Goal: Communication & Community: Participate in discussion

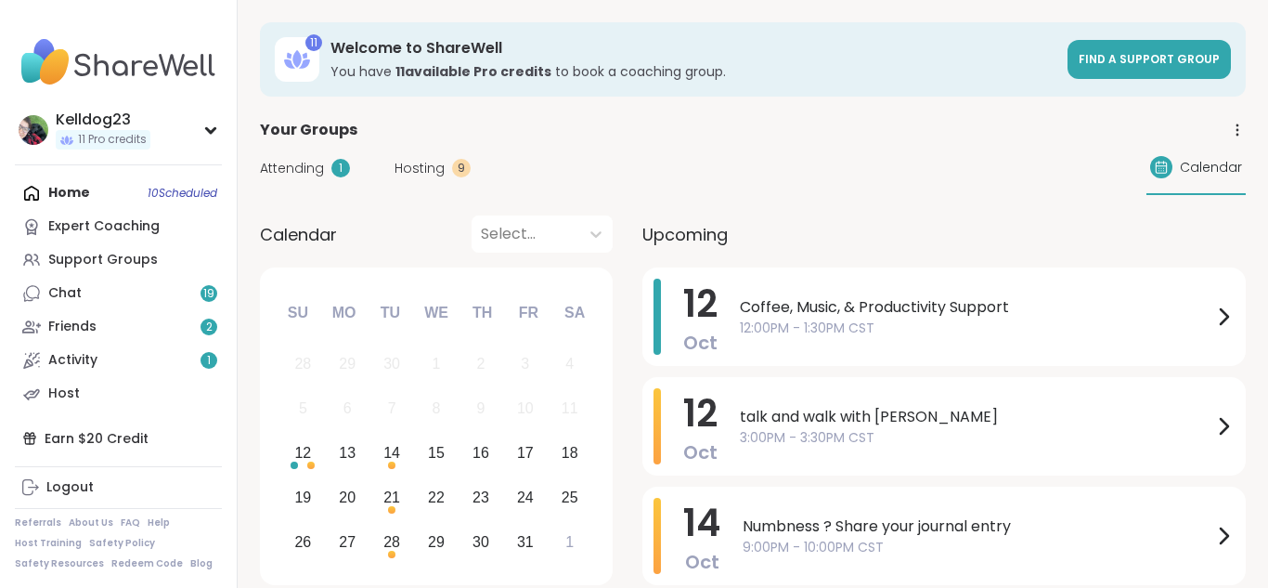
click at [312, 175] on span "Attending" at bounding box center [292, 168] width 64 height 19
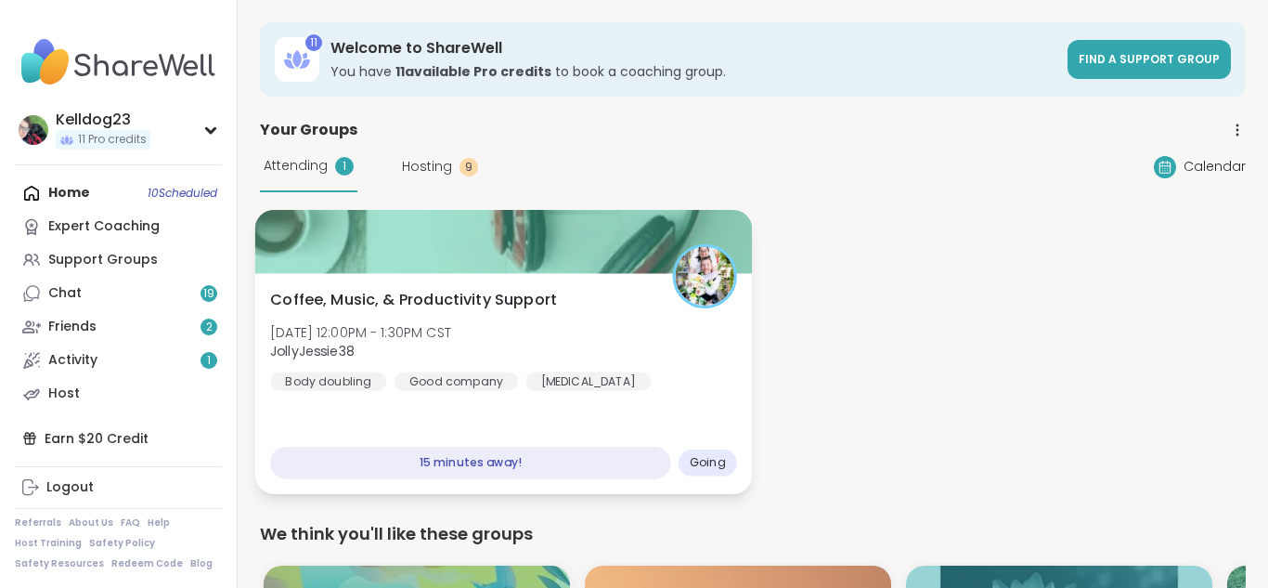
click at [429, 220] on div at bounding box center [504, 241] width 498 height 63
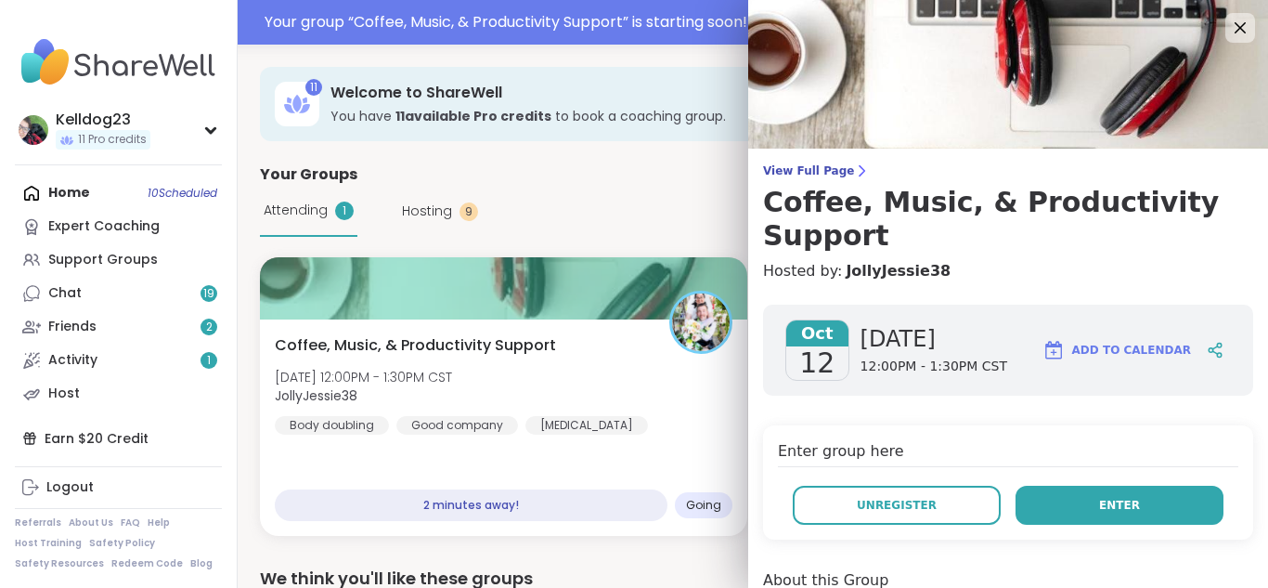
click at [1135, 486] on button "Enter" at bounding box center [1120, 505] width 208 height 39
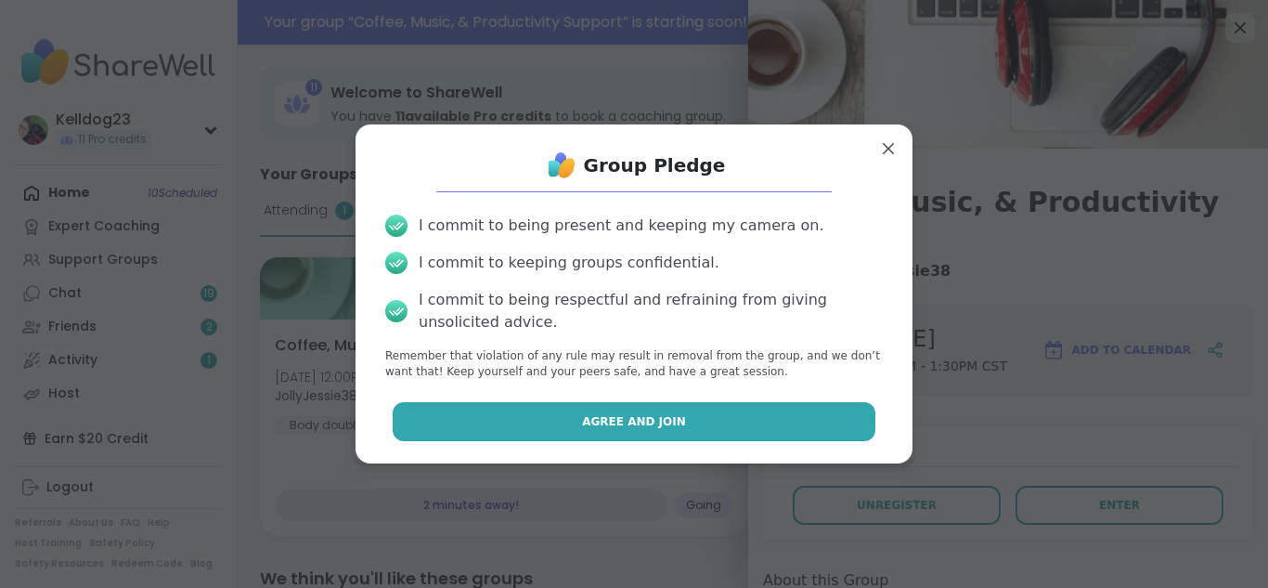
click at [578, 406] on button "Agree and Join" at bounding box center [635, 421] width 484 height 39
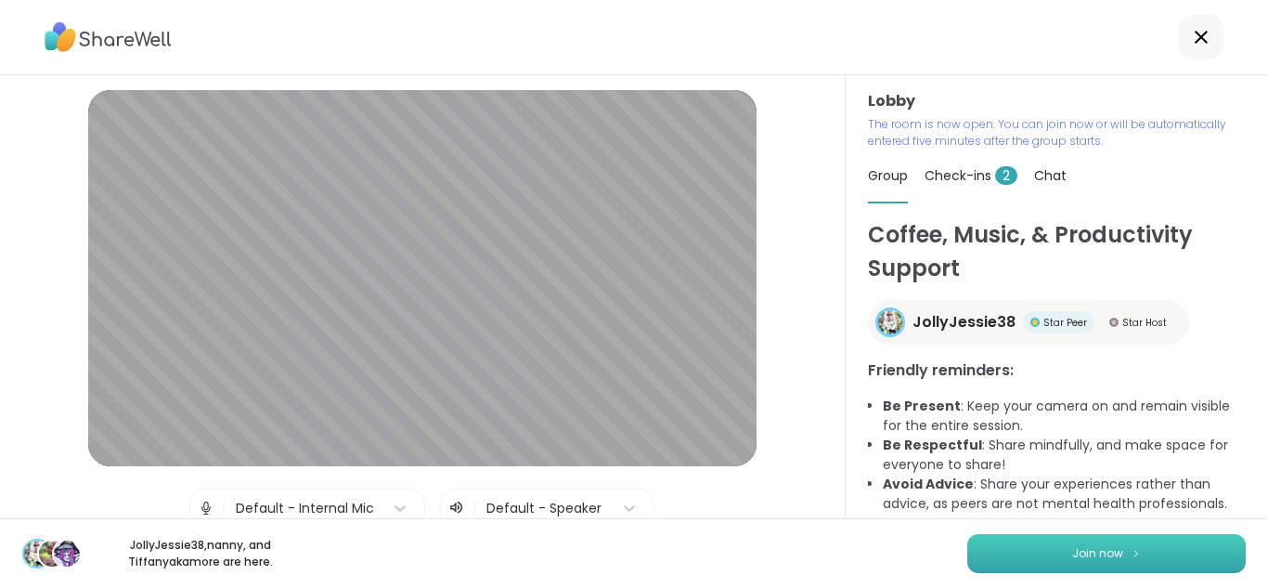
click at [1092, 537] on button "Join now" at bounding box center [1106, 553] width 279 height 39
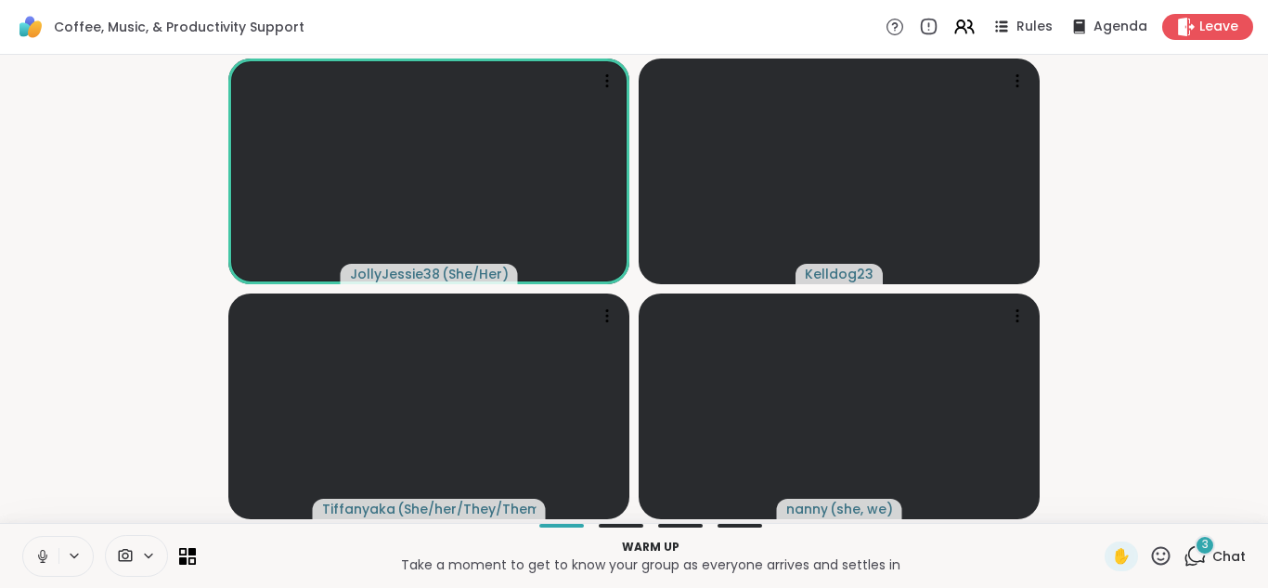
click at [1199, 547] on div "3" at bounding box center [1205, 545] width 20 height 20
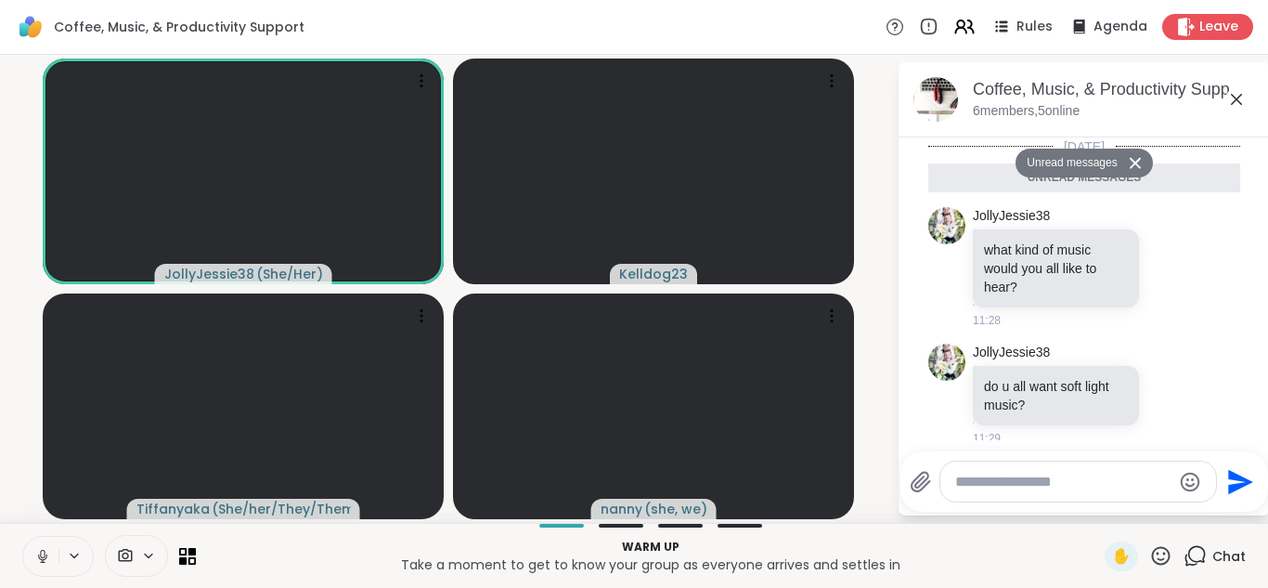
scroll to position [267, 0]
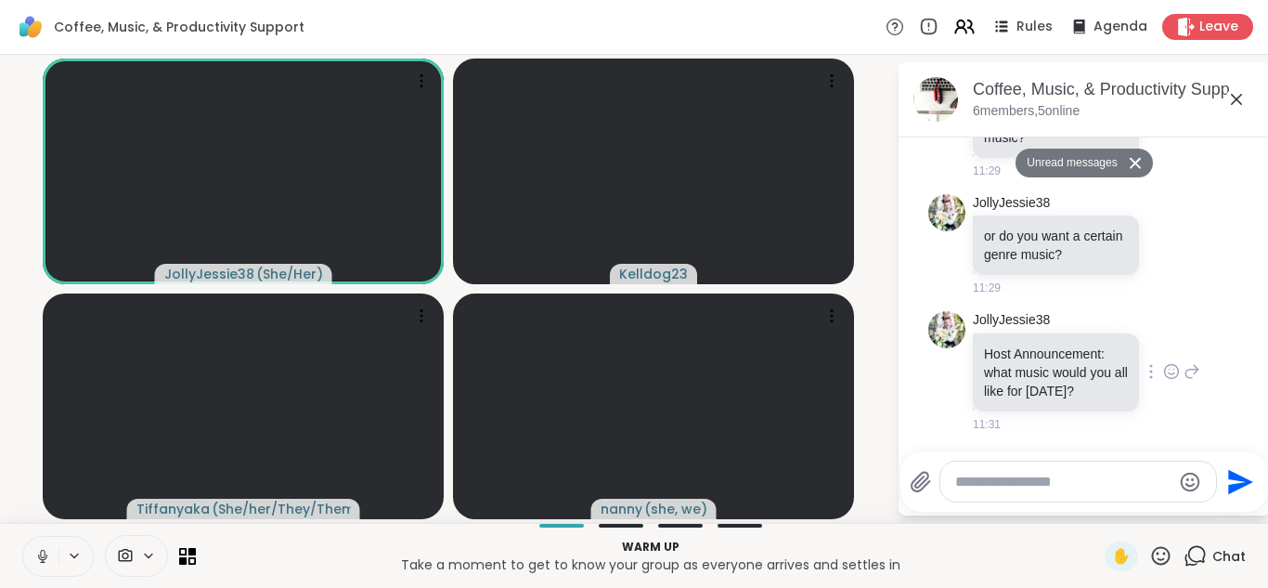
click at [1168, 369] on icon at bounding box center [1171, 371] width 17 height 19
click at [1035, 355] on button "Select Reaction: Heart" at bounding box center [1023, 341] width 37 height 37
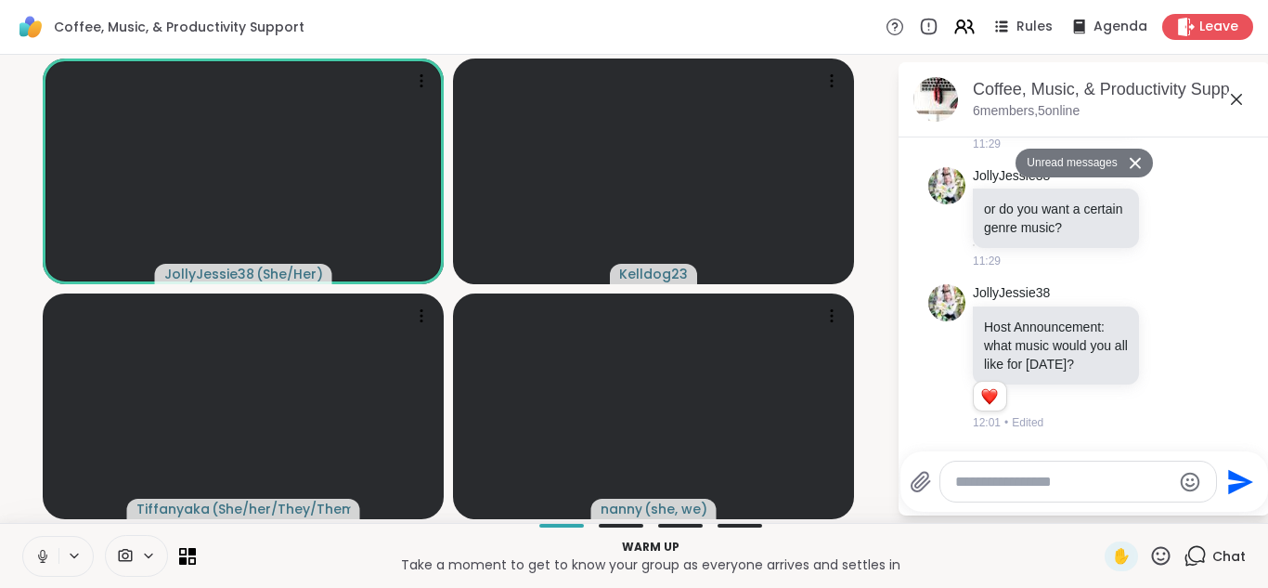
click at [968, 473] on textarea "Type your message" at bounding box center [1063, 482] width 216 height 19
type textarea "**********"
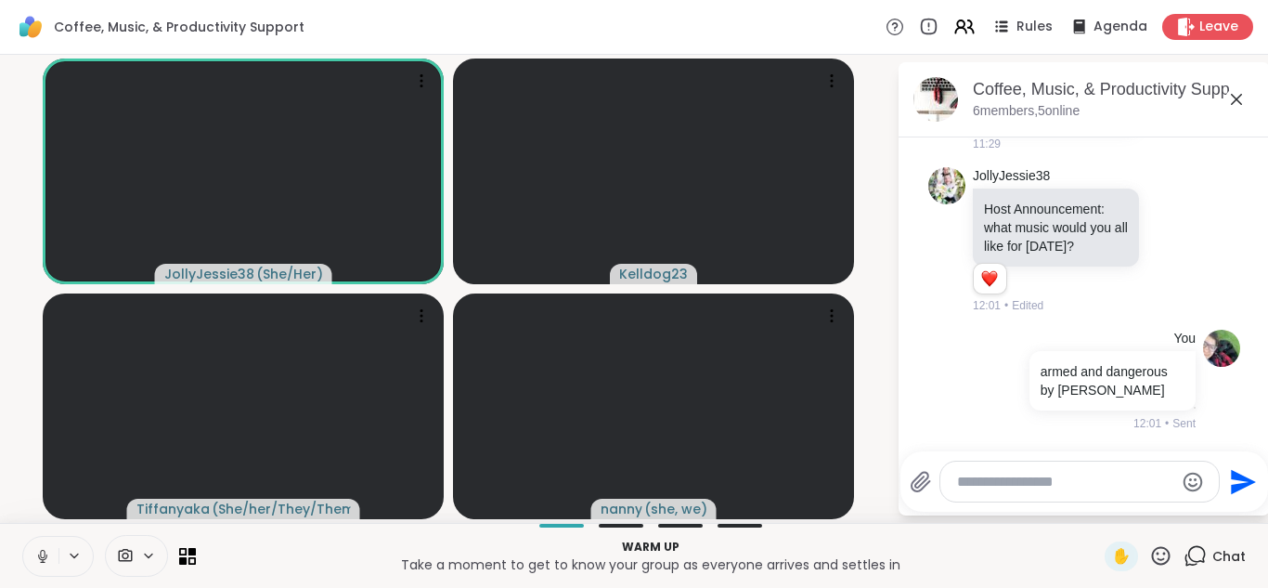
click at [1239, 95] on icon at bounding box center [1236, 99] width 22 height 22
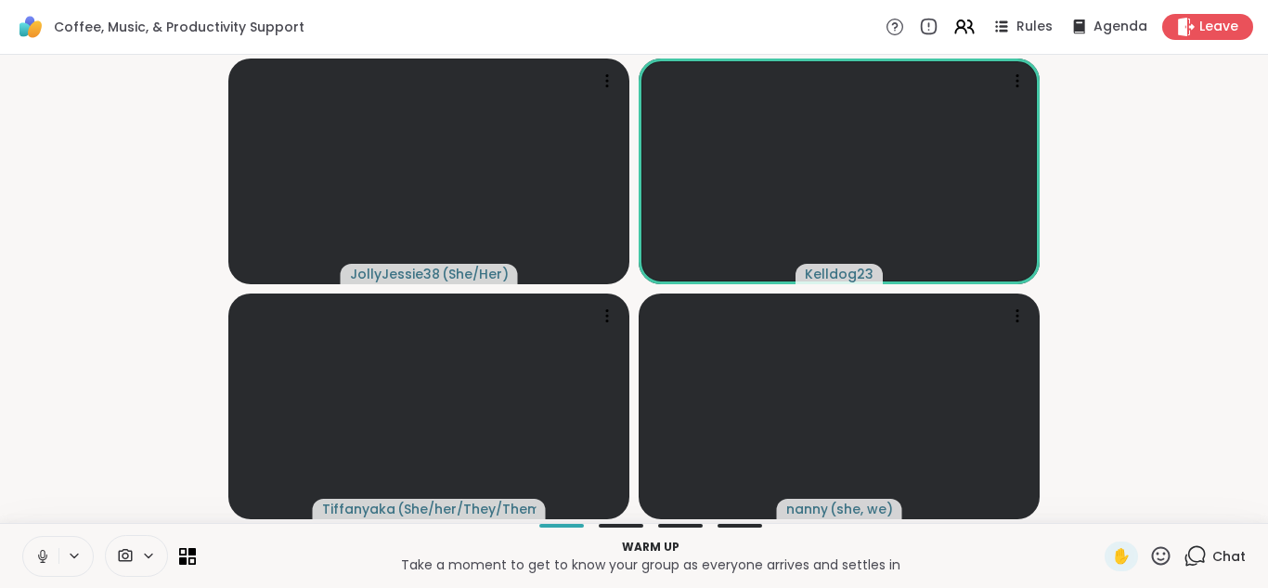
click at [1200, 559] on icon at bounding box center [1195, 555] width 23 height 23
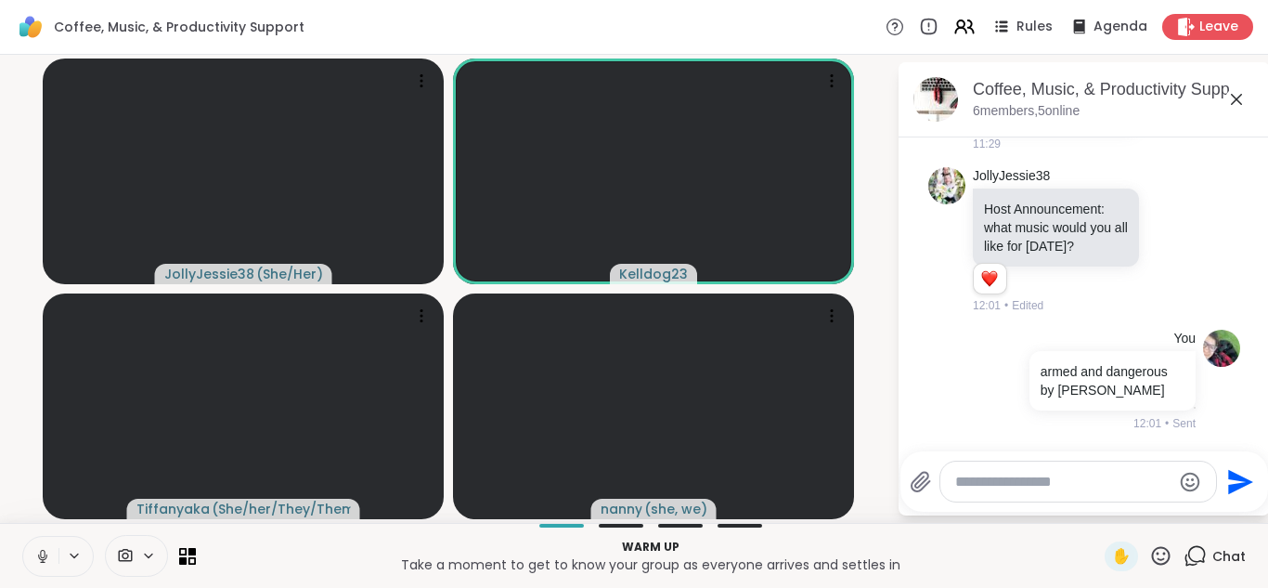
click at [1237, 95] on icon at bounding box center [1236, 99] width 22 height 22
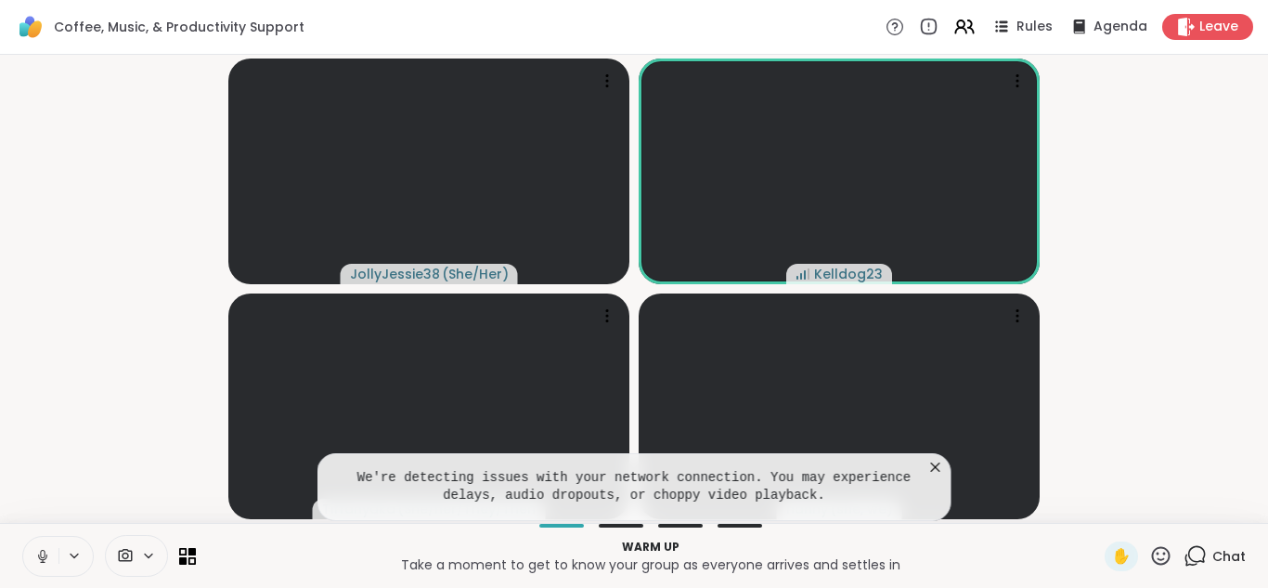
click at [1212, 558] on div "Chat" at bounding box center [1215, 556] width 62 height 30
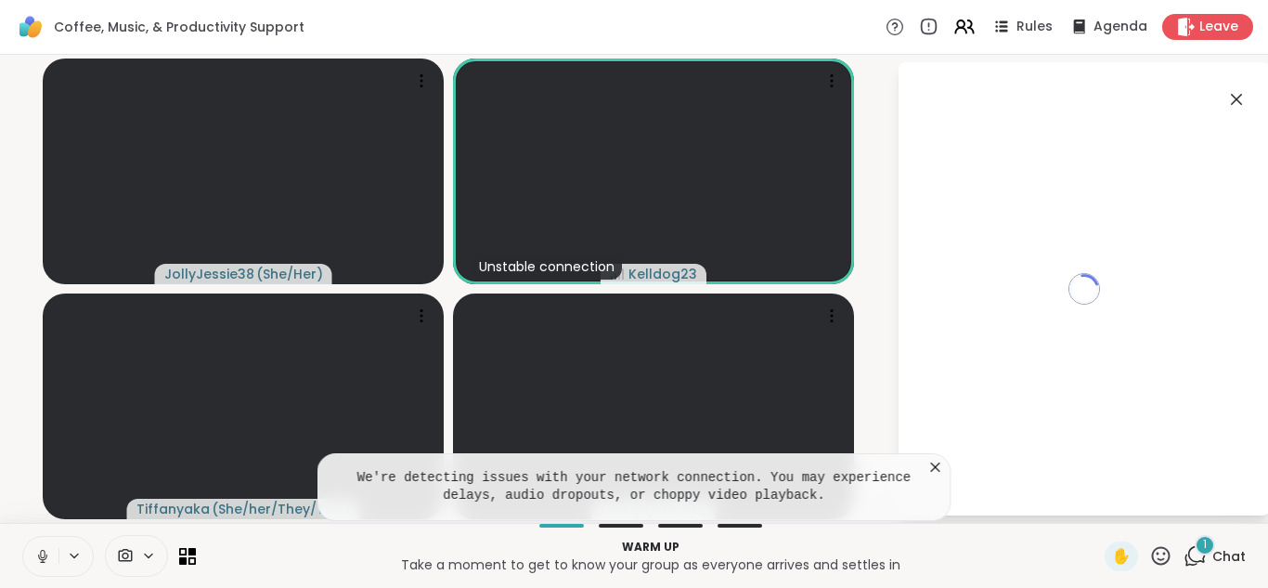
click at [940, 461] on icon at bounding box center [936, 467] width 19 height 19
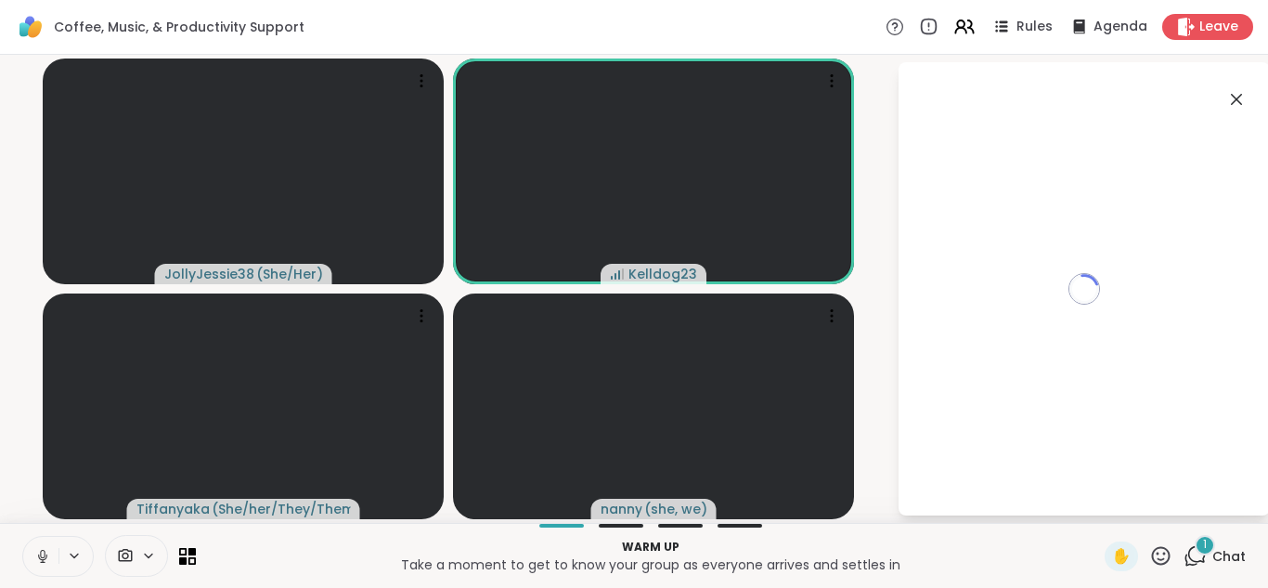
click at [34, 564] on button at bounding box center [40, 556] width 35 height 39
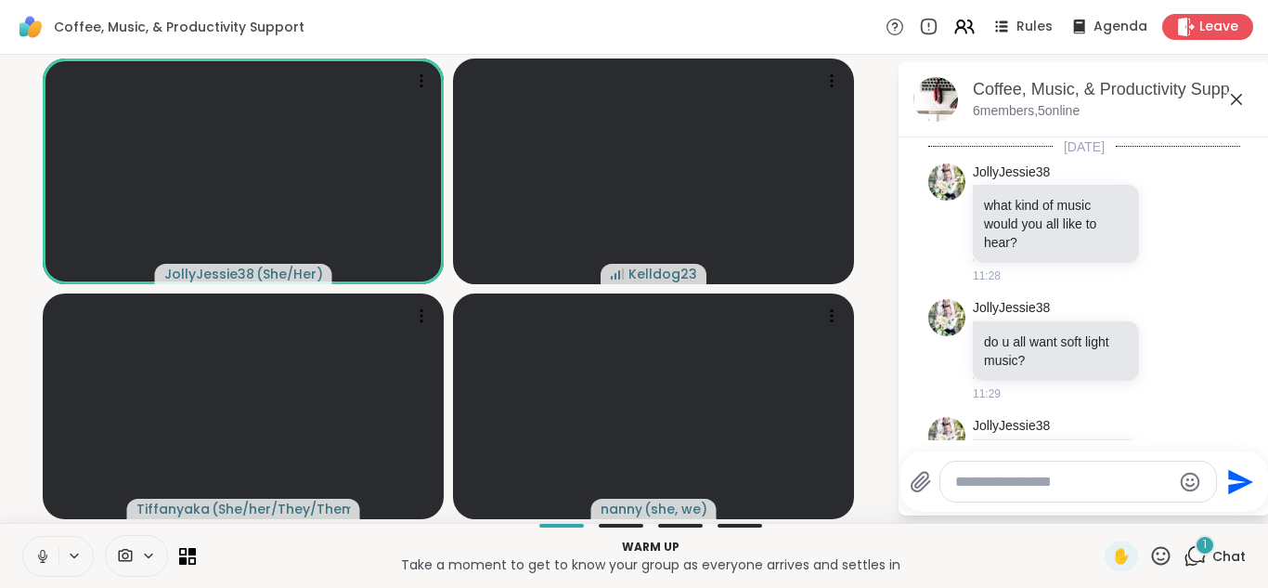
scroll to position [548, 0]
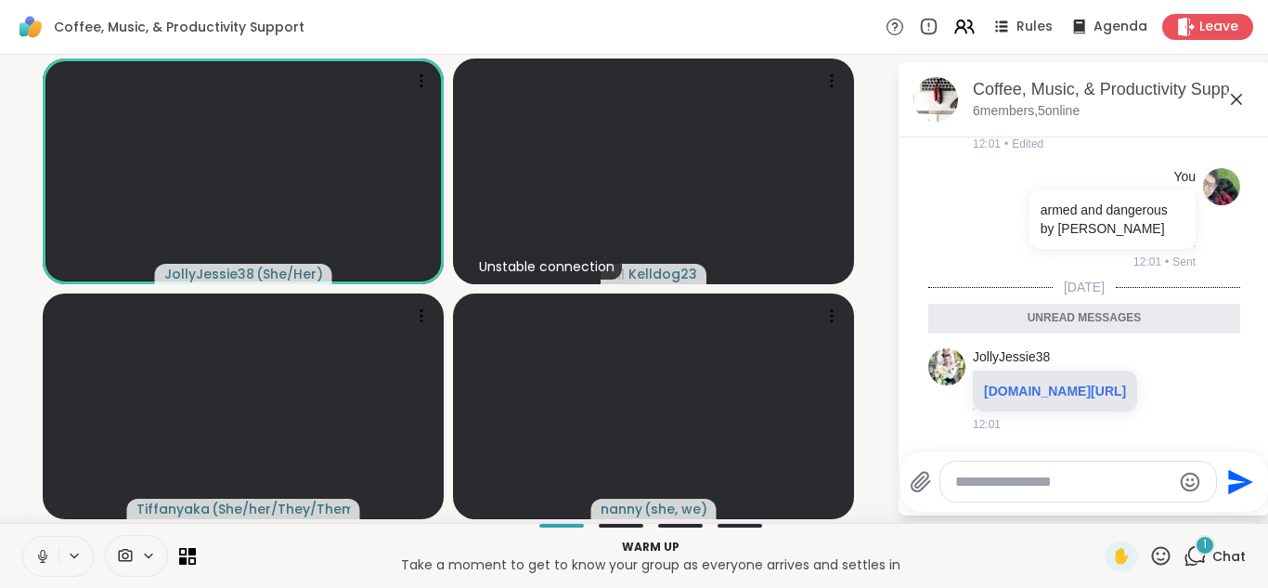
click at [38, 562] on icon at bounding box center [42, 556] width 17 height 17
click at [35, 550] on icon at bounding box center [42, 556] width 17 height 17
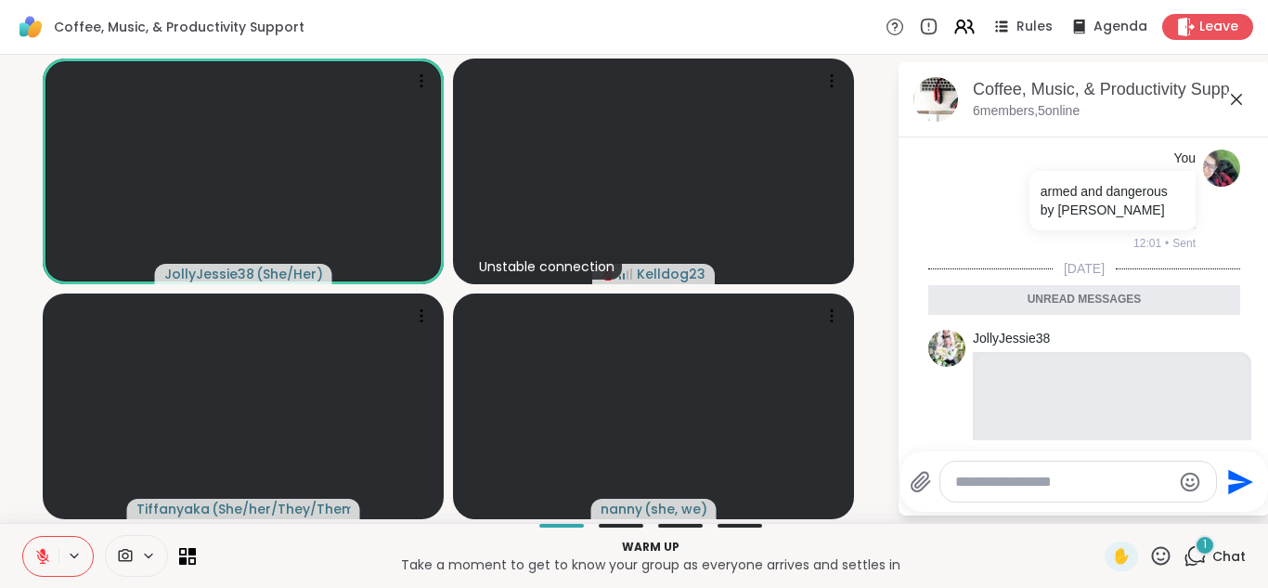
click at [1236, 105] on icon at bounding box center [1236, 99] width 22 height 22
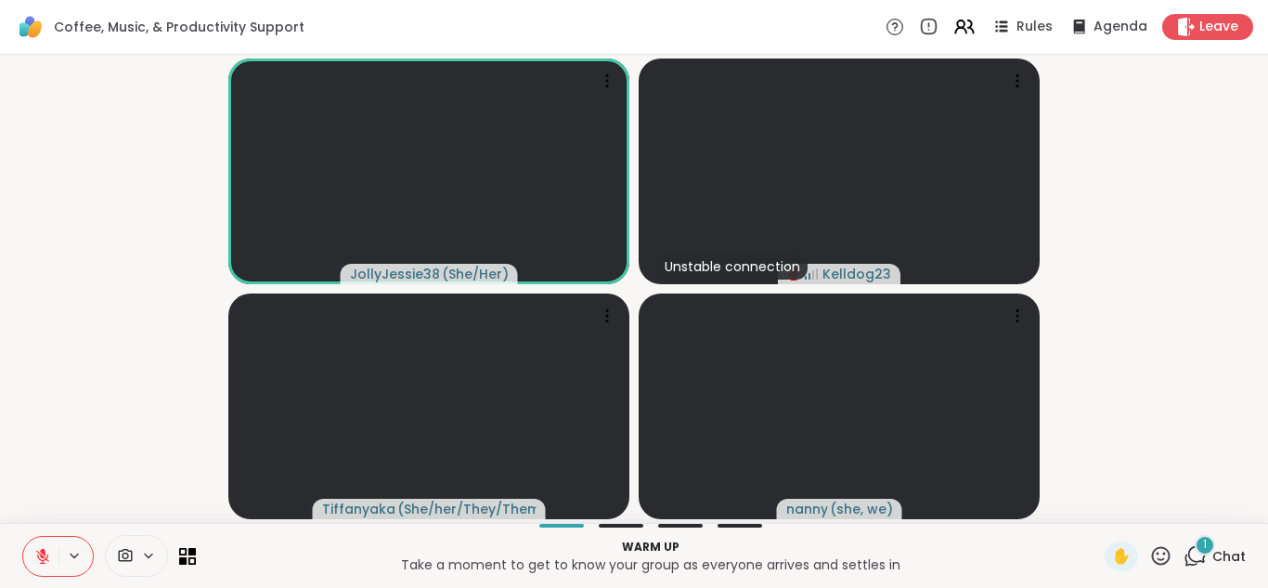
click at [1201, 561] on icon at bounding box center [1195, 555] width 23 height 23
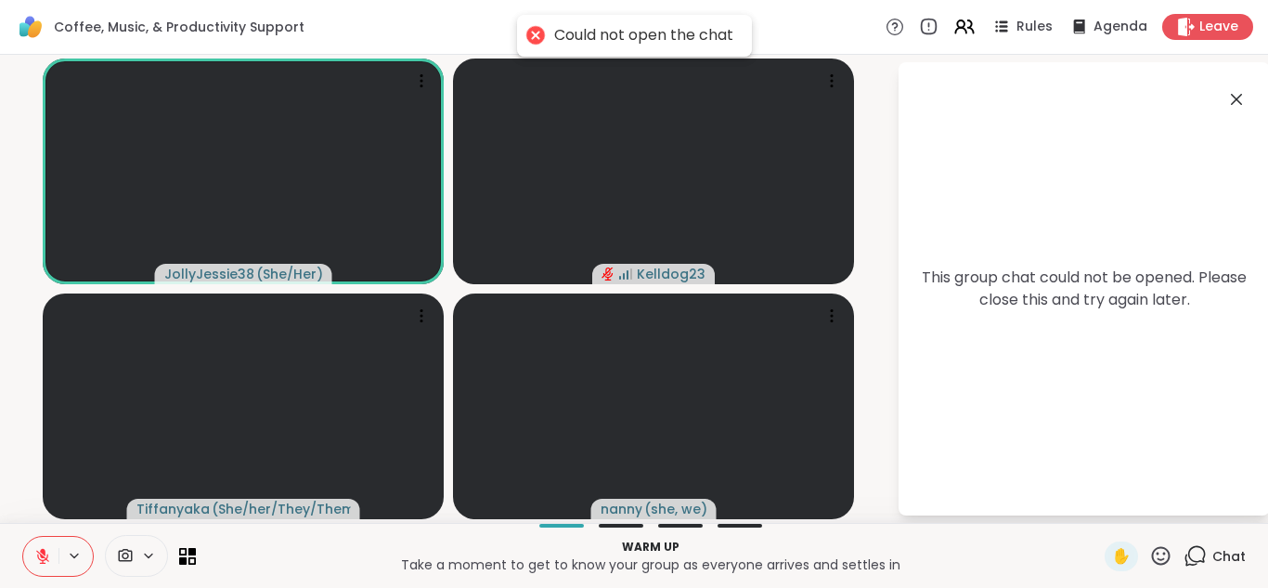
click at [1235, 98] on icon at bounding box center [1236, 99] width 22 height 22
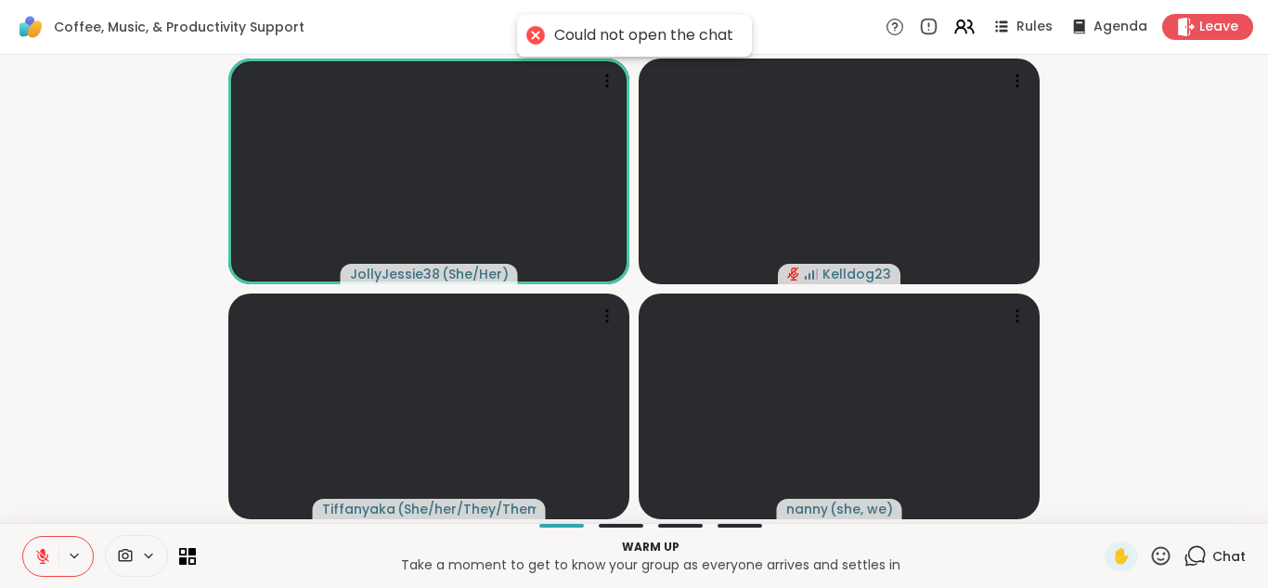
click at [1192, 561] on icon at bounding box center [1195, 555] width 23 height 23
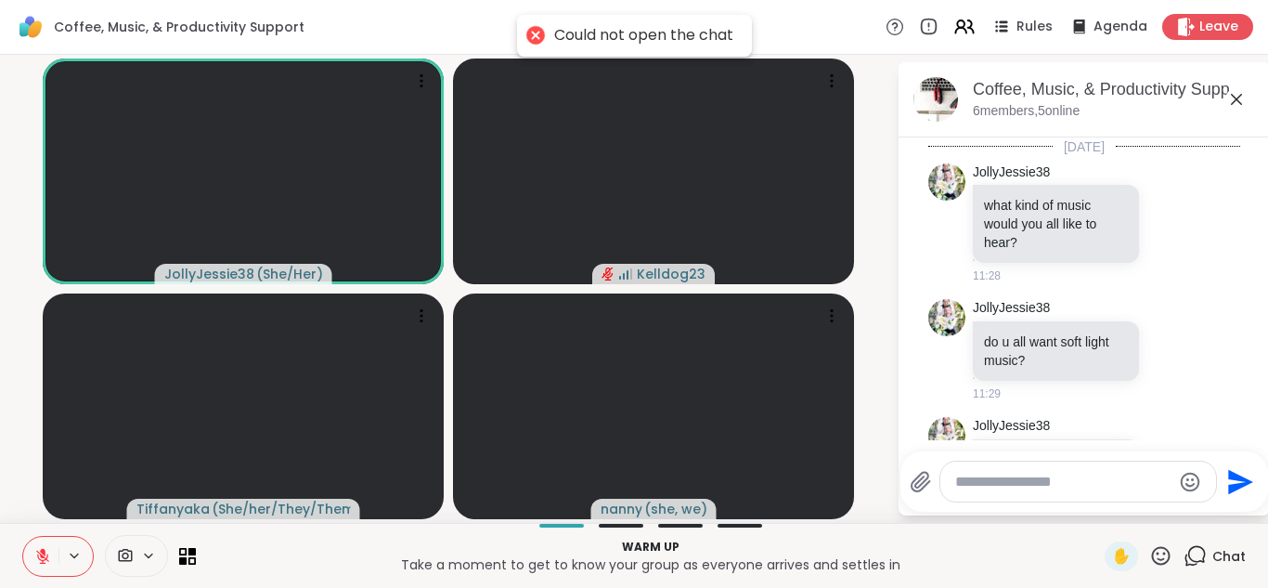
scroll to position [823, 0]
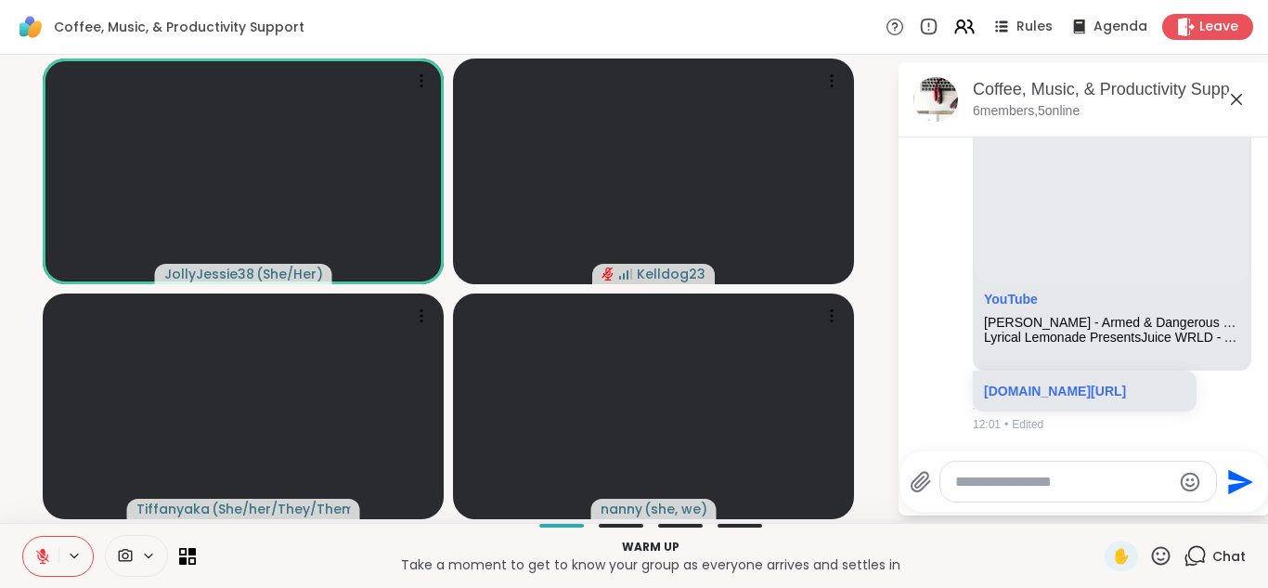
click at [999, 473] on textarea "Type your message" at bounding box center [1063, 482] width 216 height 19
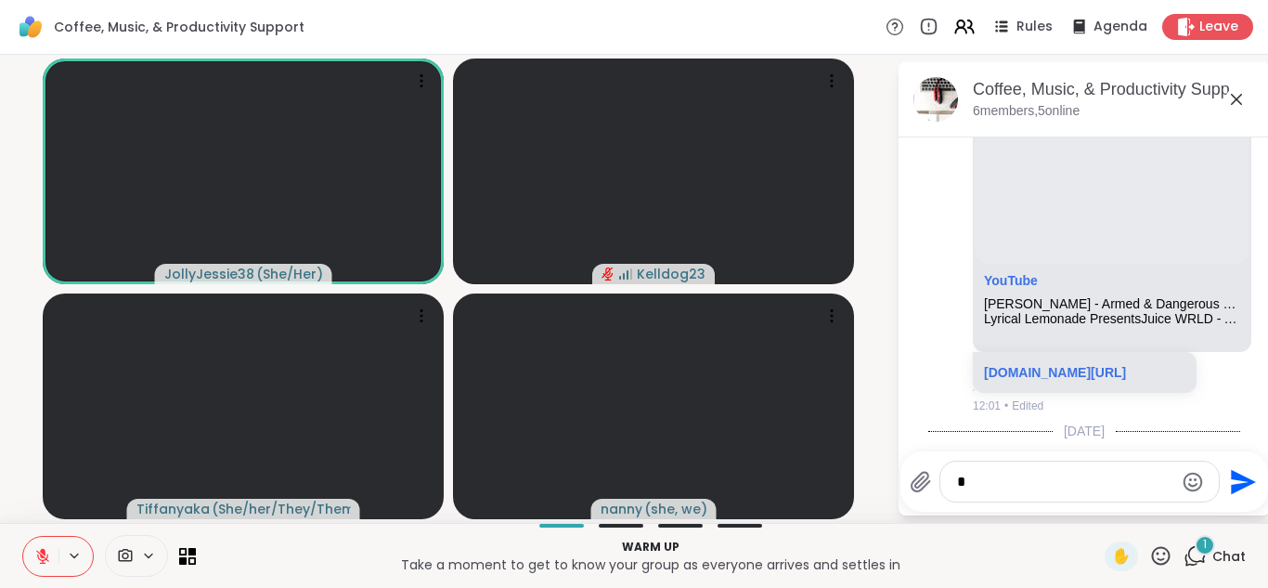
scroll to position [941, 0]
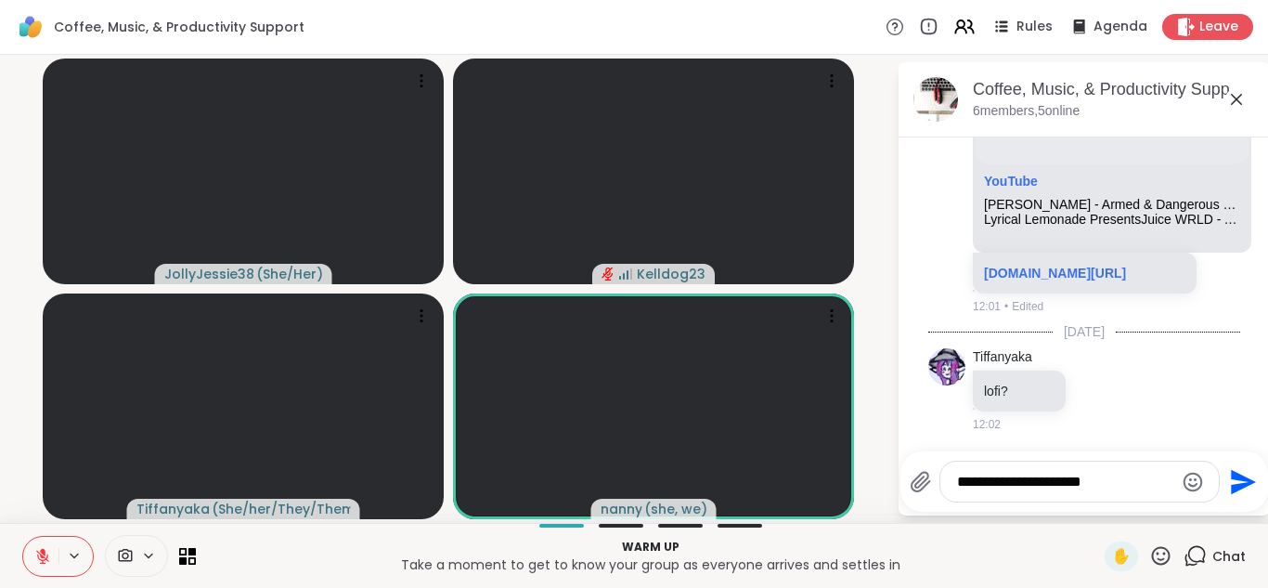
type textarea "**********"
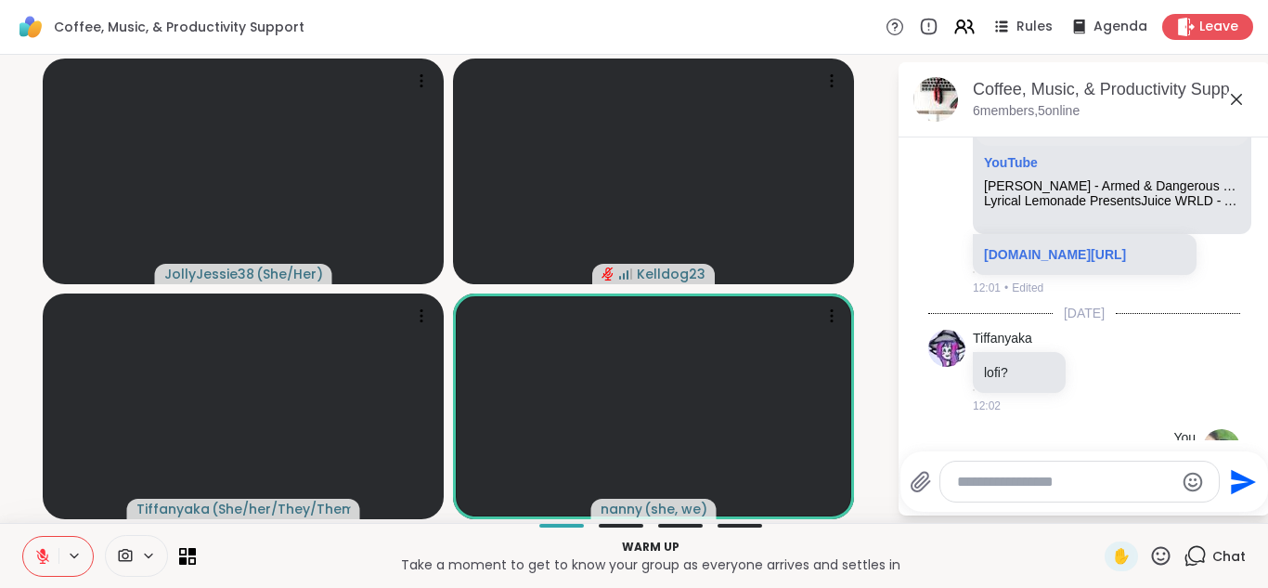
scroll to position [1040, 0]
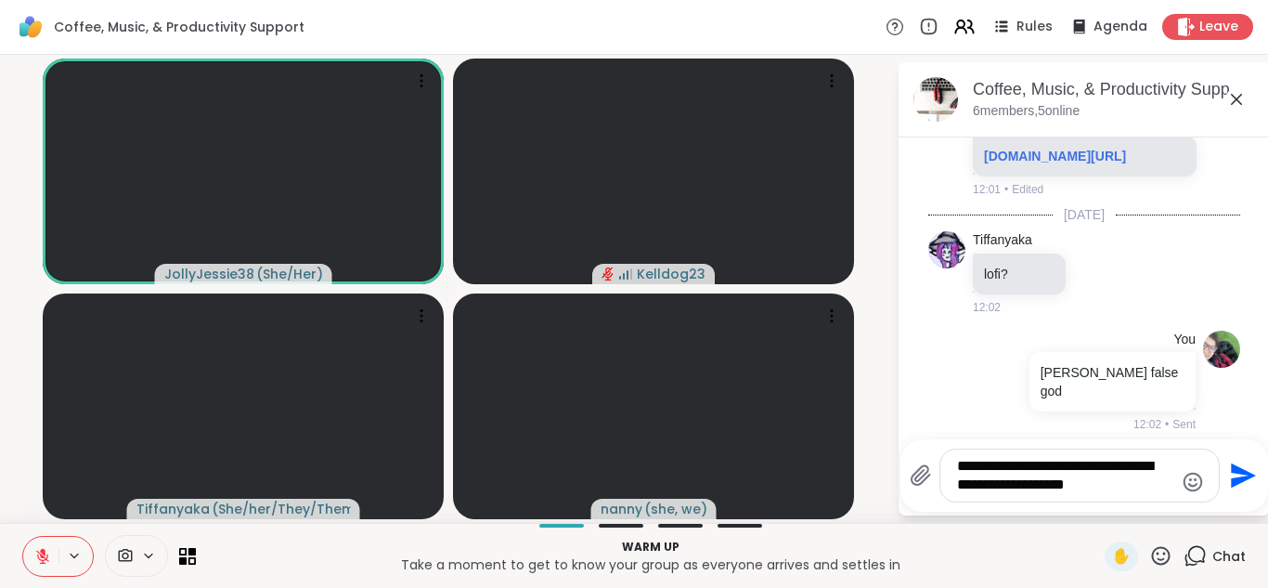
type textarea "**********"
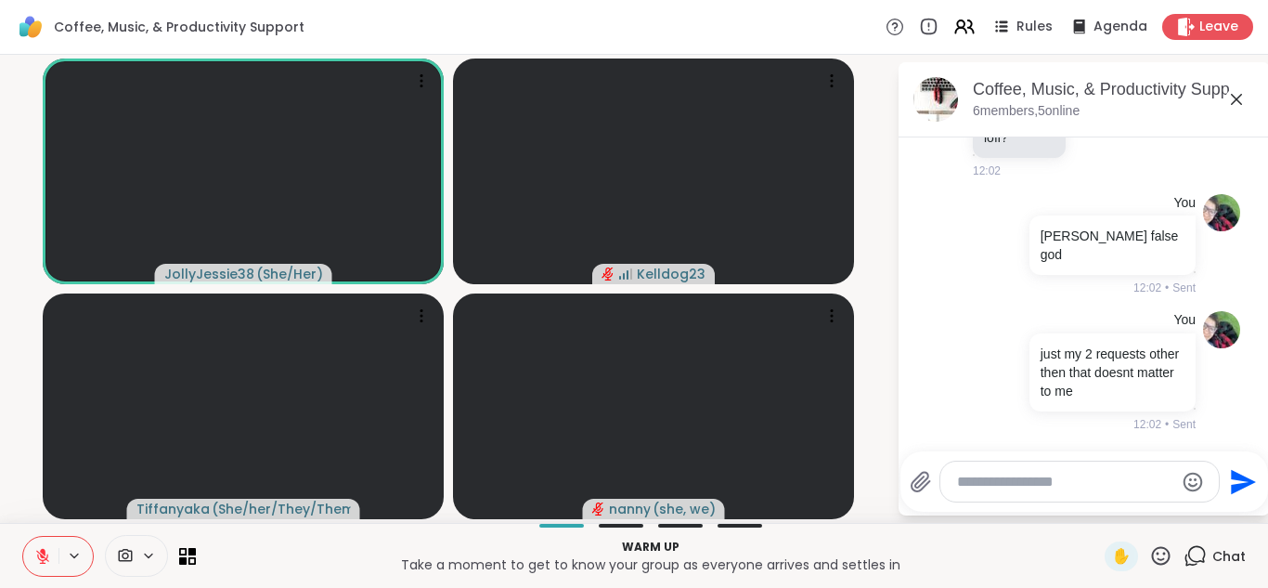
click at [1243, 96] on icon at bounding box center [1236, 99] width 22 height 22
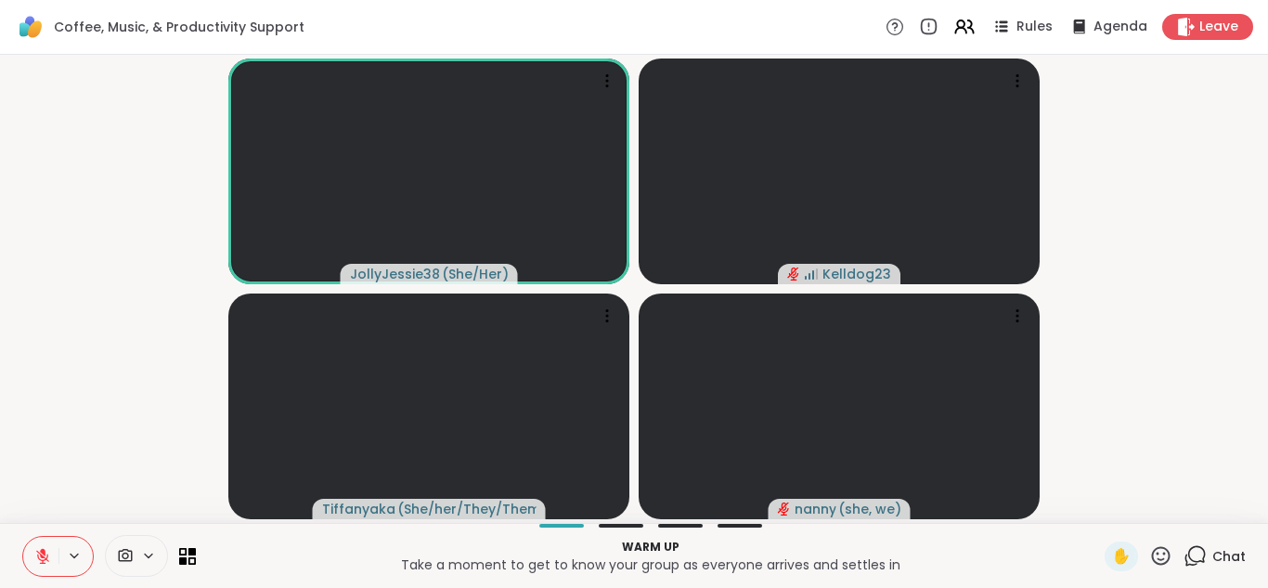
click at [32, 550] on button at bounding box center [40, 556] width 35 height 39
click at [1191, 542] on div "1 Chat" at bounding box center [1215, 556] width 62 height 30
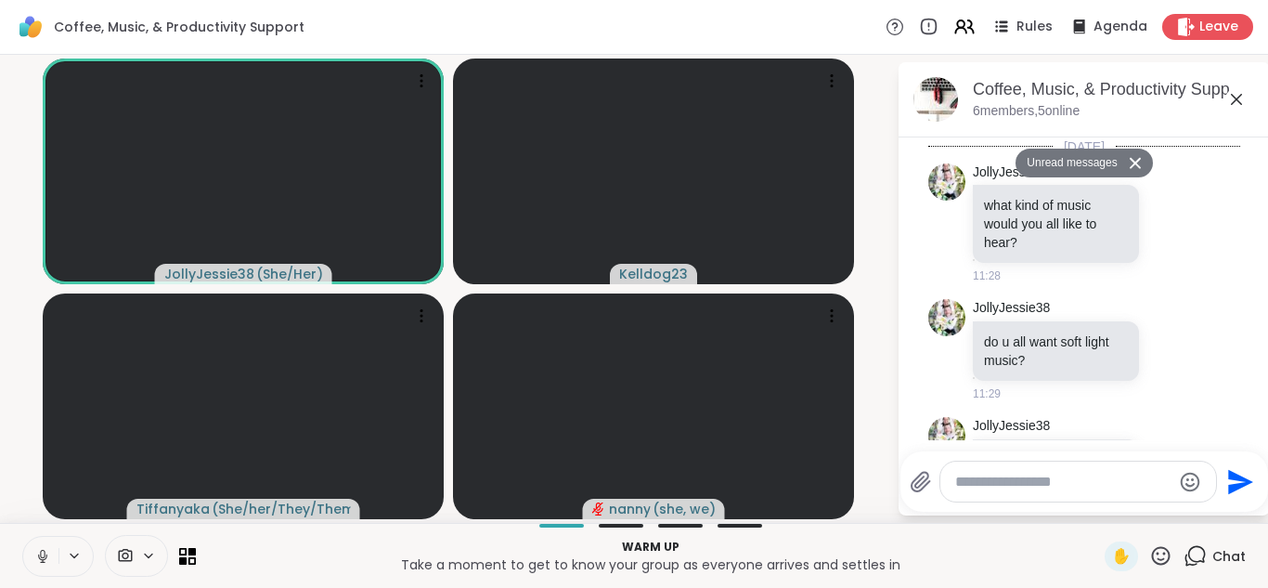
scroll to position [1677, 0]
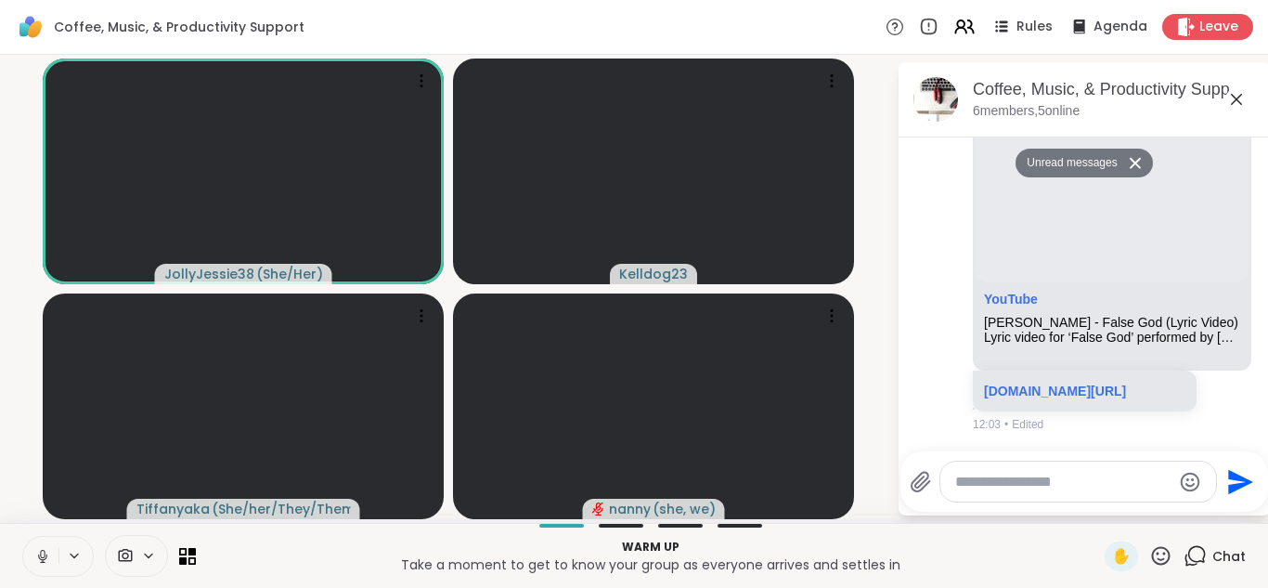
click at [1064, 441] on div "Unread messages Today JollyJessie38 what kind of music would you all like to he…" at bounding box center [1084, 294] width 371 height 314
click at [926, 408] on li "JollyJessie38 YouTube Taylor Swift - False God (Lyric Video) Lyric video for ‘F…" at bounding box center [1084, 222] width 337 height 438
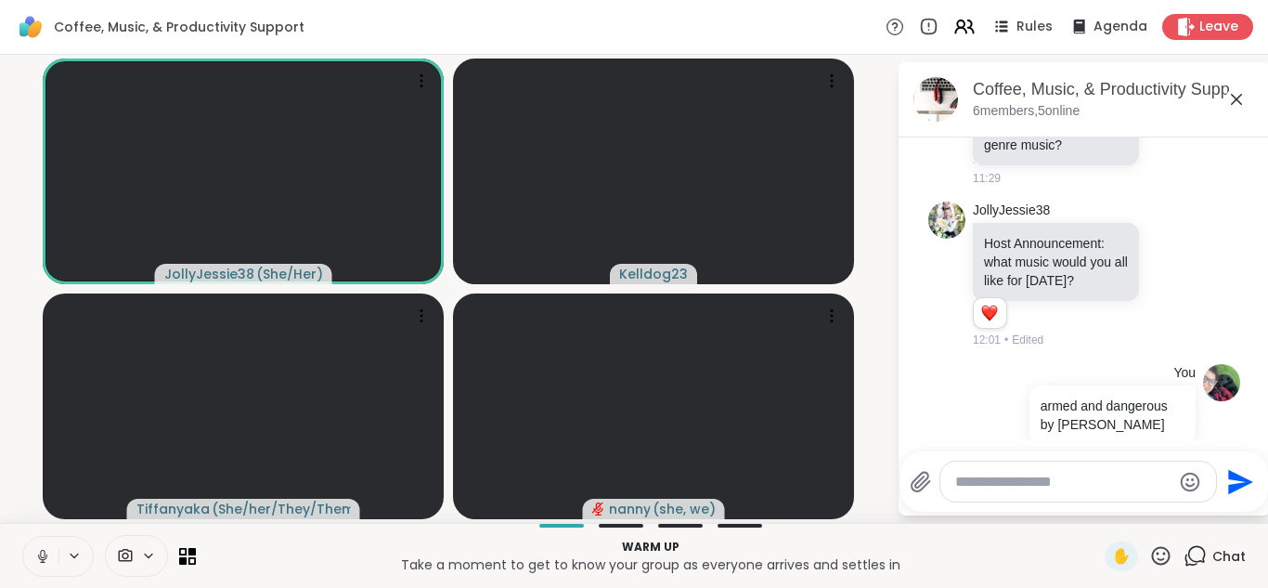
scroll to position [303, 0]
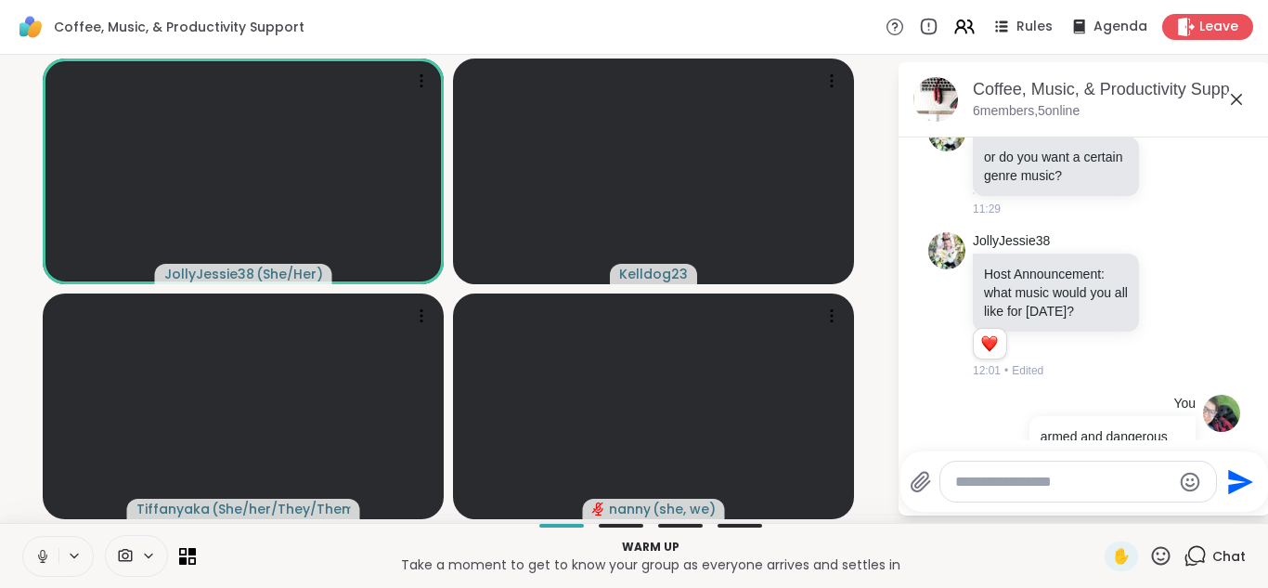
click at [1231, 95] on icon at bounding box center [1236, 99] width 11 height 11
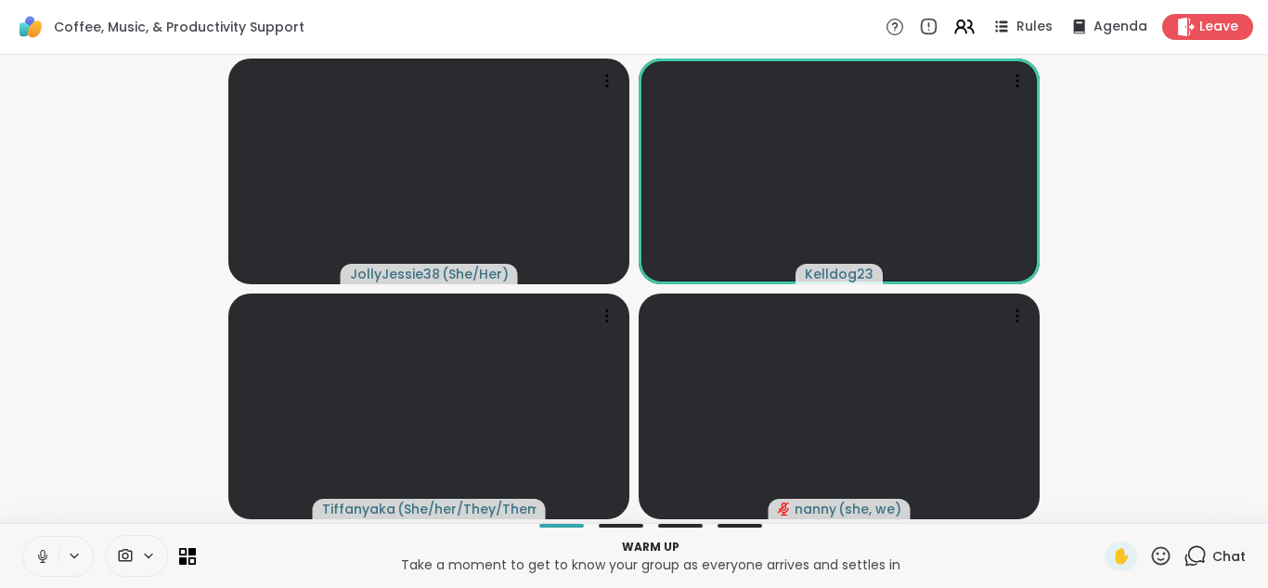
click at [1231, 95] on video-player-container "JollyJessie38 ( She/Her ) Kelldog23 Tiffanyaka ( She/her/They/Them ) nanny ( sh…" at bounding box center [634, 288] width 1246 height 453
click at [34, 552] on icon at bounding box center [42, 556] width 17 height 17
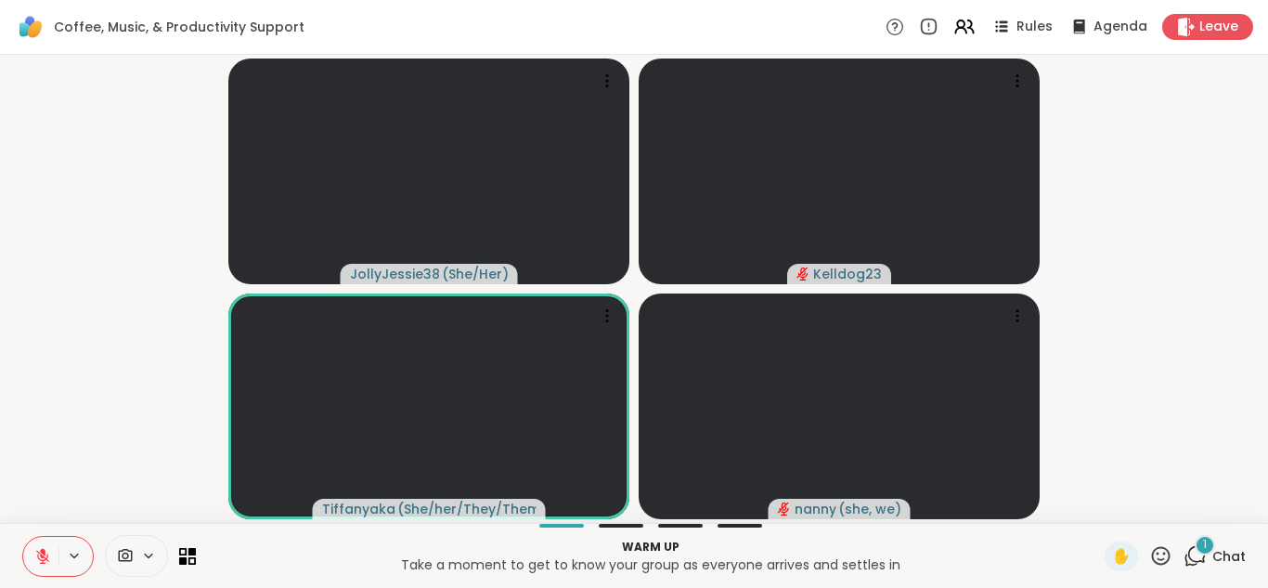
click at [28, 555] on button at bounding box center [40, 556] width 35 height 39
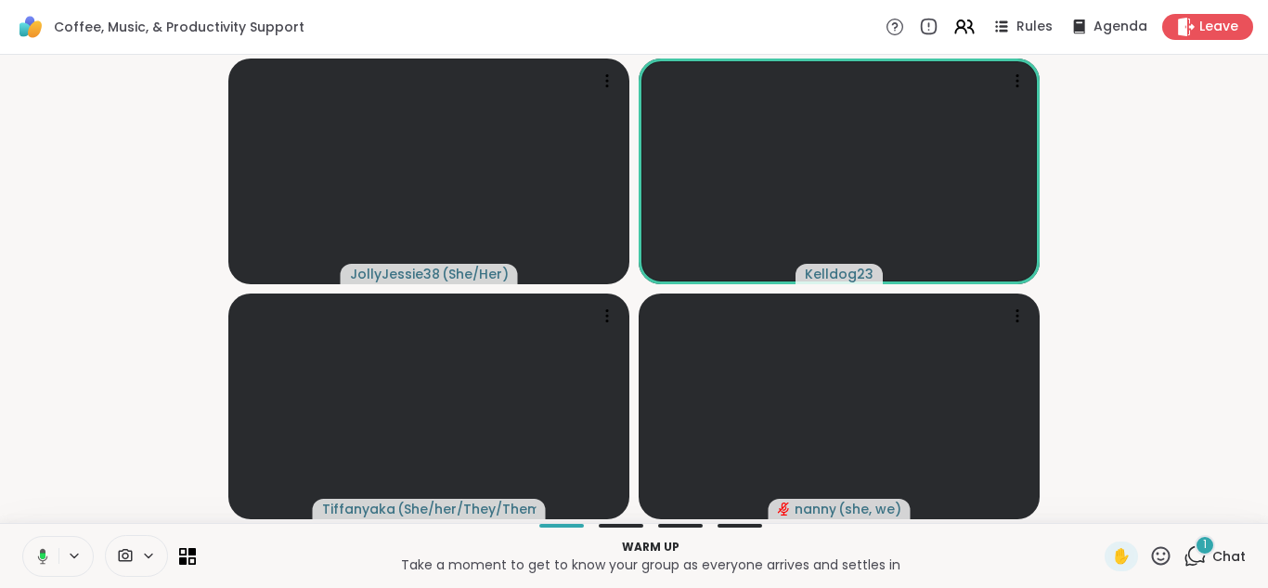
click at [28, 555] on button at bounding box center [39, 556] width 38 height 39
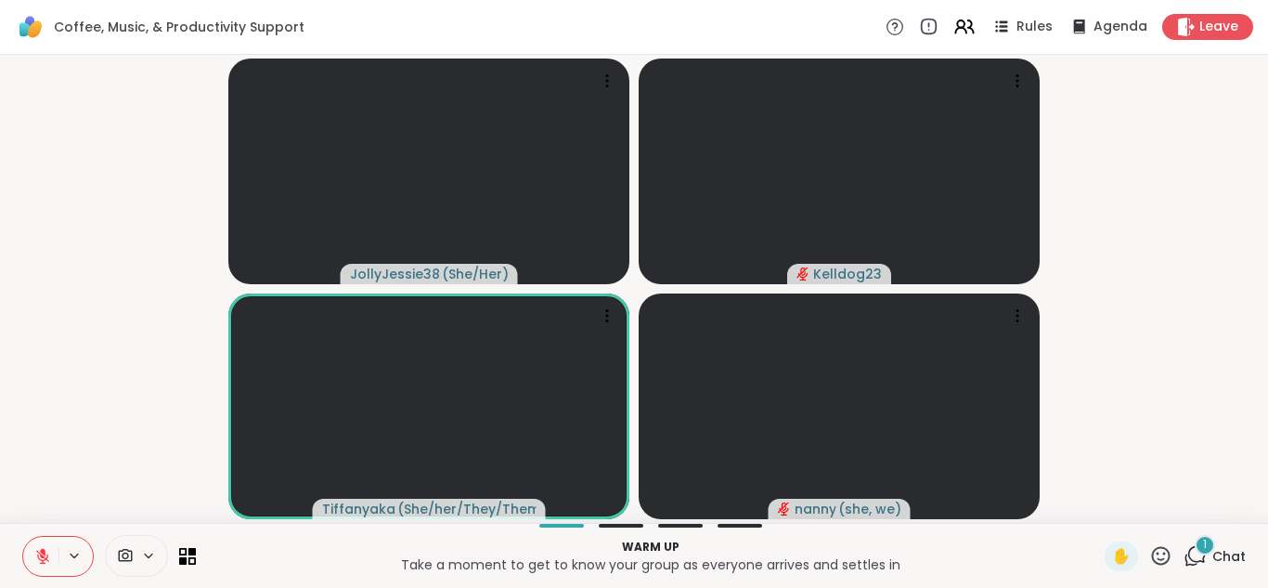
click at [35, 550] on icon at bounding box center [42, 556] width 17 height 17
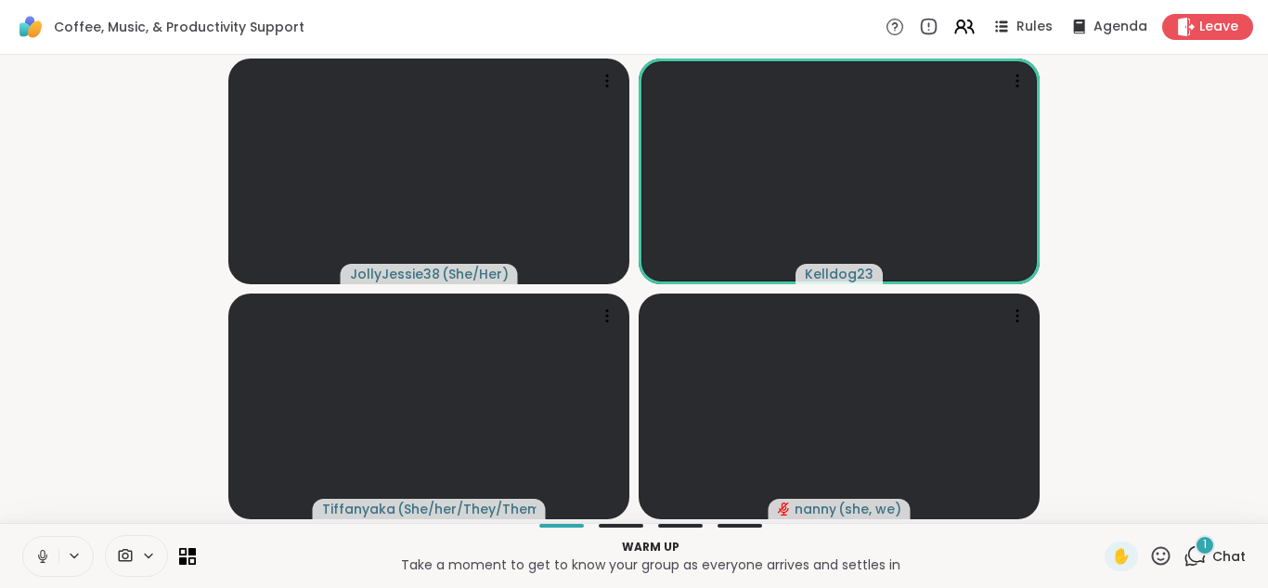
click at [51, 558] on button at bounding box center [40, 556] width 35 height 39
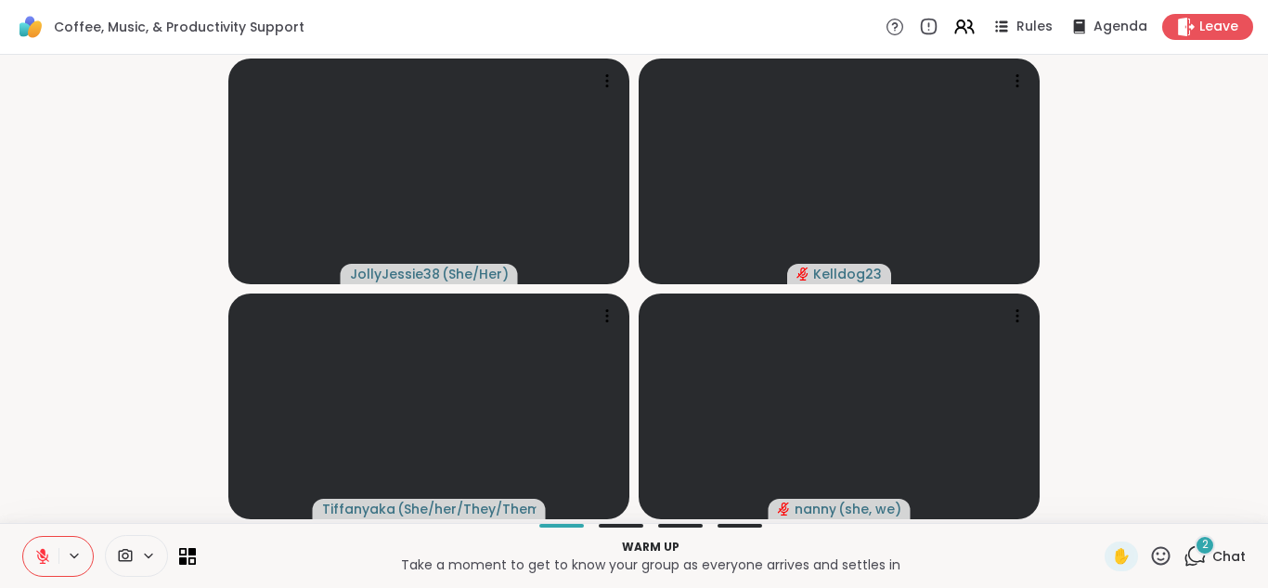
click at [45, 563] on icon at bounding box center [42, 556] width 13 height 13
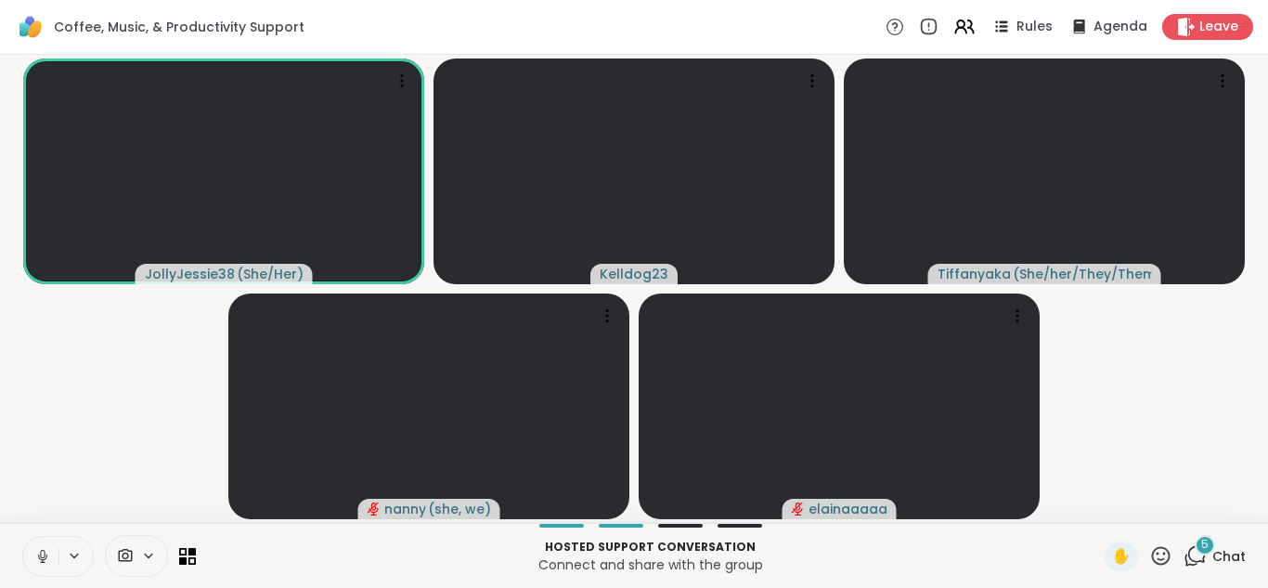
click at [1193, 551] on icon at bounding box center [1195, 555] width 23 height 23
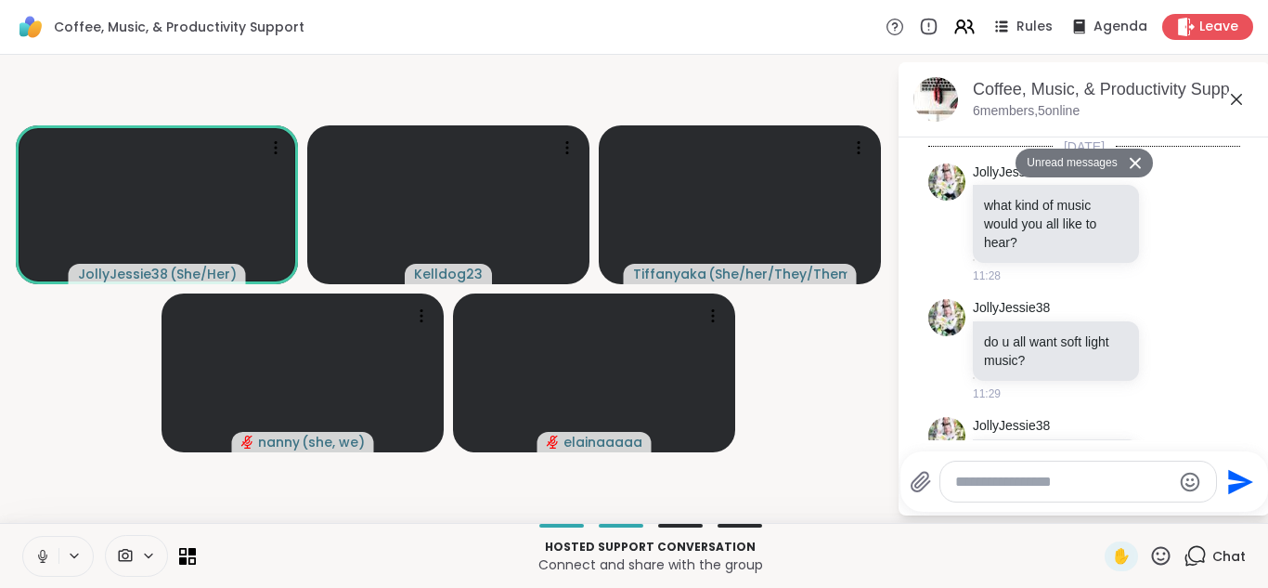
scroll to position [3960, 0]
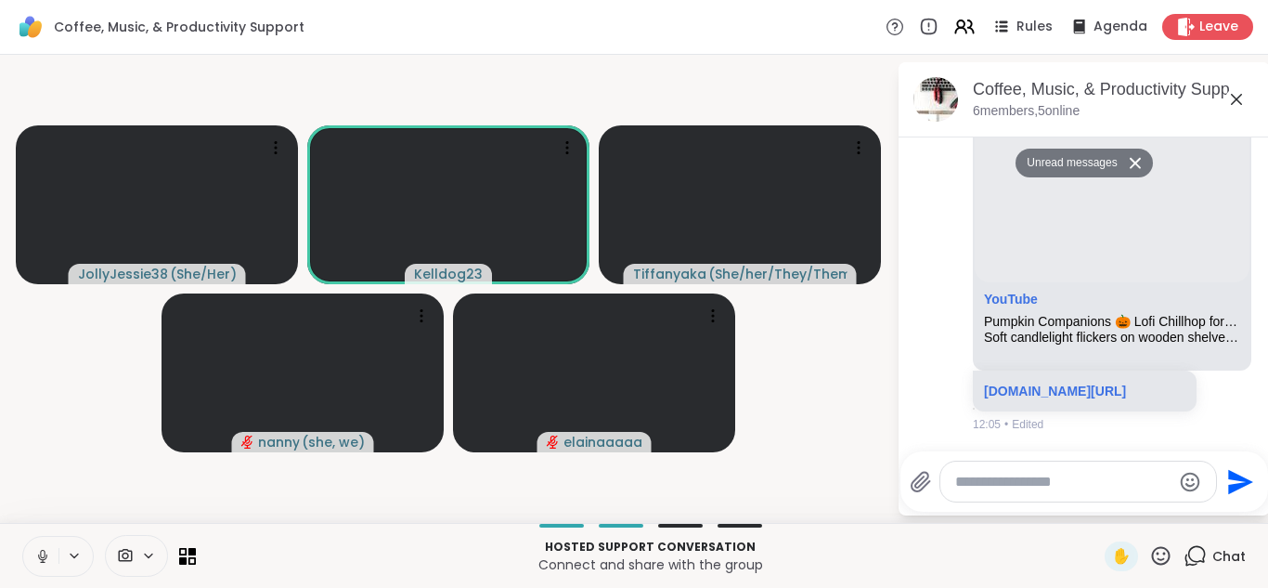
click at [1140, 154] on button at bounding box center [1138, 162] width 30 height 27
click at [1237, 104] on icon at bounding box center [1236, 99] width 22 height 22
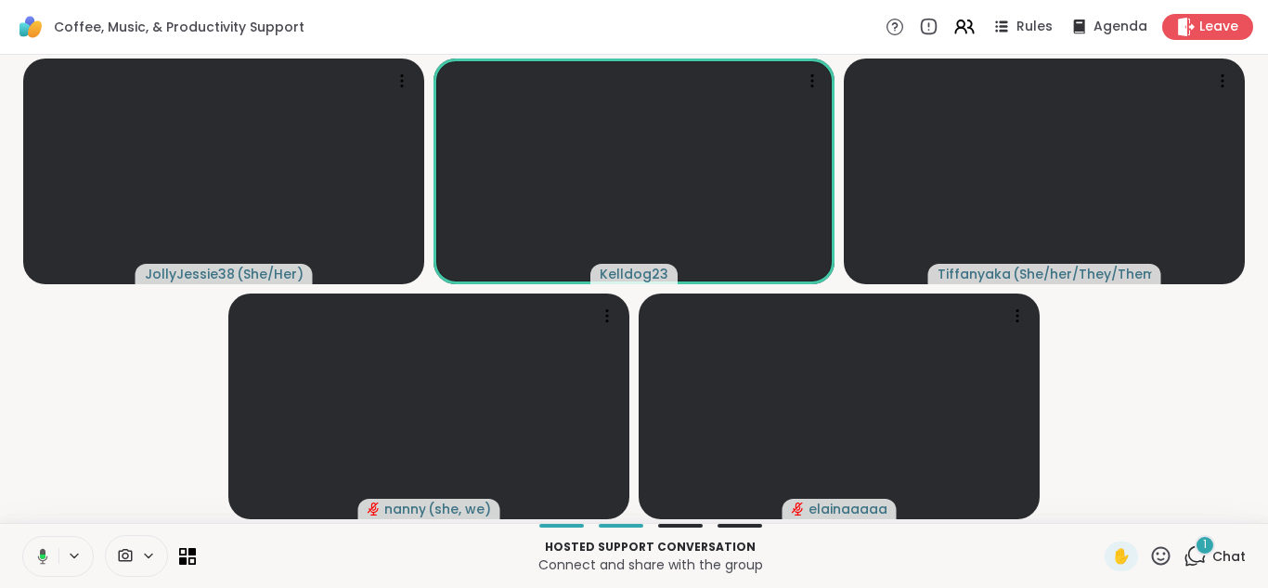
click at [1194, 557] on icon at bounding box center [1195, 555] width 23 height 23
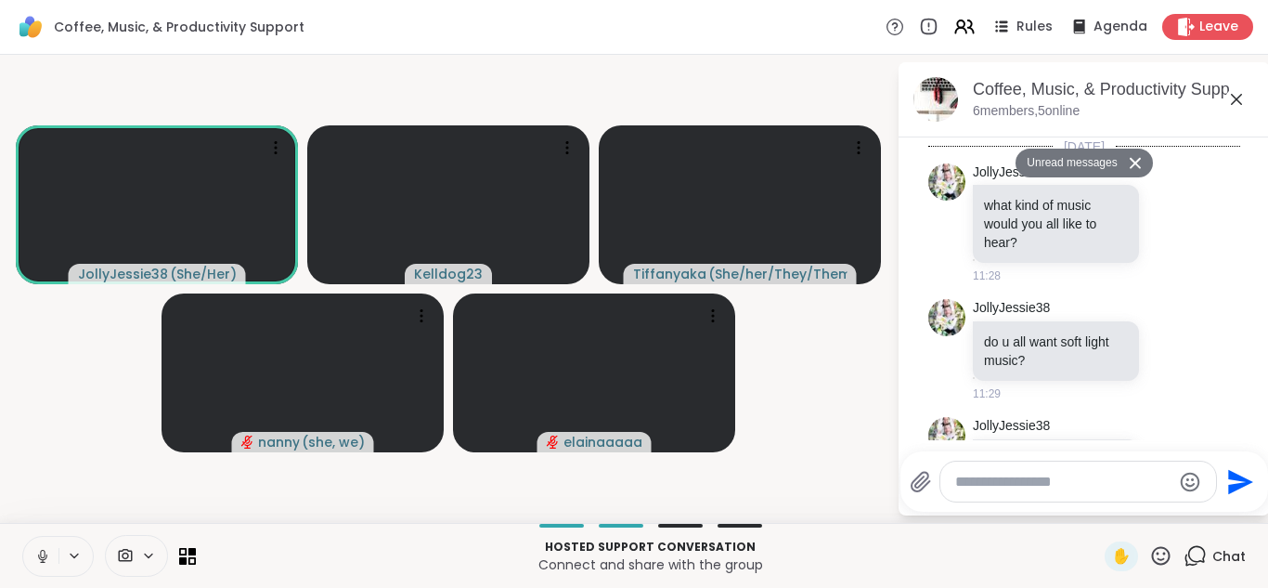
scroll to position [4416, 0]
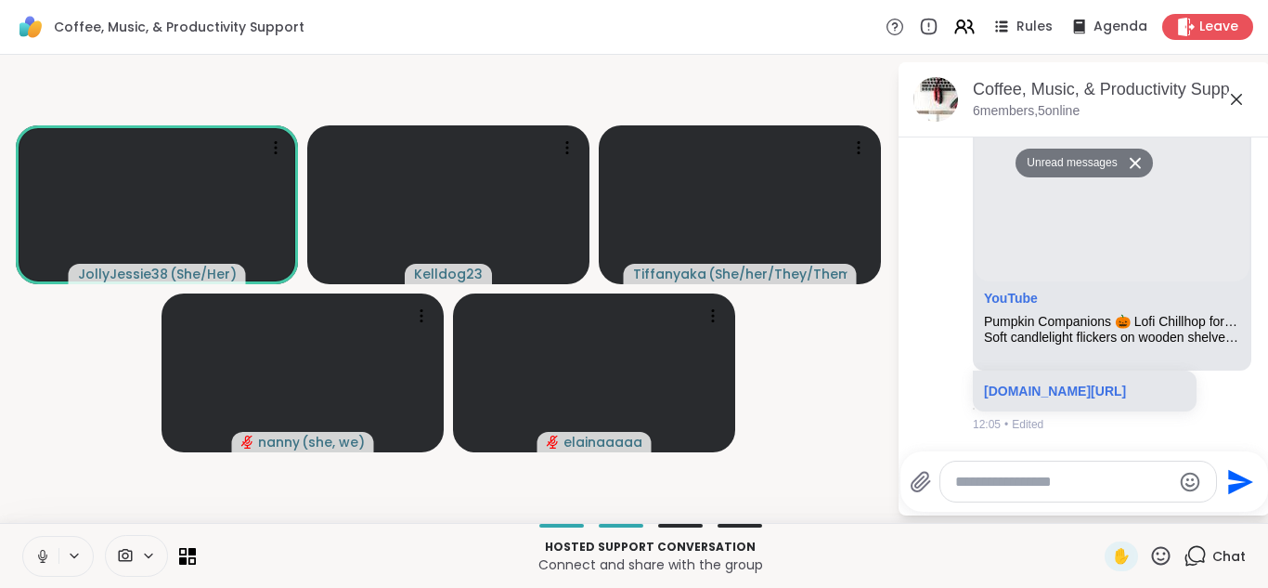
click at [1238, 93] on icon at bounding box center [1236, 99] width 22 height 22
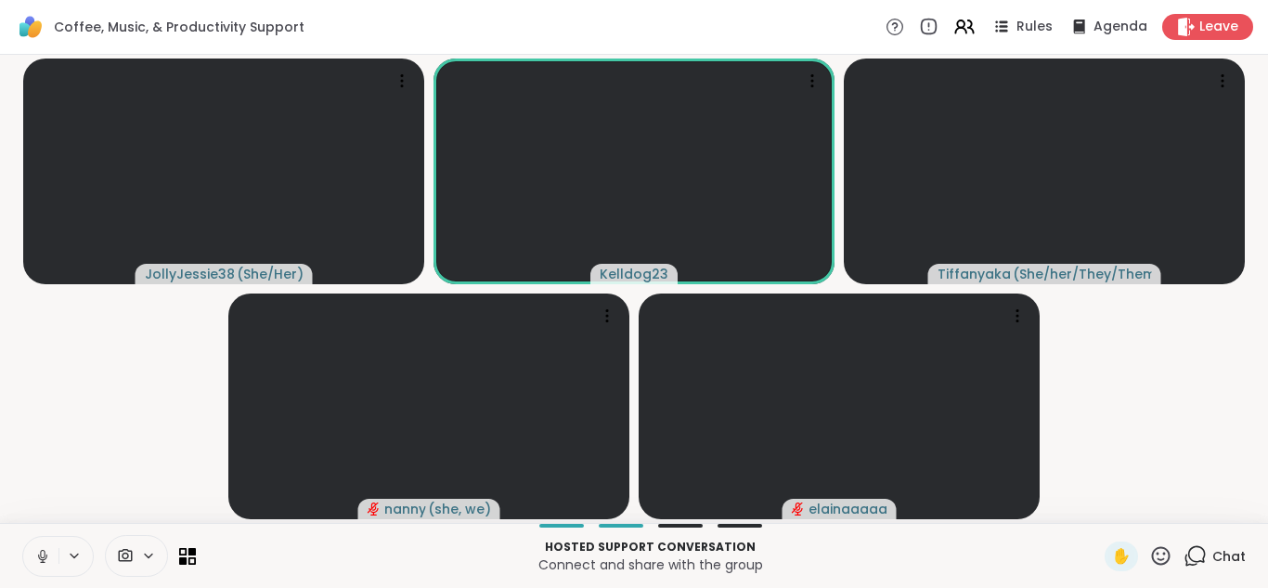
click at [32, 537] on button at bounding box center [40, 556] width 35 height 39
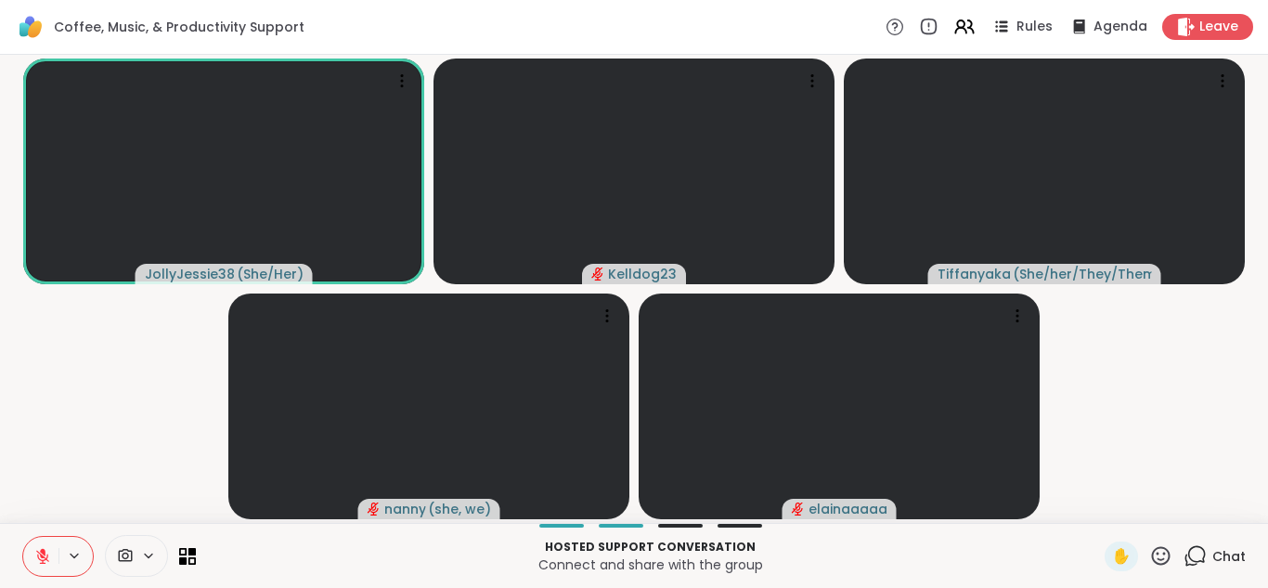
click at [45, 551] on icon at bounding box center [43, 551] width 6 height 7
click at [1195, 556] on icon at bounding box center [1195, 555] width 23 height 23
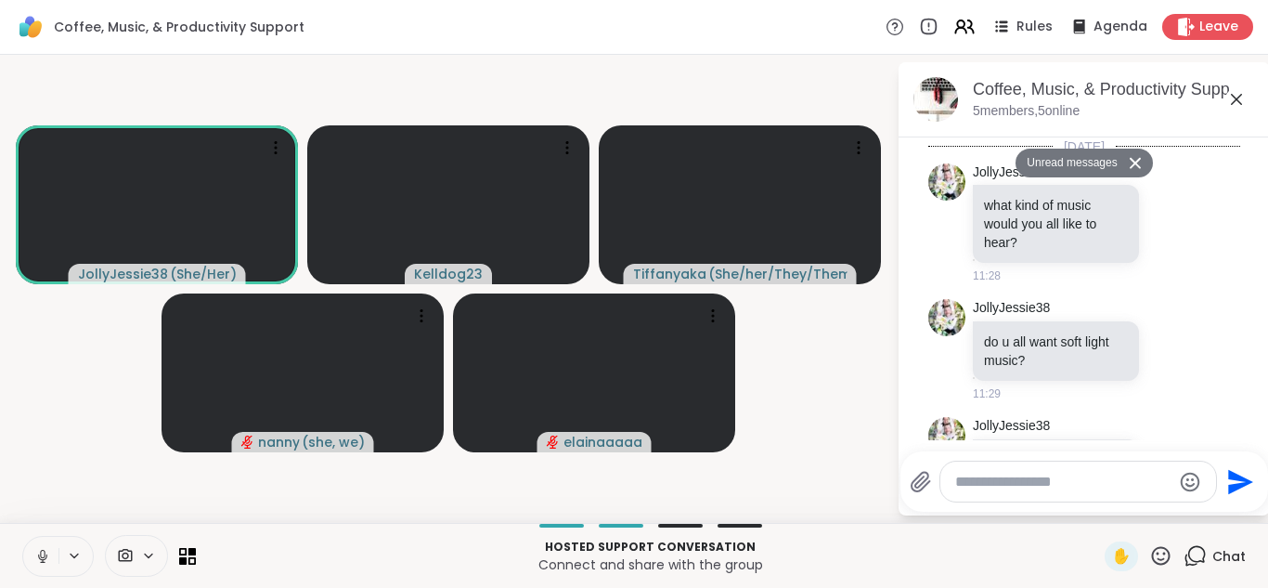
click at [29, 552] on button at bounding box center [40, 556] width 35 height 39
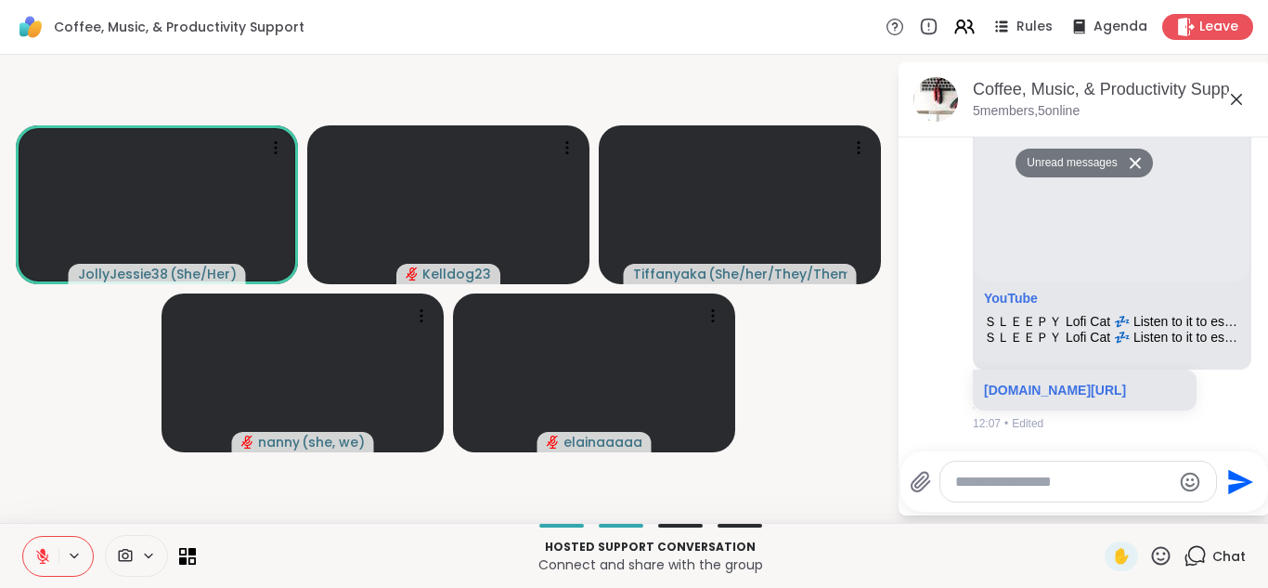
click at [1232, 97] on icon at bounding box center [1236, 99] width 22 height 22
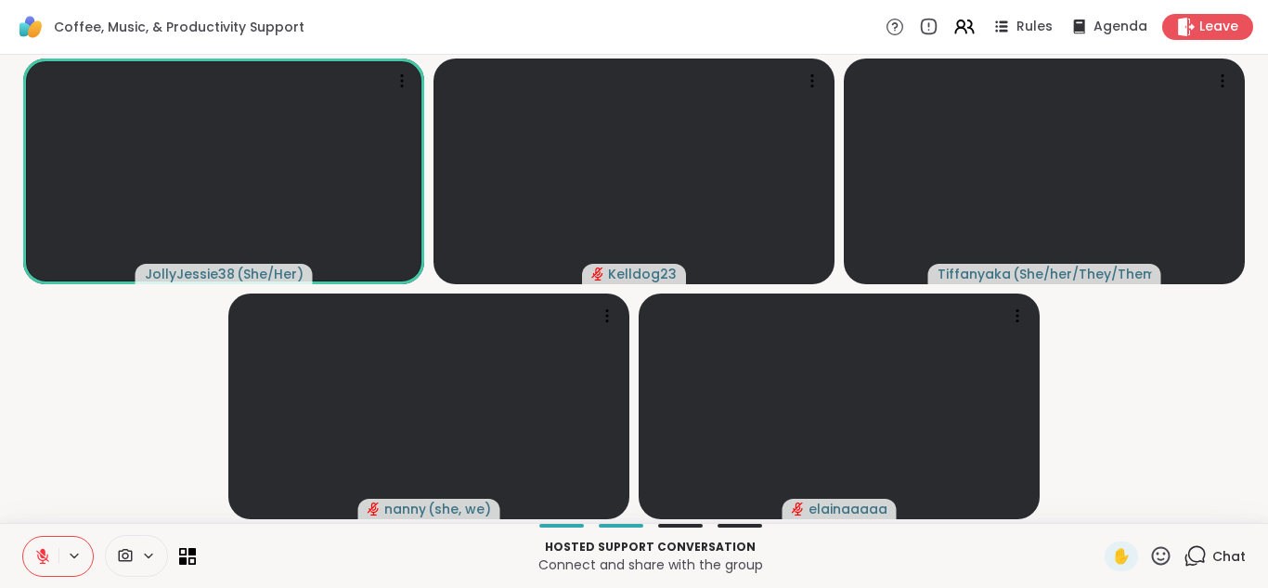
click at [1197, 551] on icon at bounding box center [1195, 555] width 23 height 23
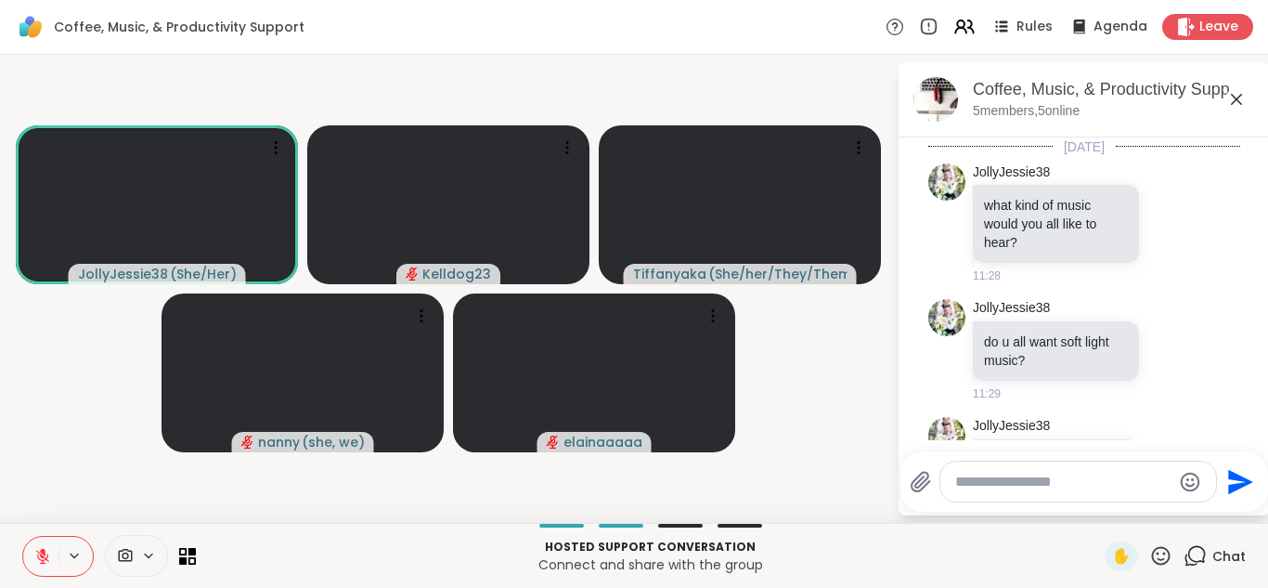
scroll to position [4810, 0]
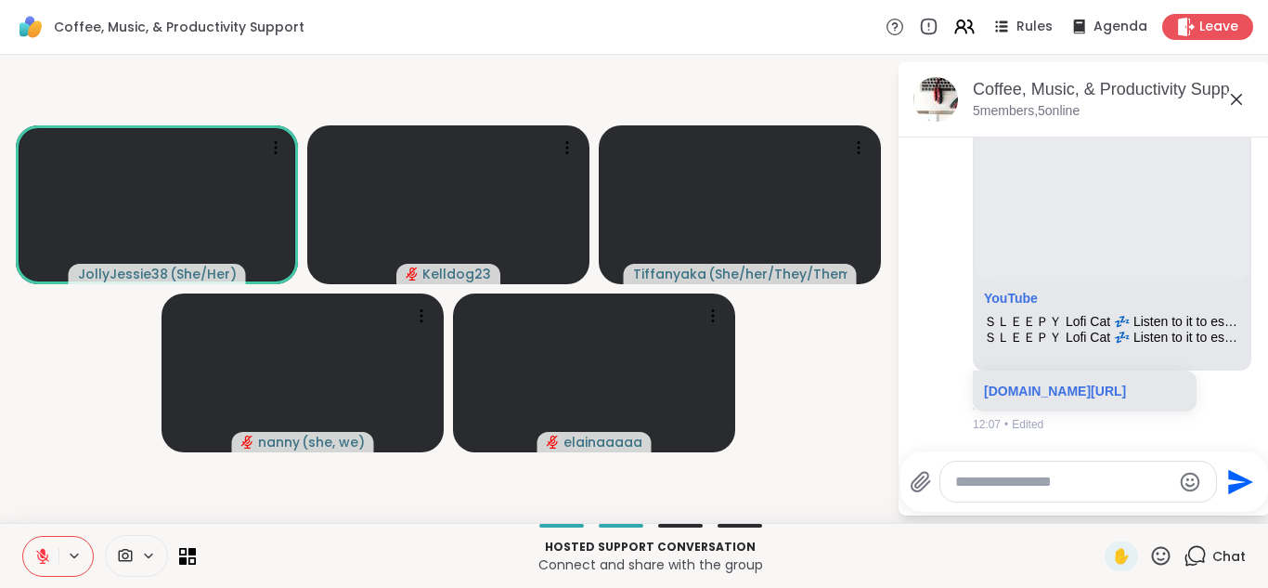
click at [977, 477] on textarea "Type your message" at bounding box center [1063, 482] width 216 height 19
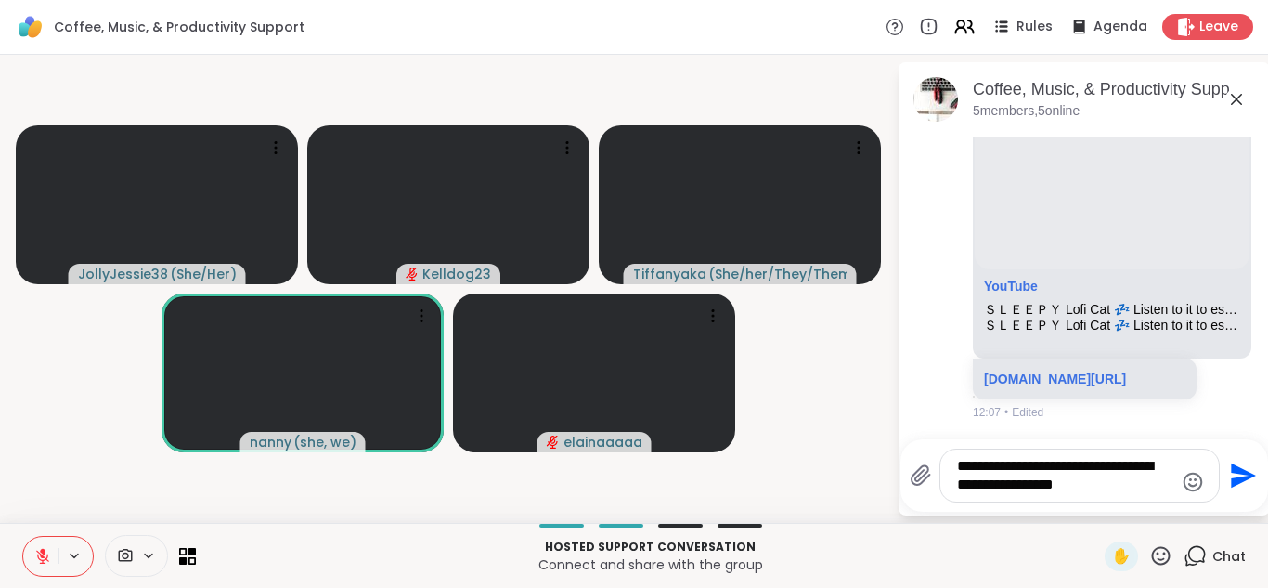
type textarea "**********"
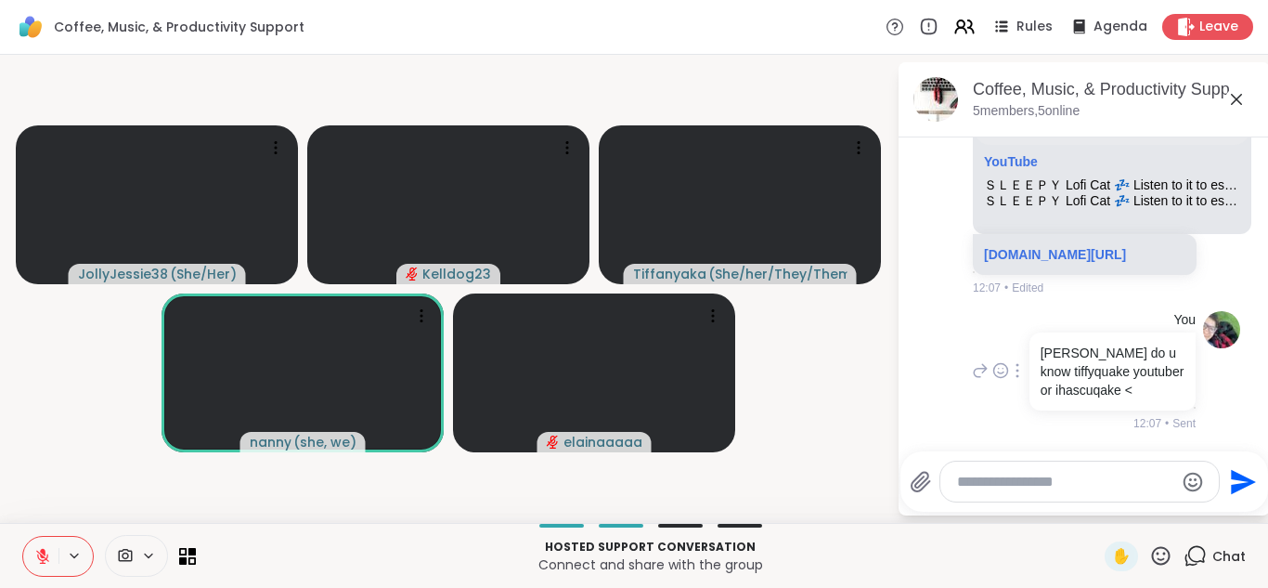
scroll to position [4946, 0]
click at [1232, 94] on icon at bounding box center [1236, 99] width 22 height 22
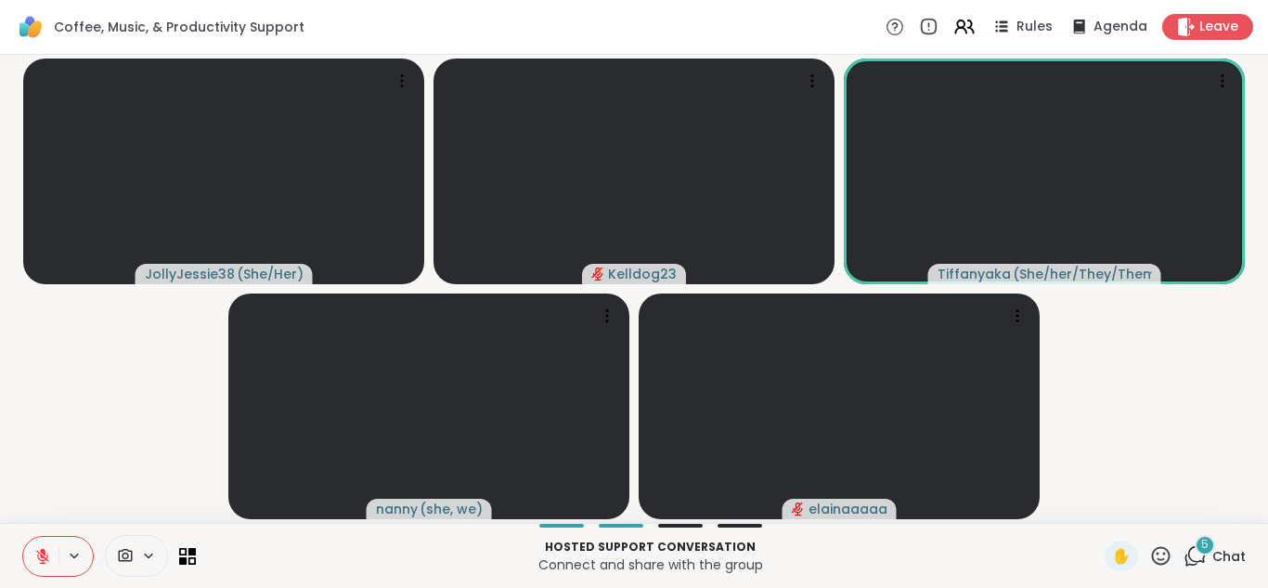
click at [1201, 548] on div "5" at bounding box center [1205, 545] width 20 height 20
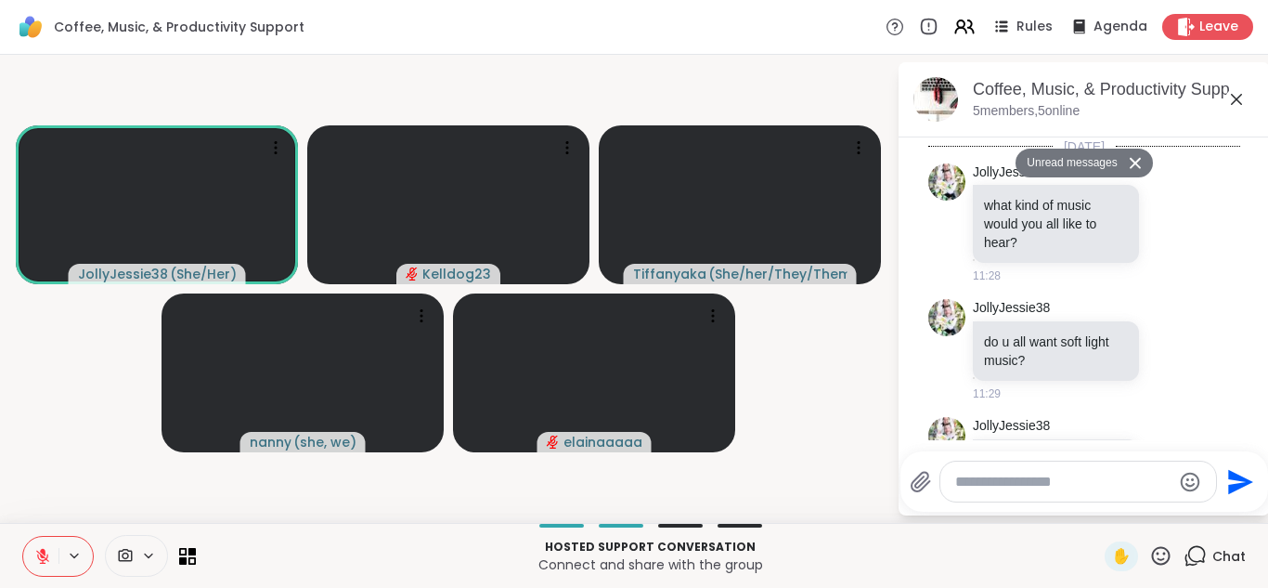
scroll to position [6793, 0]
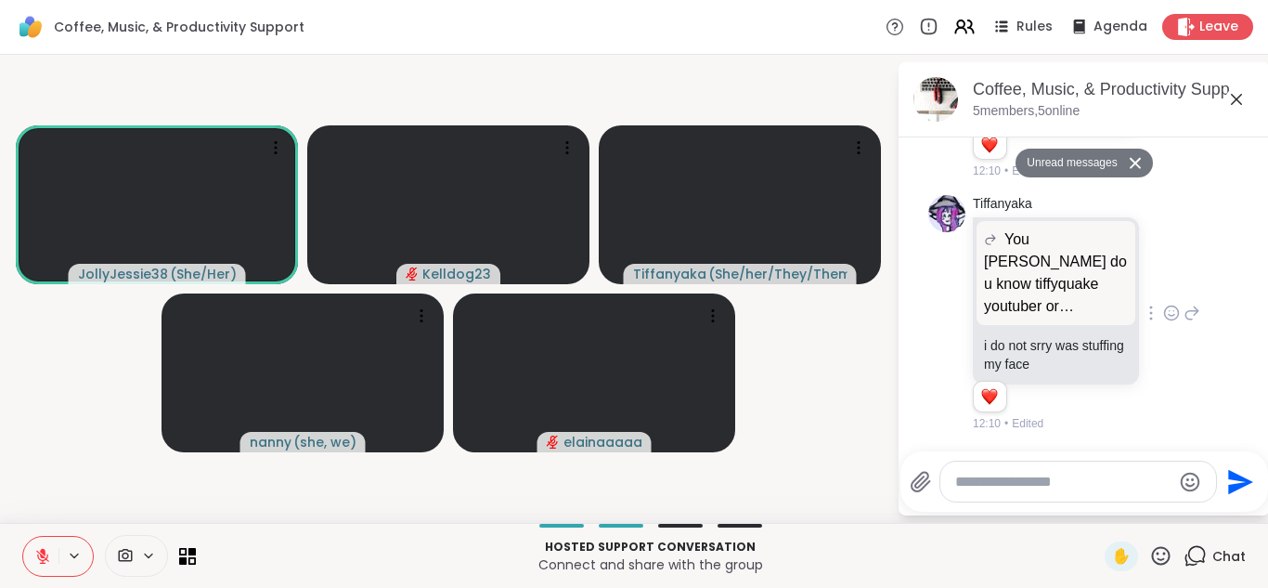
click at [1168, 306] on icon at bounding box center [1172, 313] width 14 height 14
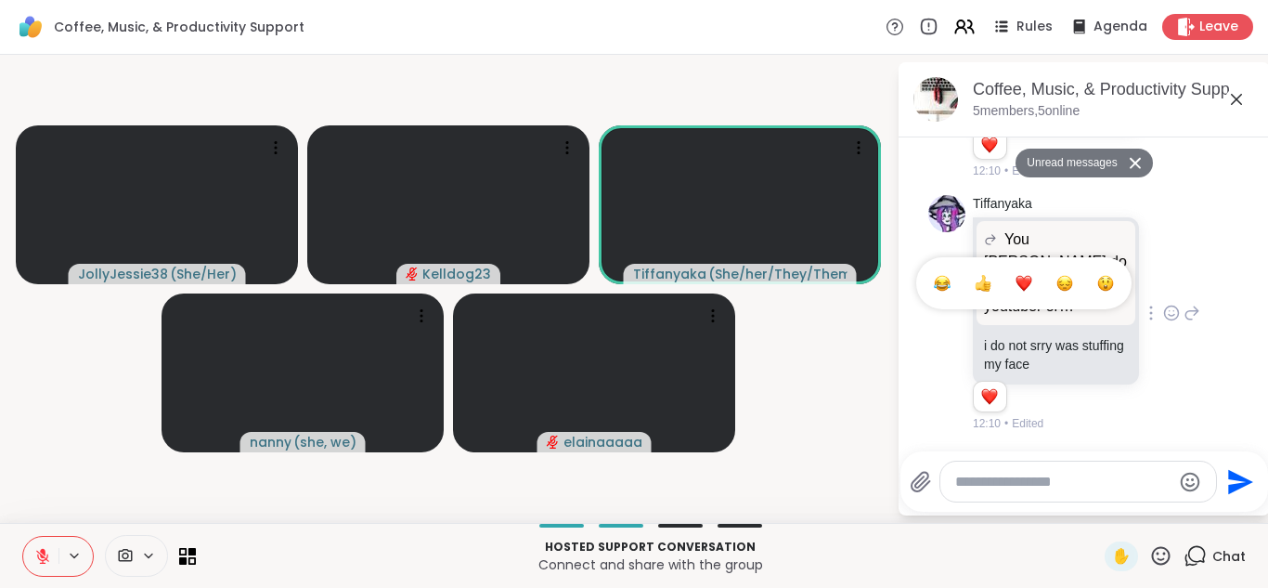
click at [1025, 279] on div "Select Reaction: Heart" at bounding box center [1024, 283] width 17 height 17
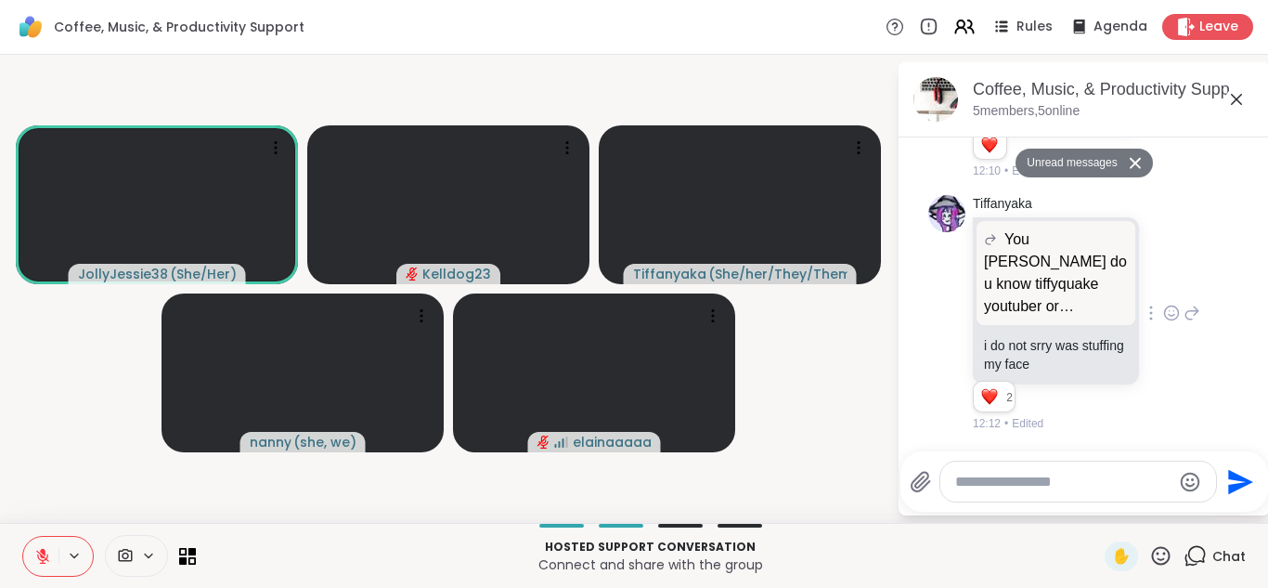
scroll to position [4, 0]
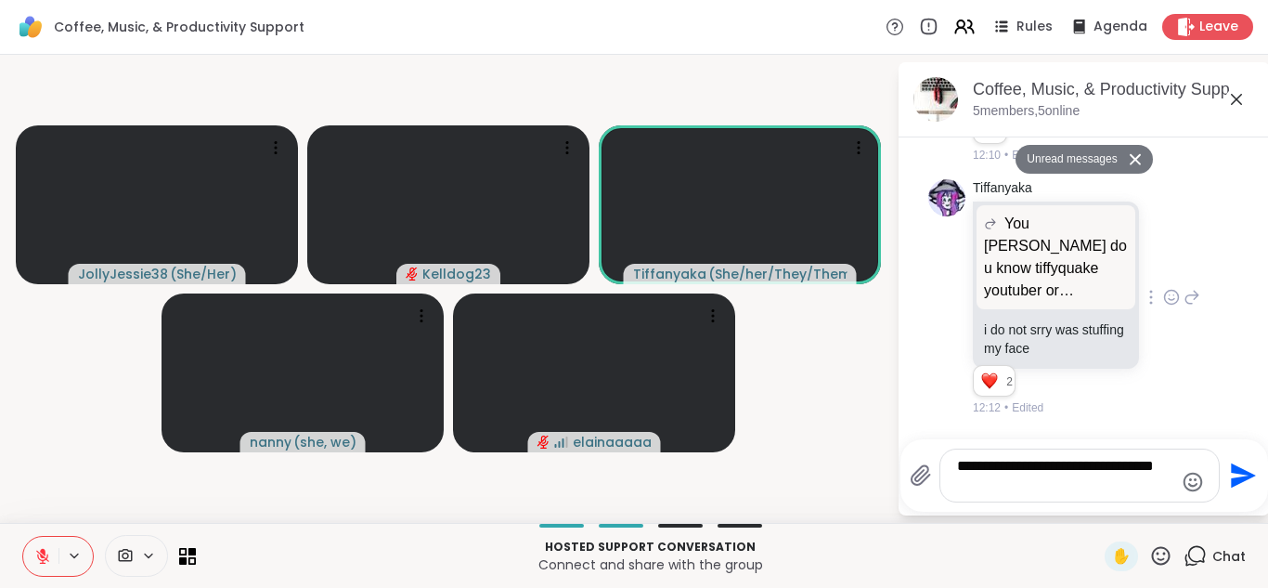
type textarea "**********"
click at [1239, 473] on icon "Send" at bounding box center [1243, 475] width 25 height 25
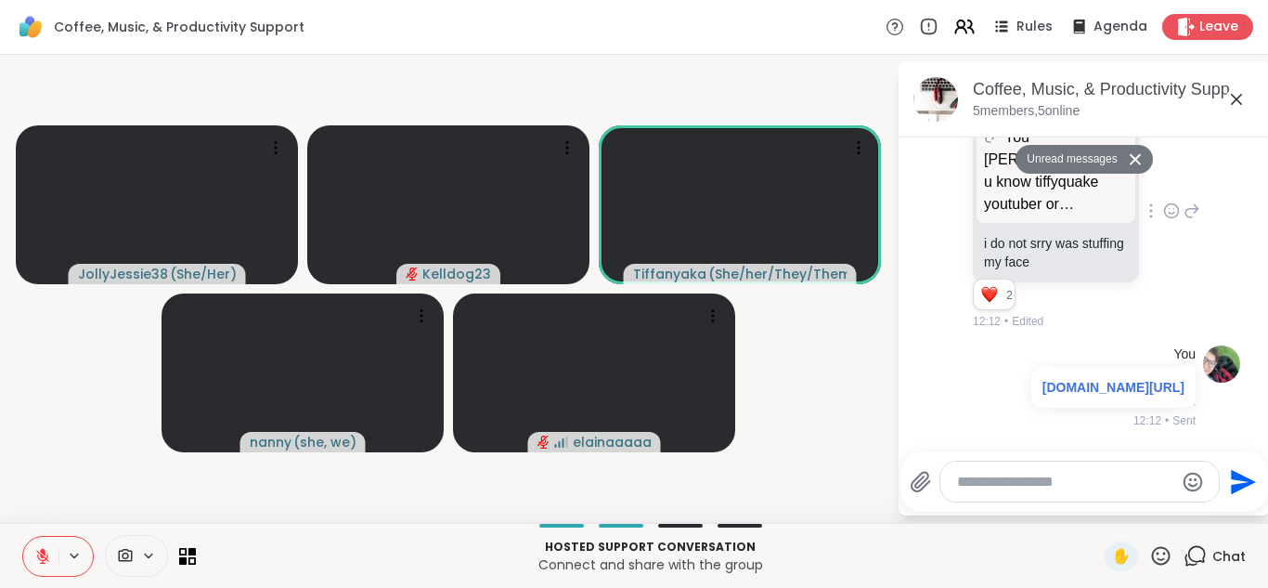
scroll to position [6866, 0]
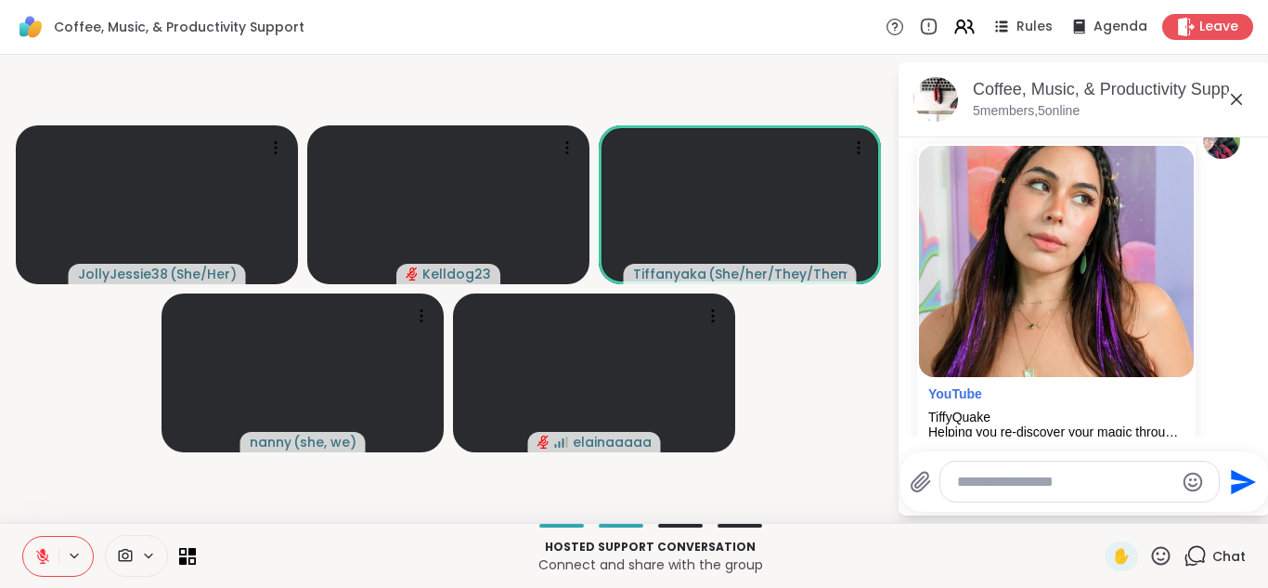
click at [1070, 477] on textarea "Type your message" at bounding box center [1065, 482] width 216 height 19
type textarea "**********"
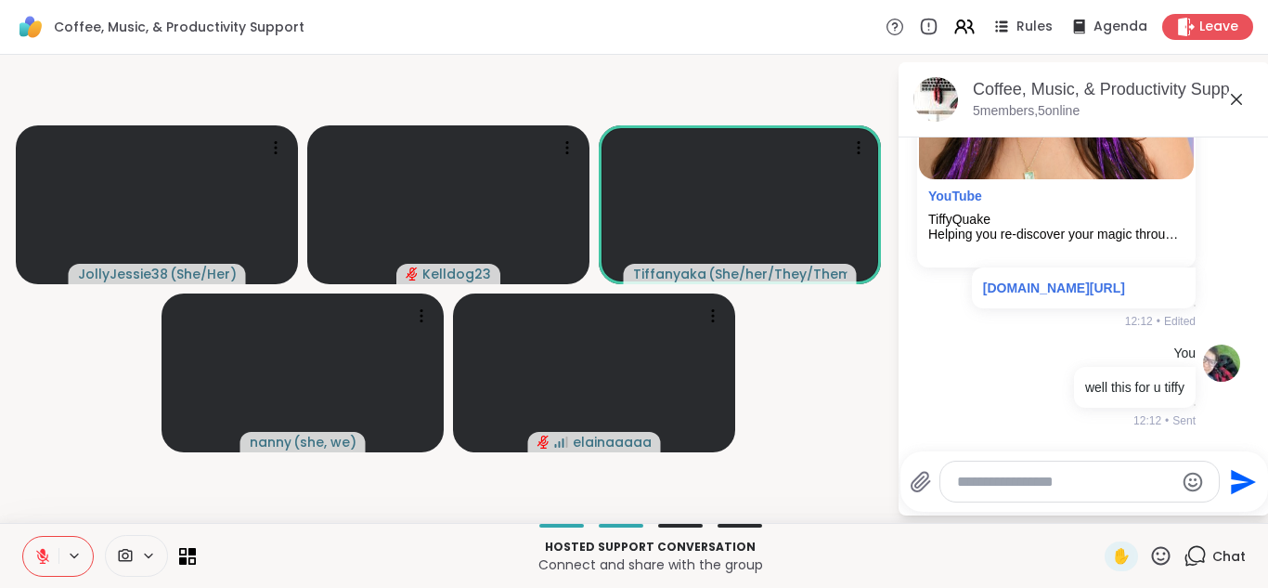
click at [28, 563] on button at bounding box center [40, 556] width 35 height 39
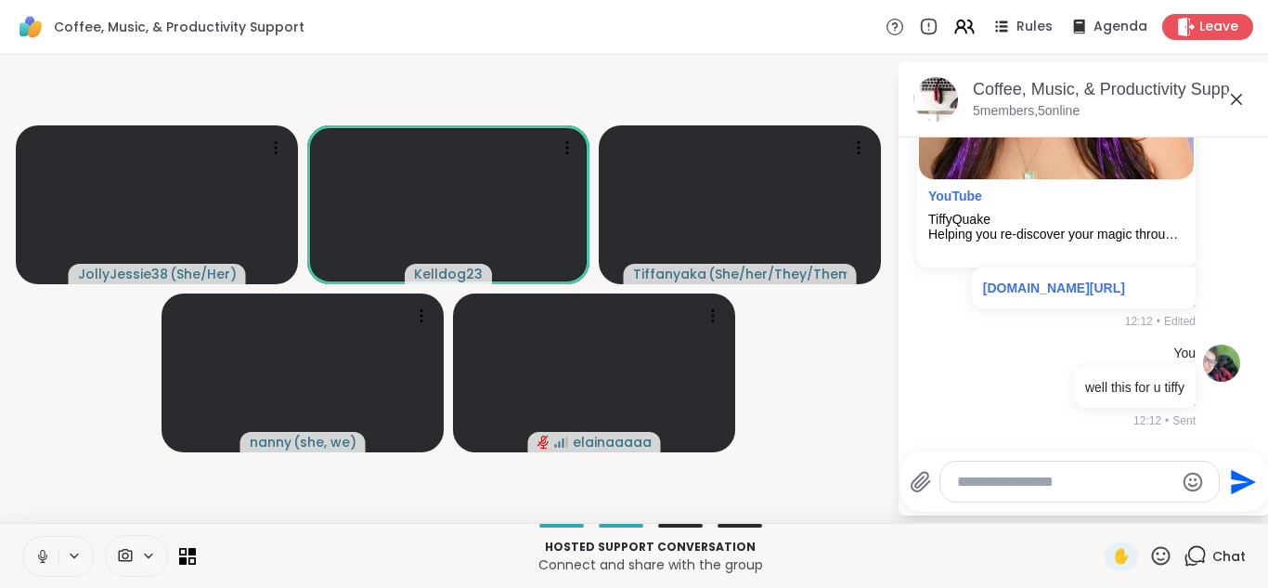
click at [951, 438] on div "Today JollyJessie38 what kind of music would you all like to hear? 11:28 JollyJ…" at bounding box center [1084, 291] width 371 height 314
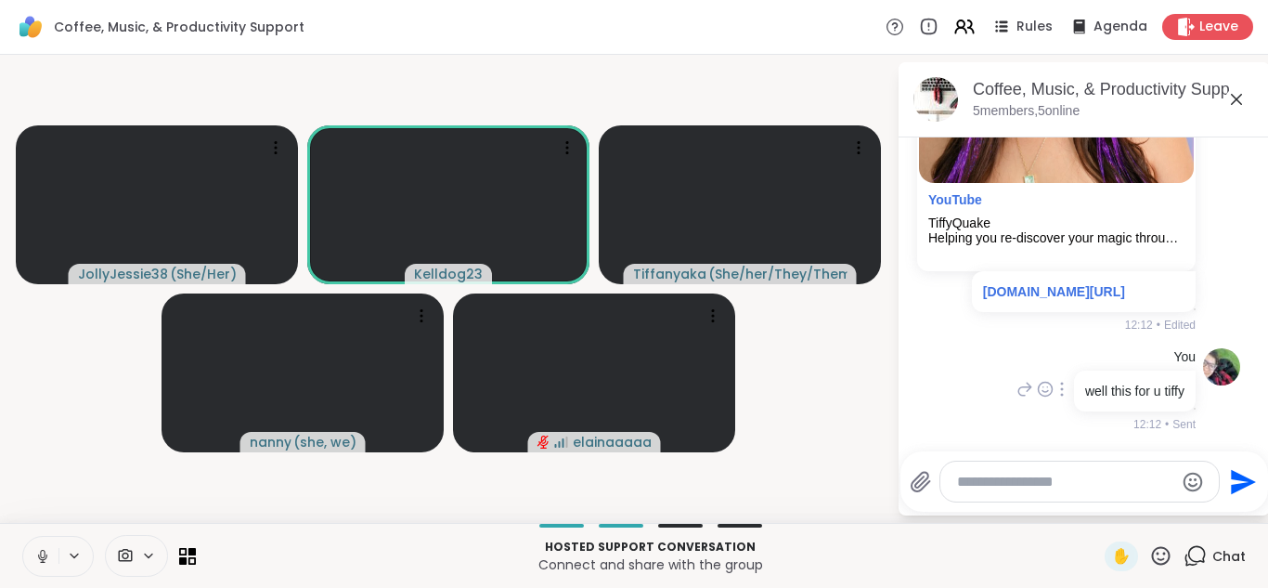
click at [982, 357] on div "You well this for u tiffy 12:12 • Sent" at bounding box center [1084, 390] width 312 height 99
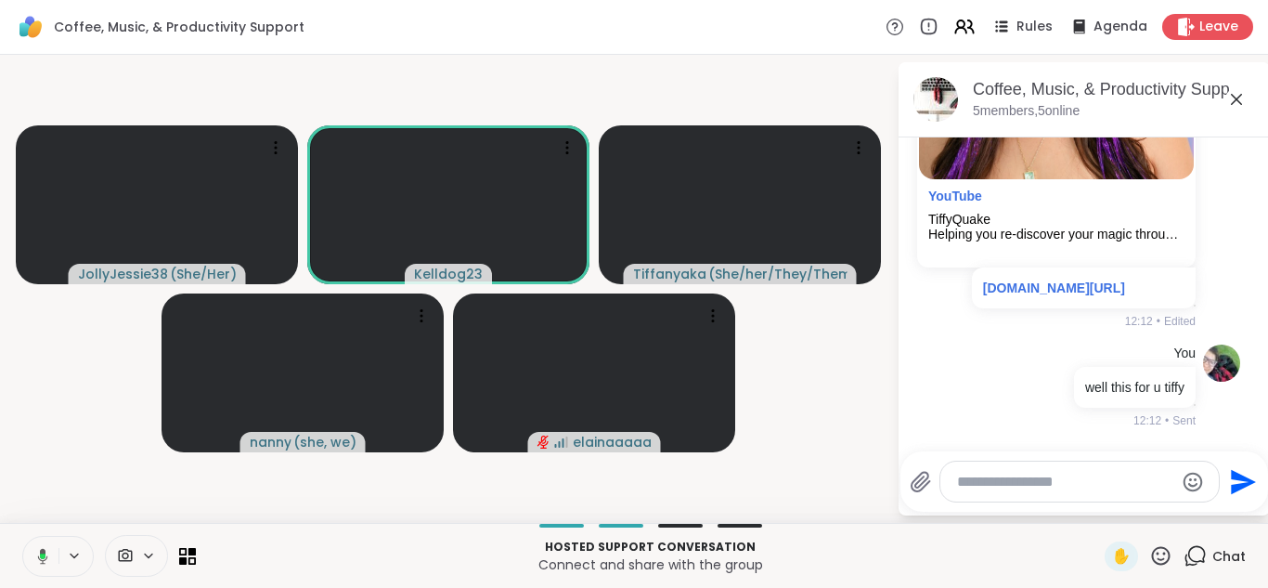
scroll to position [7268, 0]
click at [967, 473] on textarea "Type your message" at bounding box center [1065, 482] width 216 height 19
type textarea "**********"
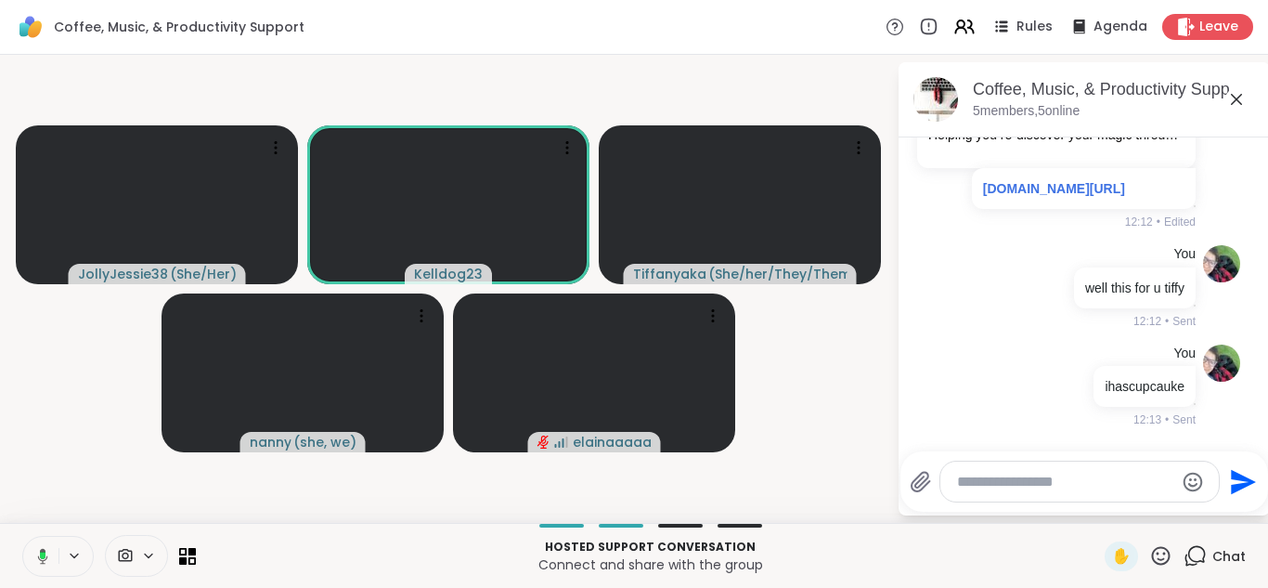
scroll to position [7368, 0]
click at [1236, 94] on icon at bounding box center [1236, 99] width 22 height 22
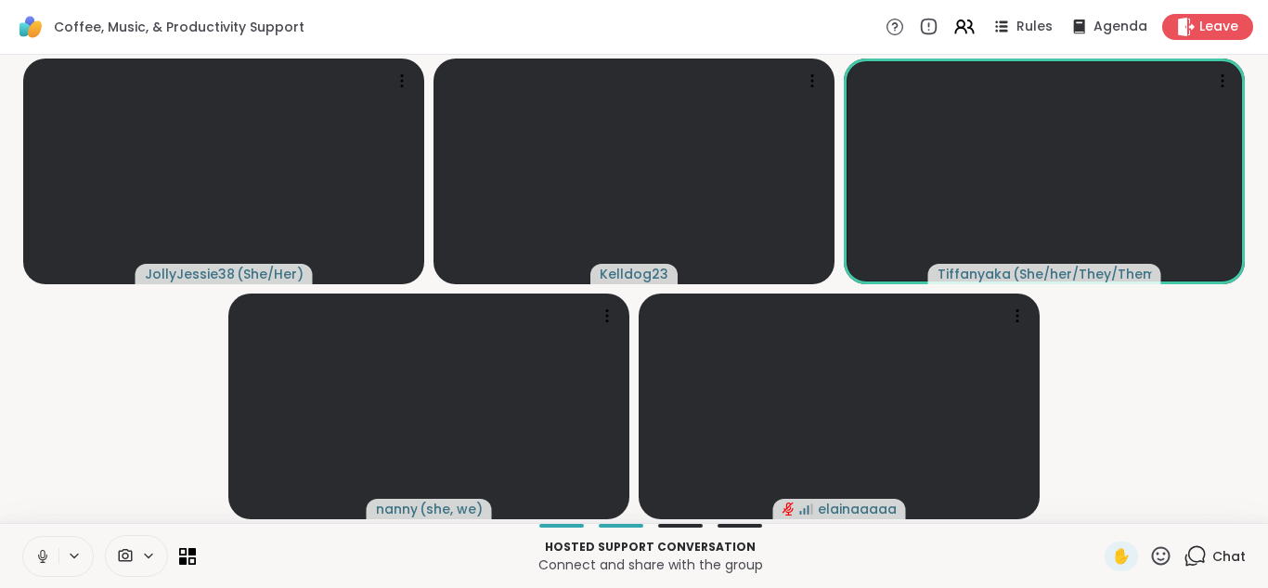
click at [1186, 551] on icon at bounding box center [1195, 555] width 23 height 23
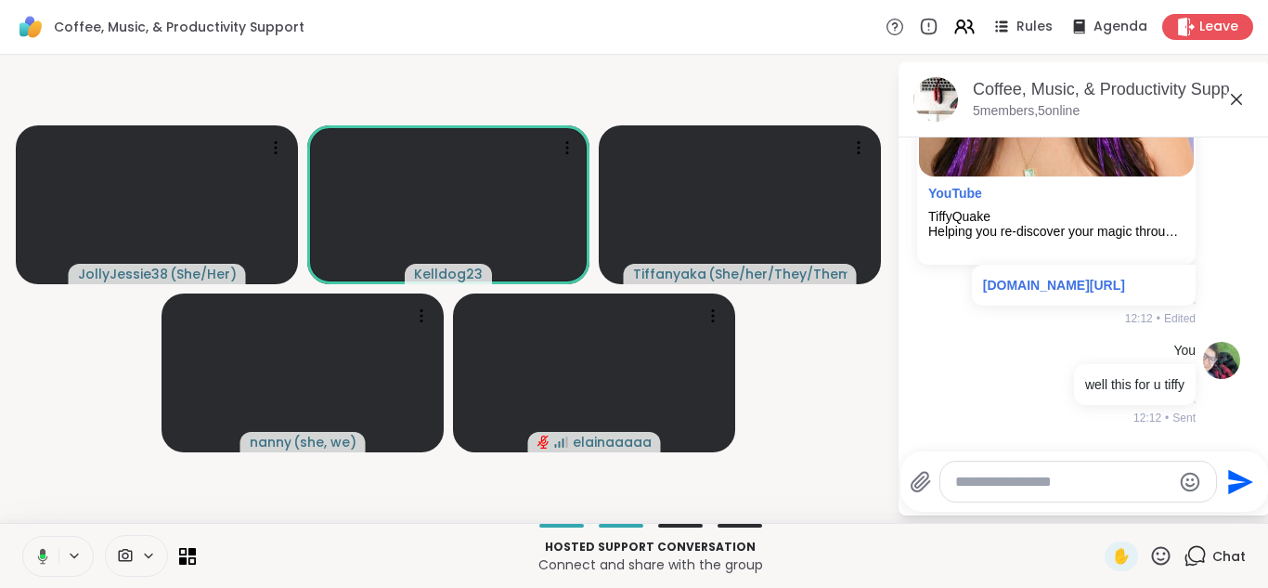
scroll to position [7089, 0]
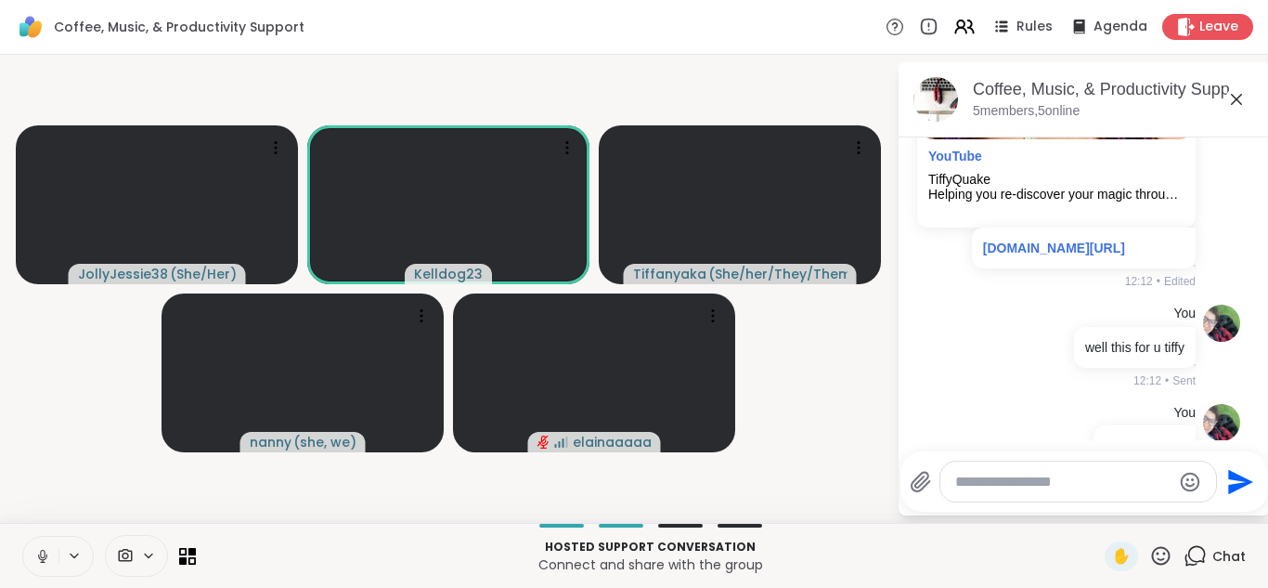
click at [1231, 100] on icon at bounding box center [1236, 99] width 22 height 22
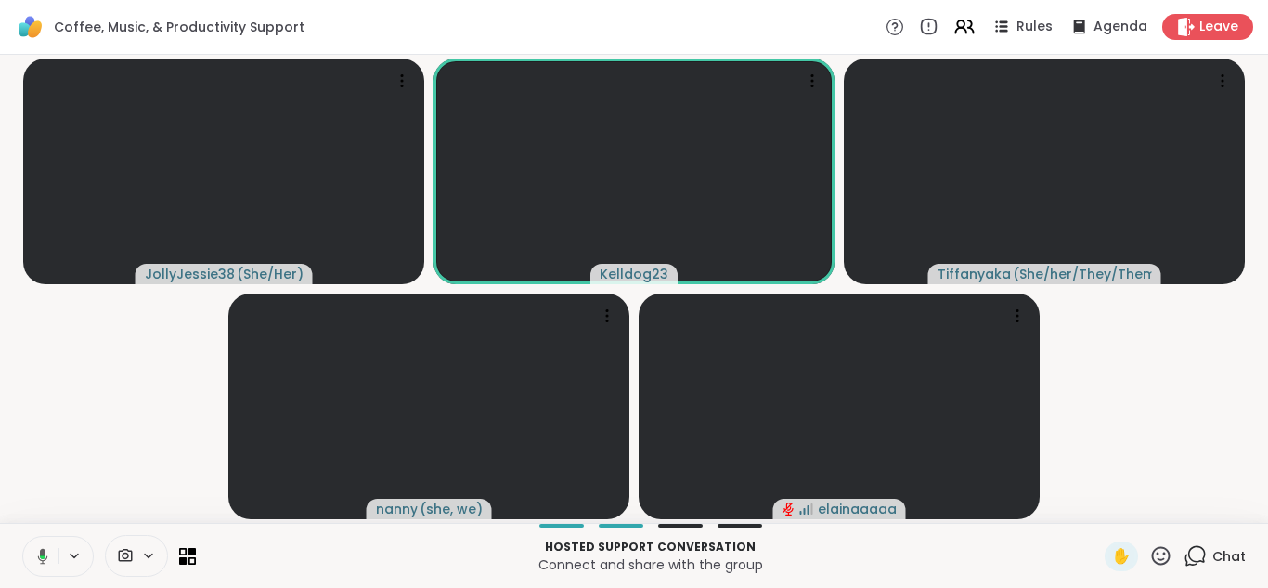
click at [1200, 550] on icon at bounding box center [1195, 555] width 23 height 23
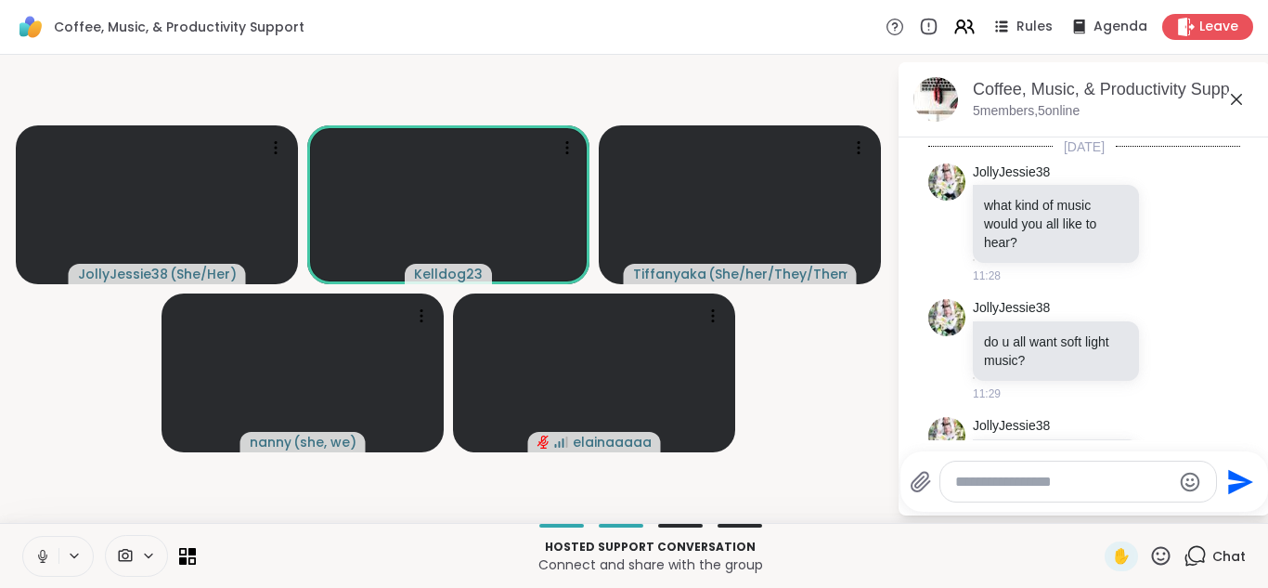
click at [1233, 98] on icon at bounding box center [1236, 99] width 22 height 22
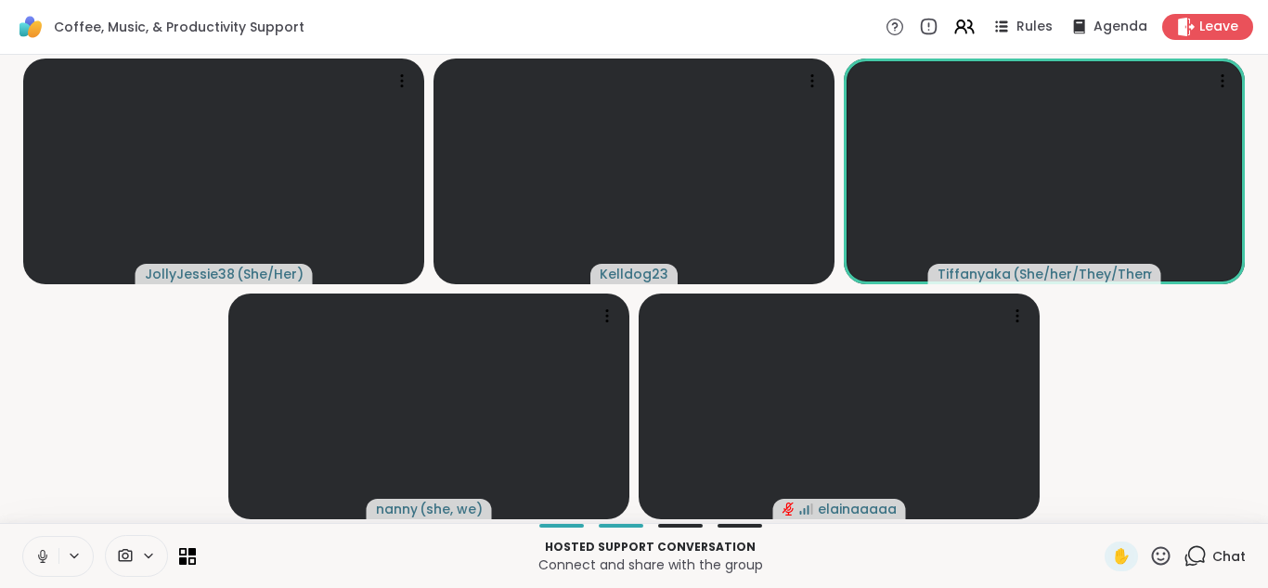
click at [35, 561] on icon at bounding box center [42, 556] width 17 height 17
click at [38, 542] on button at bounding box center [40, 556] width 35 height 39
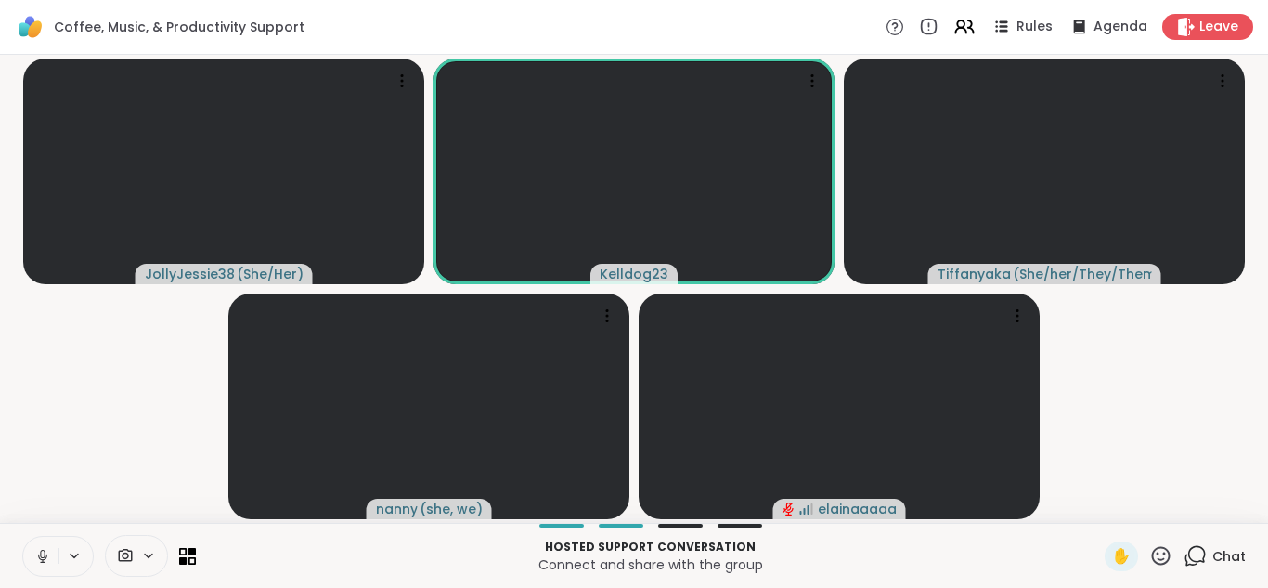
click at [41, 540] on button at bounding box center [40, 556] width 35 height 39
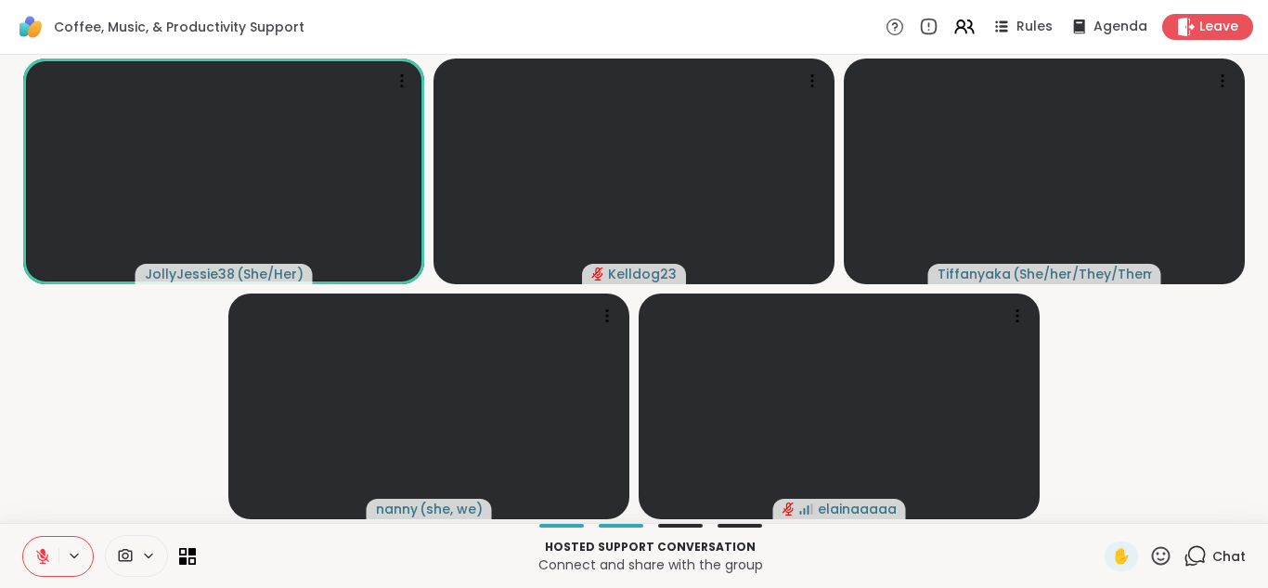
click at [41, 540] on button at bounding box center [40, 556] width 35 height 39
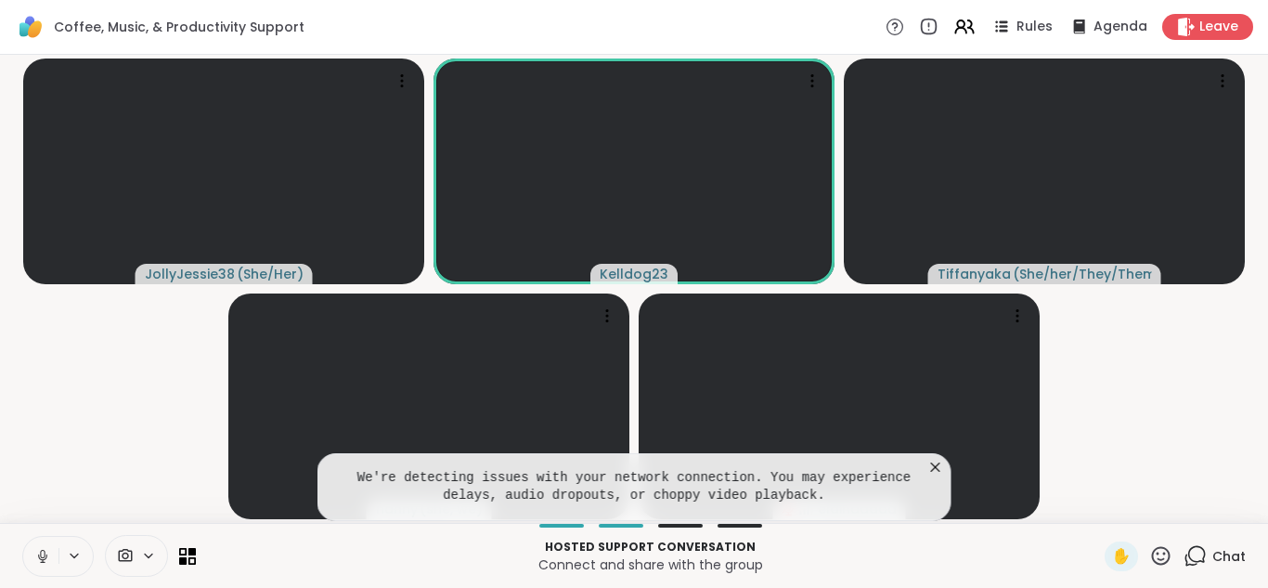
click at [936, 463] on icon at bounding box center [936, 467] width 19 height 19
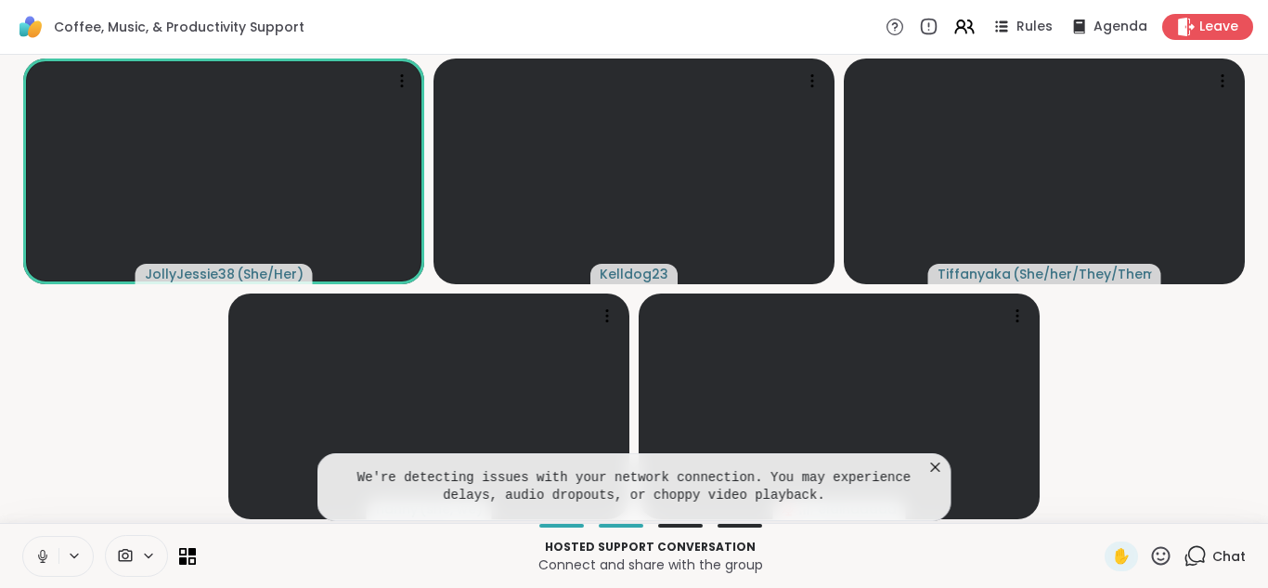
click at [936, 468] on icon at bounding box center [935, 466] width 9 height 9
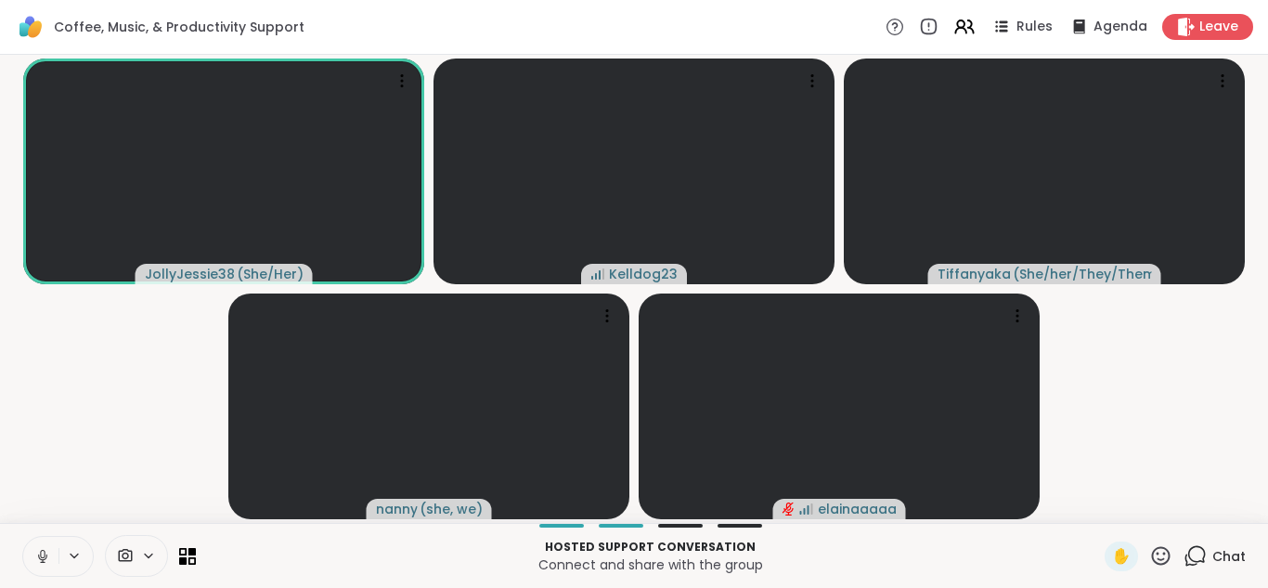
click at [23, 561] on button at bounding box center [40, 556] width 35 height 39
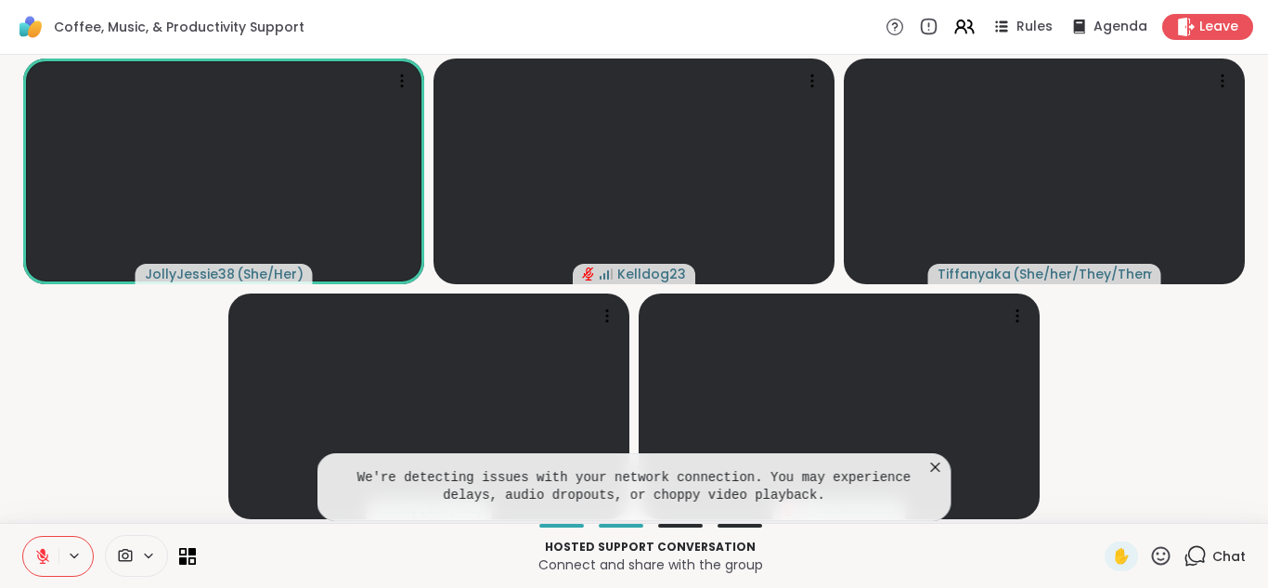
click at [933, 461] on icon at bounding box center [936, 467] width 19 height 19
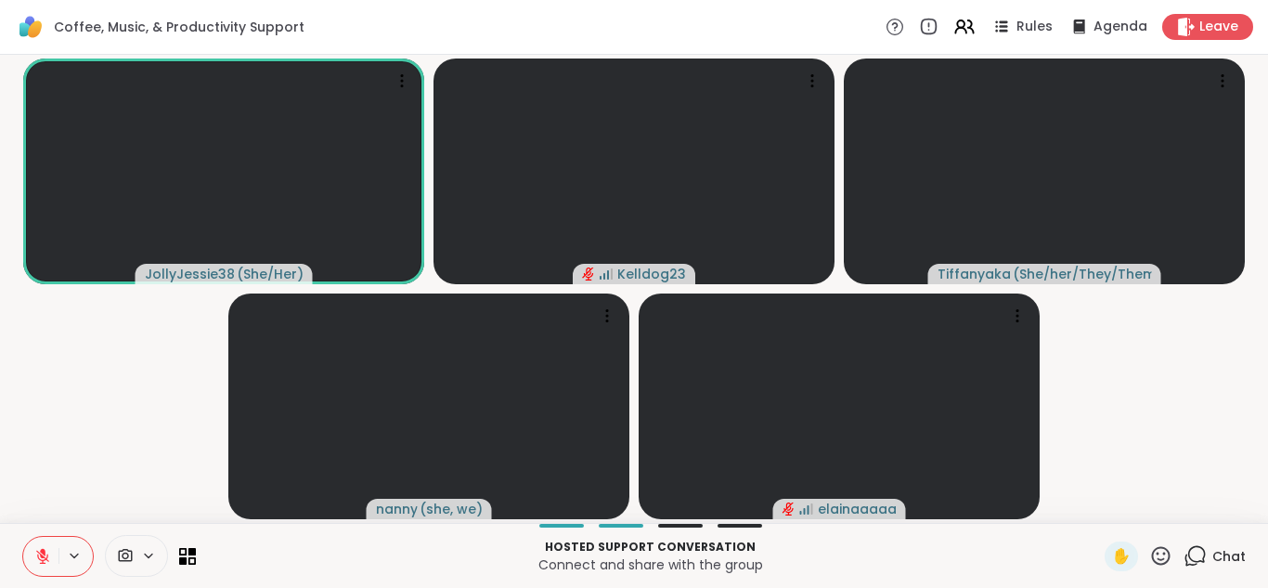
click at [1199, 562] on icon at bounding box center [1195, 555] width 23 height 23
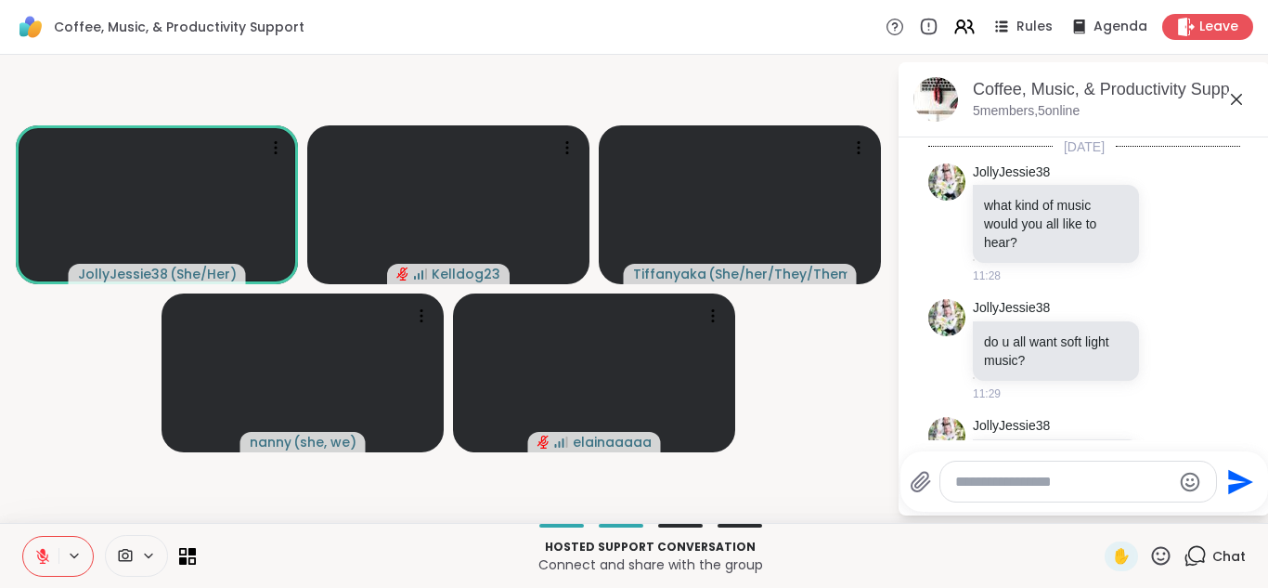
scroll to position [7349, 0]
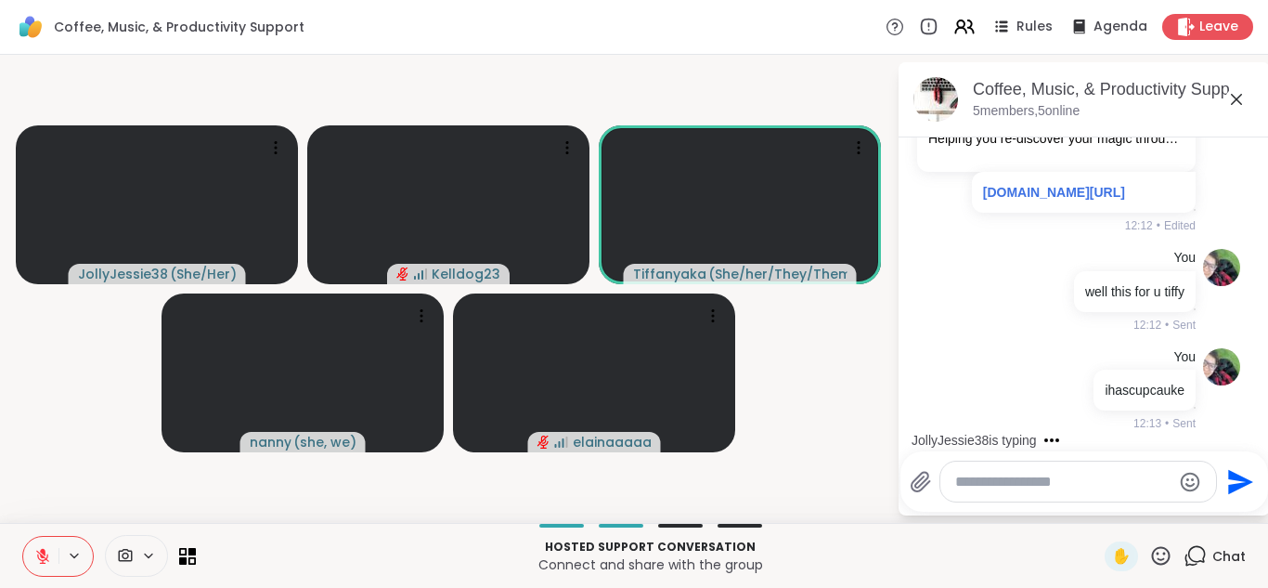
click at [1015, 483] on textarea "Type your message" at bounding box center [1063, 482] width 216 height 19
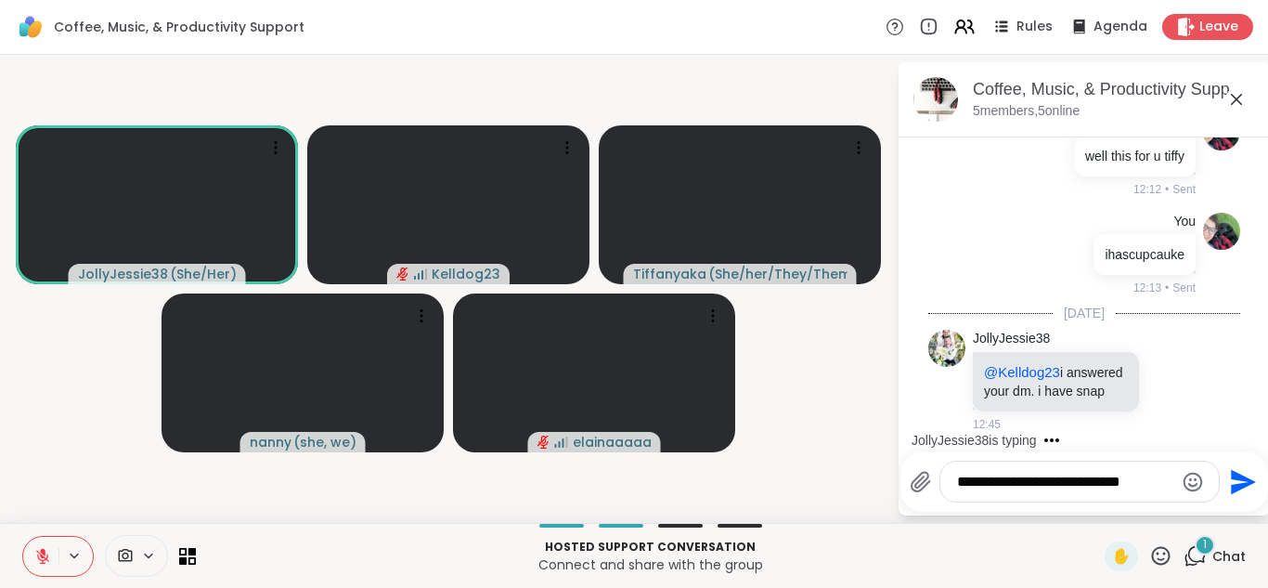
scroll to position [7485, 0]
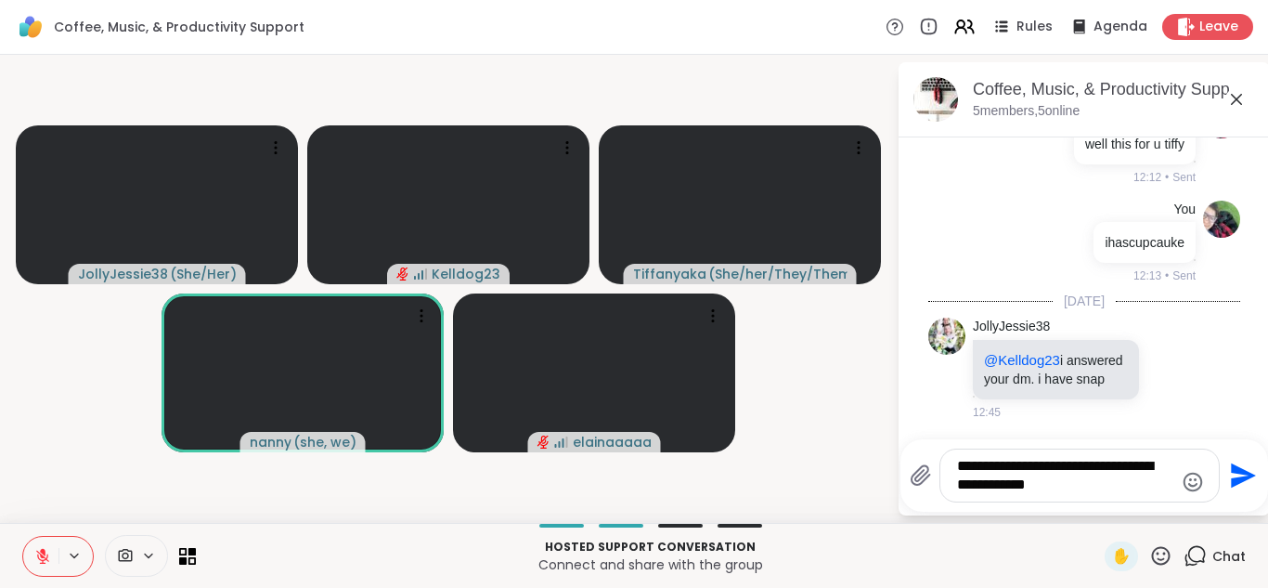
type textarea "**********"
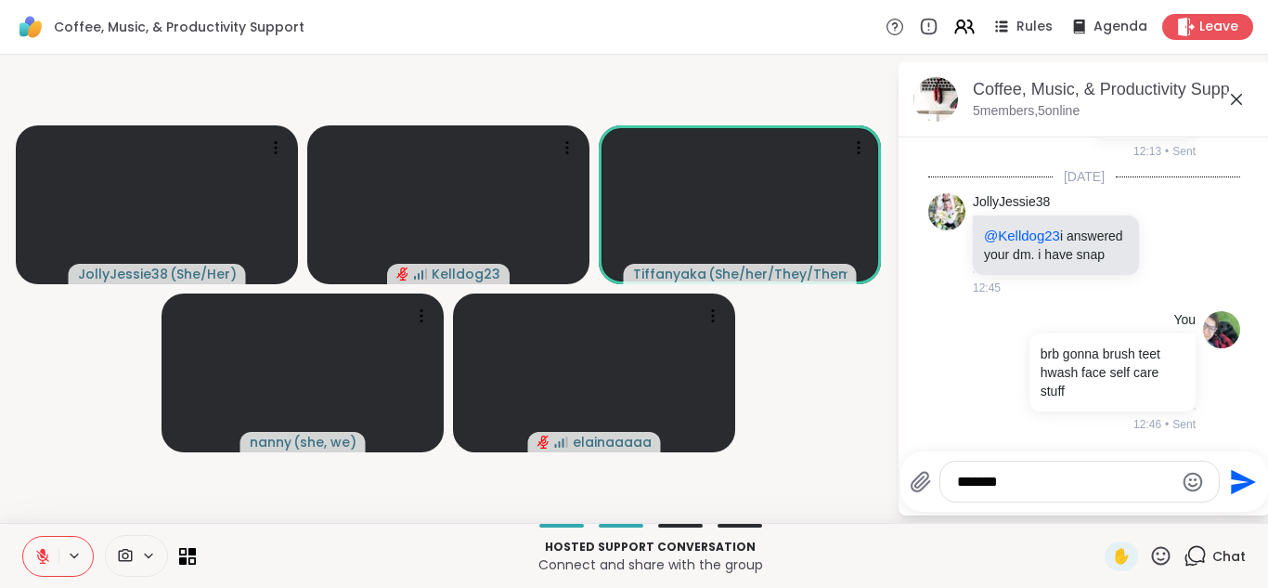
scroll to position [7621, 0]
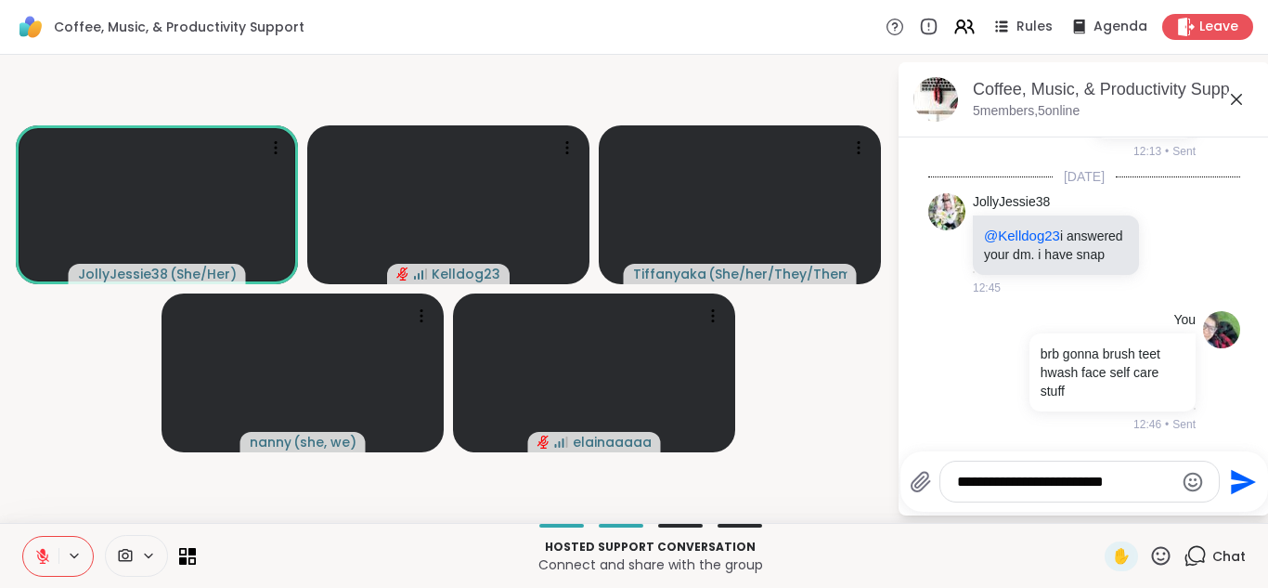
type textarea "**********"
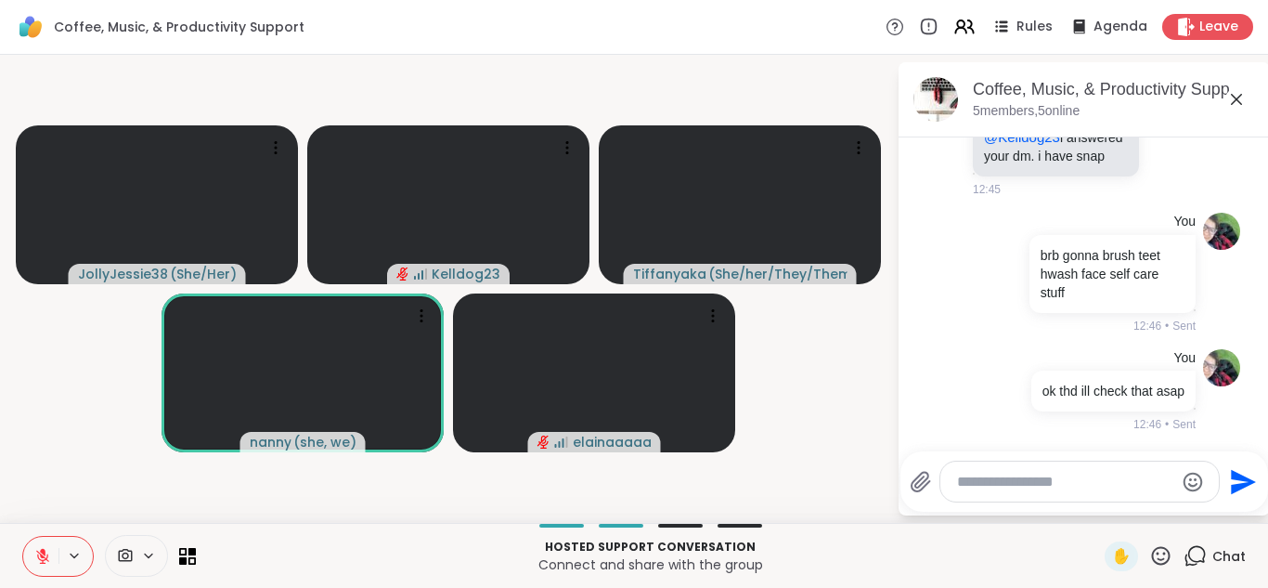
scroll to position [7720, 0]
click at [1235, 102] on icon at bounding box center [1236, 99] width 22 height 22
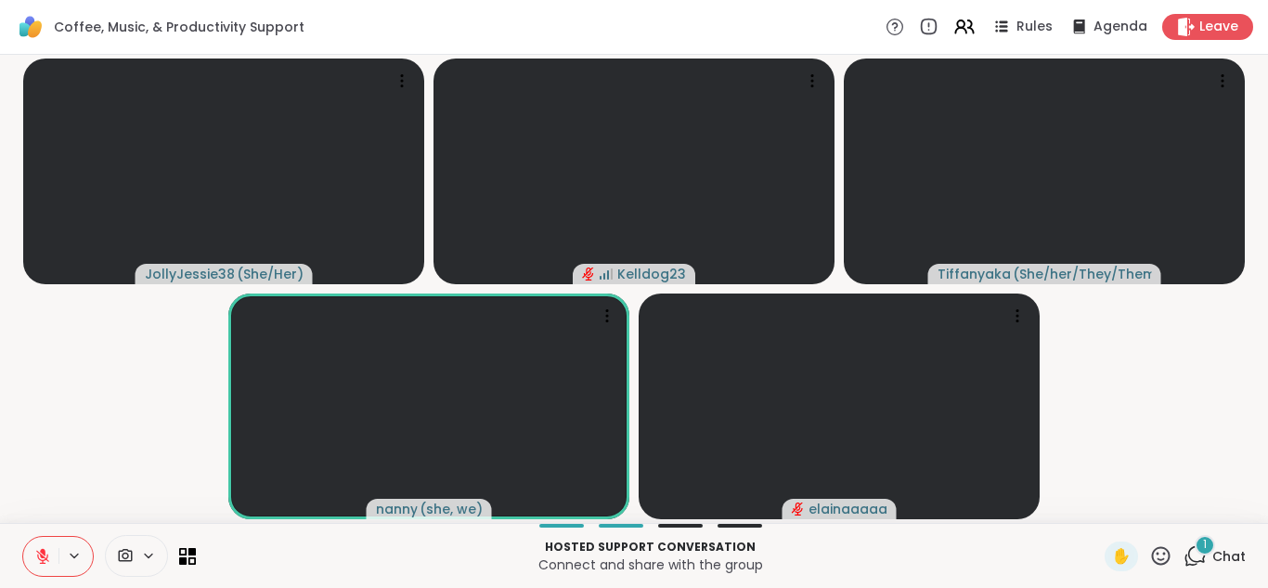
click at [1199, 546] on div "1" at bounding box center [1205, 545] width 20 height 20
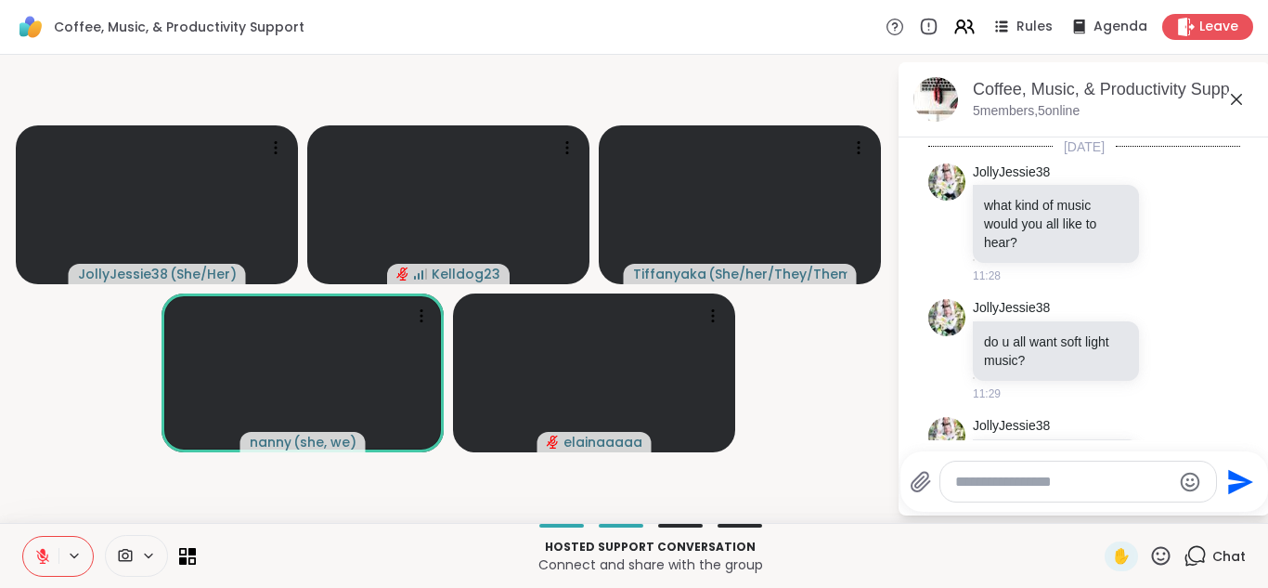
click at [1002, 491] on div at bounding box center [1078, 481] width 276 height 40
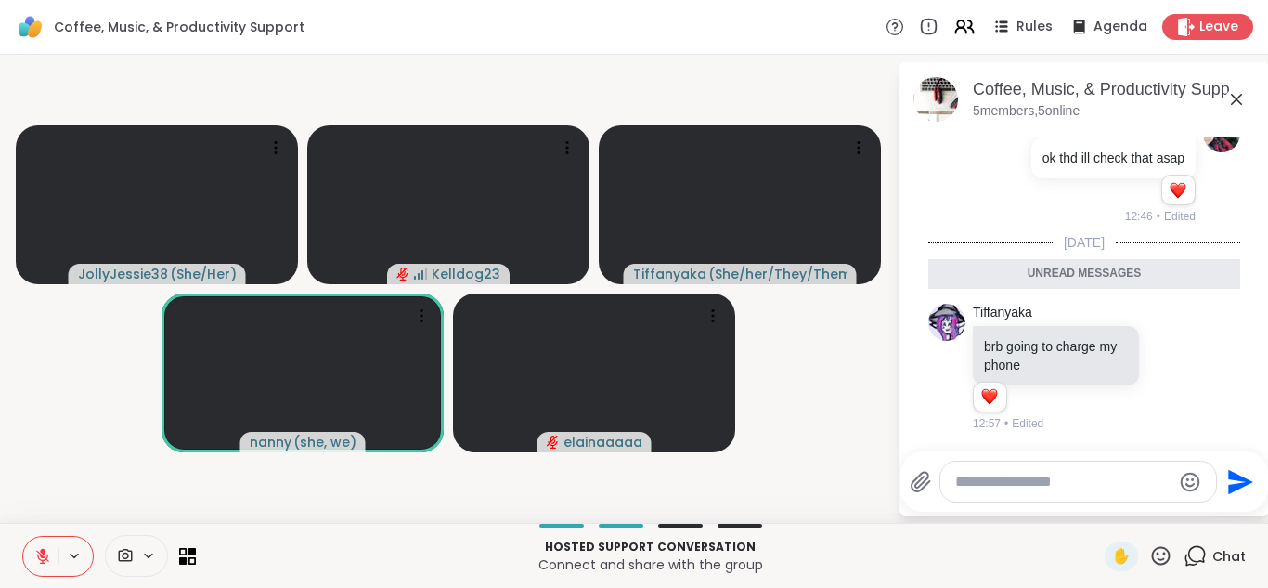
click at [990, 480] on textarea "Type your message" at bounding box center [1063, 482] width 216 height 19
type textarea "**********"
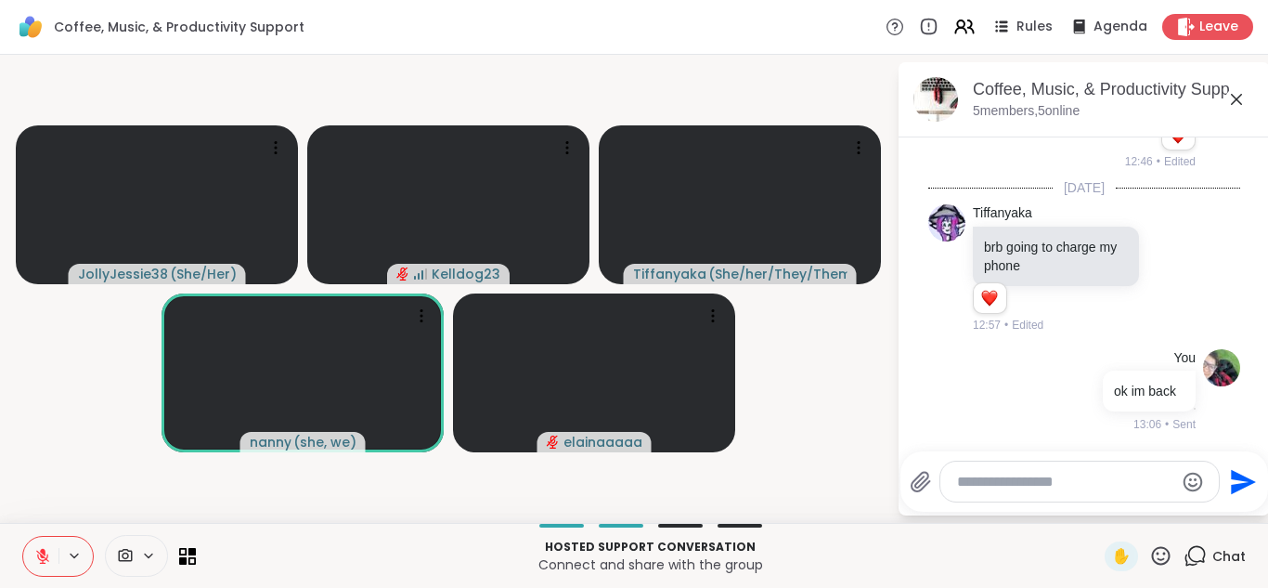
scroll to position [8016, 0]
click at [1233, 98] on icon at bounding box center [1236, 99] width 22 height 22
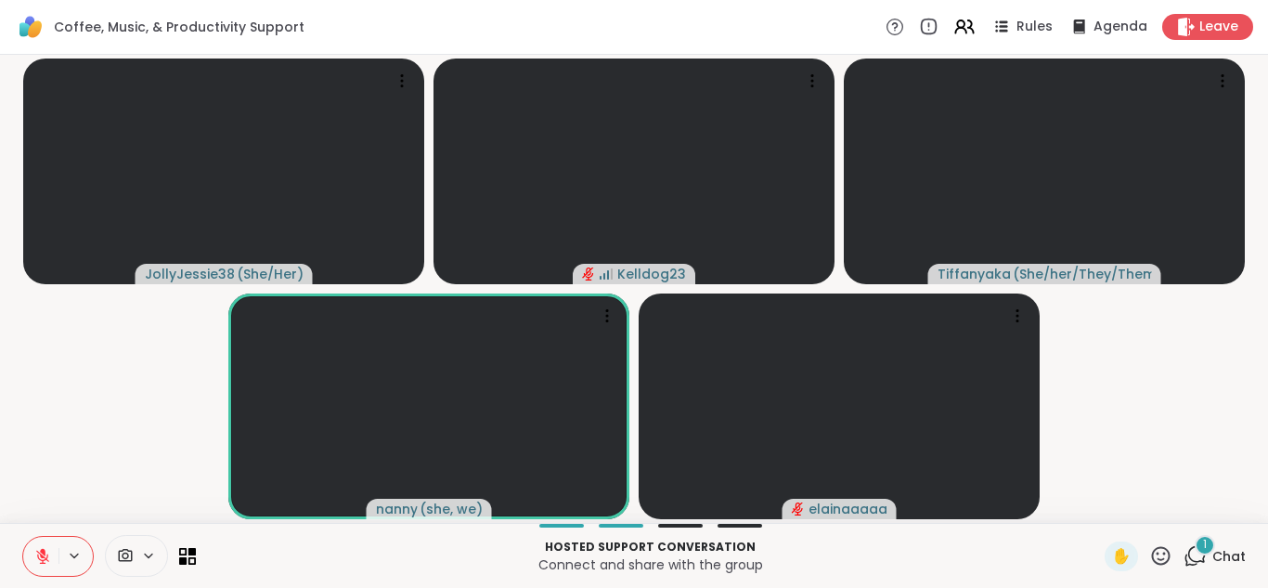
click at [1209, 554] on div "1" at bounding box center [1205, 545] width 20 height 20
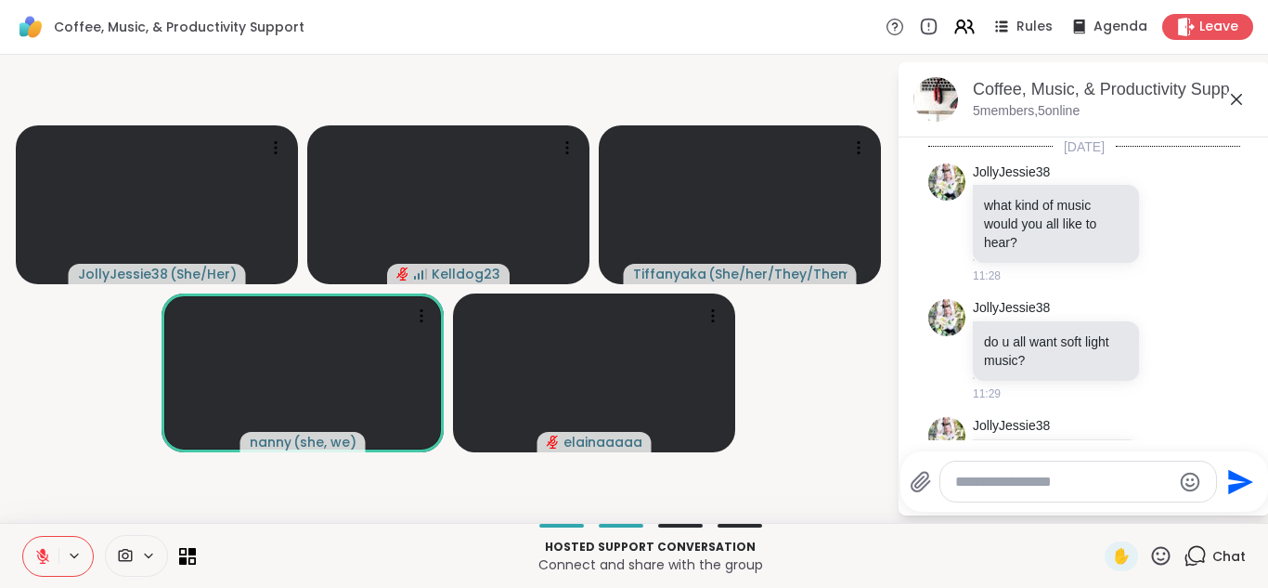
scroll to position [8213, 0]
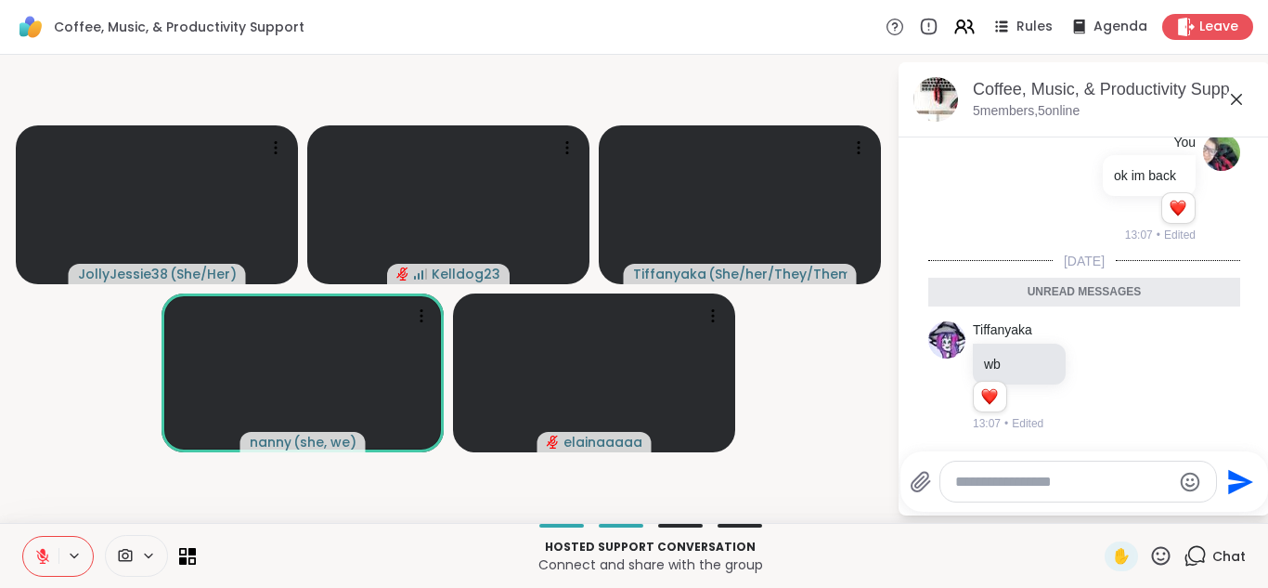
click at [1056, 473] on textarea "Type your message" at bounding box center [1063, 482] width 216 height 19
type textarea "*"
click at [1238, 103] on icon at bounding box center [1236, 99] width 22 height 22
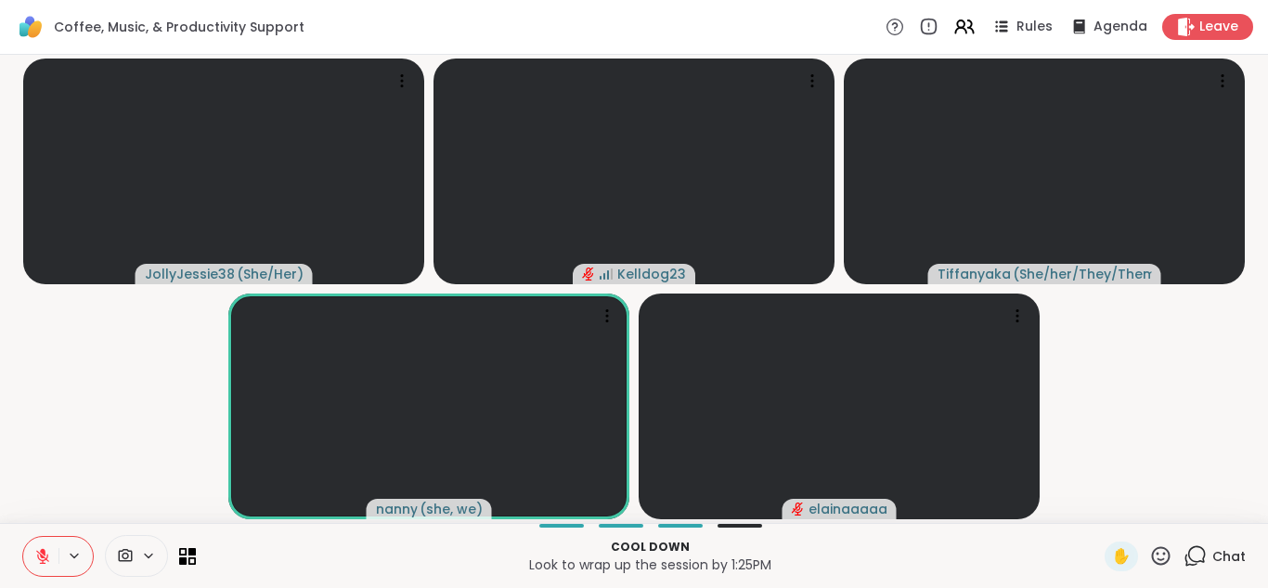
click at [1198, 562] on icon at bounding box center [1197, 554] width 18 height 17
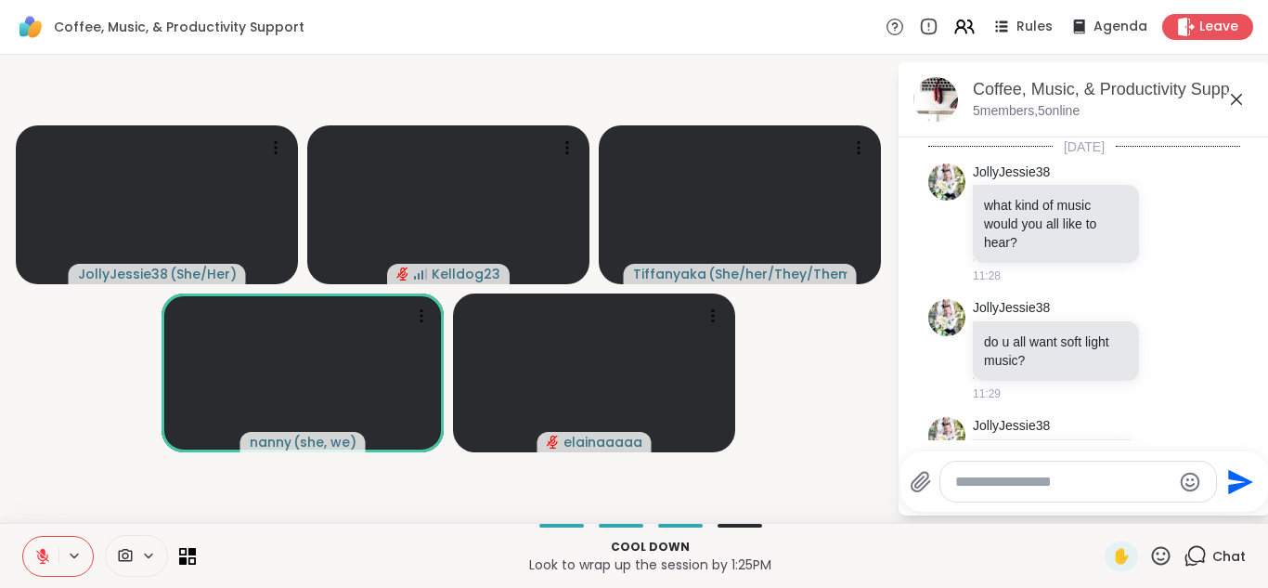
click at [993, 475] on textarea "Type your message" at bounding box center [1063, 482] width 216 height 19
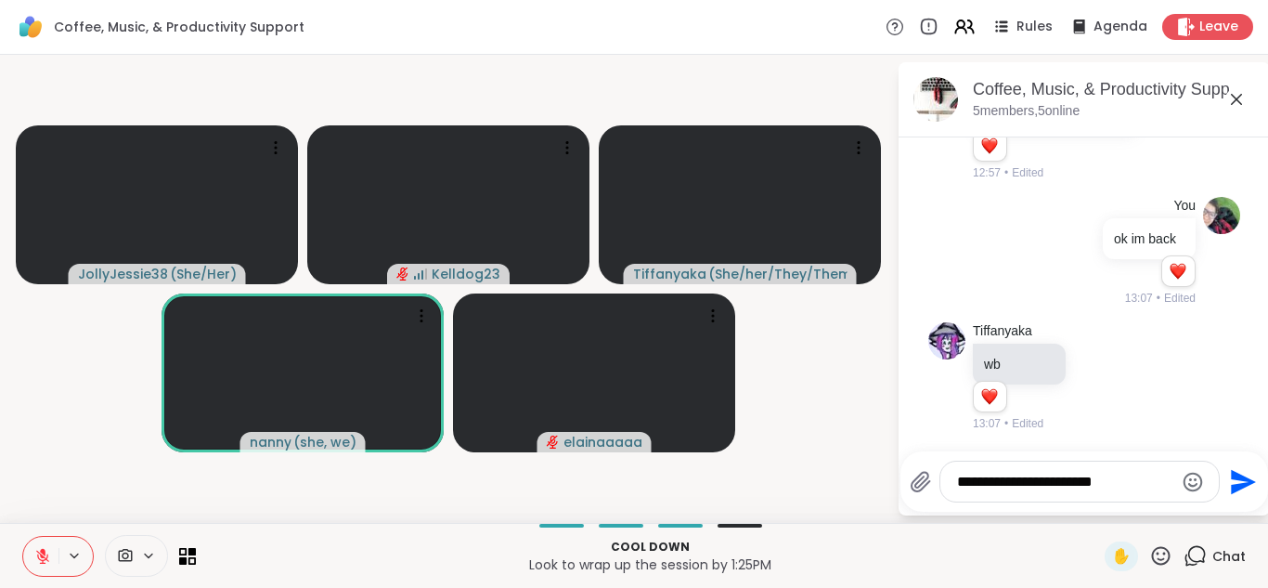
type textarea "**********"
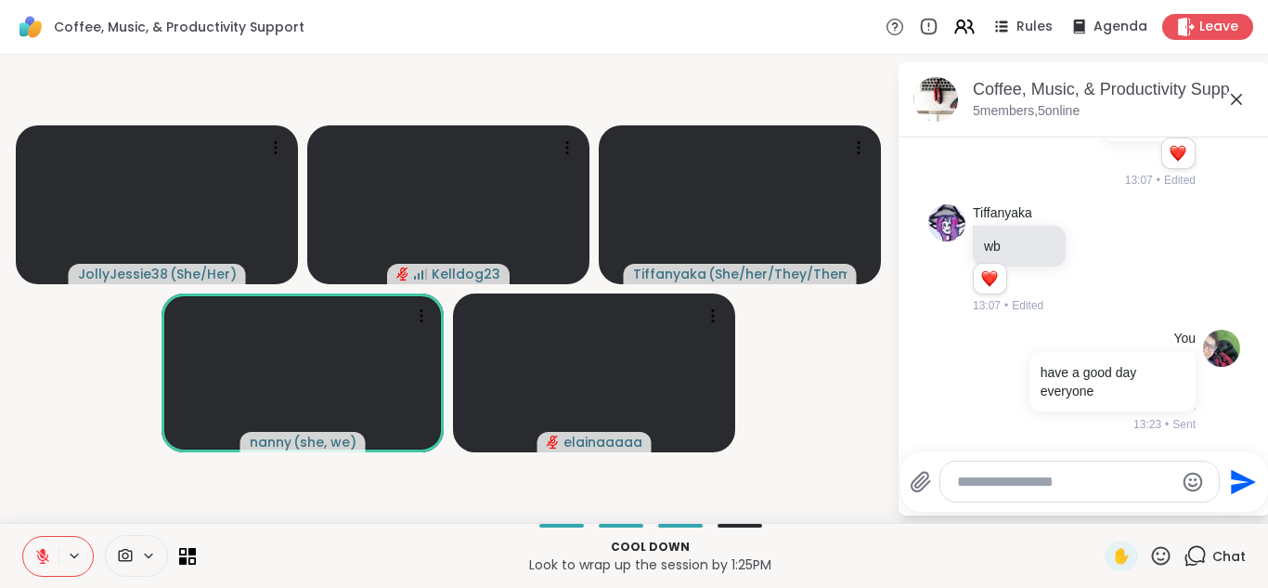
scroll to position [8267, 0]
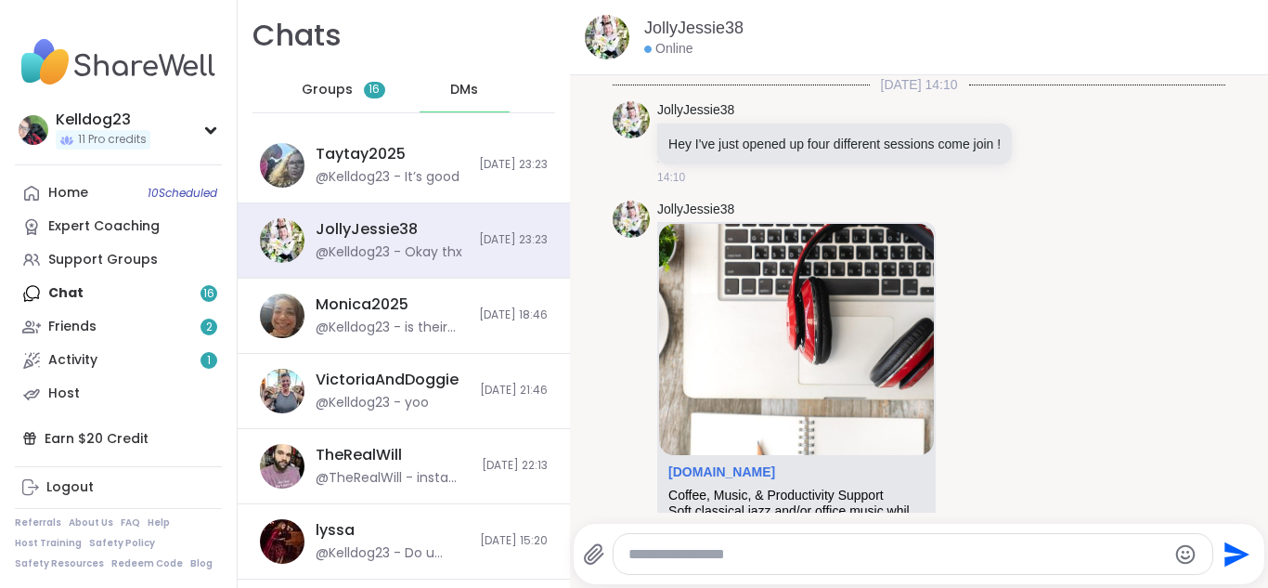
click at [815, 552] on textarea "Type your message" at bounding box center [898, 554] width 538 height 19
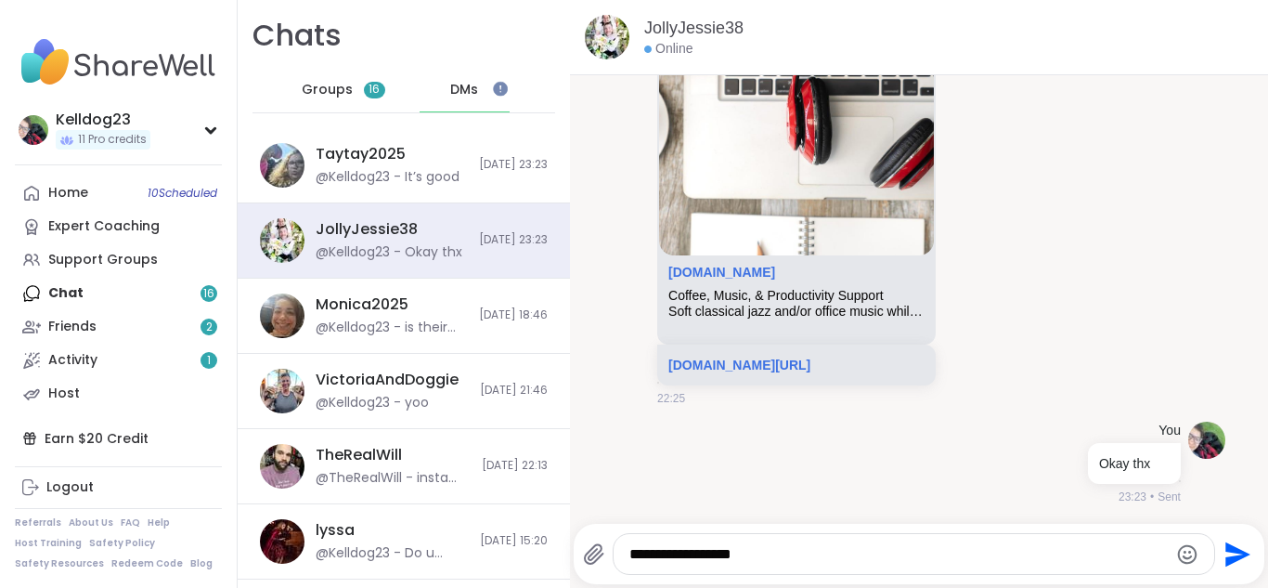
type textarea "**********"
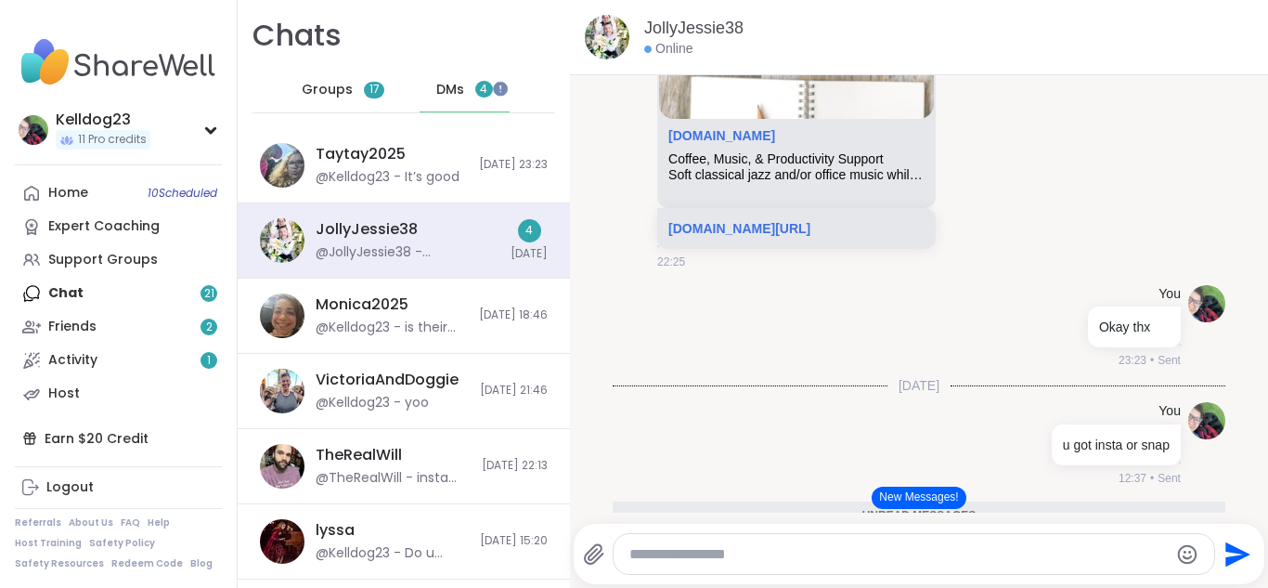
scroll to position [578, 0]
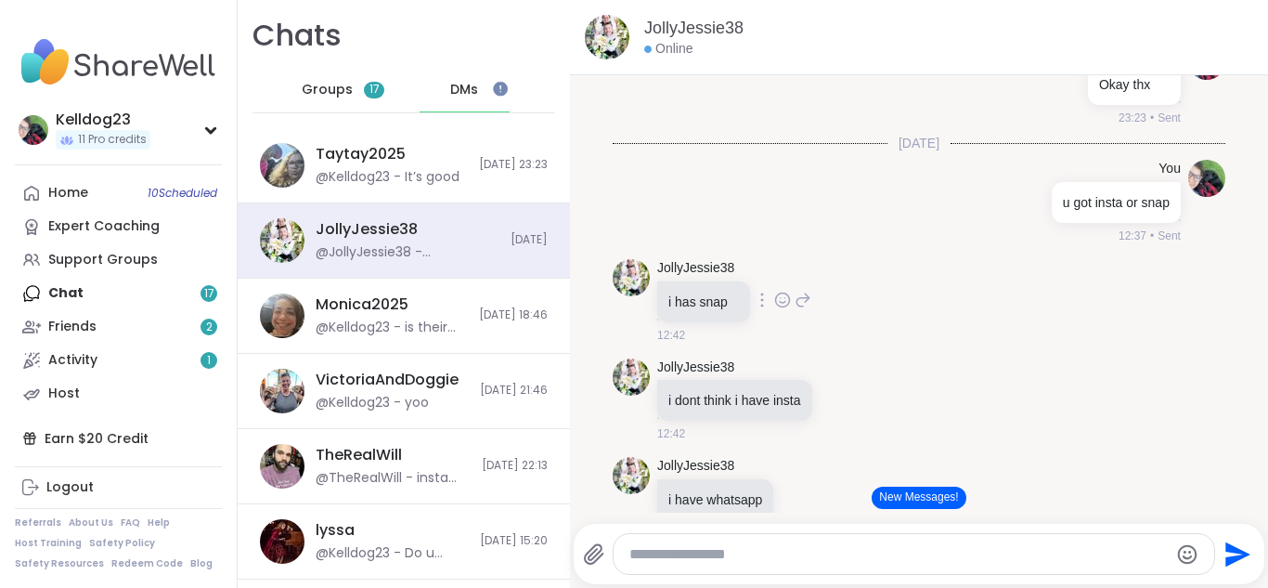
click at [853, 351] on div "JollyJessie38 i has snap 12:42" at bounding box center [919, 301] width 613 height 99
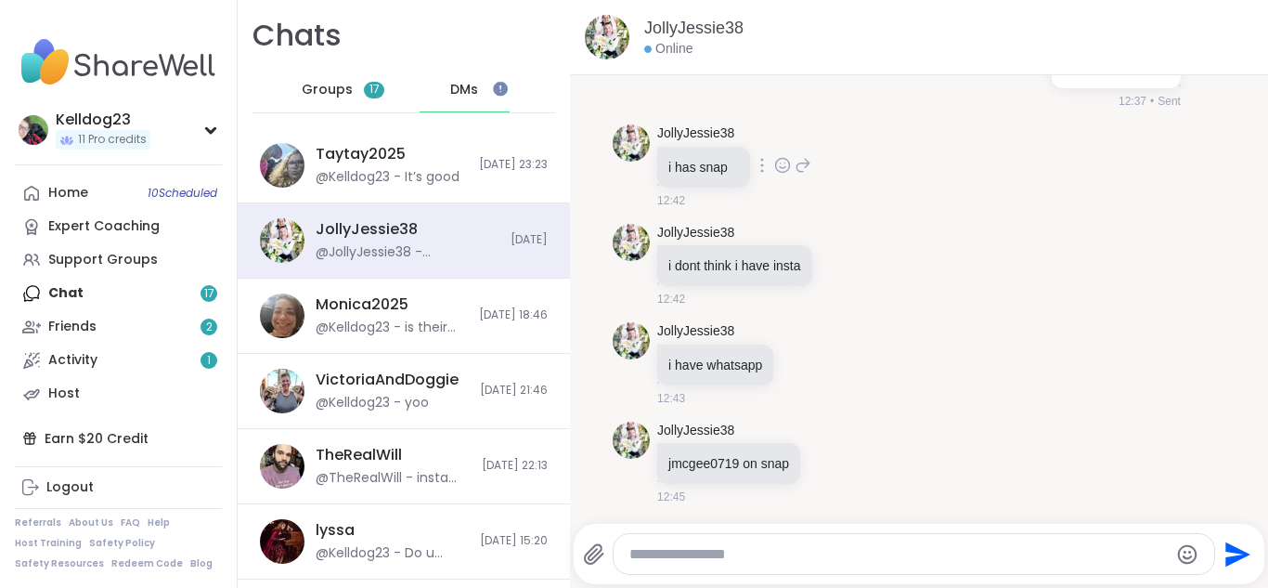
scroll to position [4, 0]
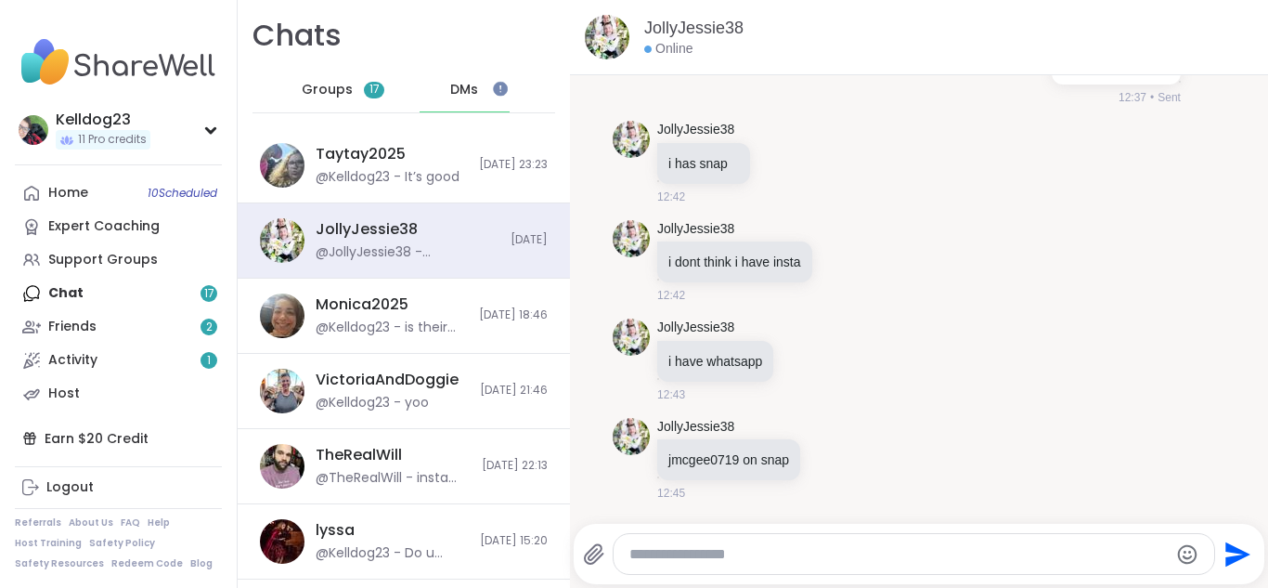
click at [672, 553] on textarea "Type your message" at bounding box center [898, 554] width 538 height 19
type textarea "**********"
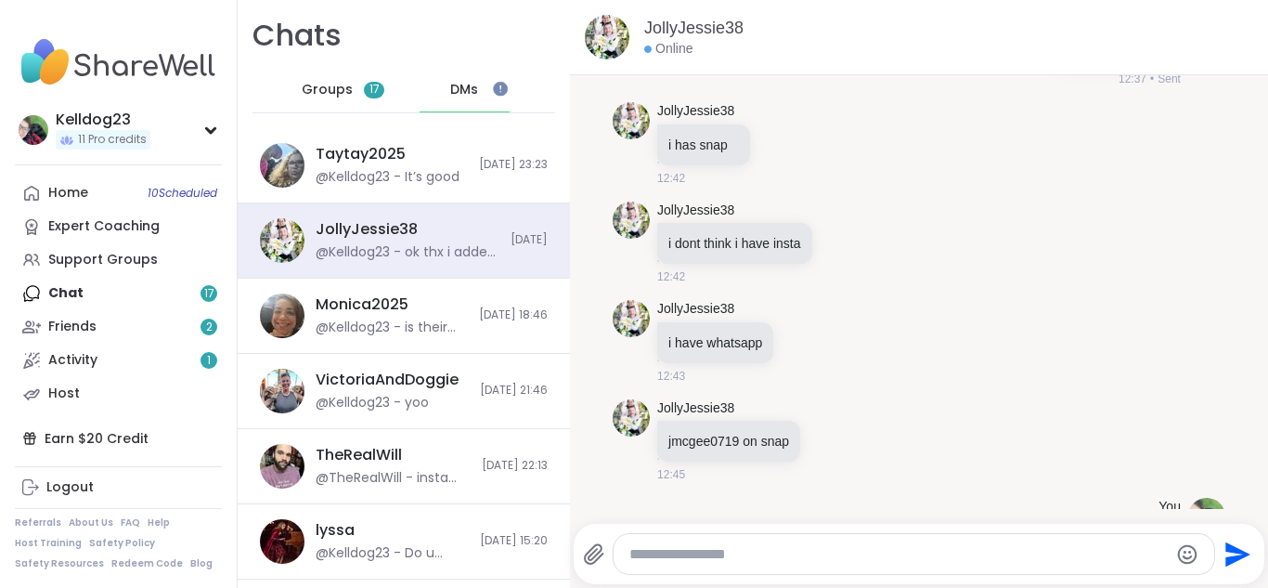
scroll to position [831, 0]
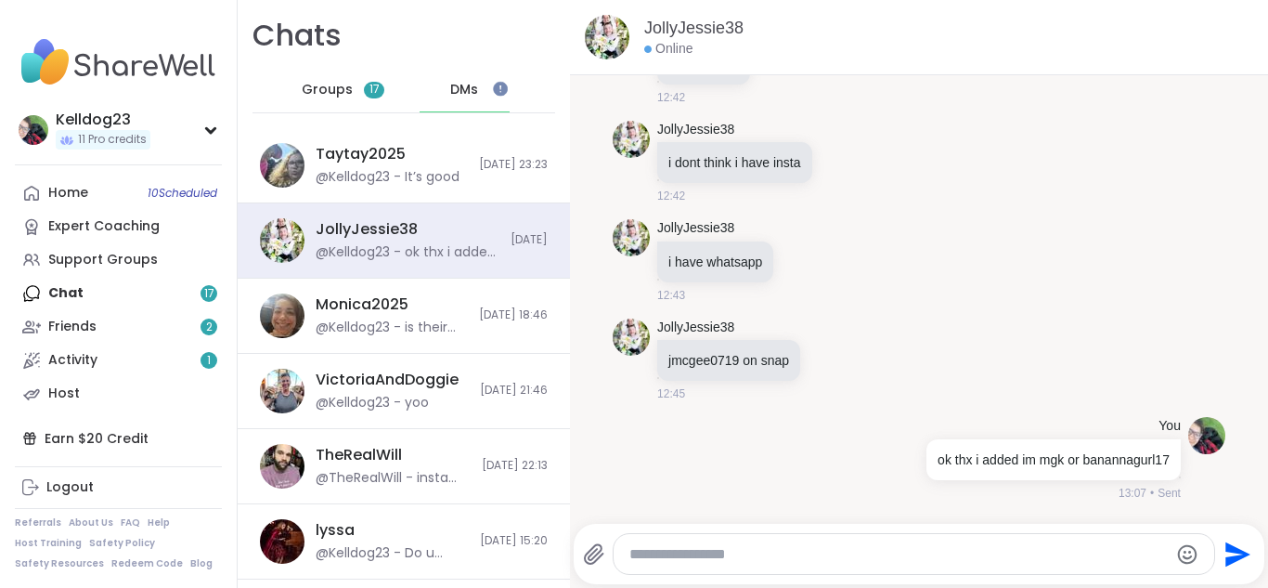
click at [172, 103] on nav "Kelldog23 11 Pro credits Profile Membership Settings Help Home 10 Scheduled Exp…" at bounding box center [119, 294] width 238 height 588
click at [129, 130] on div "11 Pro credits" at bounding box center [103, 139] width 95 height 19
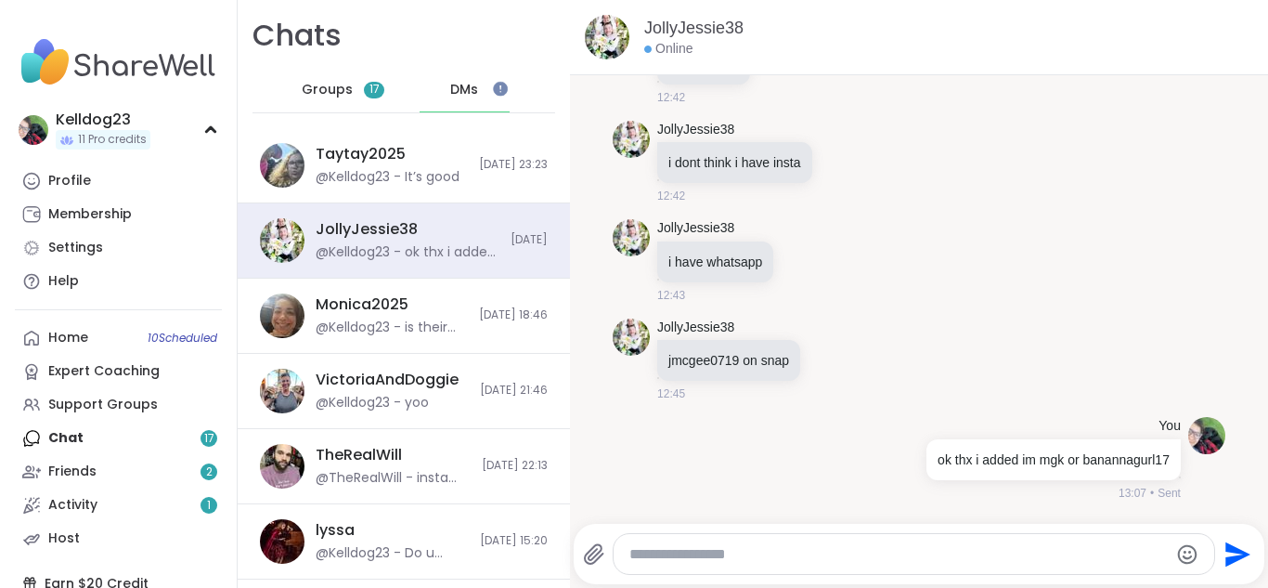
click at [135, 103] on nav "Kelldog23 11 Pro credits Profile Membership Settings Help Home 10 Scheduled Exp…" at bounding box center [119, 294] width 238 height 588
click at [115, 122] on div "Kelldog23" at bounding box center [103, 120] width 95 height 20
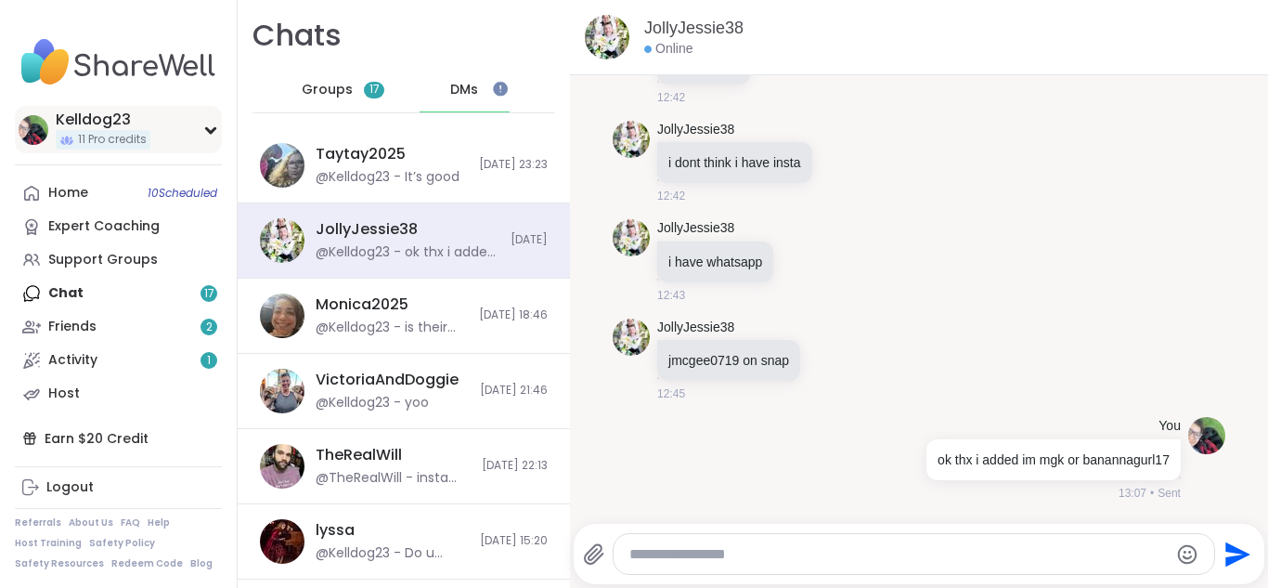
click at [156, 129] on div "Kelldog23 11 Pro credits" at bounding box center [118, 129] width 207 height 47
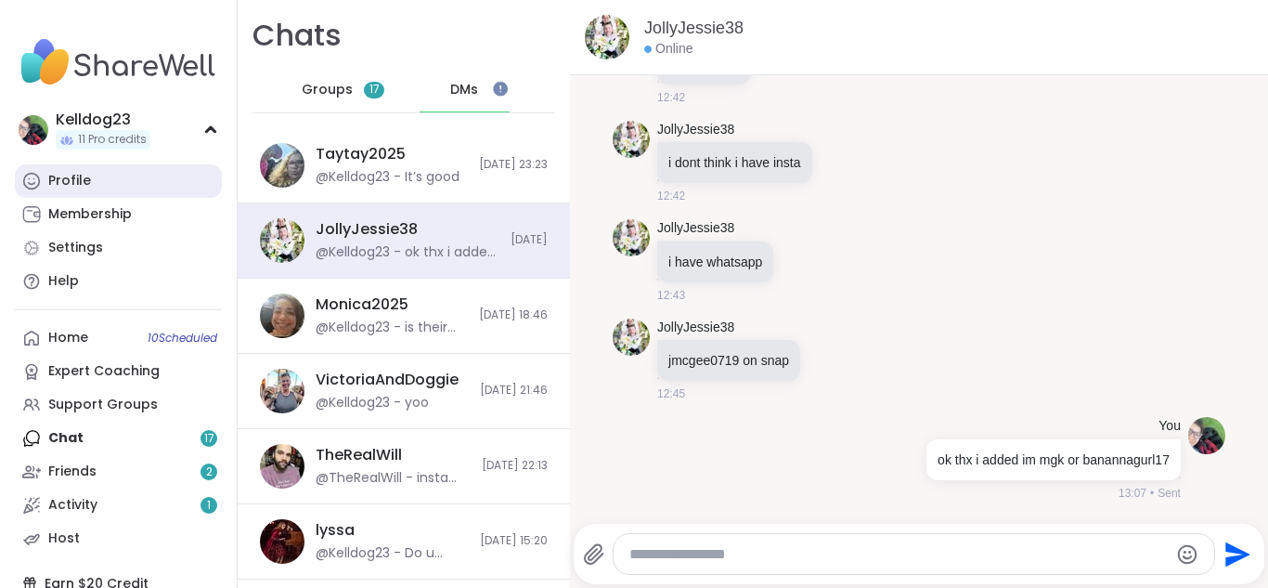
click at [128, 195] on link "Profile" at bounding box center [118, 180] width 207 height 33
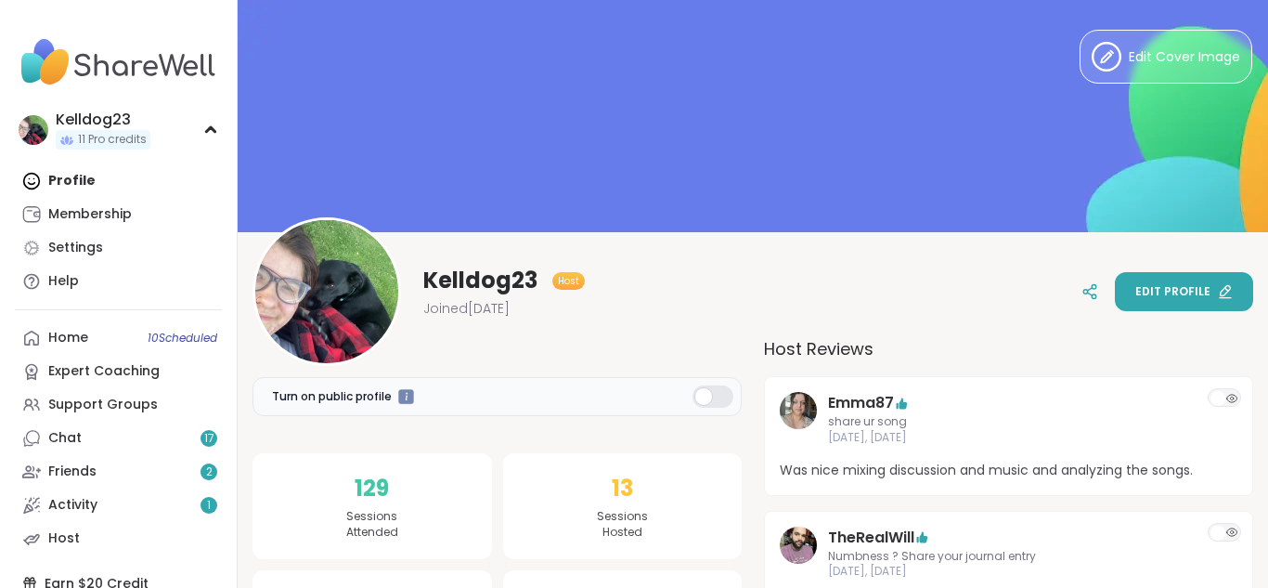
click at [1211, 286] on div "Edit profile" at bounding box center [1183, 291] width 97 height 17
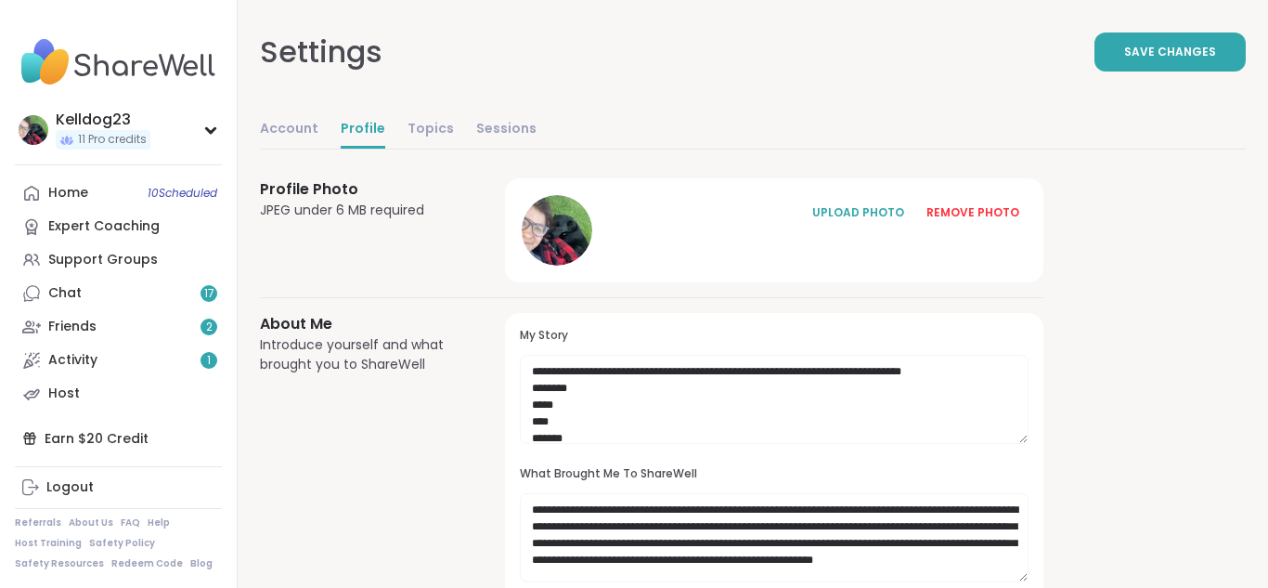
scroll to position [37, 0]
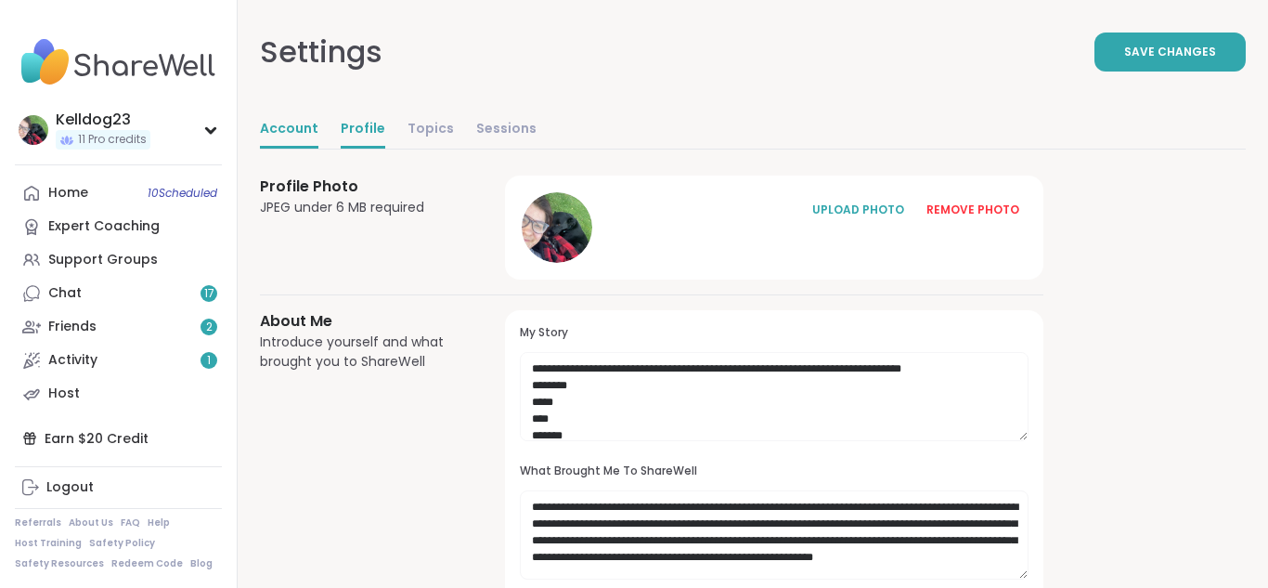
click at [280, 123] on link "Account" at bounding box center [289, 129] width 58 height 37
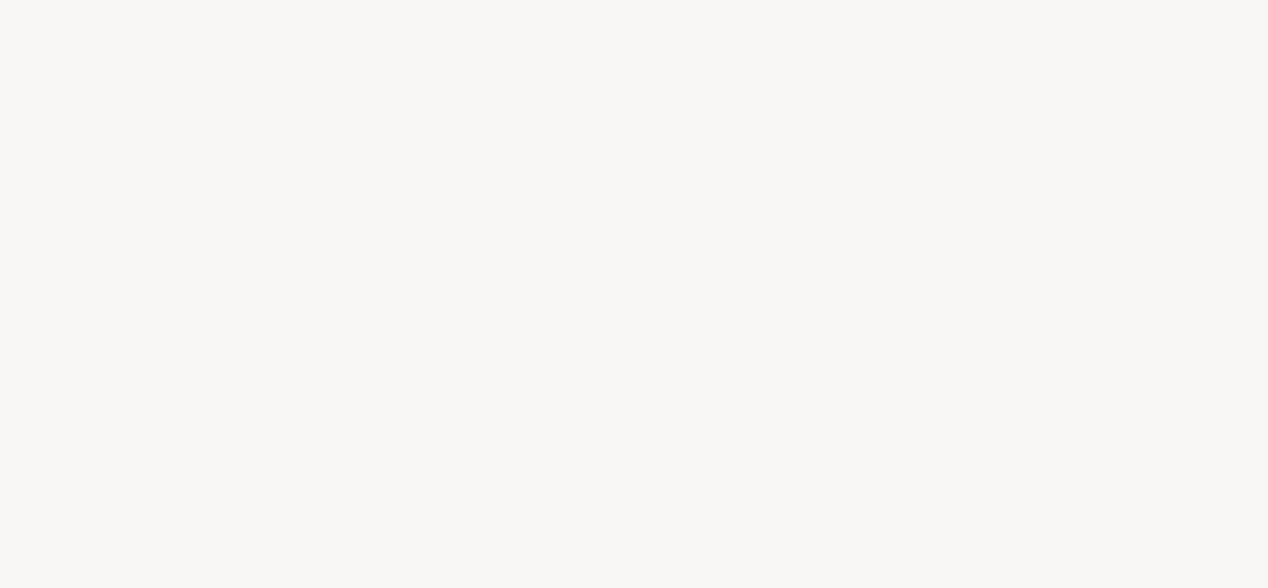
select select "**"
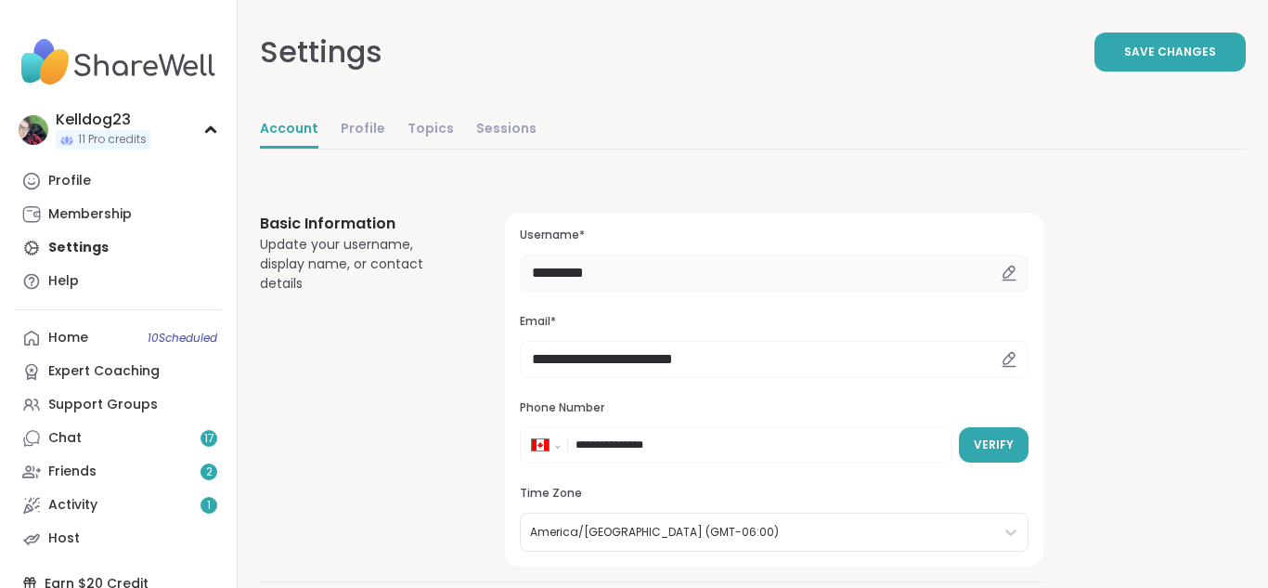
click at [634, 269] on input "*********" at bounding box center [774, 272] width 509 height 37
type input "*"
type input "**********"
click at [1148, 40] on button "Save Changes" at bounding box center [1170, 51] width 151 height 39
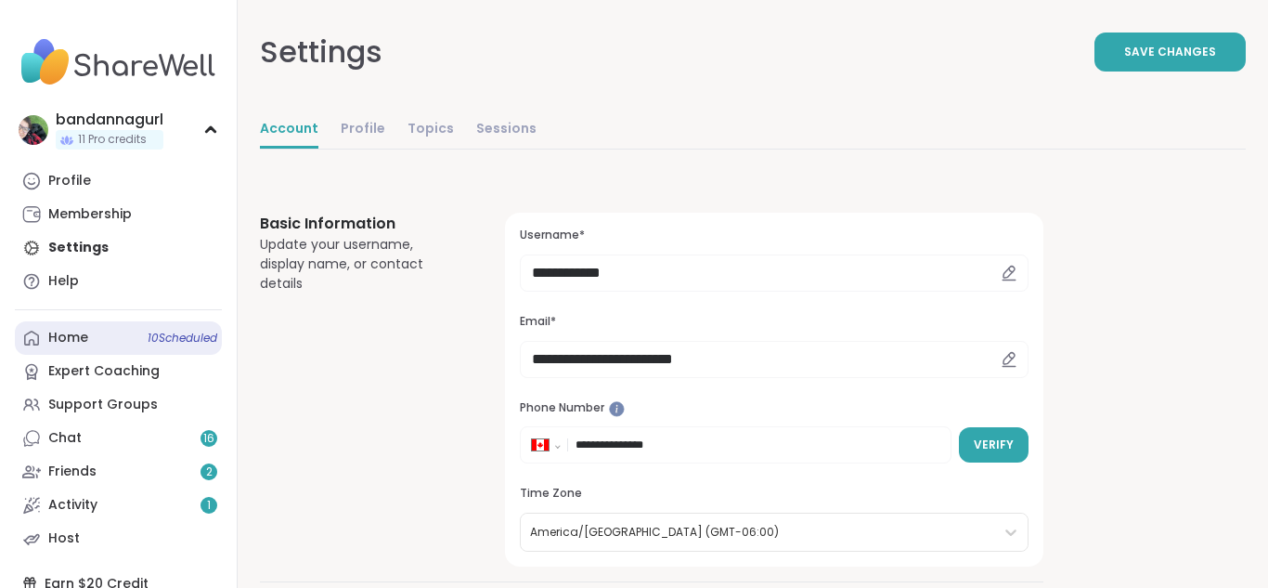
click at [85, 340] on div "Home 10 Scheduled" at bounding box center [68, 338] width 40 height 19
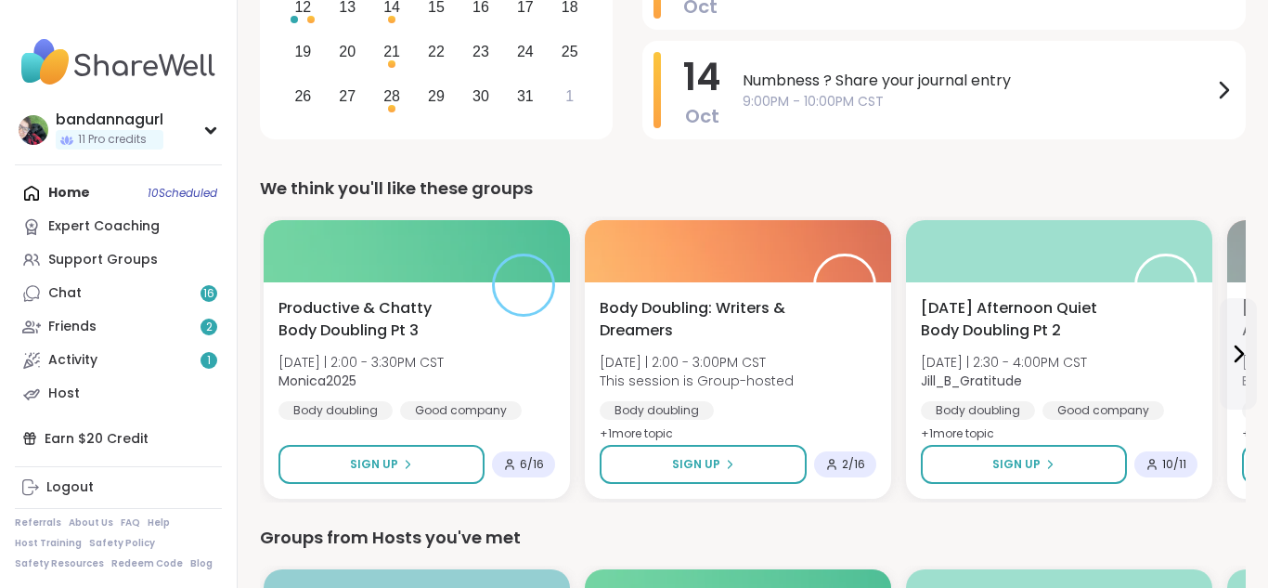
scroll to position [483, 0]
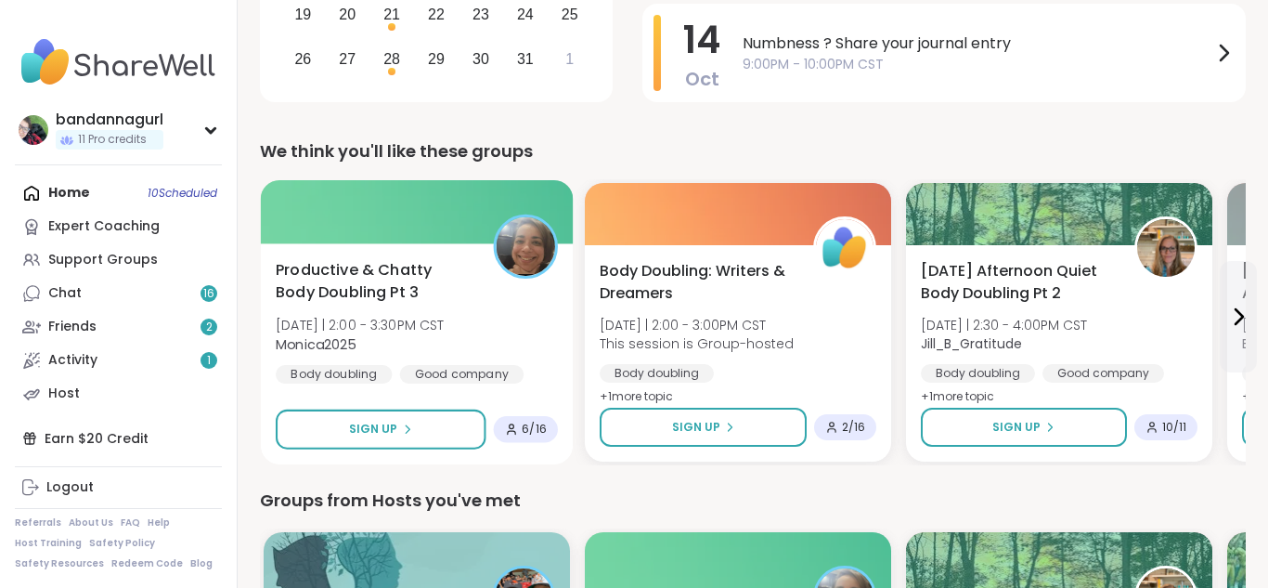
click at [433, 300] on span "Productive & Chatty Body Doubling Pt 3" at bounding box center [374, 281] width 197 height 45
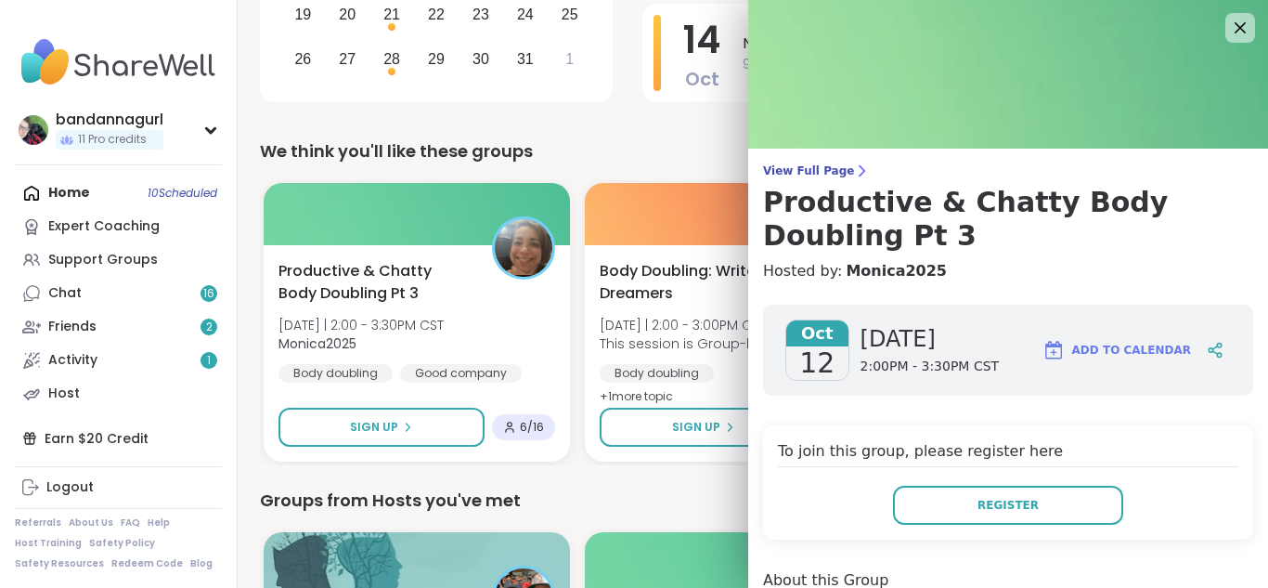
click at [1015, 277] on h4 "Hosted by: Monica2025" at bounding box center [1008, 271] width 490 height 22
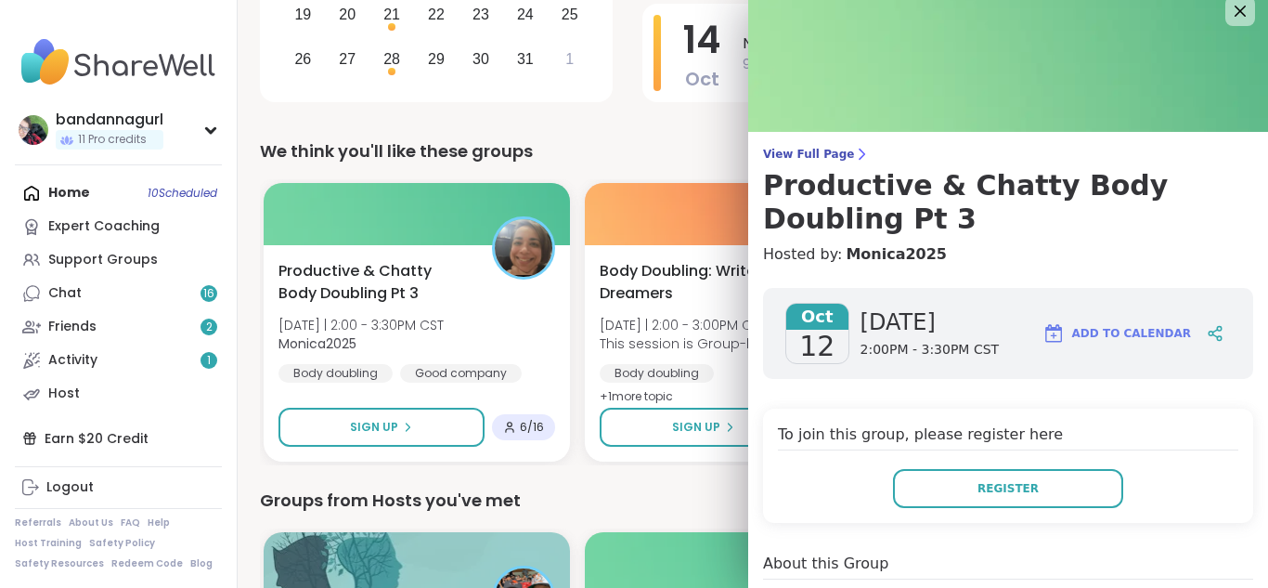
scroll to position [0, 0]
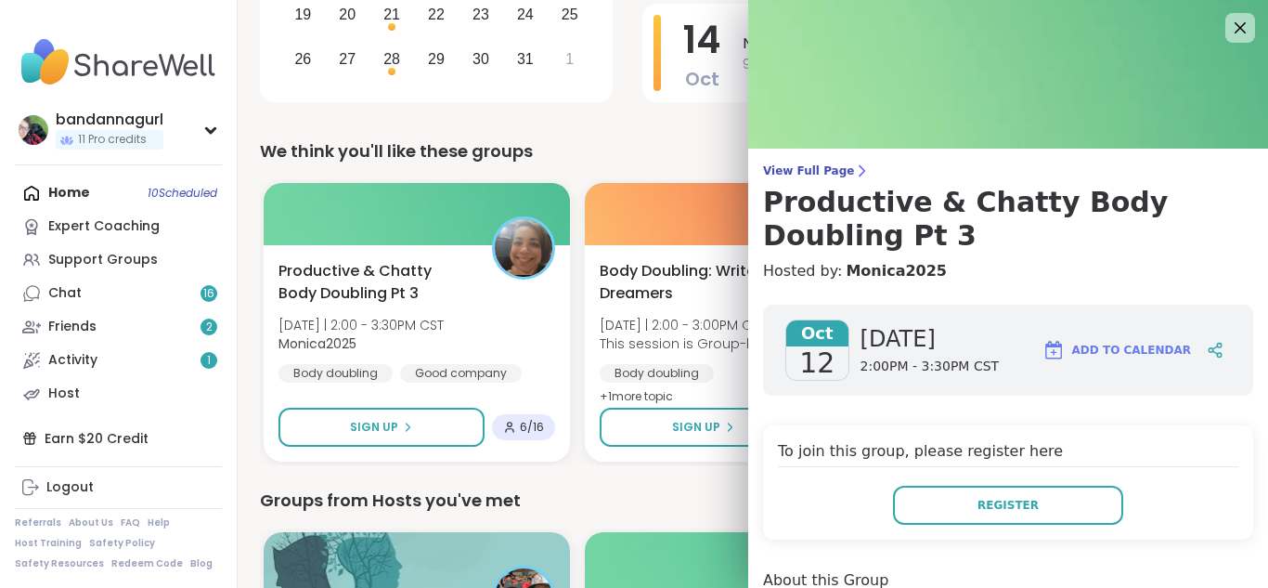
click at [1244, 6] on img at bounding box center [1008, 74] width 520 height 149
click at [1243, 17] on icon at bounding box center [1239, 27] width 23 height 23
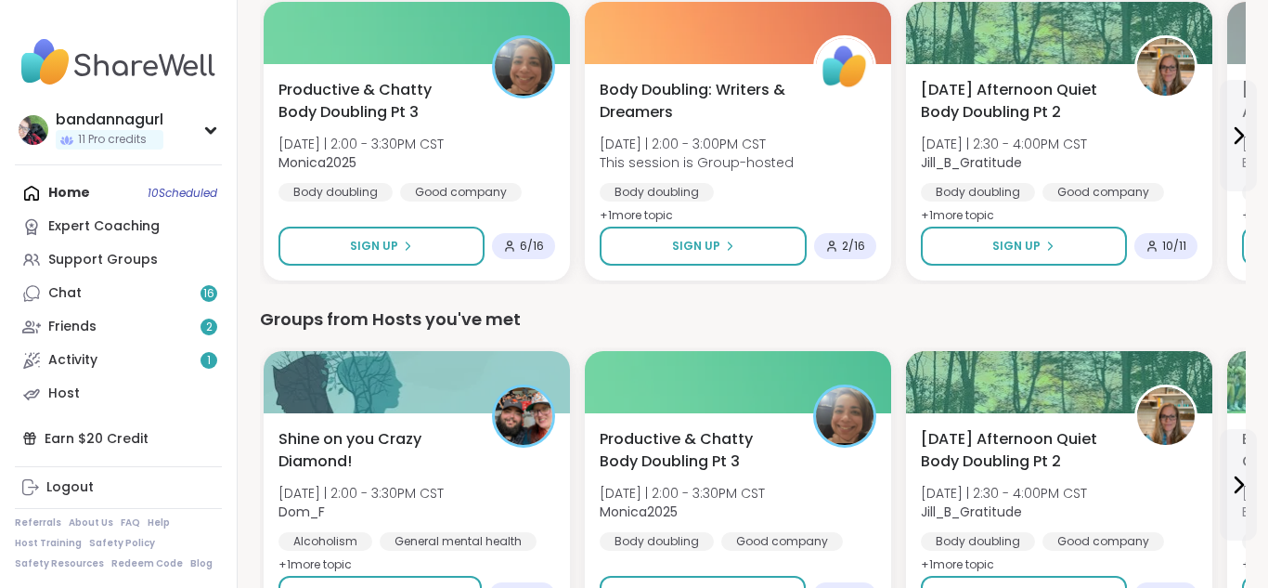
scroll to position [780, 0]
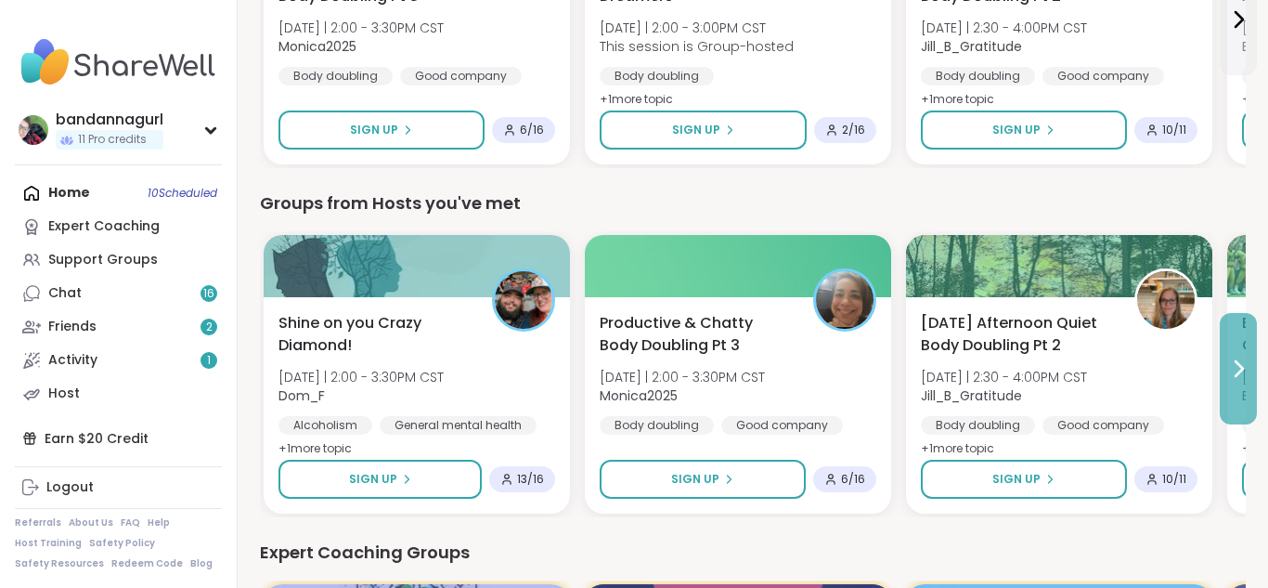
click at [1238, 373] on icon at bounding box center [1239, 368] width 7 height 15
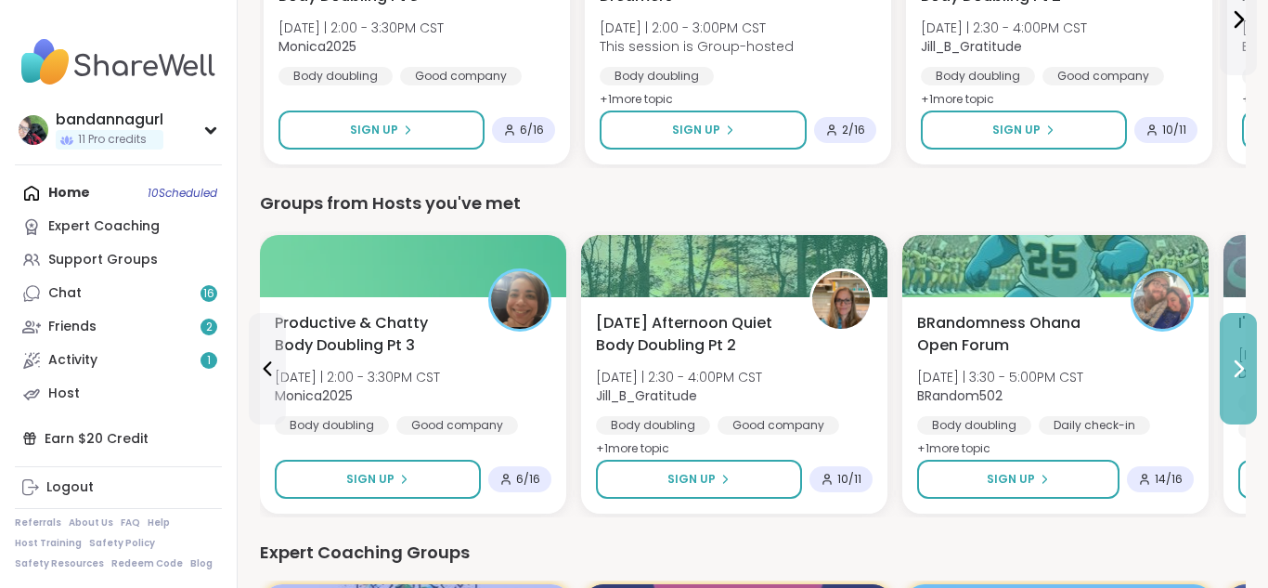
click at [1238, 373] on icon at bounding box center [1239, 368] width 7 height 15
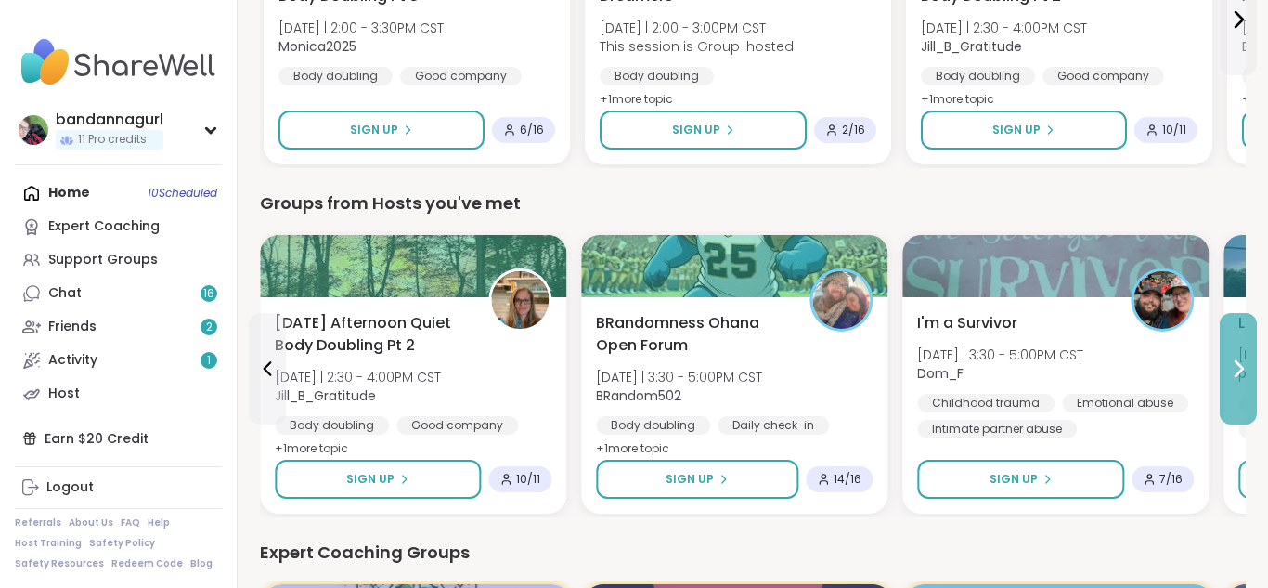
click at [1238, 373] on icon at bounding box center [1239, 368] width 7 height 15
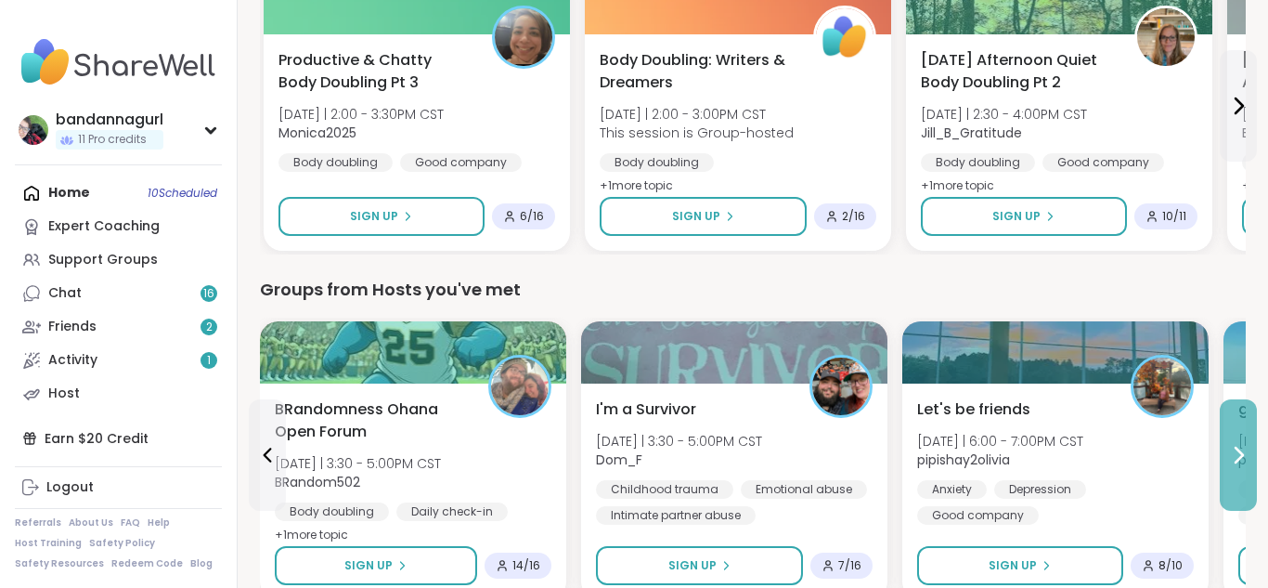
scroll to position [594, 0]
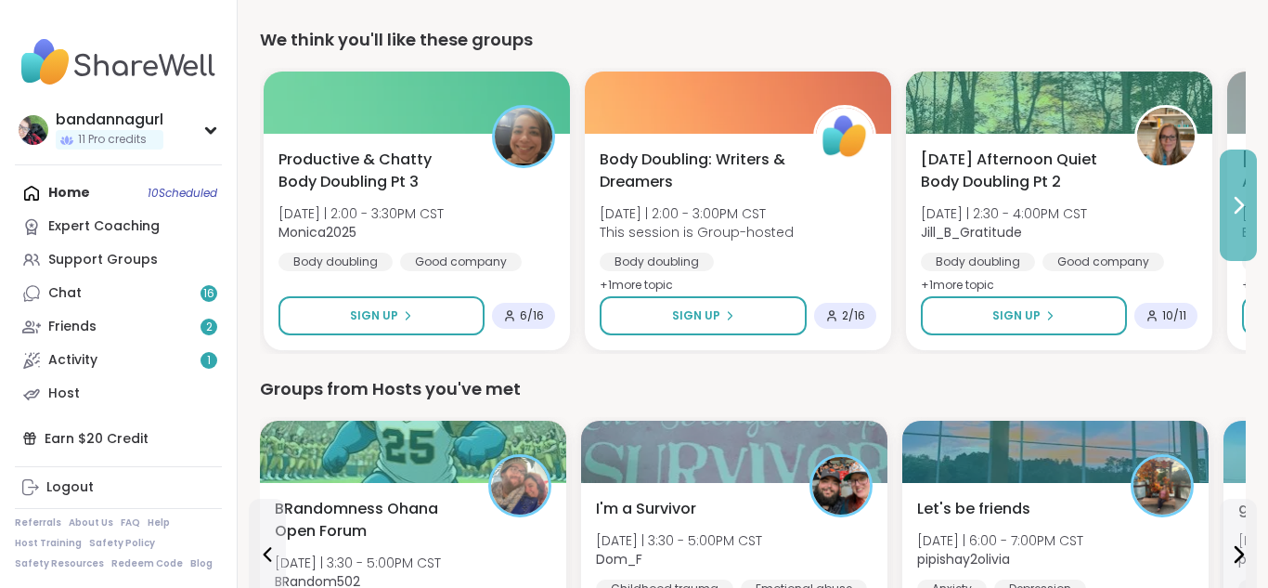
click at [1232, 195] on icon at bounding box center [1238, 205] width 22 height 22
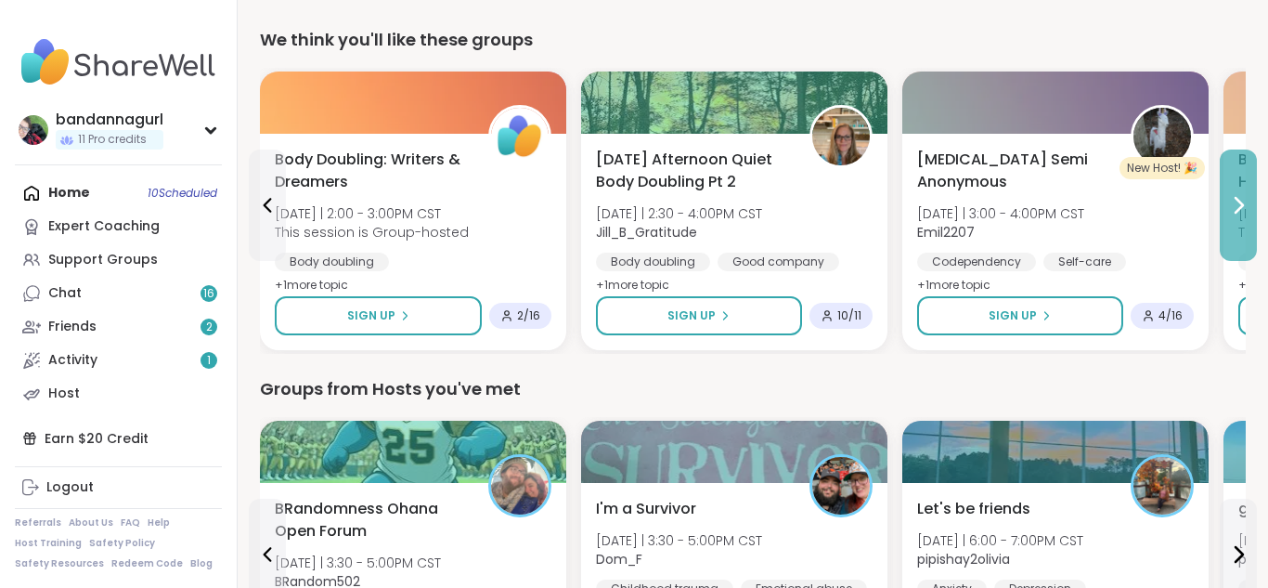
click at [1227, 194] on icon at bounding box center [1238, 205] width 22 height 22
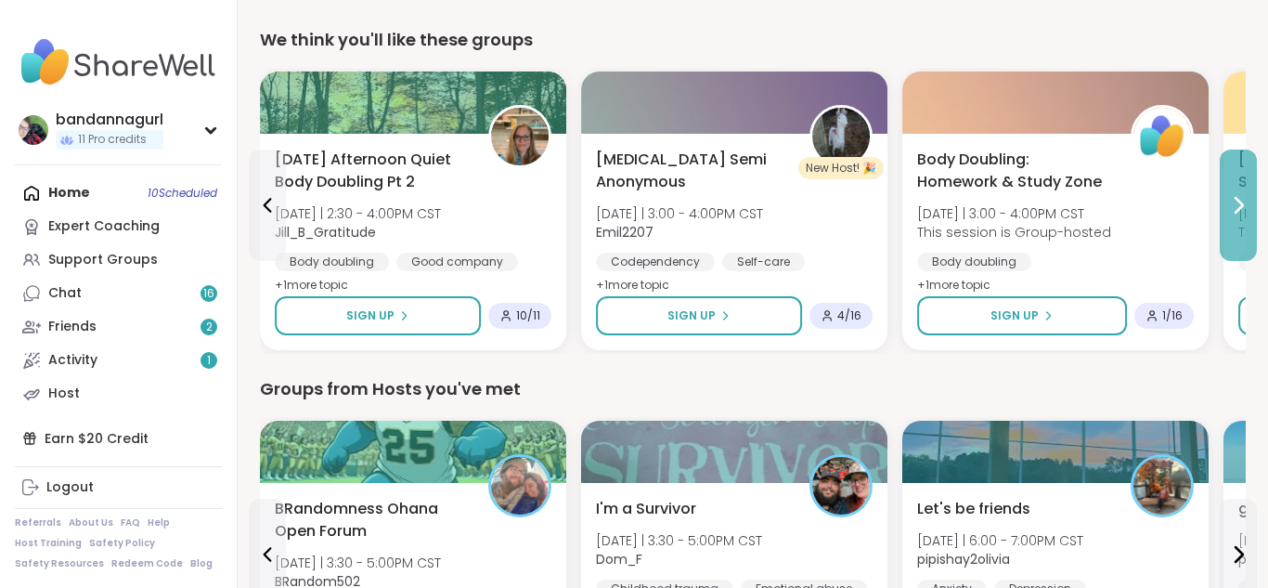
click at [1227, 194] on icon at bounding box center [1238, 205] width 22 height 22
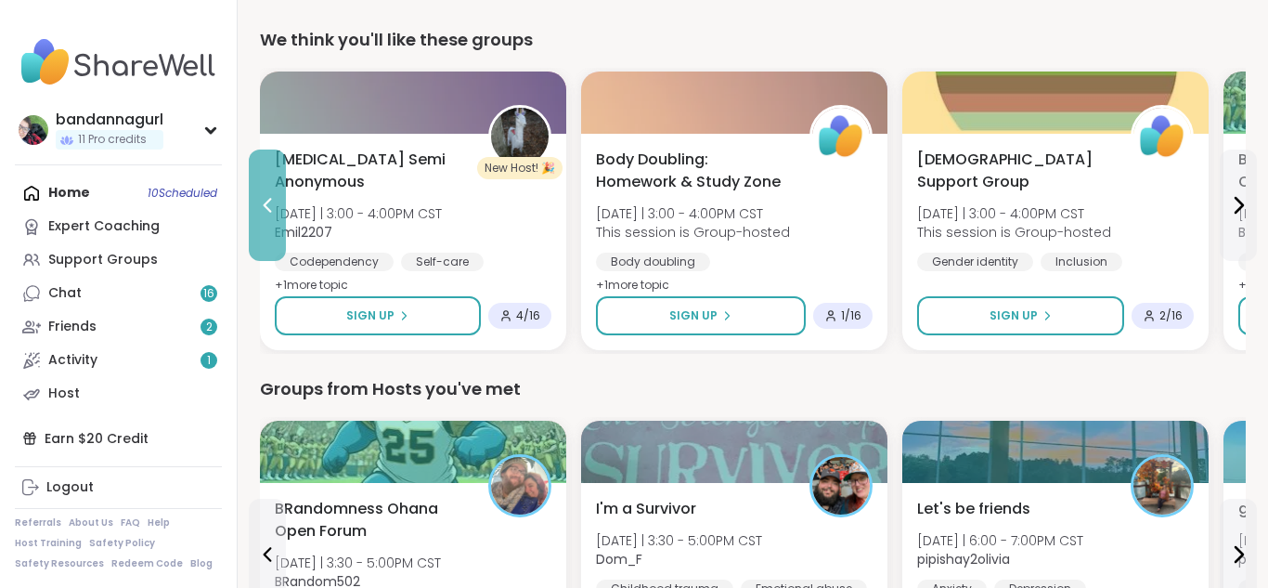
click at [266, 202] on icon at bounding box center [268, 205] width 8 height 15
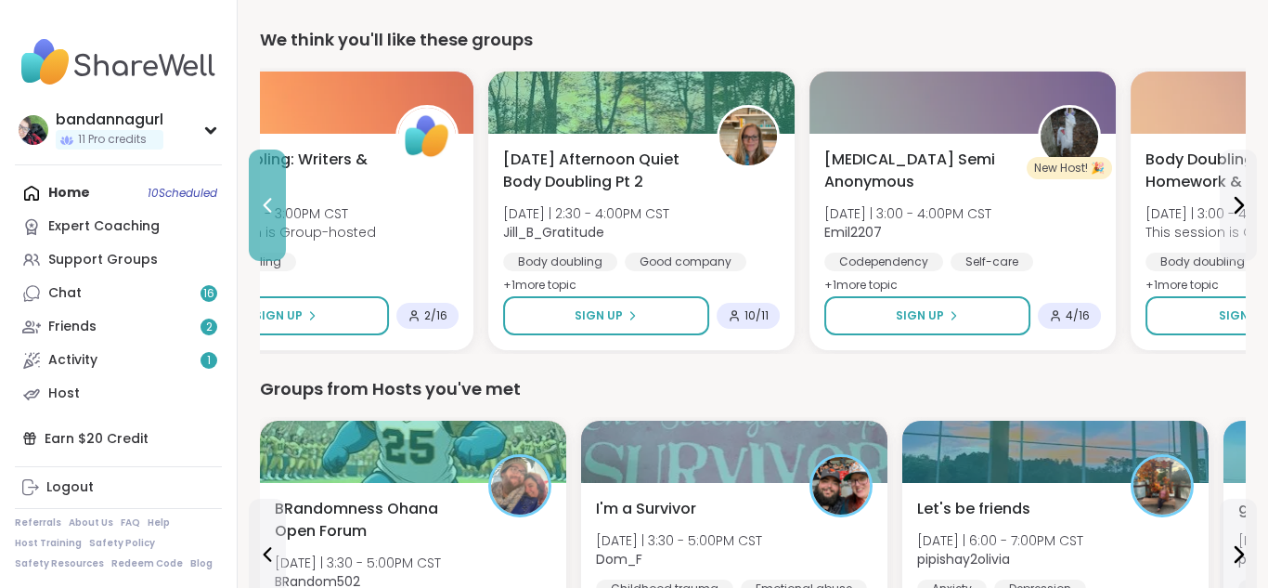
click at [266, 202] on icon at bounding box center [268, 205] width 8 height 15
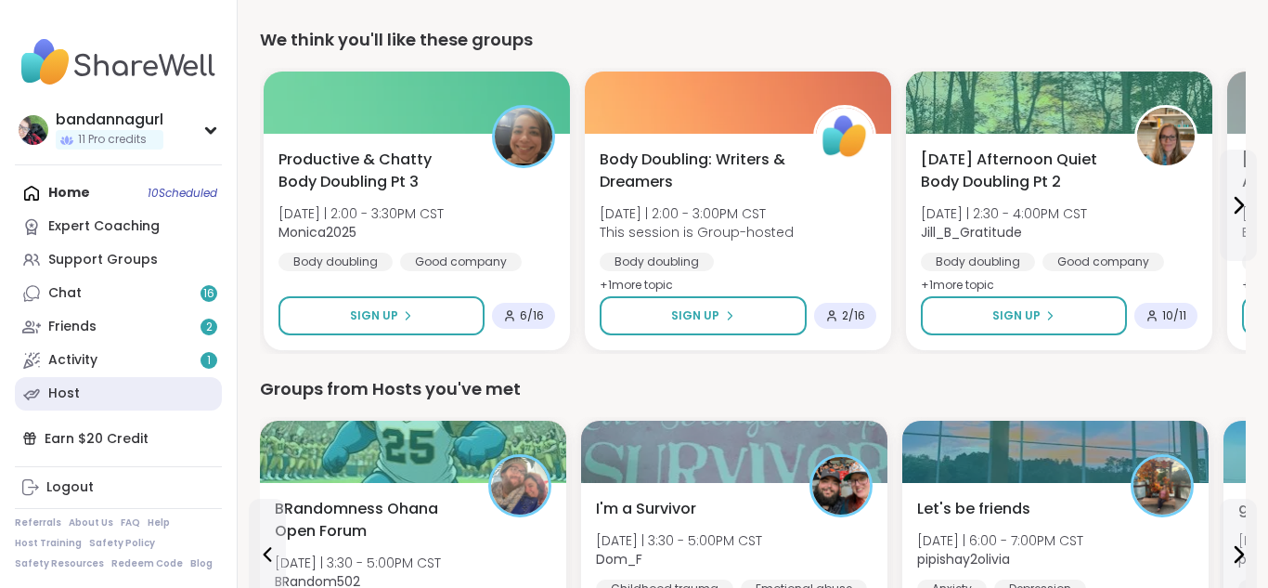
click at [83, 404] on link "Host" at bounding box center [118, 393] width 207 height 33
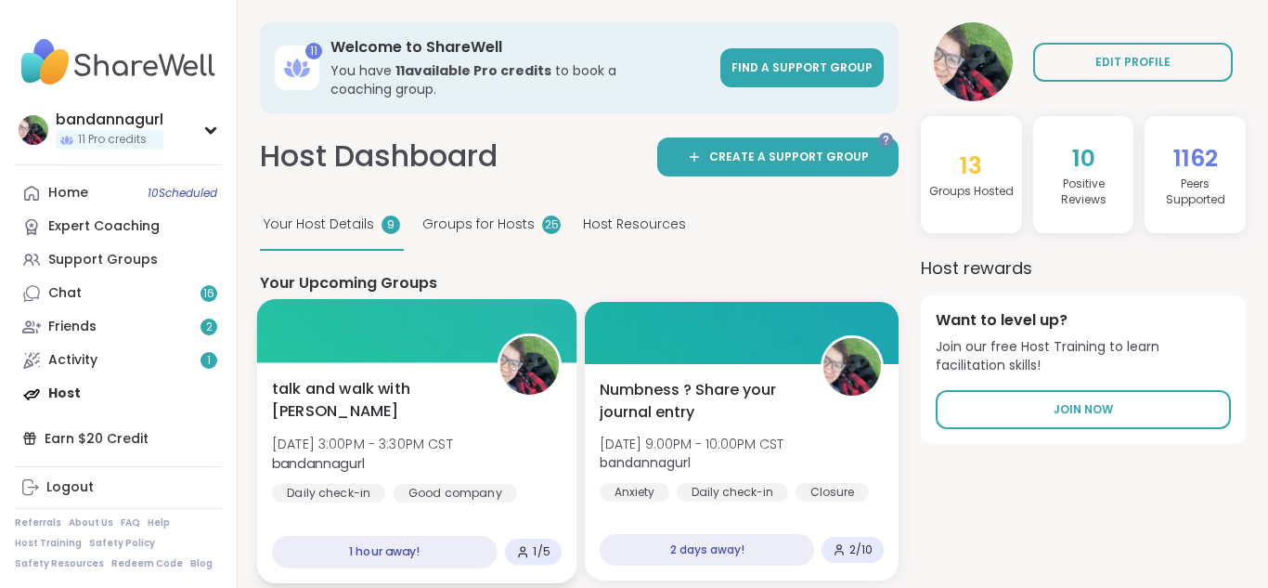
click at [439, 331] on div at bounding box center [417, 330] width 320 height 63
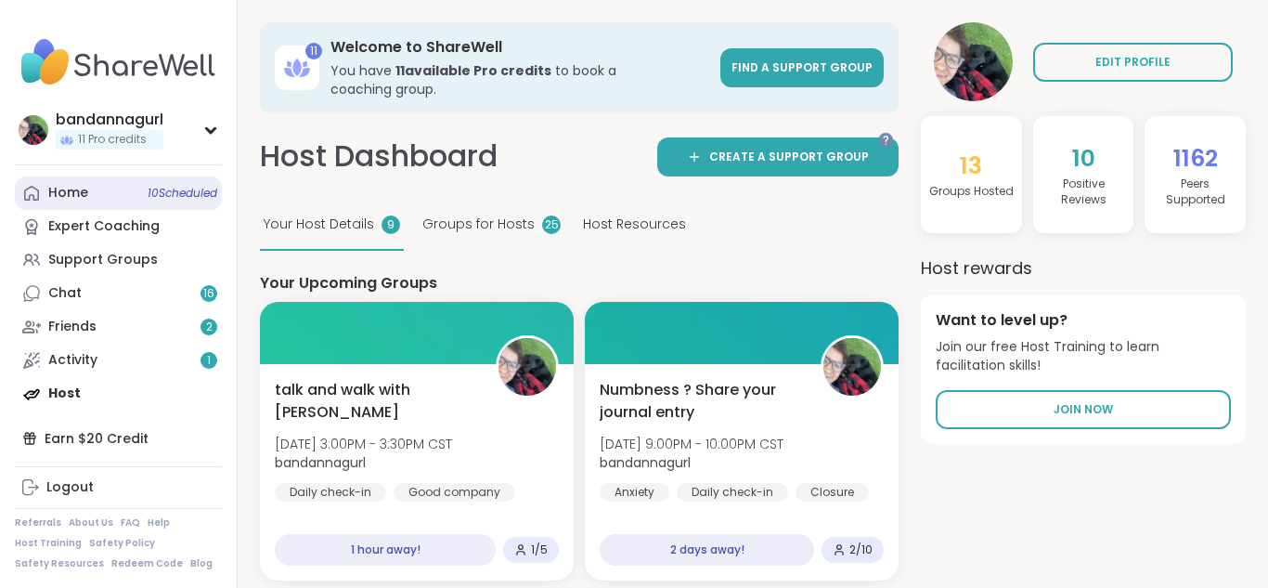
click at [55, 185] on div "Home 10 Scheduled" at bounding box center [68, 193] width 40 height 19
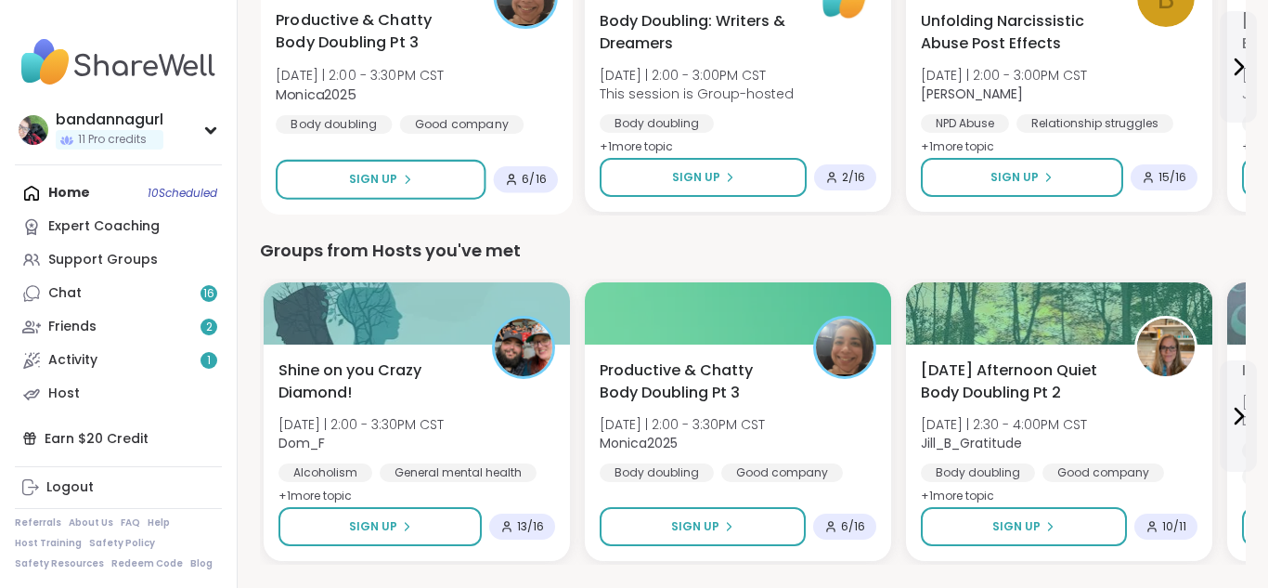
scroll to position [780, 0]
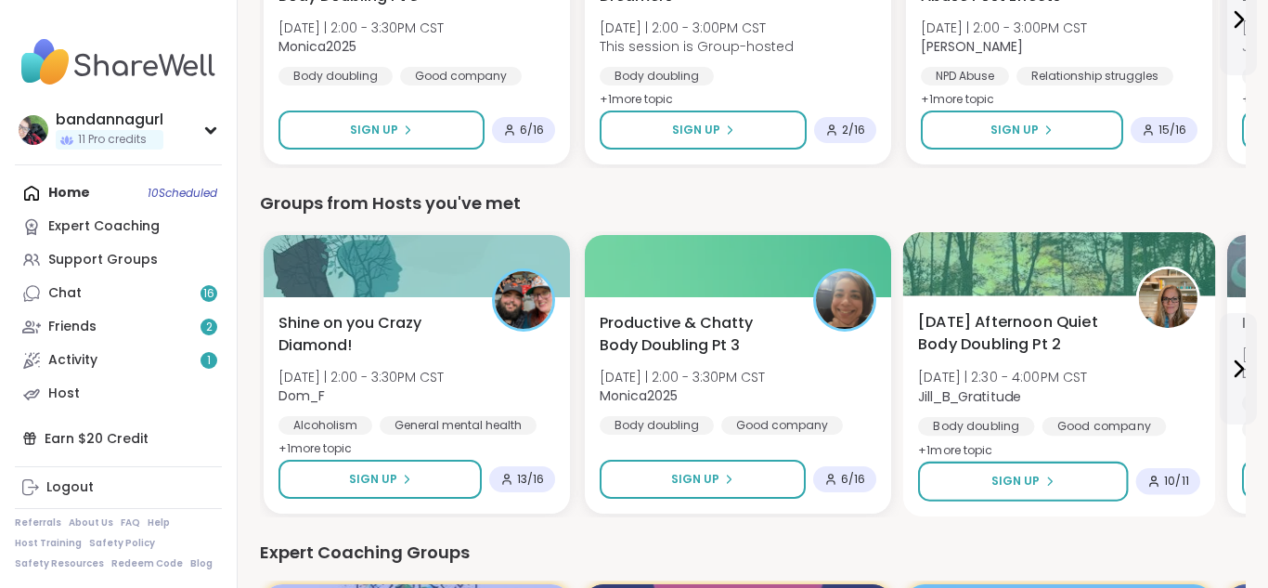
click at [992, 331] on span "[DATE] Afternoon Quiet Body Doubling Pt 2" at bounding box center [1016, 333] width 197 height 45
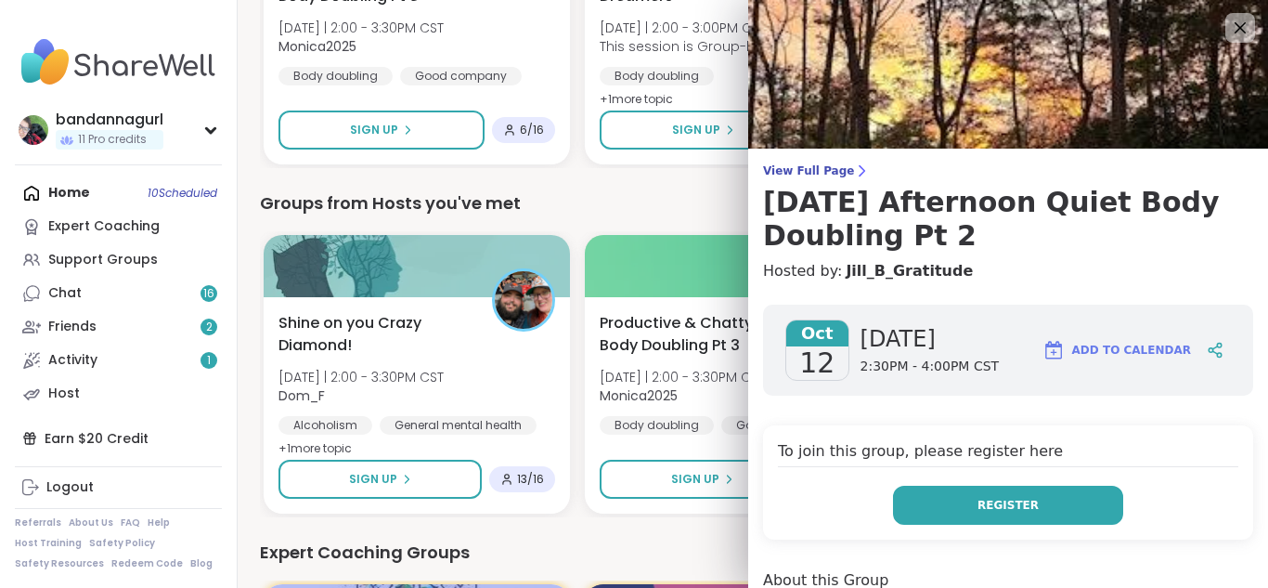
click at [921, 502] on button "Register" at bounding box center [1008, 505] width 230 height 39
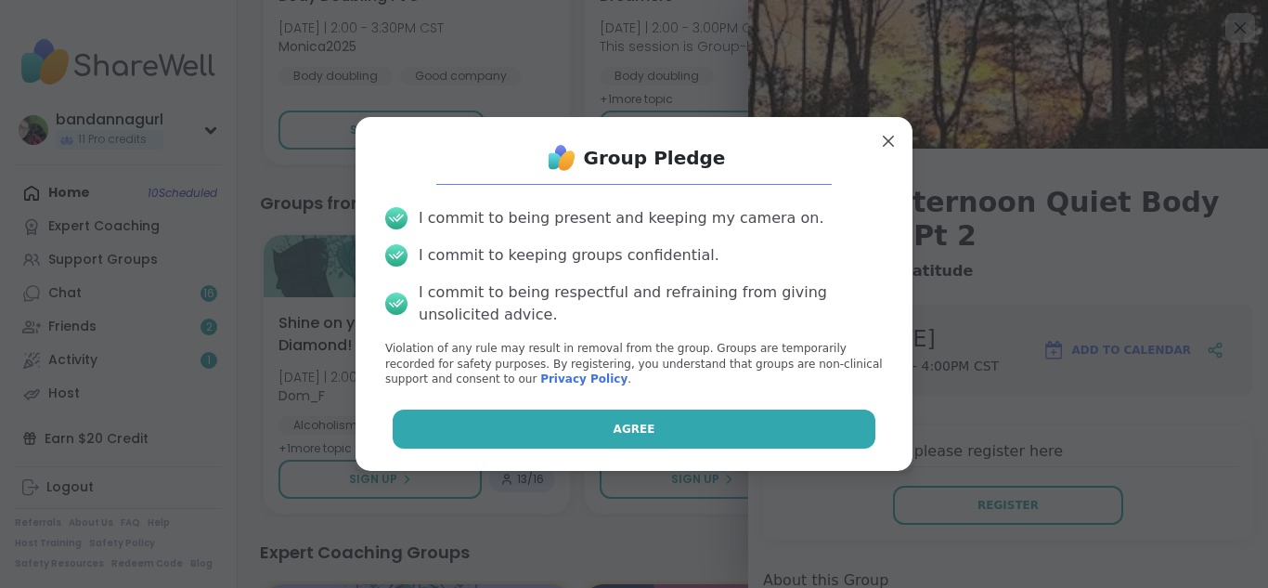
click at [597, 434] on button "Agree" at bounding box center [635, 428] width 484 height 39
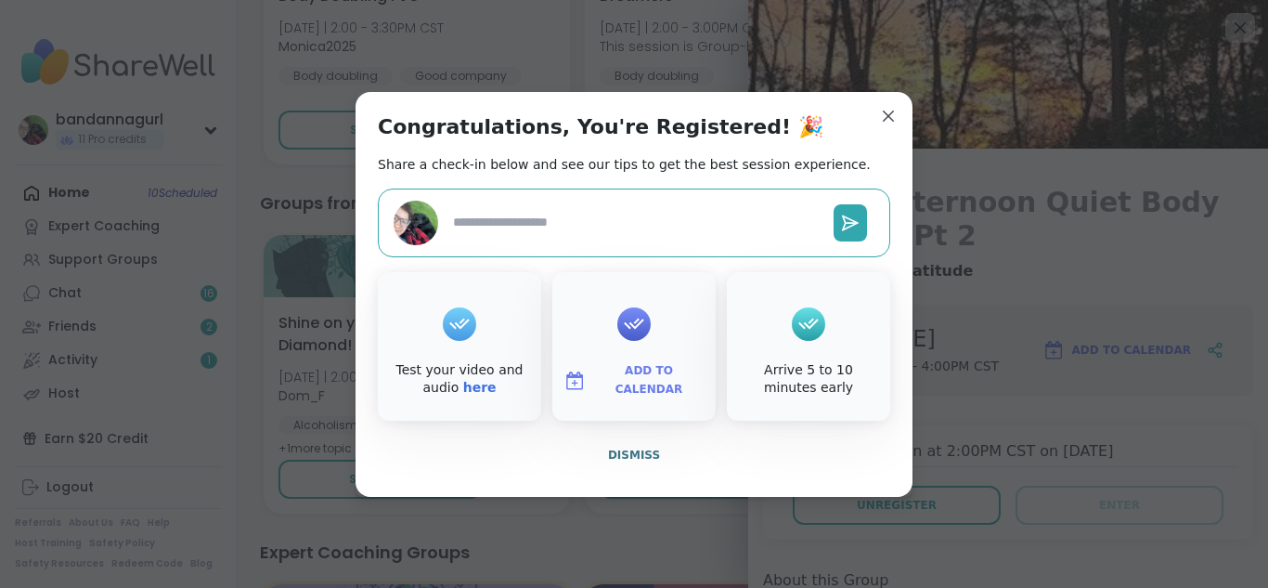
click at [633, 448] on span "Dismiss" at bounding box center [634, 454] width 52 height 13
type textarea "*"
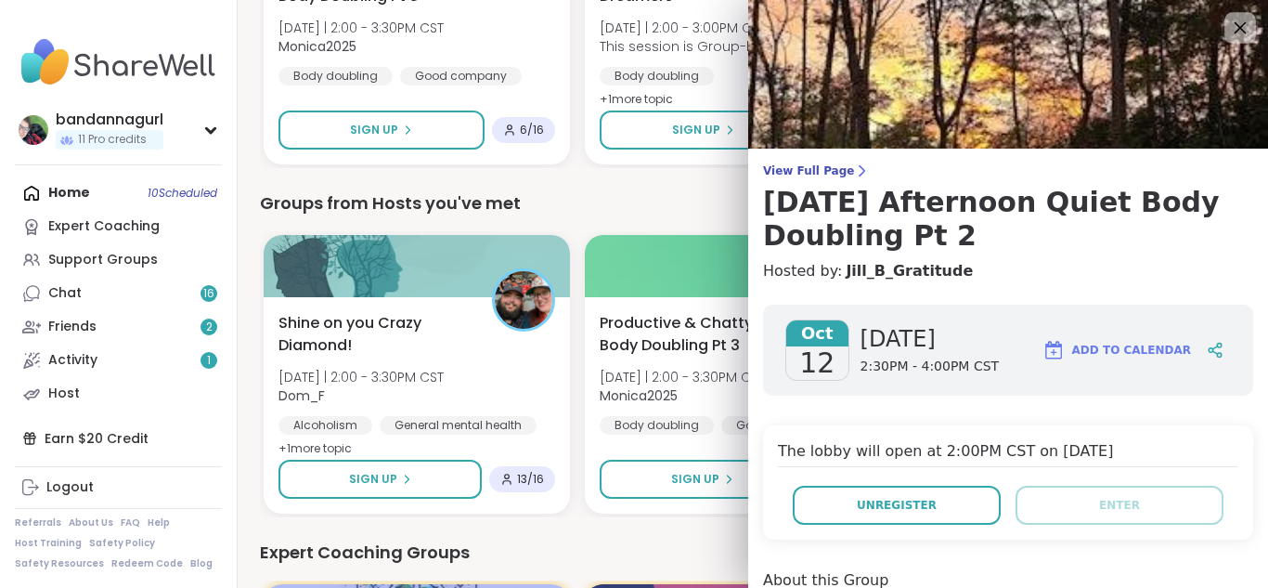
click at [1239, 32] on icon at bounding box center [1239, 27] width 23 height 23
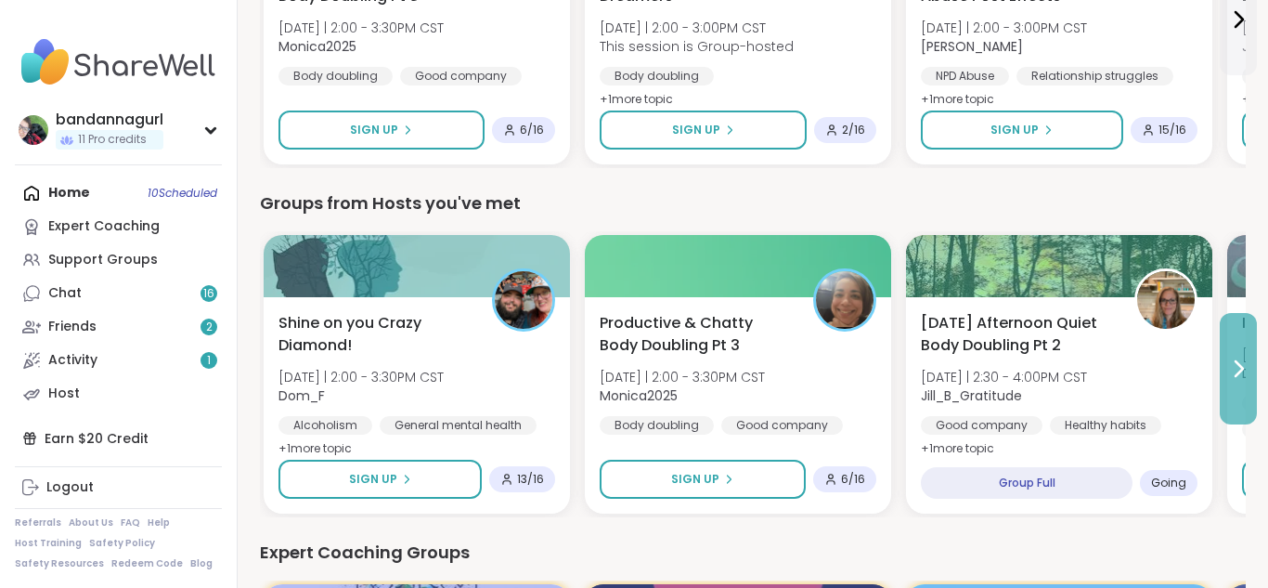
click at [1235, 357] on icon at bounding box center [1238, 368] width 22 height 22
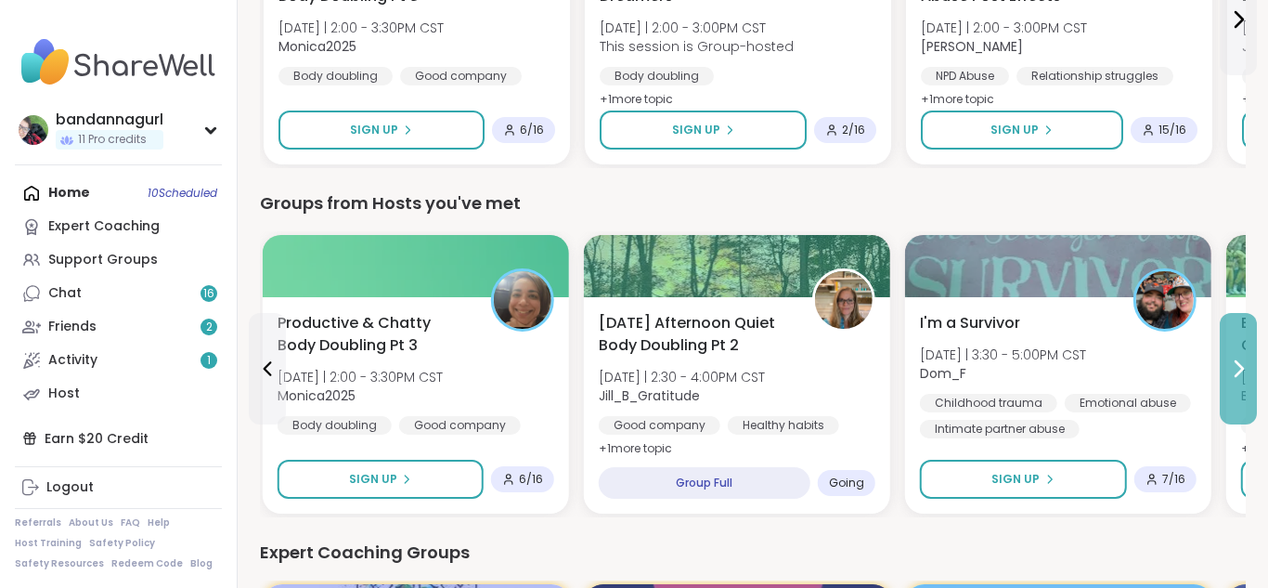
click at [1235, 357] on icon at bounding box center [1238, 368] width 22 height 22
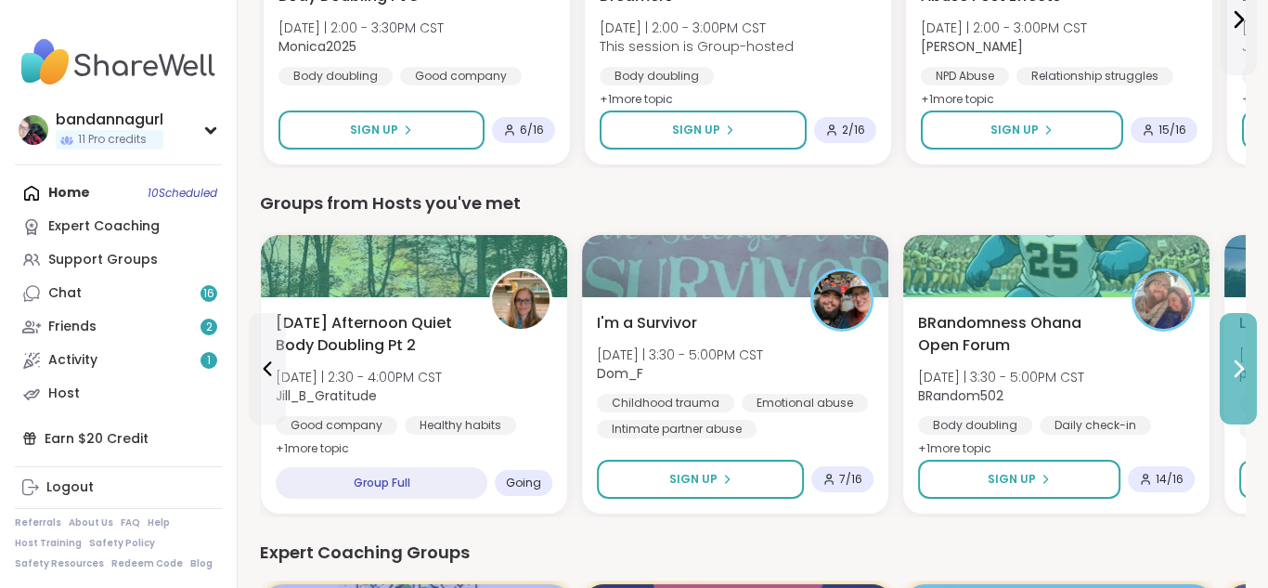
click at [1235, 357] on icon at bounding box center [1238, 368] width 22 height 22
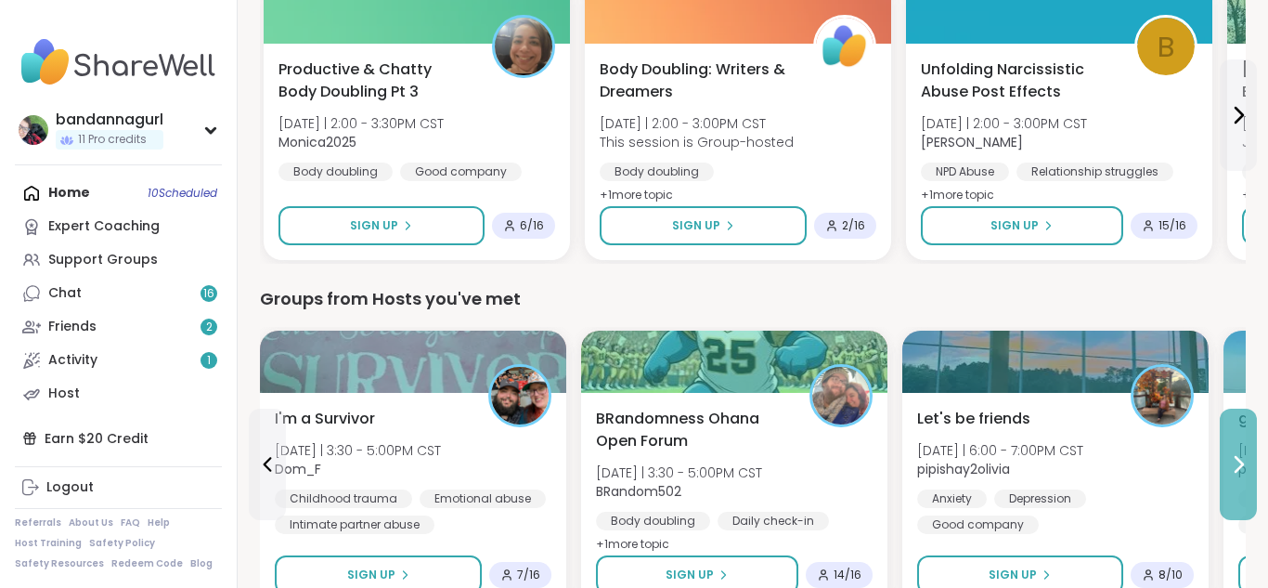
scroll to position [668, 0]
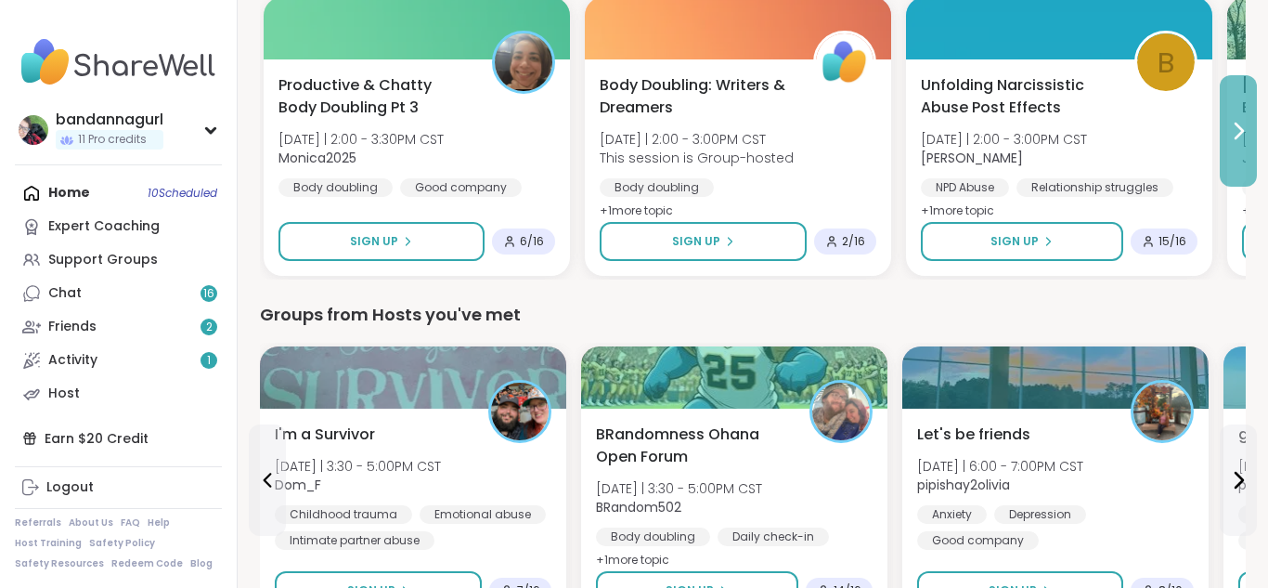
click at [1229, 117] on button at bounding box center [1238, 130] width 37 height 111
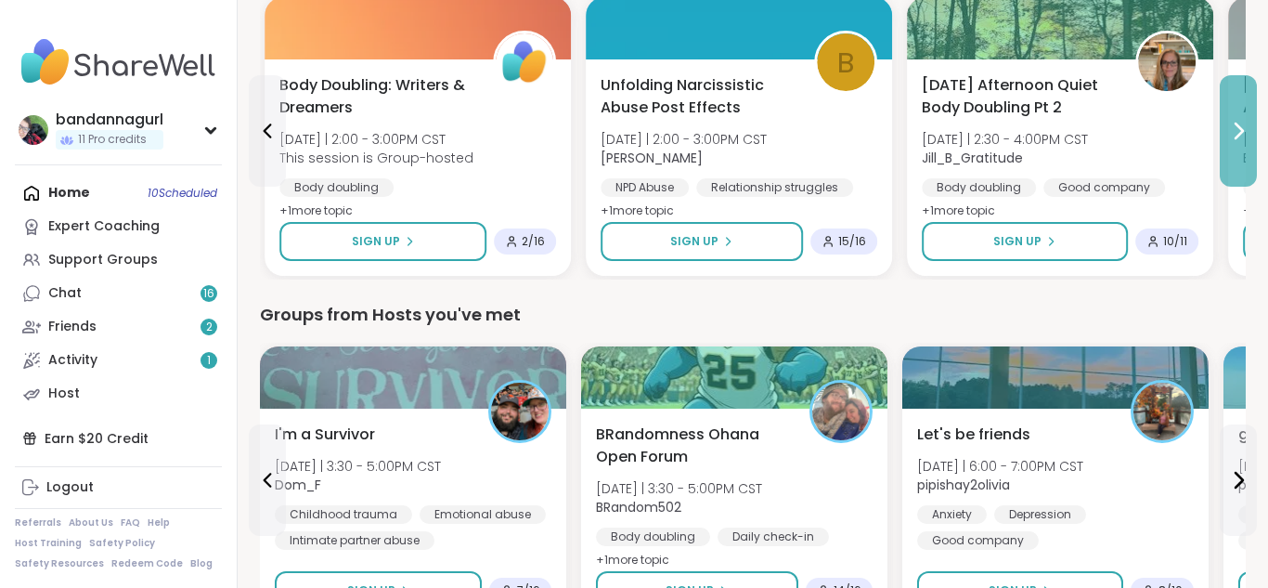
click at [1229, 117] on button at bounding box center [1238, 130] width 37 height 111
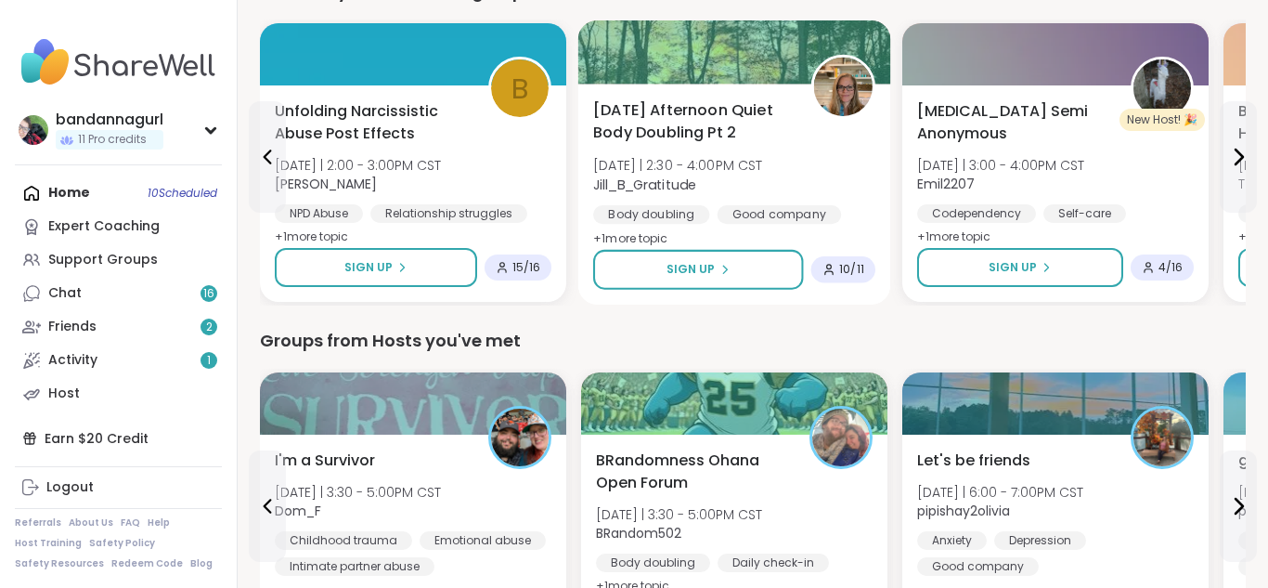
scroll to position [631, 0]
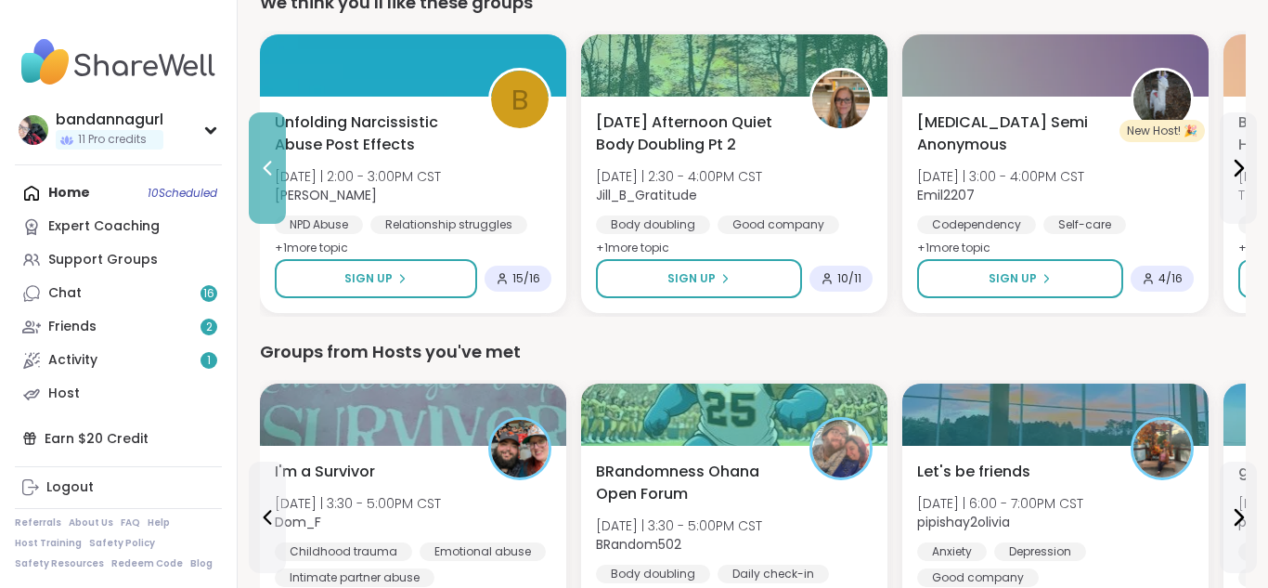
click at [268, 201] on button at bounding box center [267, 167] width 37 height 111
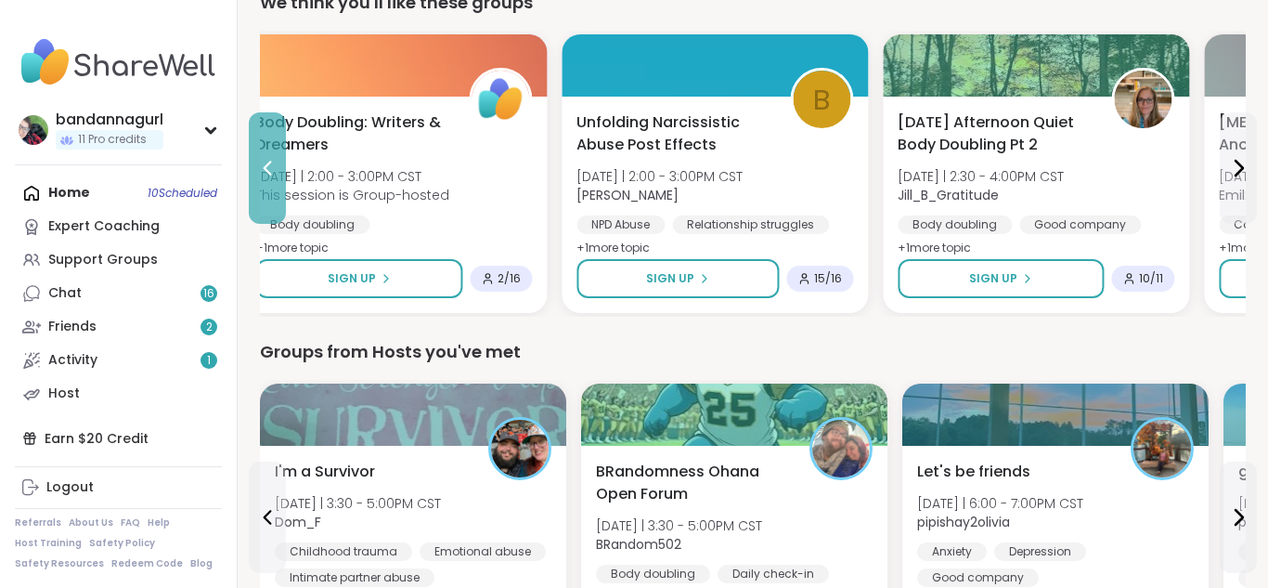
click at [268, 201] on button at bounding box center [267, 167] width 37 height 111
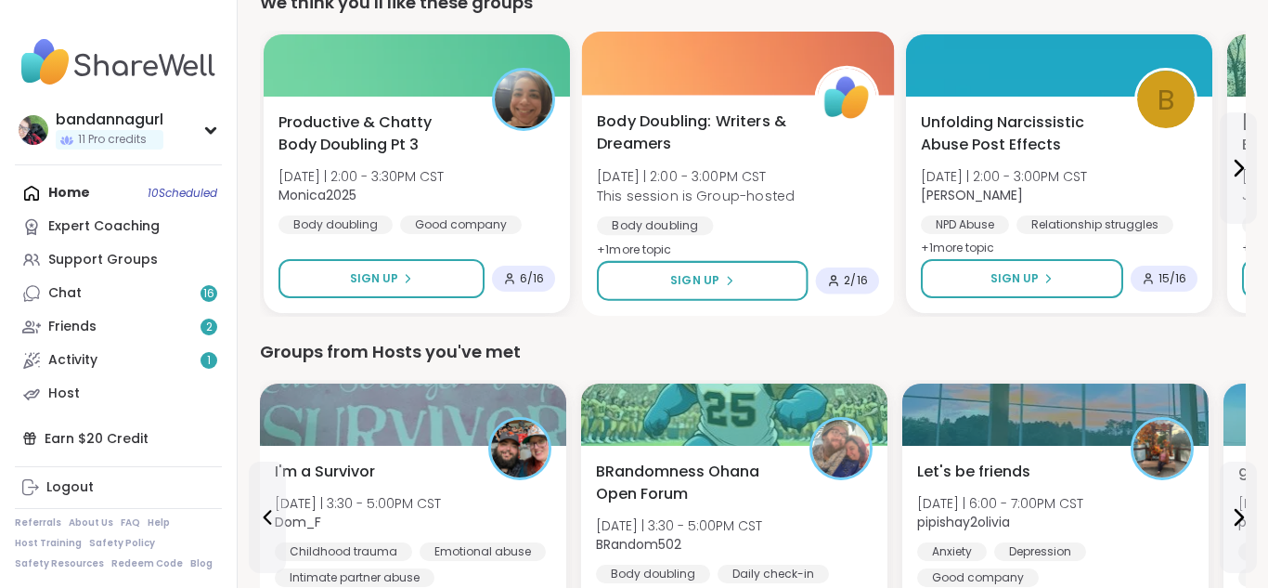
click at [754, 146] on span "Body Doubling: Writers & Dreamers" at bounding box center [695, 132] width 197 height 45
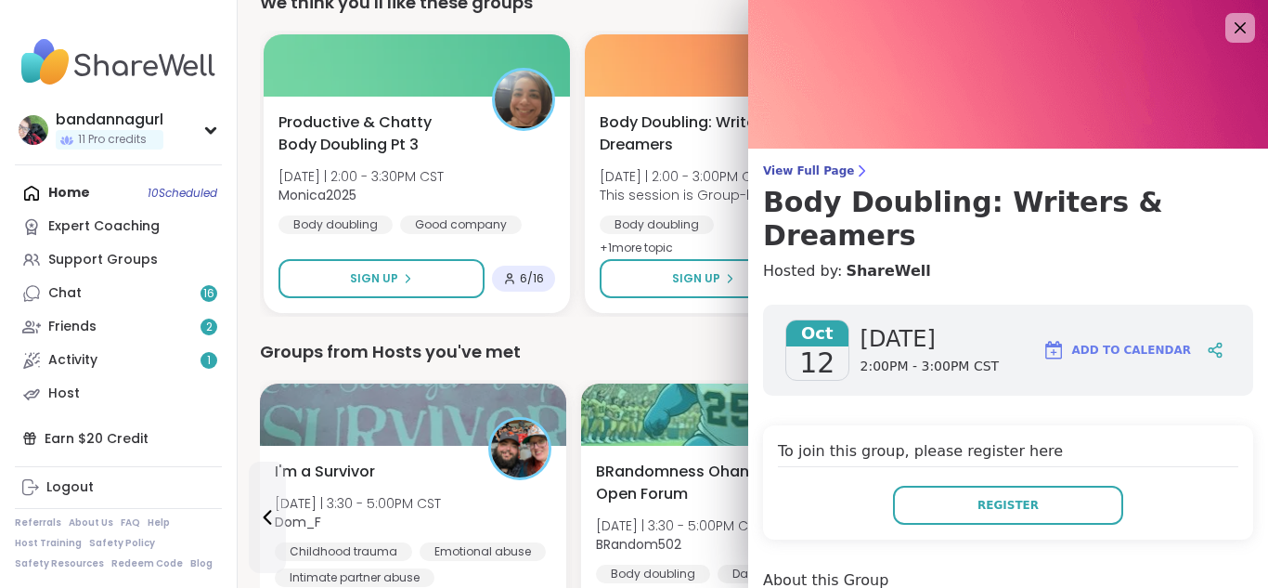
click at [940, 260] on h4 "Hosted by: ShareWell" at bounding box center [1008, 271] width 490 height 22
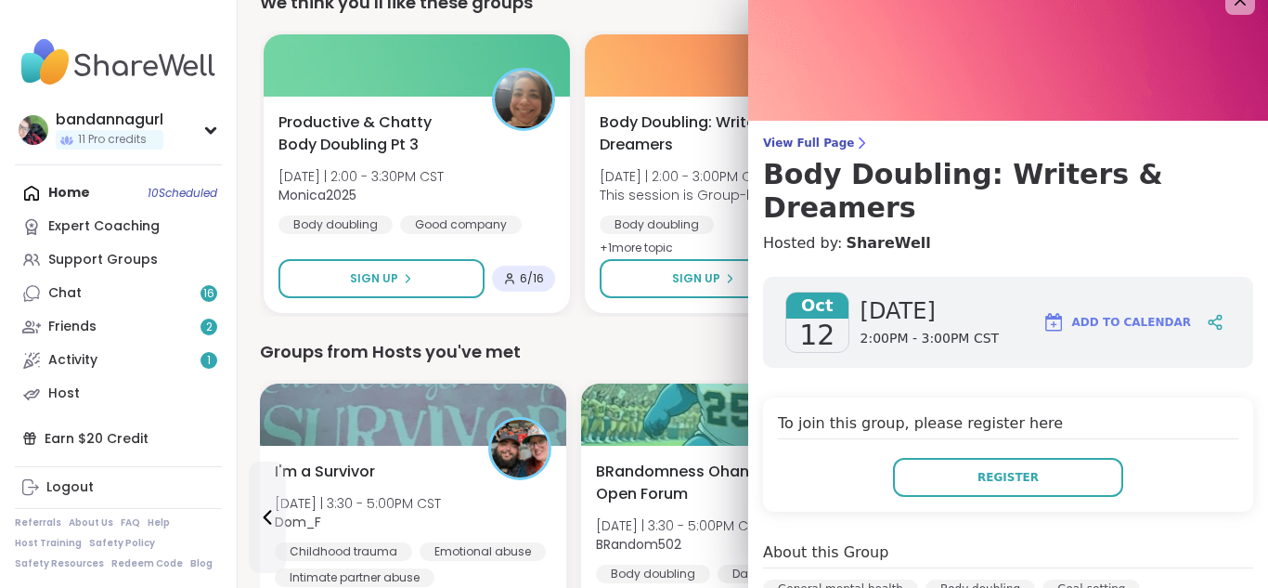
scroll to position [0, 0]
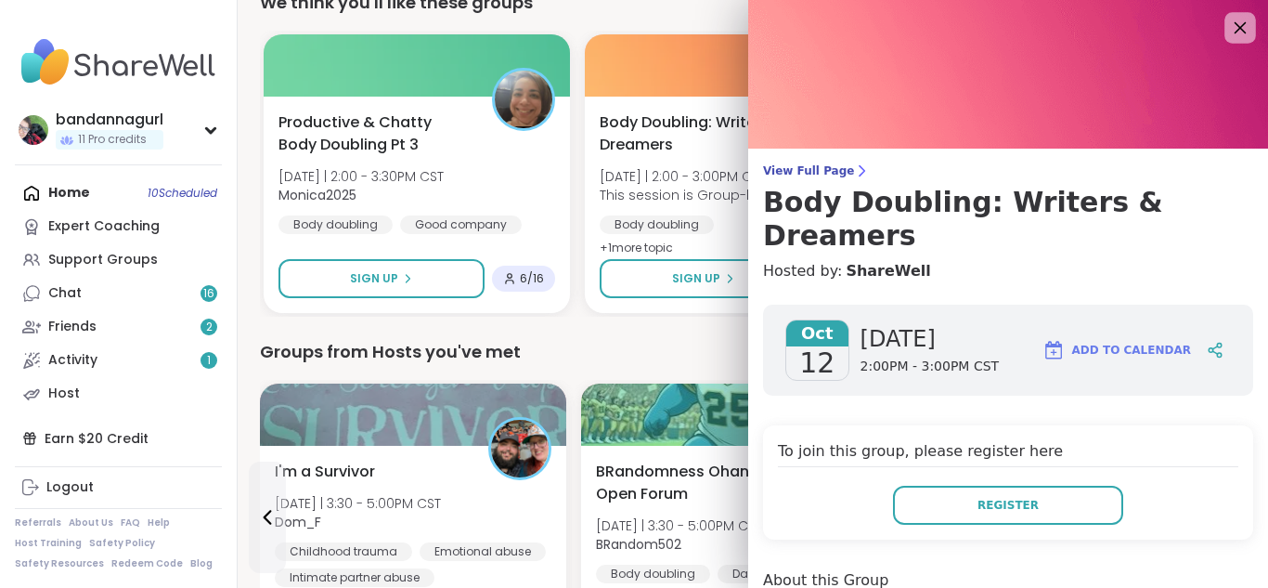
click at [1240, 20] on icon at bounding box center [1239, 27] width 23 height 23
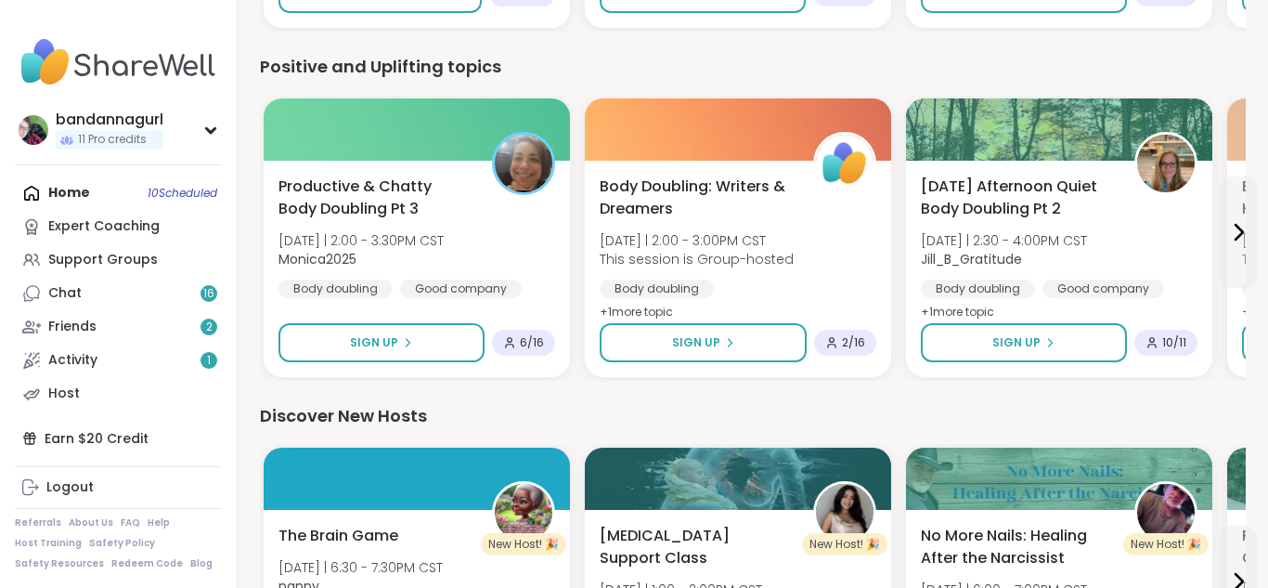
scroll to position [1968, 0]
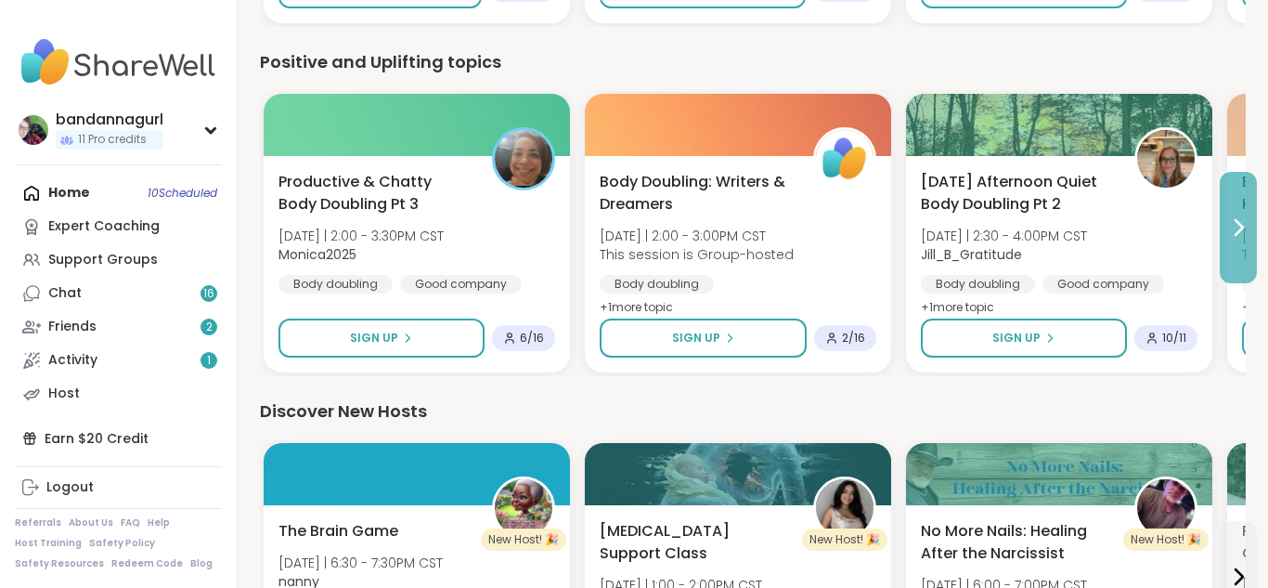
click at [1234, 236] on icon at bounding box center [1238, 227] width 22 height 22
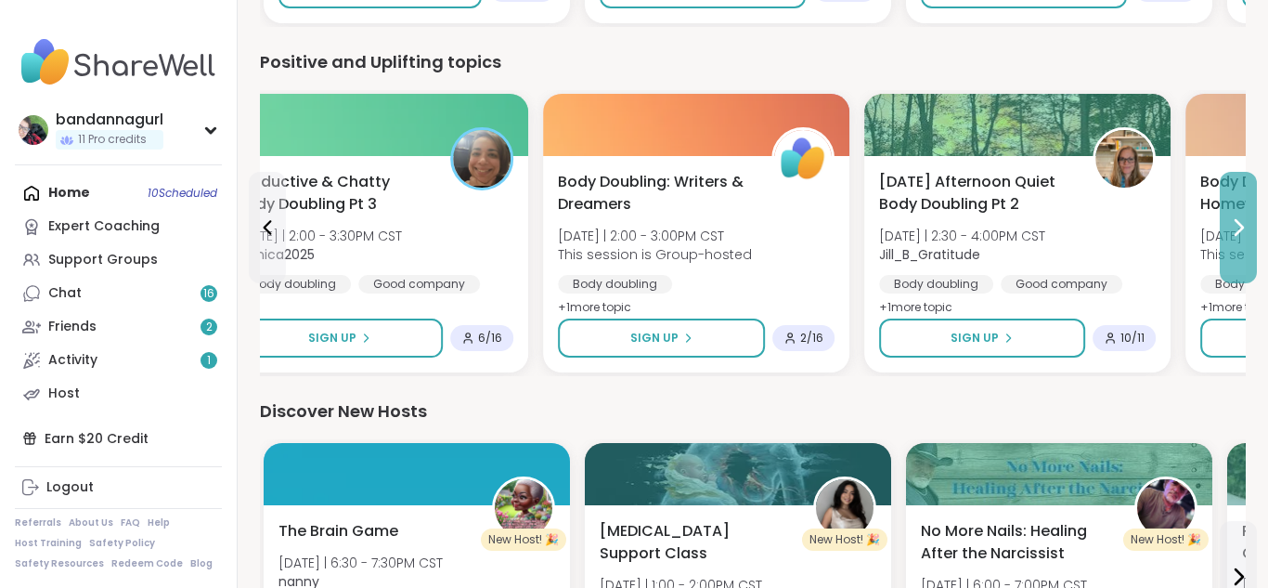
click at [1234, 236] on icon at bounding box center [1238, 227] width 22 height 22
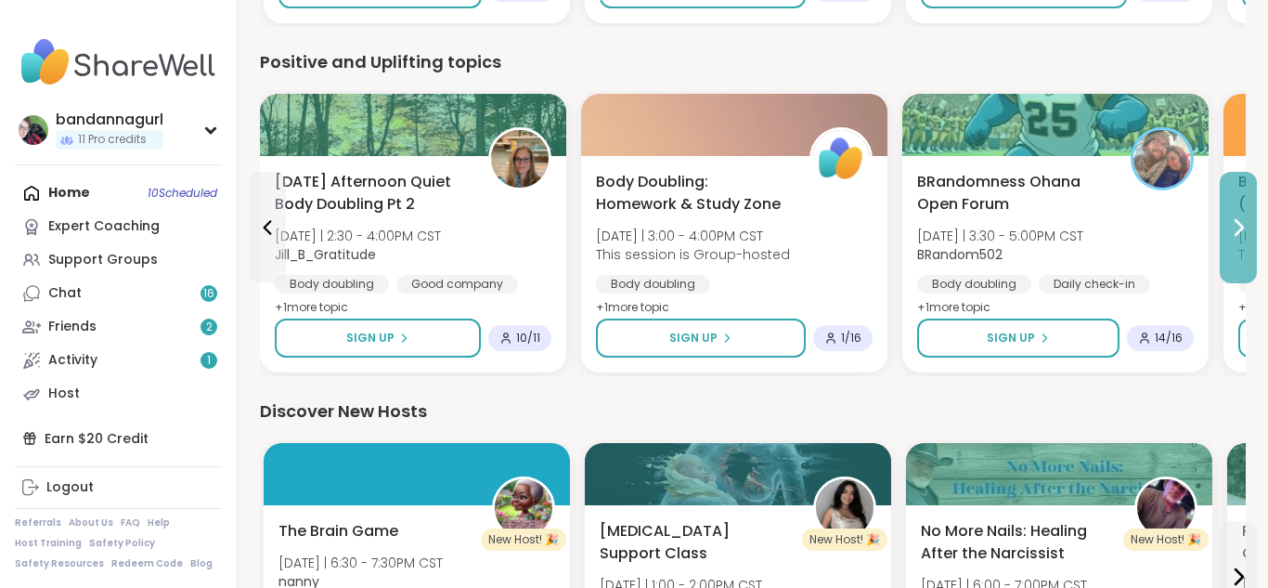
click at [1234, 236] on icon at bounding box center [1238, 227] width 22 height 22
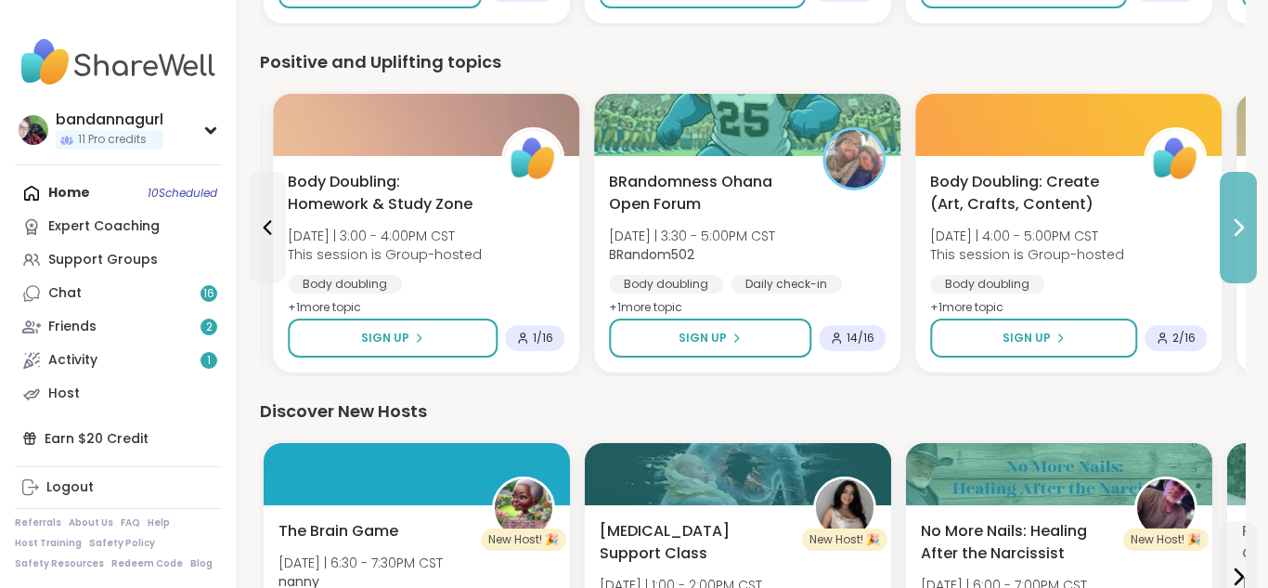
click at [1234, 236] on icon at bounding box center [1238, 227] width 22 height 22
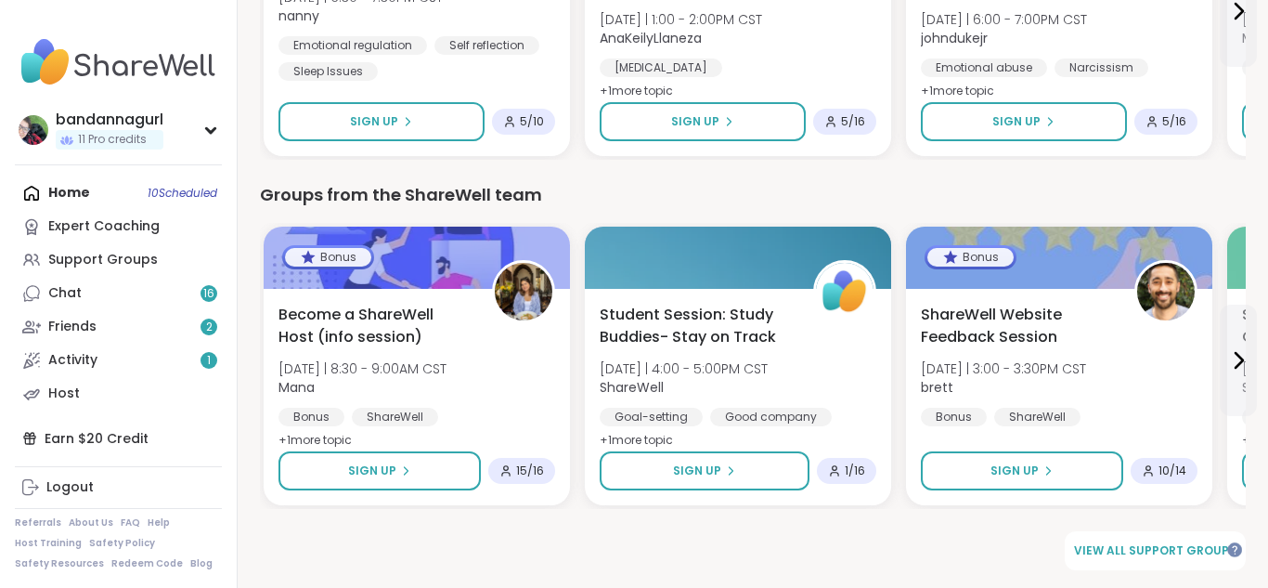
scroll to position [2535, 0]
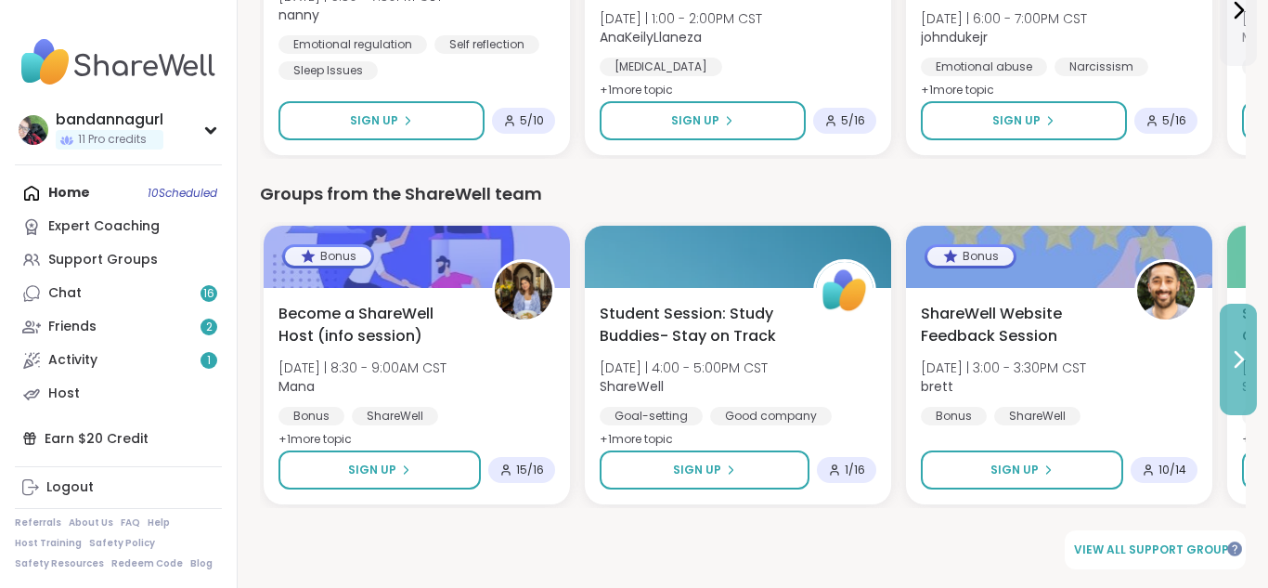
click at [1248, 348] on icon at bounding box center [1238, 359] width 22 height 22
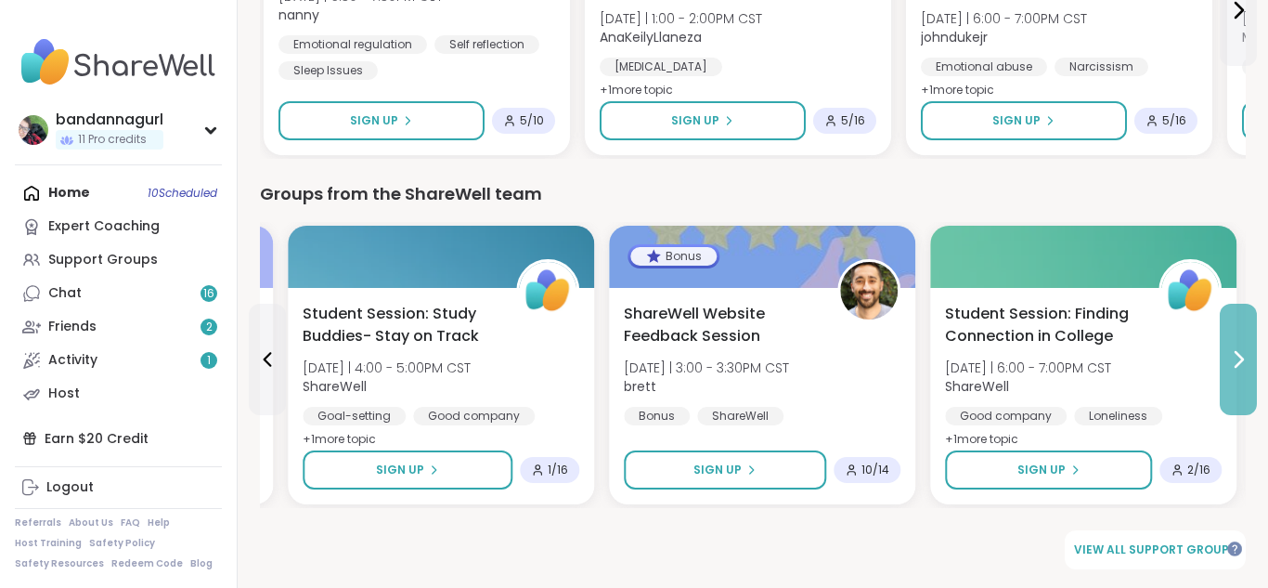
click at [1248, 348] on icon at bounding box center [1238, 359] width 22 height 22
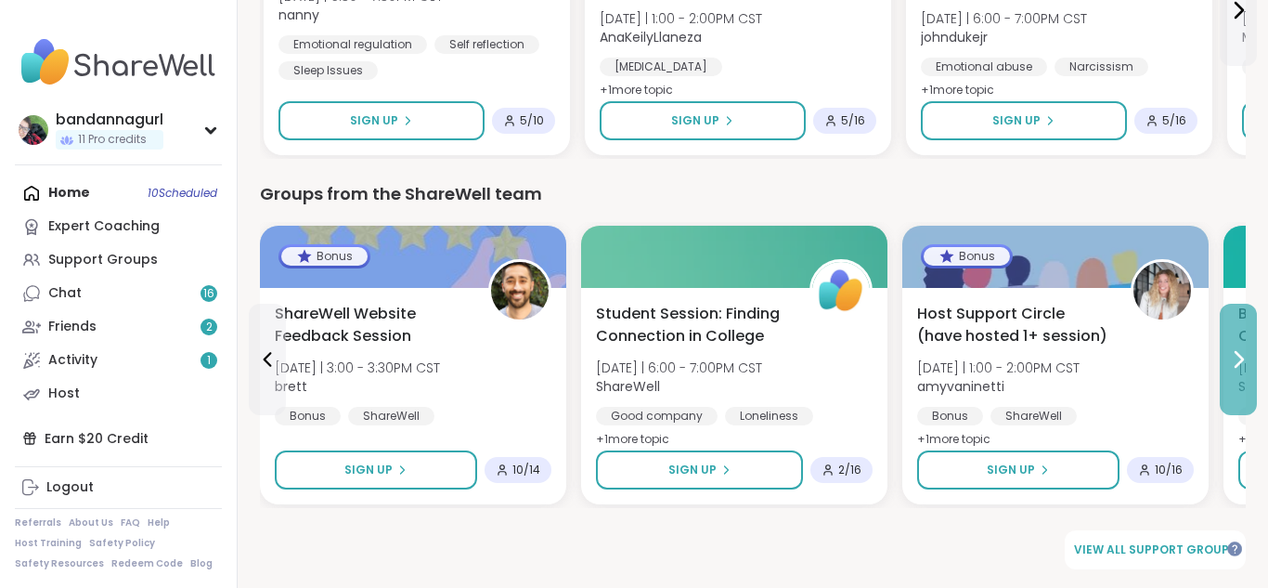
click at [1236, 357] on icon at bounding box center [1238, 359] width 22 height 22
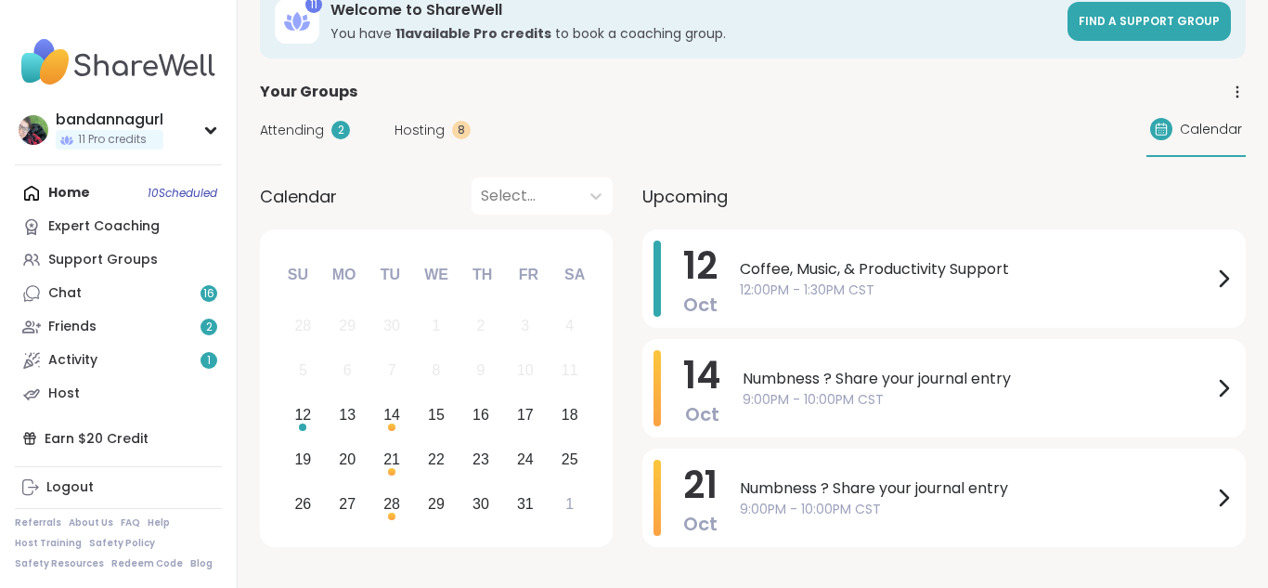
scroll to position [0, 0]
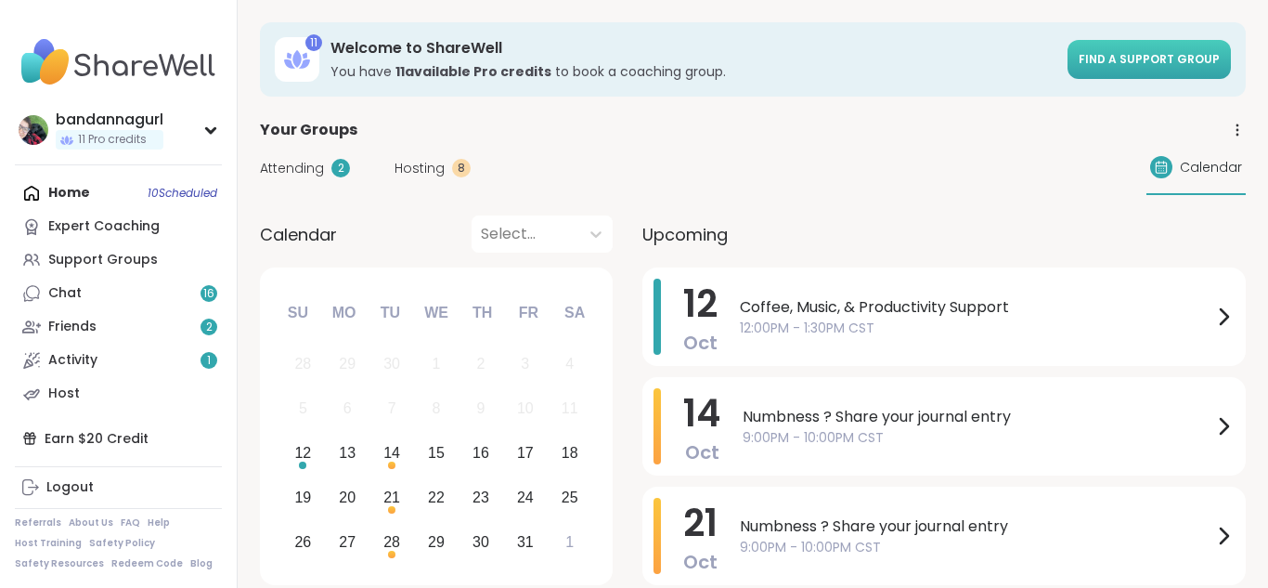
click at [1137, 66] on span "Find a support group" at bounding box center [1149, 59] width 141 height 16
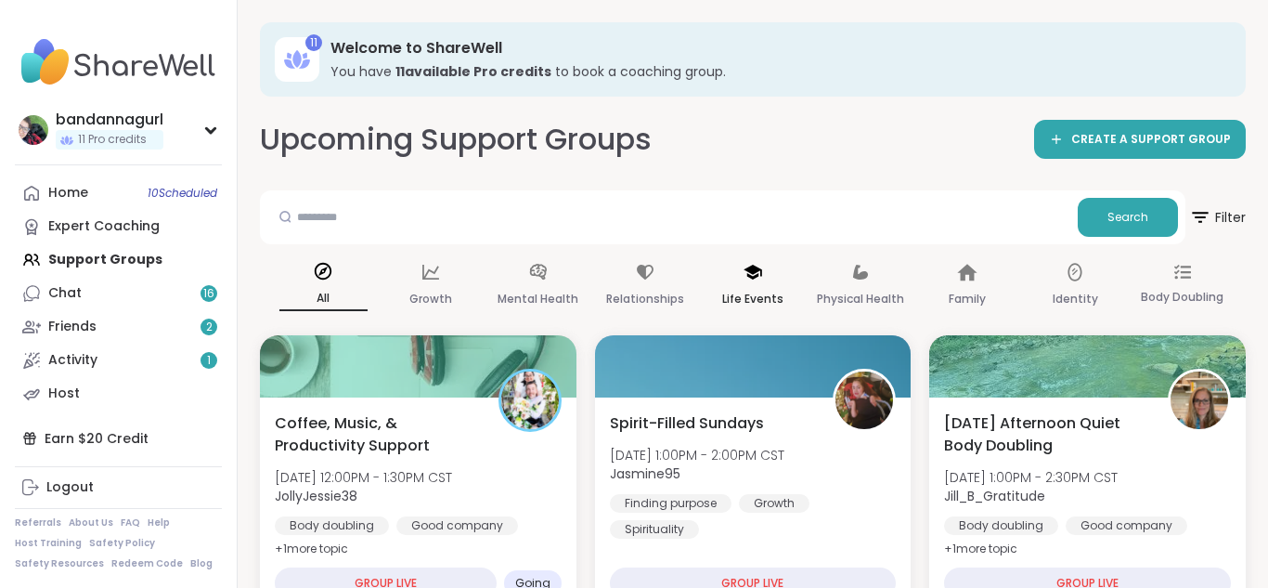
scroll to position [37, 0]
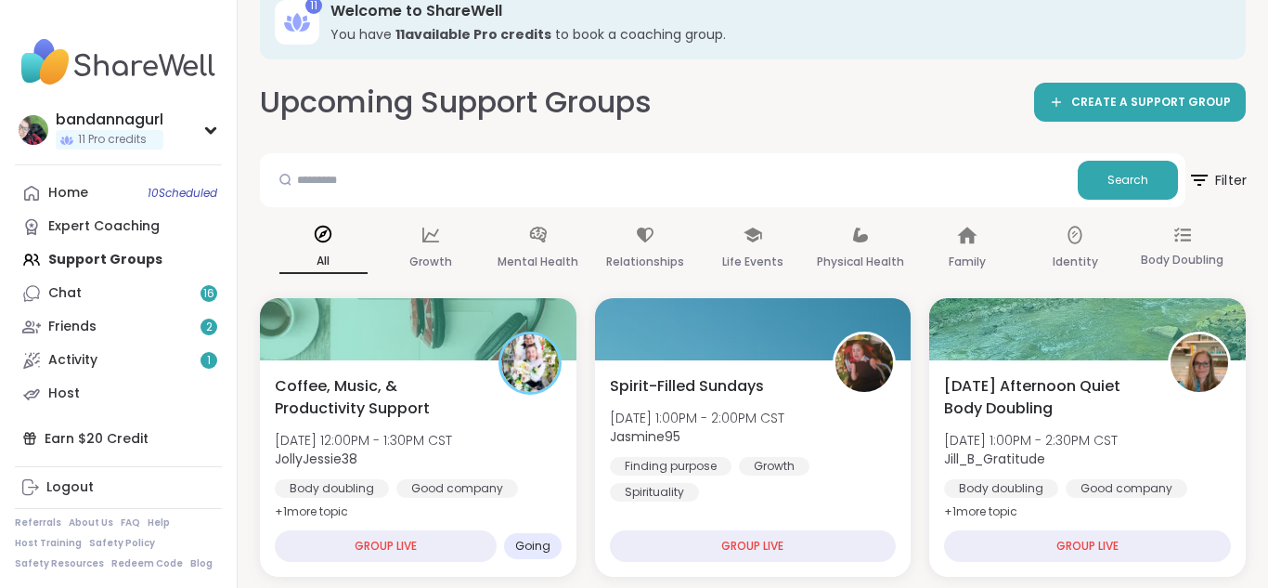
click at [1205, 175] on icon at bounding box center [1199, 180] width 17 height 11
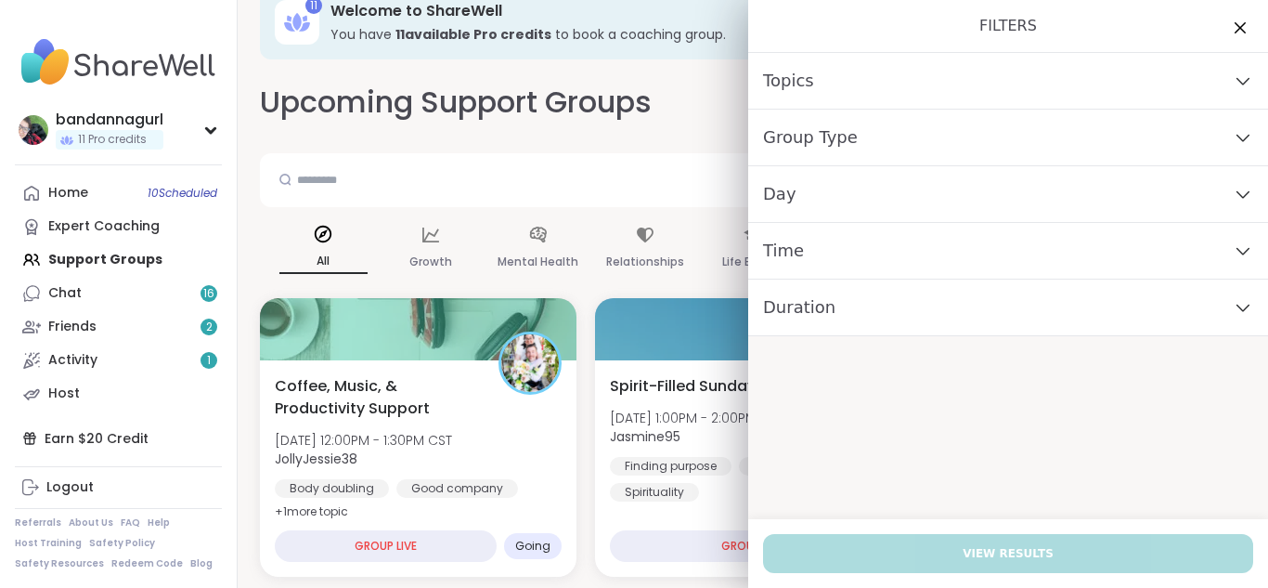
click at [893, 259] on div "Time" at bounding box center [1008, 251] width 520 height 57
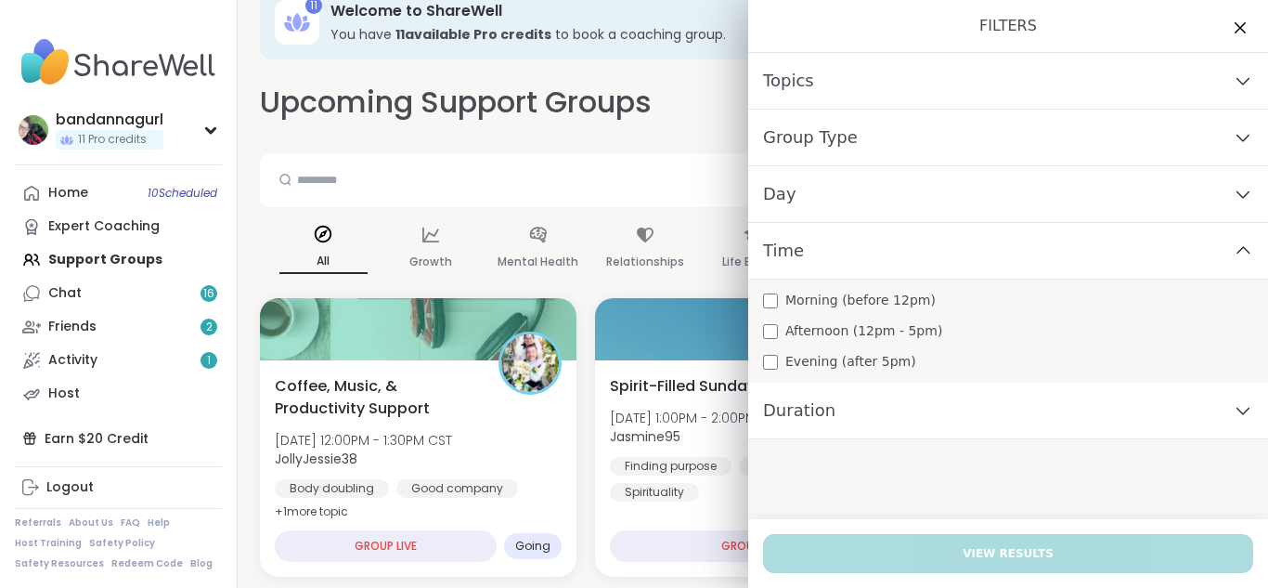
click at [765, 369] on div "Evening (after 5pm)" at bounding box center [1008, 361] width 490 height 19
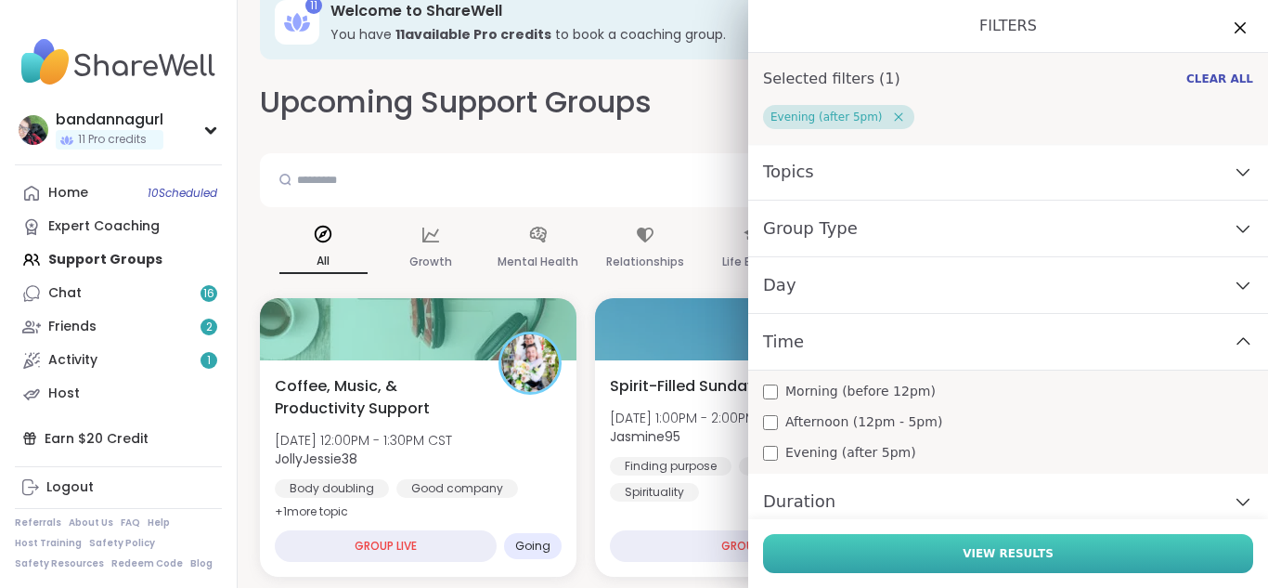
click at [820, 544] on button "View Results" at bounding box center [1008, 553] width 490 height 39
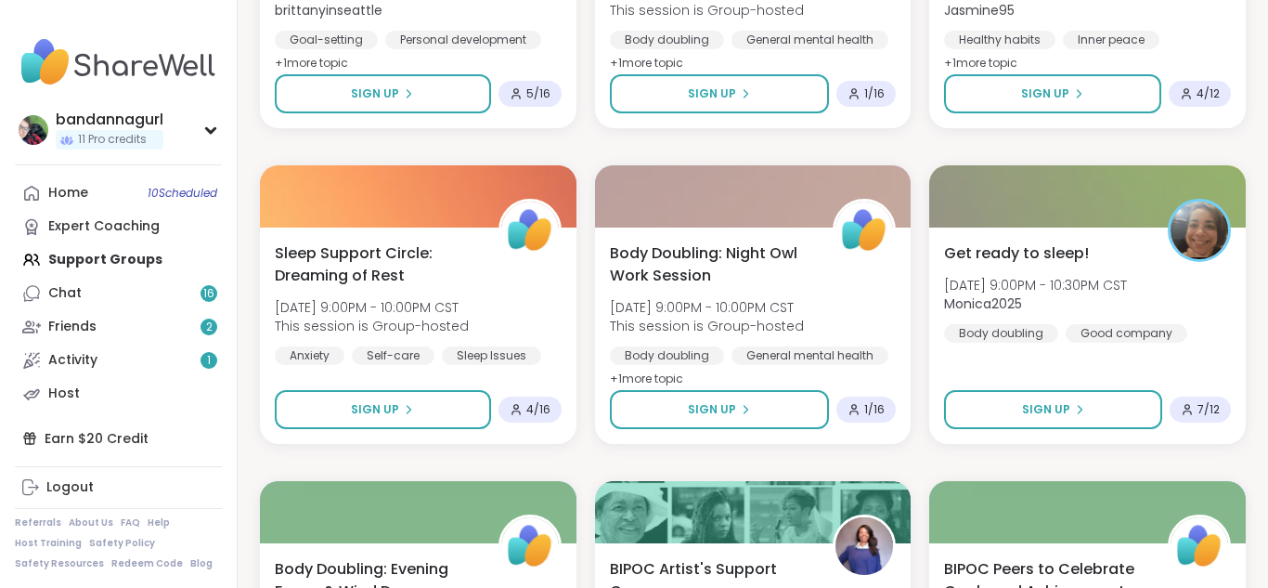
scroll to position [2080, 0]
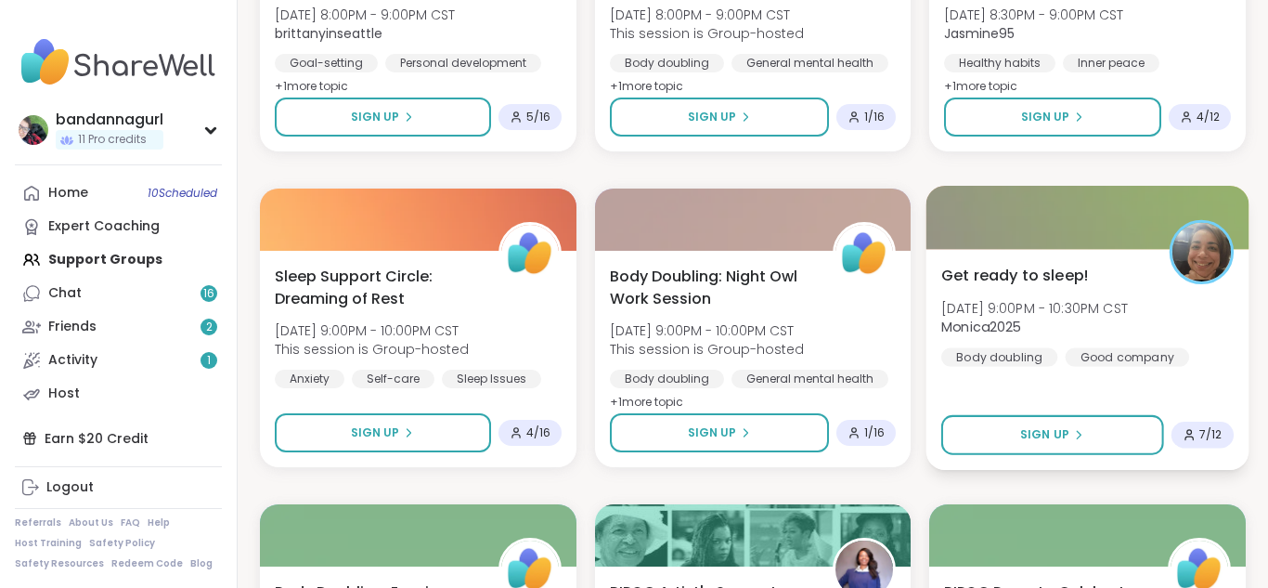
click at [1040, 377] on div "Get ready to sleep! [DATE] 9:00PM - 10:30PM CST Monica2025 Body doubling Good c…" at bounding box center [1088, 359] width 322 height 221
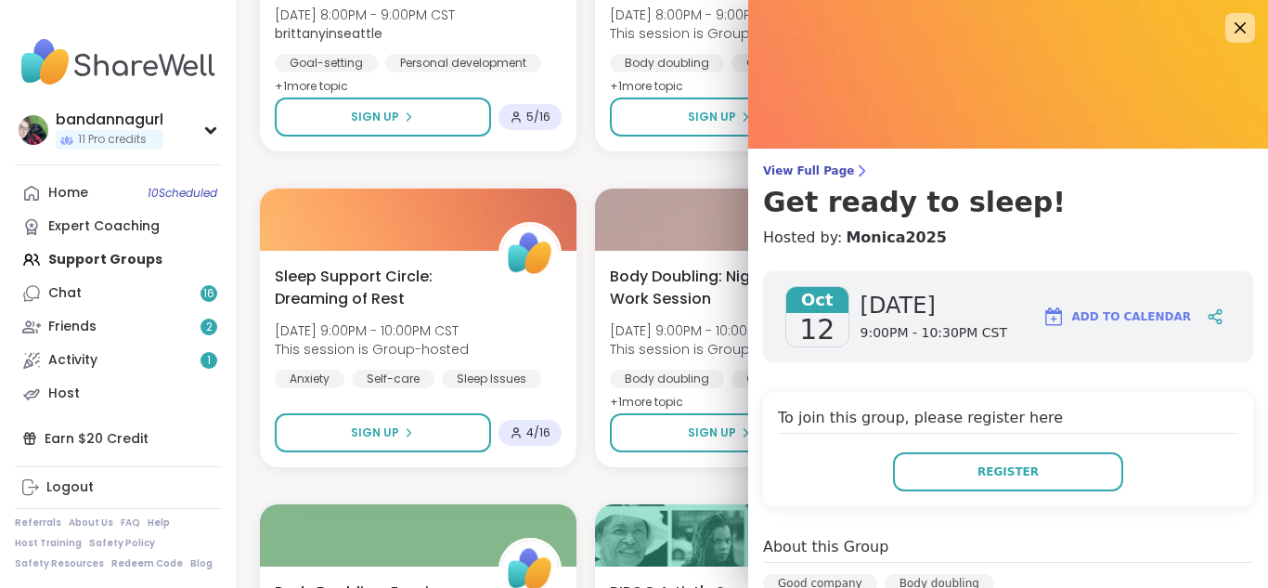
click at [940, 396] on div "To join this group, please register here Register" at bounding box center [1008, 449] width 490 height 114
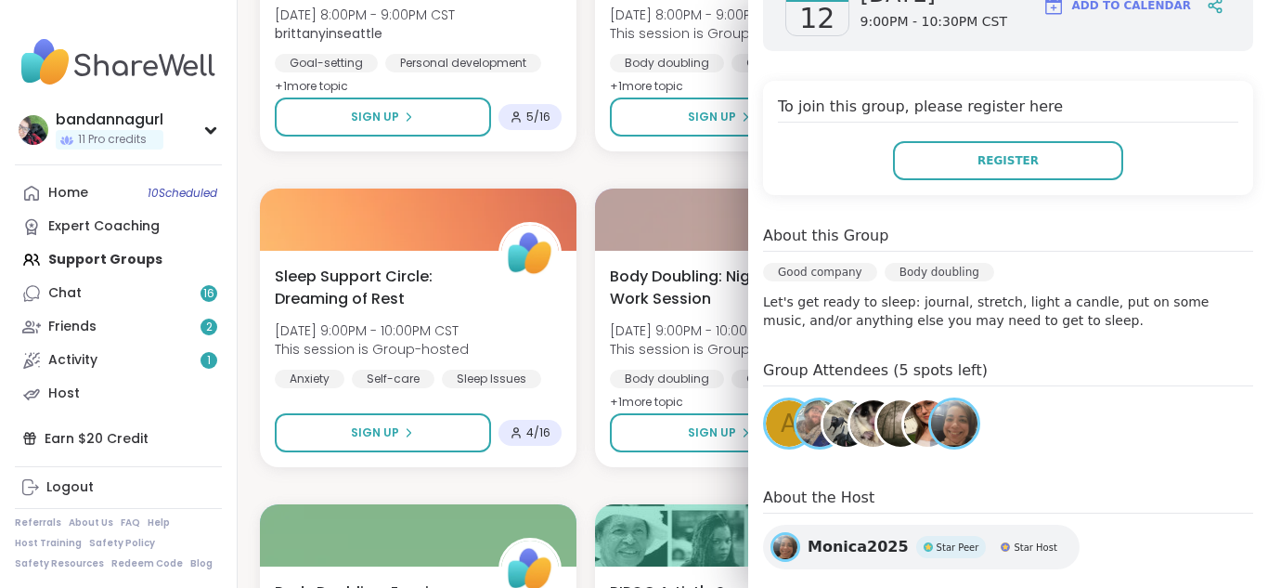
scroll to position [307, 0]
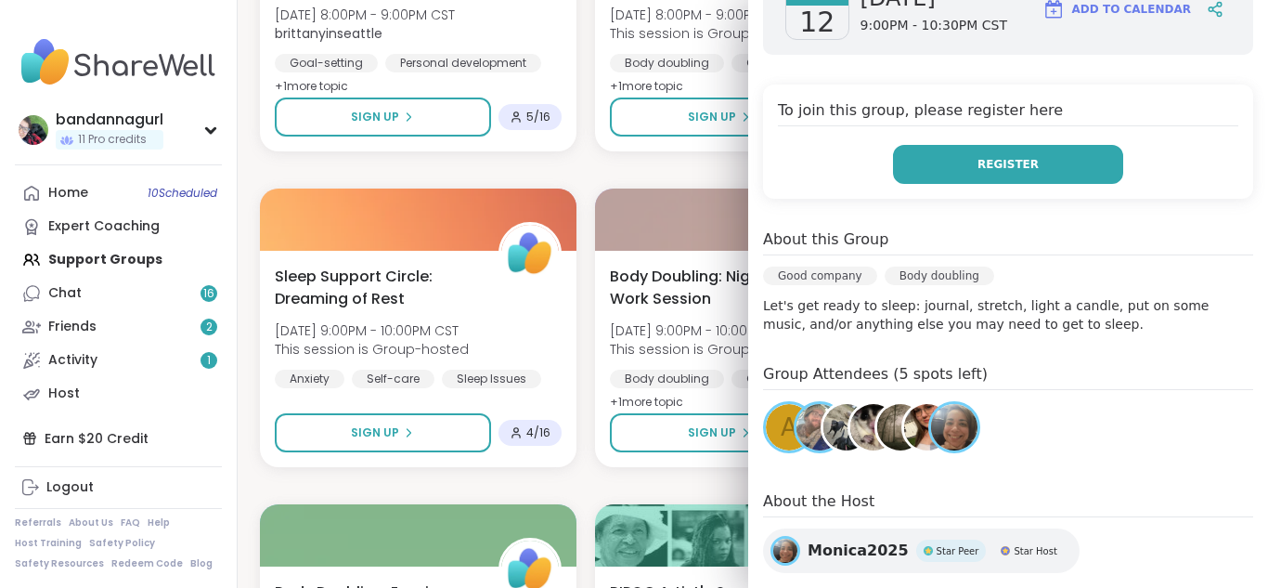
click at [1010, 175] on button "Register" at bounding box center [1008, 164] width 230 height 39
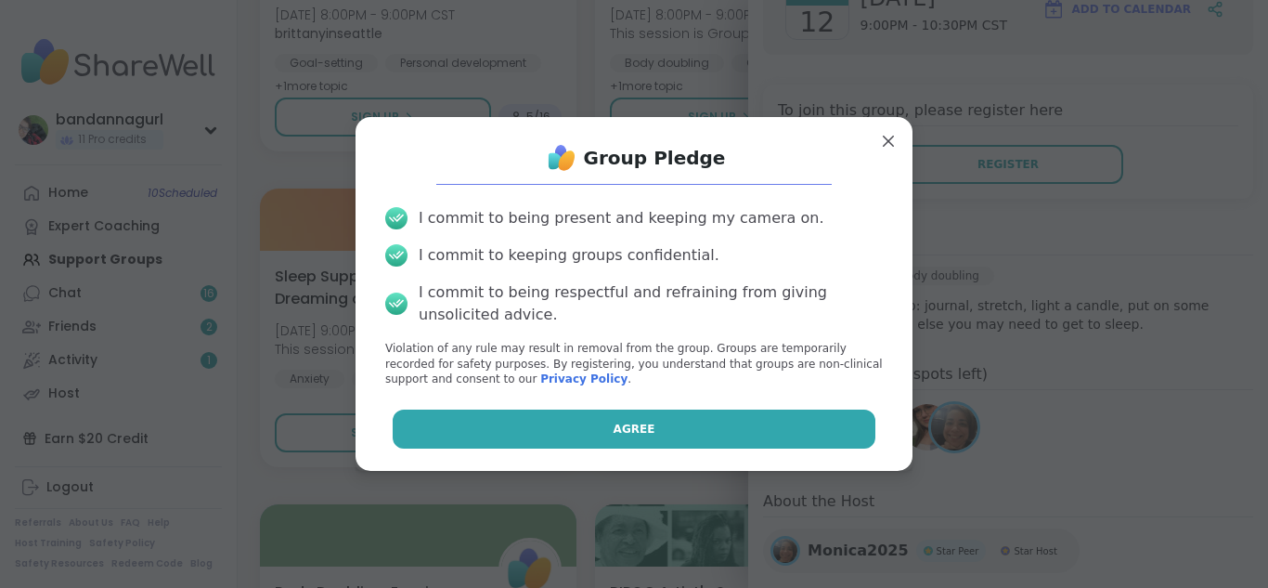
click at [573, 422] on button "Agree" at bounding box center [635, 428] width 484 height 39
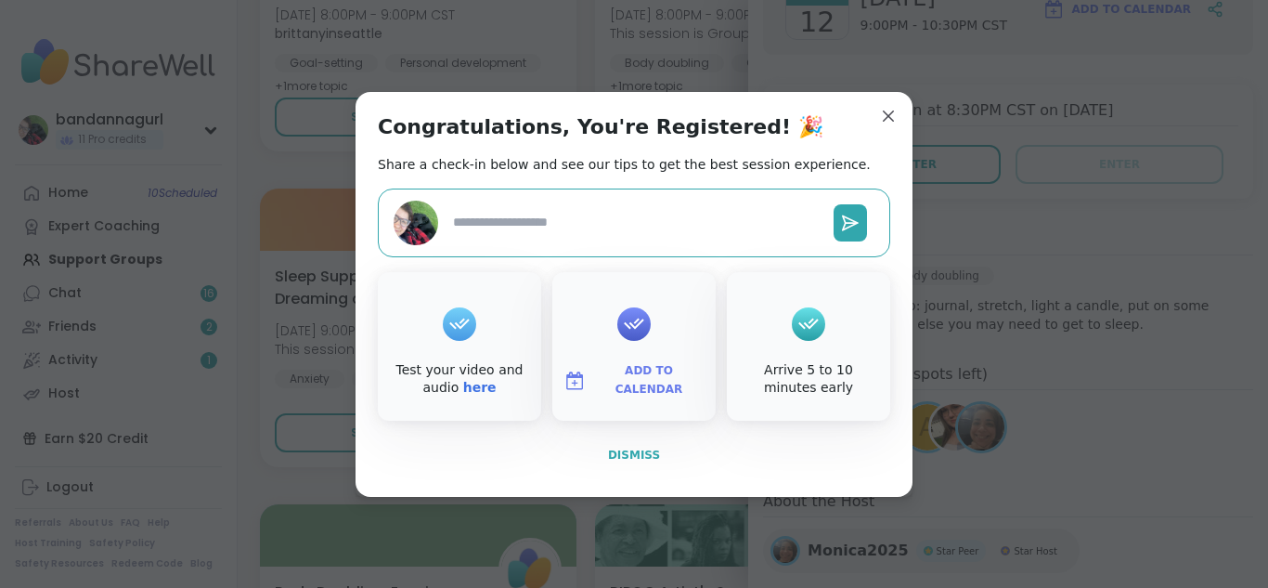
type textarea "*"
click at [651, 443] on button "Dismiss" at bounding box center [634, 454] width 512 height 39
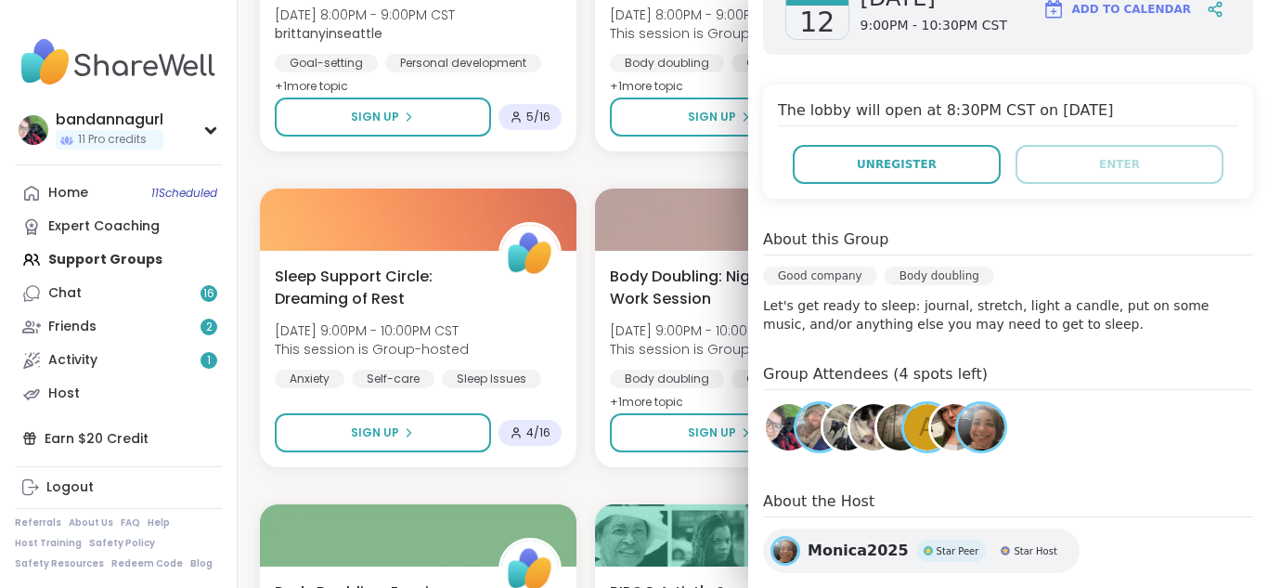
click at [1076, 97] on div "The lobby will open at 8:30PM CST on [DATE] Unregister Enter" at bounding box center [1008, 141] width 490 height 114
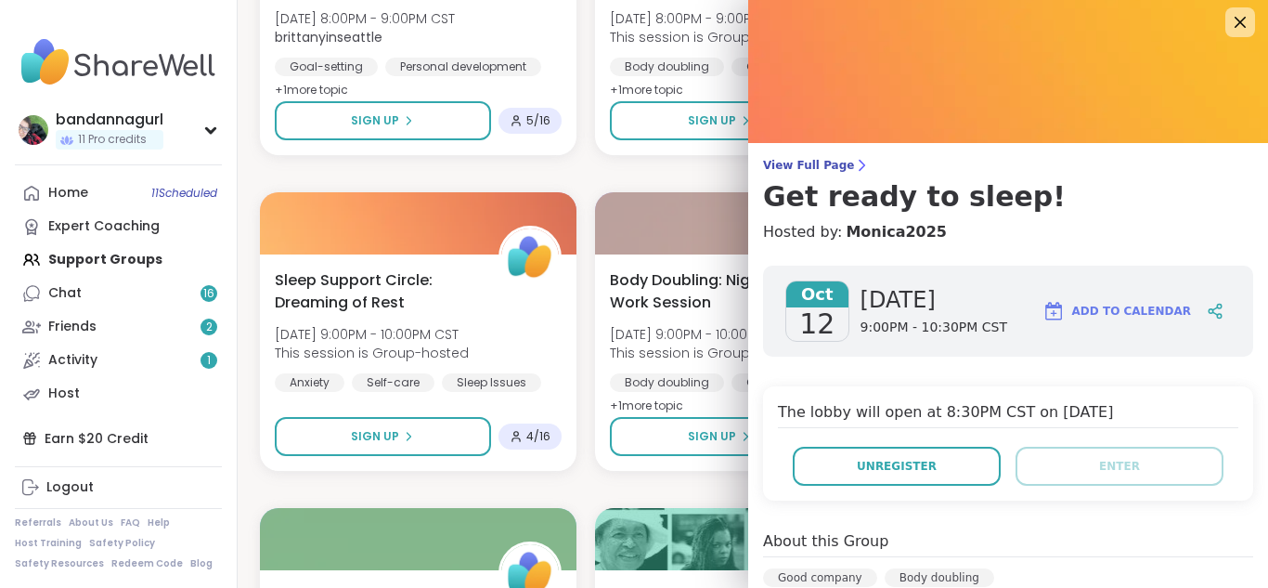
scroll to position [0, 0]
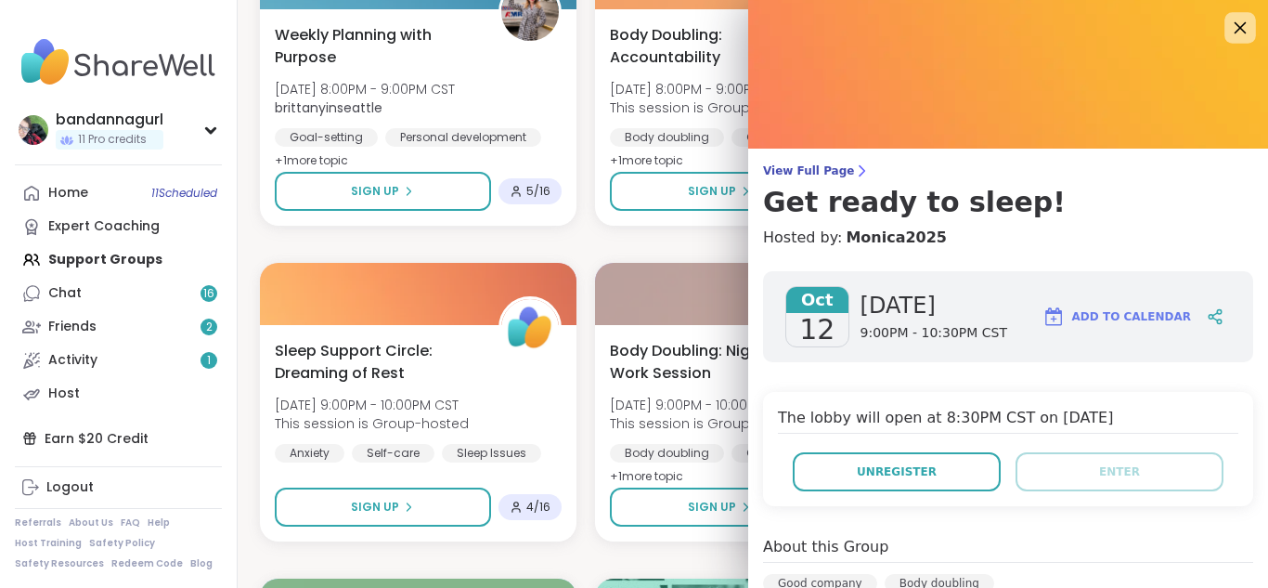
click at [1235, 32] on icon at bounding box center [1241, 28] width 12 height 12
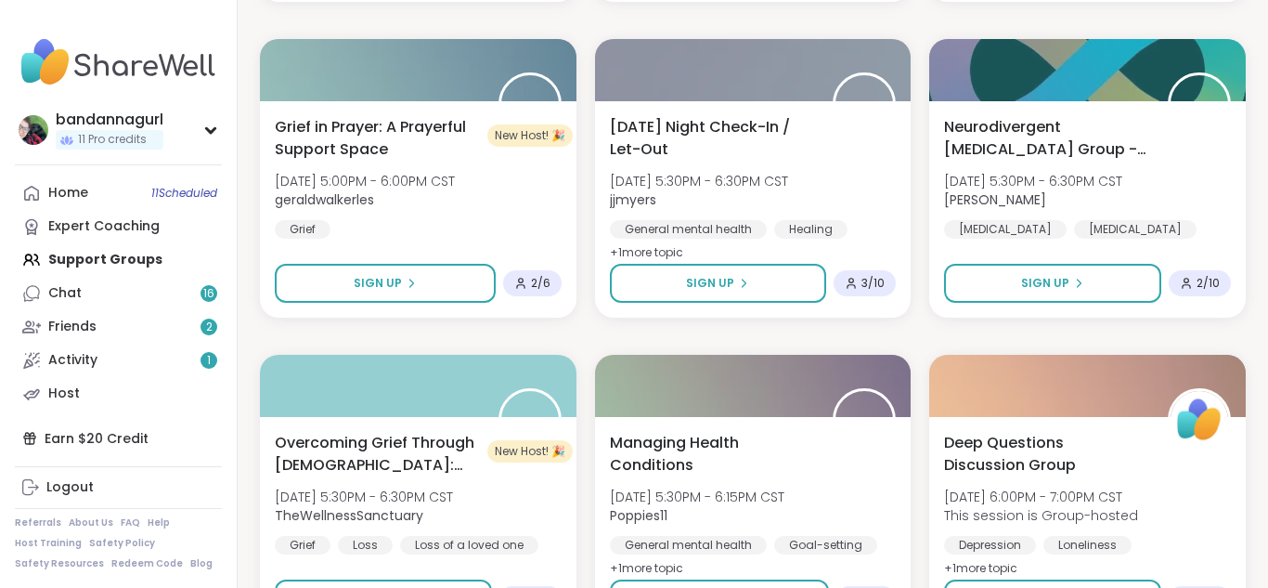
scroll to position [3194, 0]
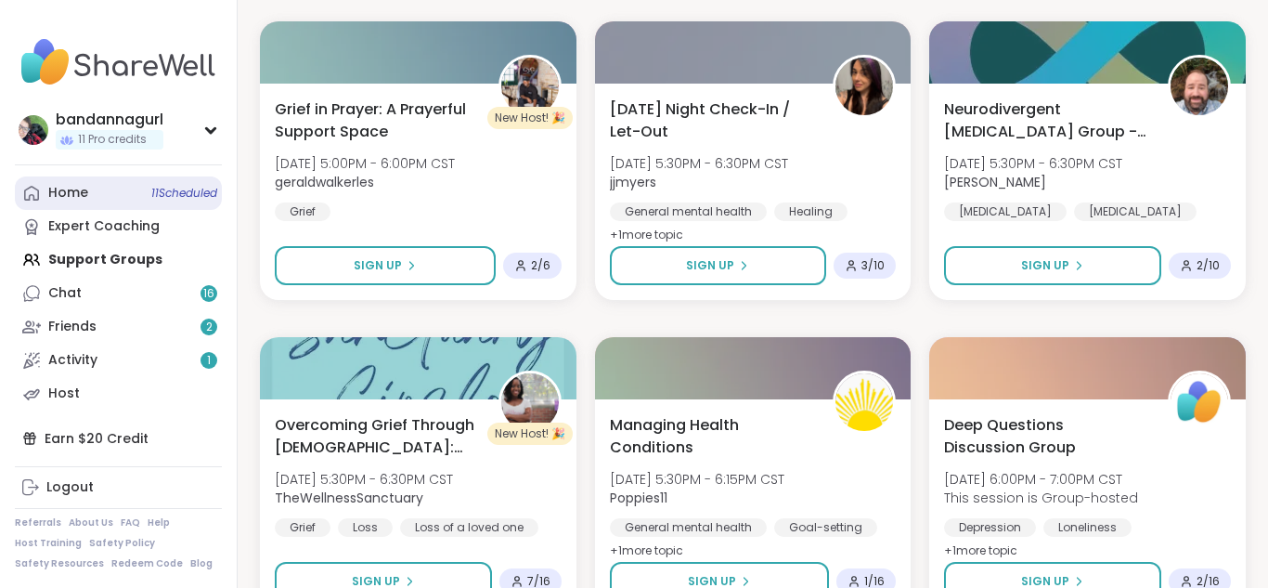
click at [57, 192] on div "Home 11 Scheduled" at bounding box center [68, 193] width 40 height 19
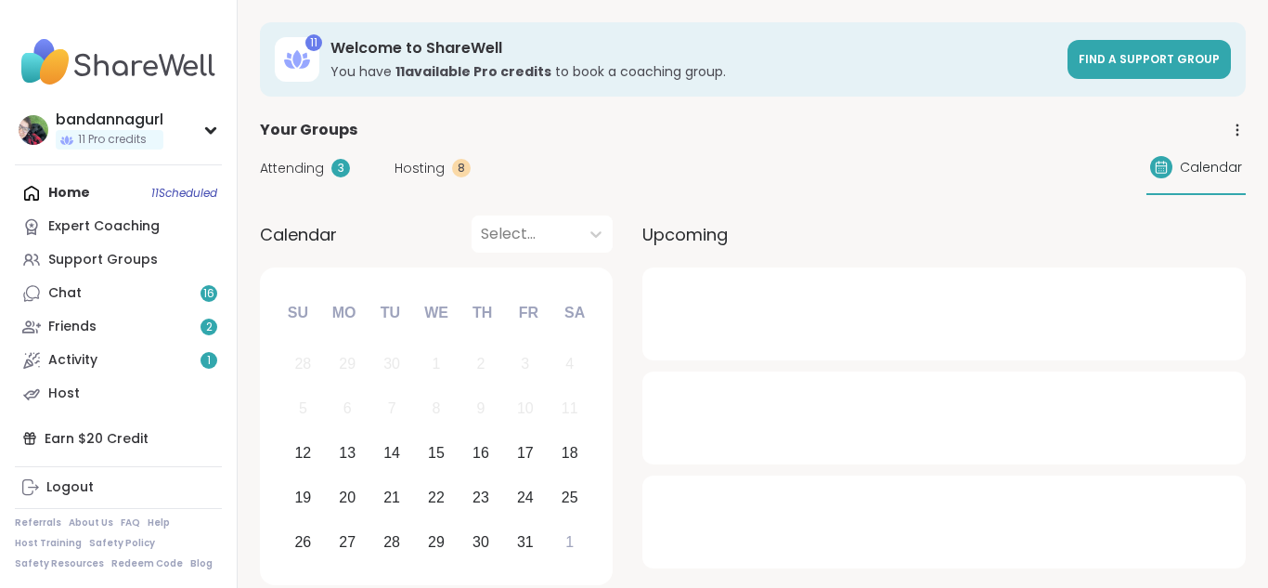
click at [306, 161] on span "Attending" at bounding box center [292, 168] width 64 height 19
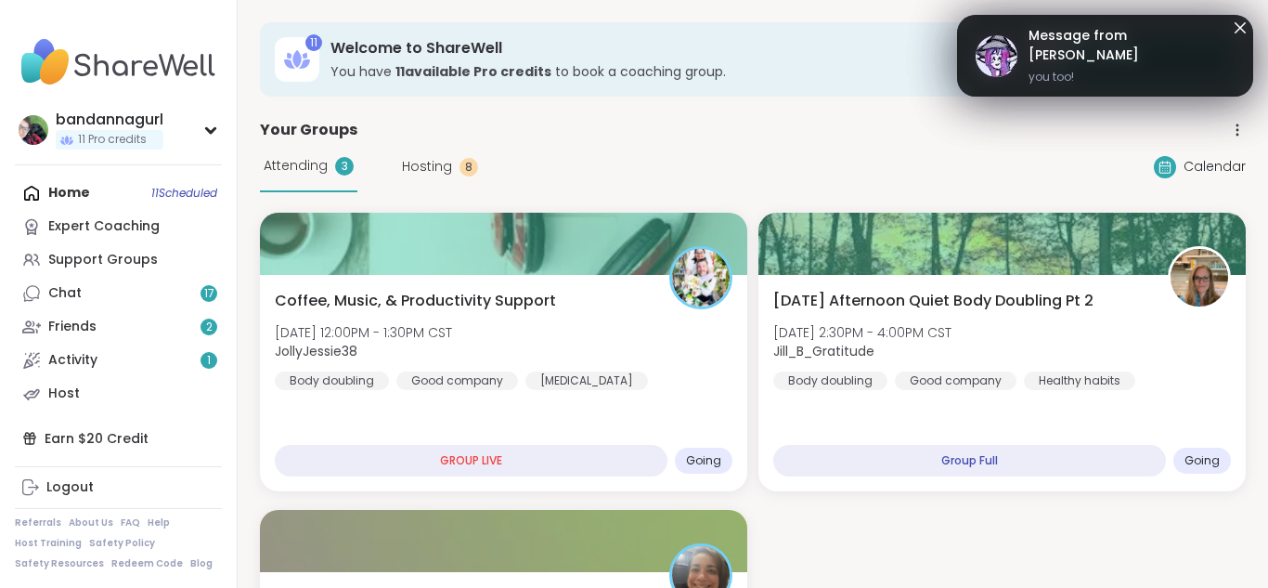
click at [1242, 22] on icon at bounding box center [1240, 28] width 22 height 22
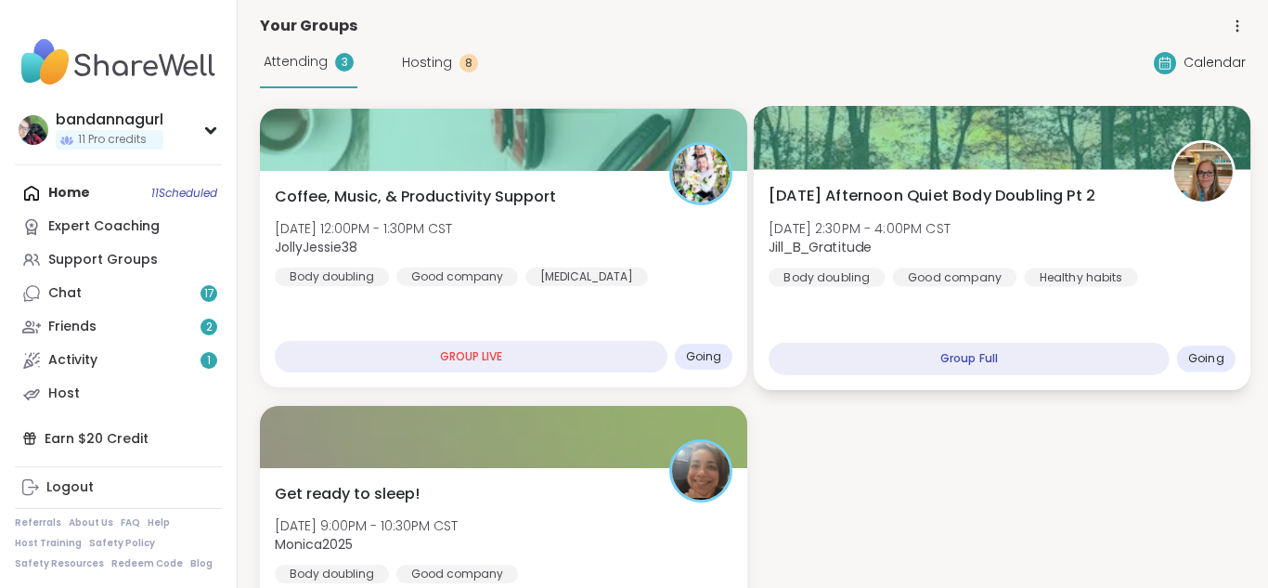
scroll to position [74, 0]
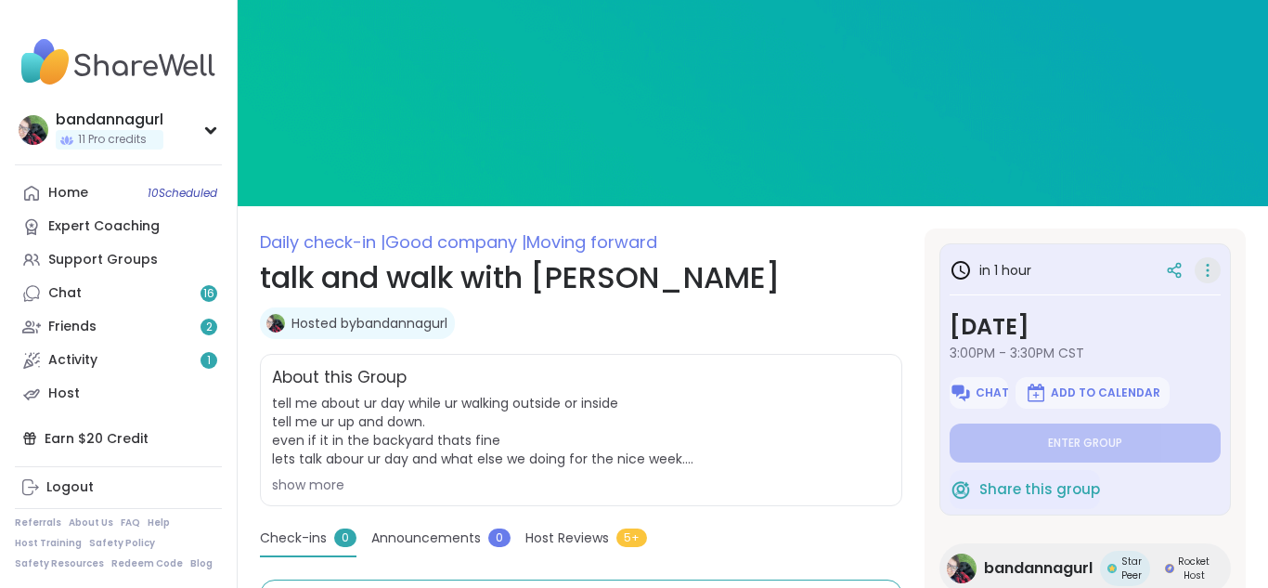
click at [1212, 270] on icon at bounding box center [1208, 270] width 19 height 26
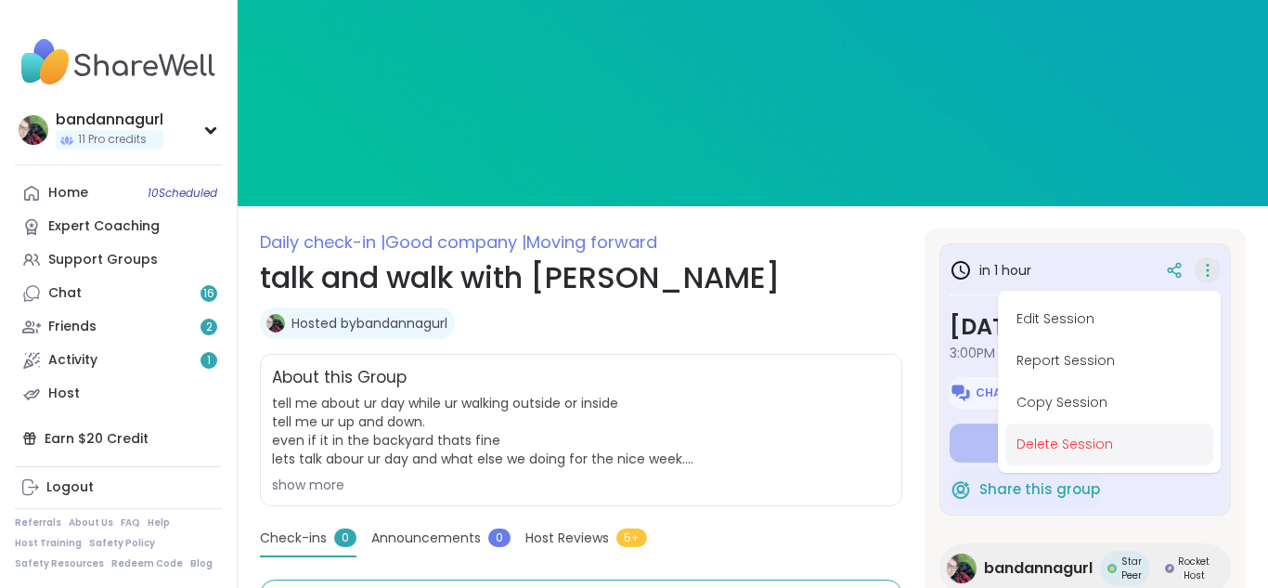
click at [1074, 458] on button "Delete Session" at bounding box center [1109, 444] width 208 height 42
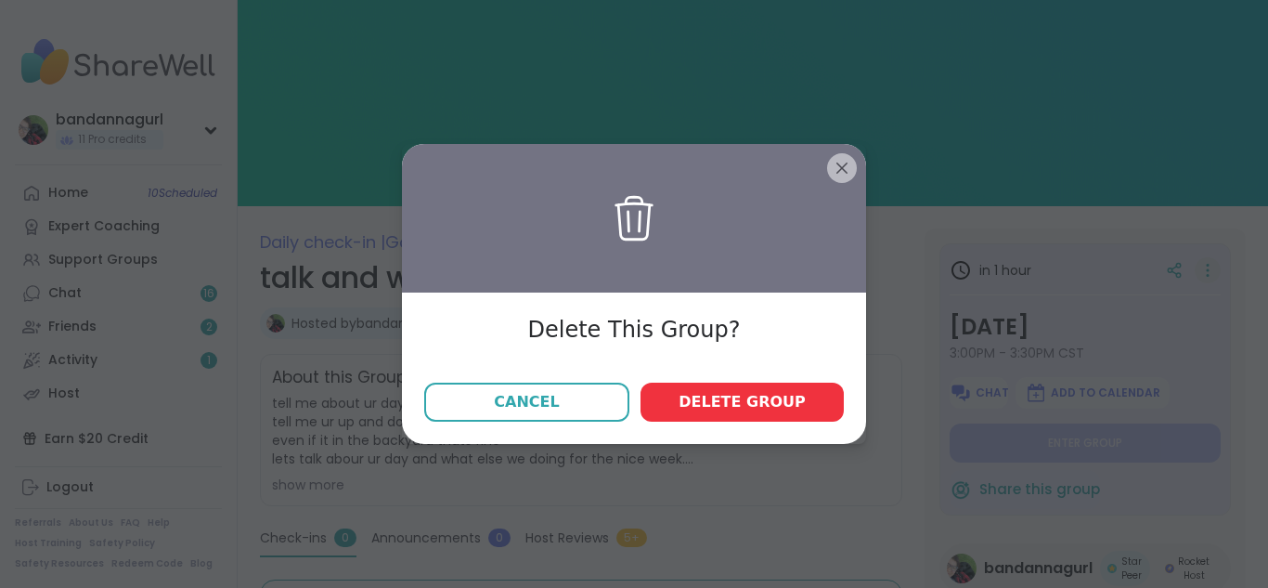
click at [707, 393] on span "Delete group" at bounding box center [742, 402] width 127 height 22
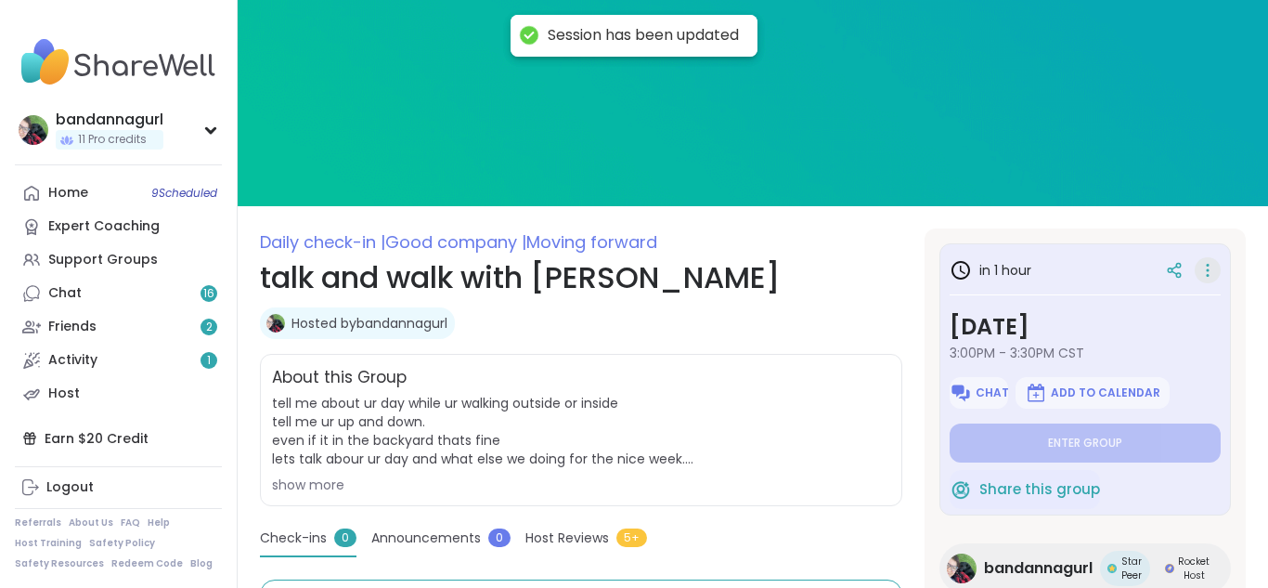
type textarea "*"
